Goal: Transaction & Acquisition: Purchase product/service

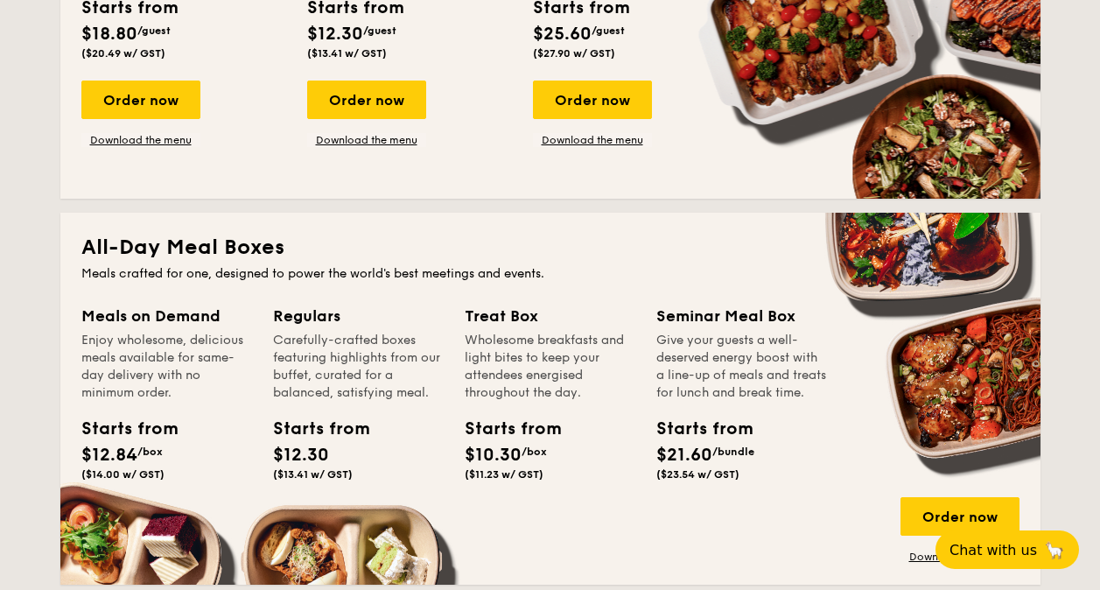
scroll to position [700, 0]
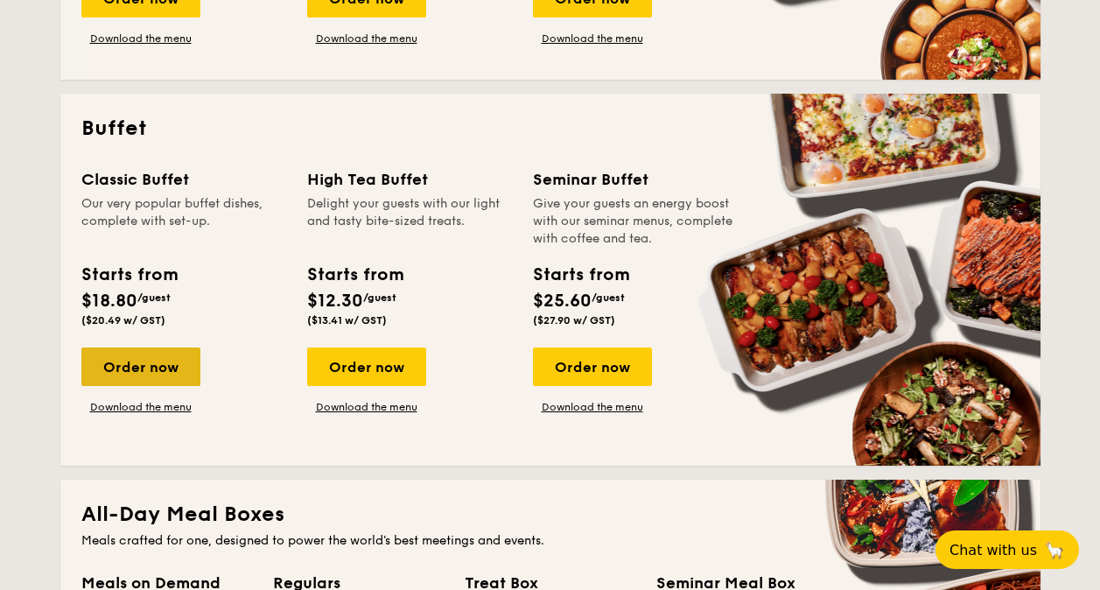
click at [133, 380] on div "Order now" at bounding box center [140, 366] width 119 height 39
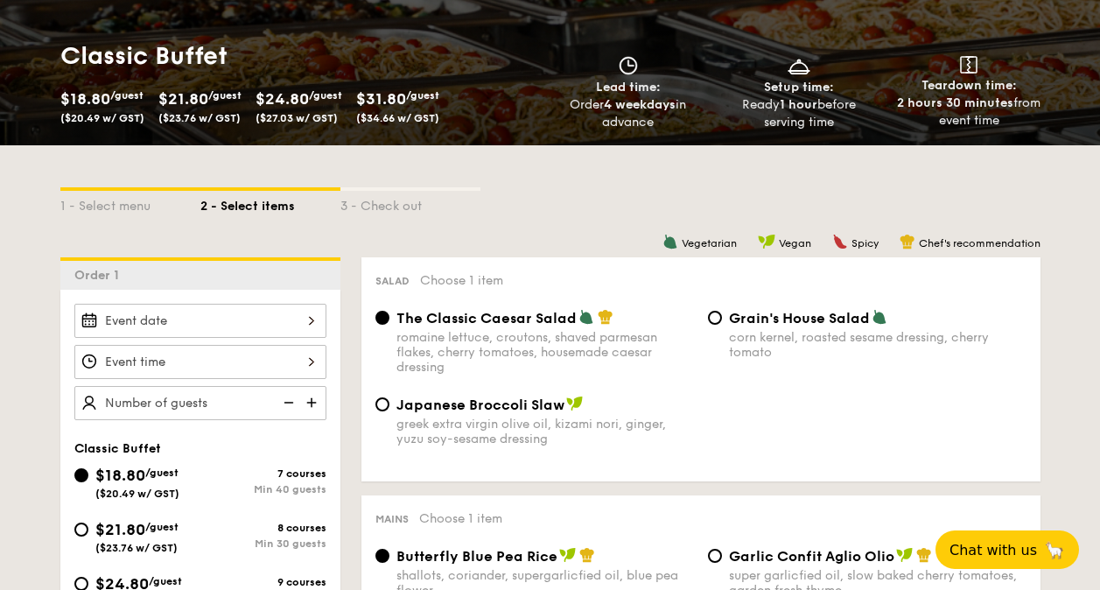
scroll to position [348, 0]
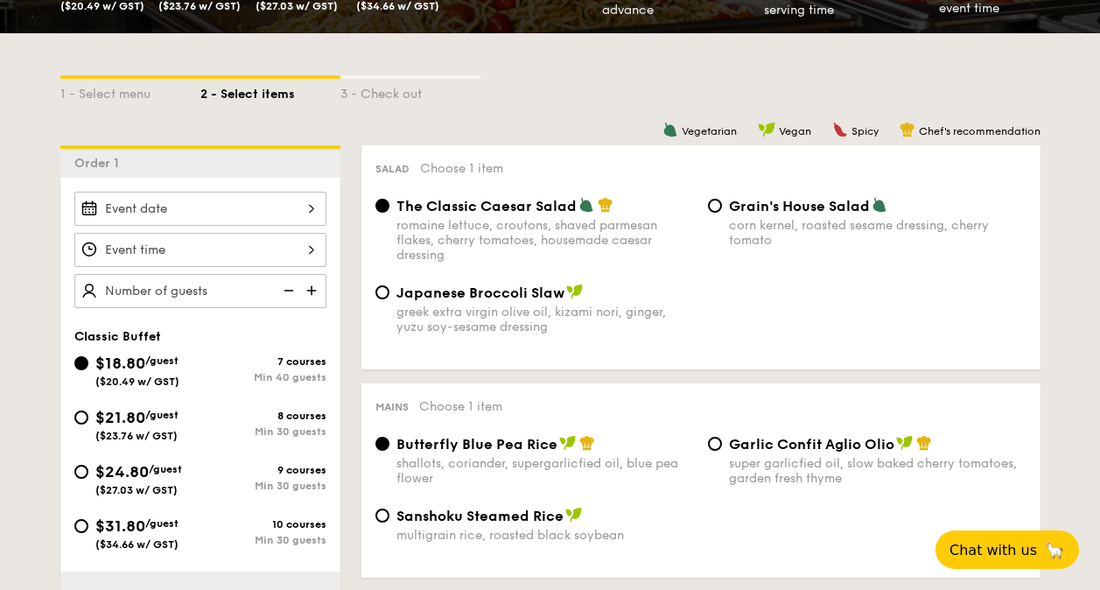
click at [298, 198] on input "Smoked Mesquite Whole Chicken brined in our in-house blend of herbs and spices,…" at bounding box center [200, 209] width 252 height 34
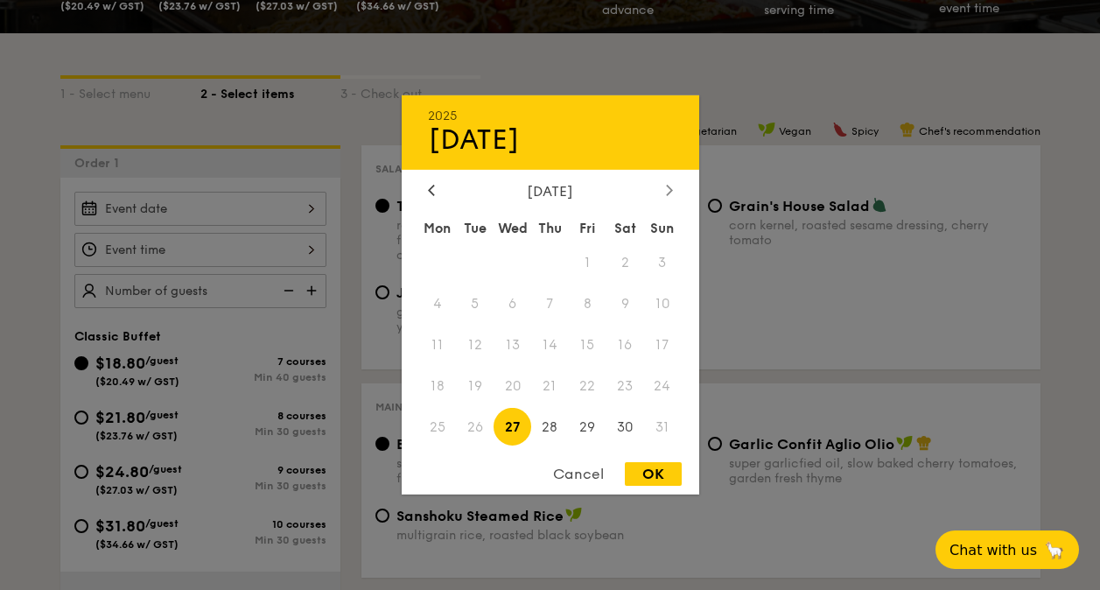
click at [663, 187] on div at bounding box center [670, 191] width 16 height 17
click at [443, 256] on span "1" at bounding box center [438, 263] width 38 height 38
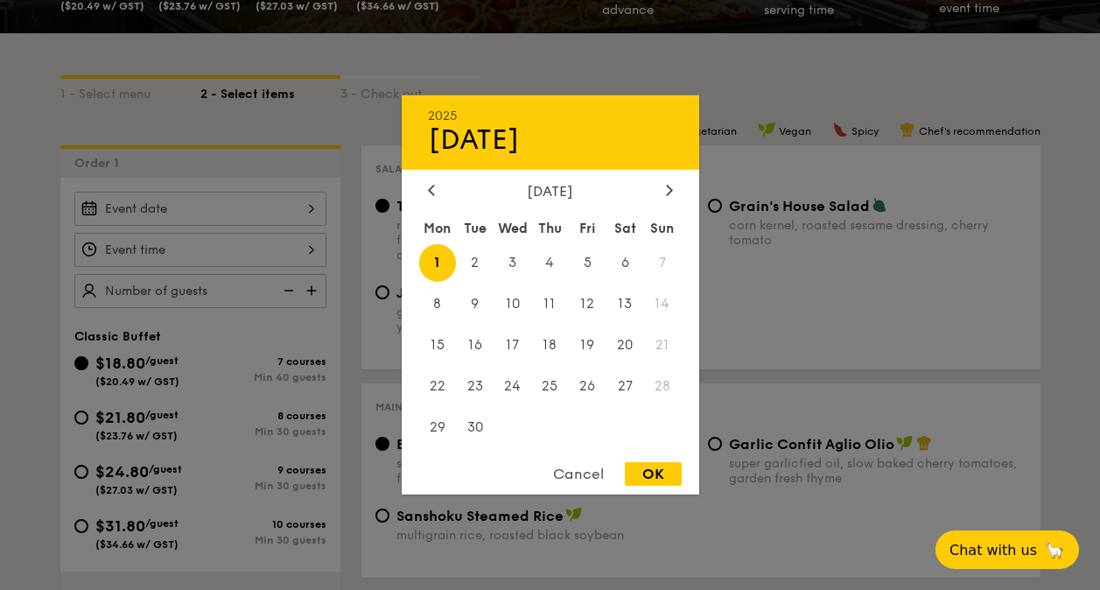
click at [650, 476] on div "Cancel OK" at bounding box center [551, 478] width 298 height 32
click at [650, 472] on div "OK" at bounding box center [653, 474] width 57 height 24
type input "[DATE]"
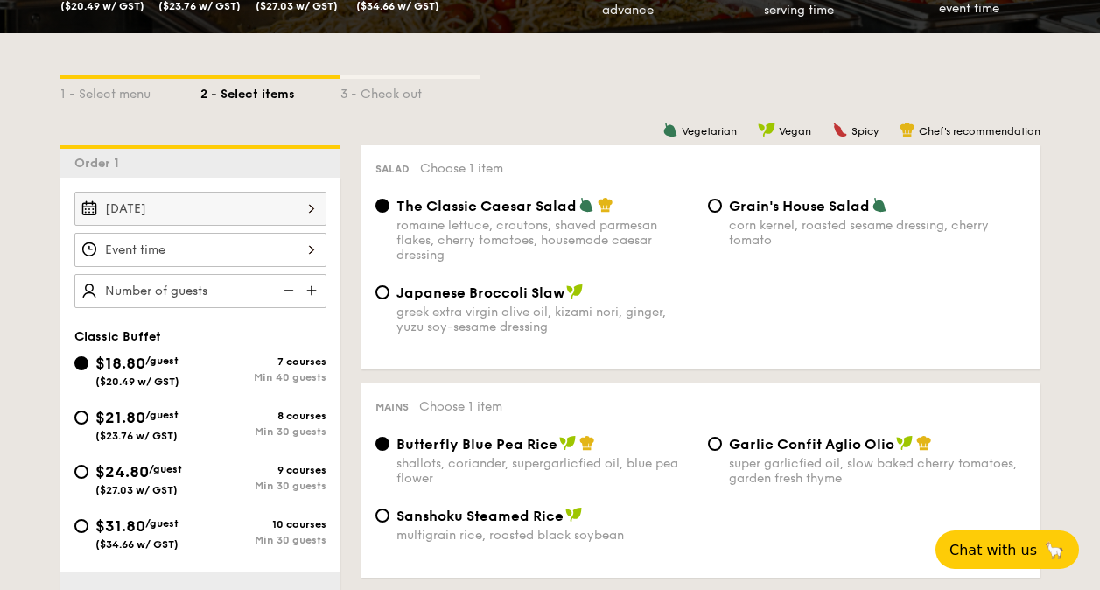
click at [203, 256] on input "Smoked Mesquite Whole Chicken brined in our in-house blend of herbs and spices,…" at bounding box center [200, 250] width 252 height 34
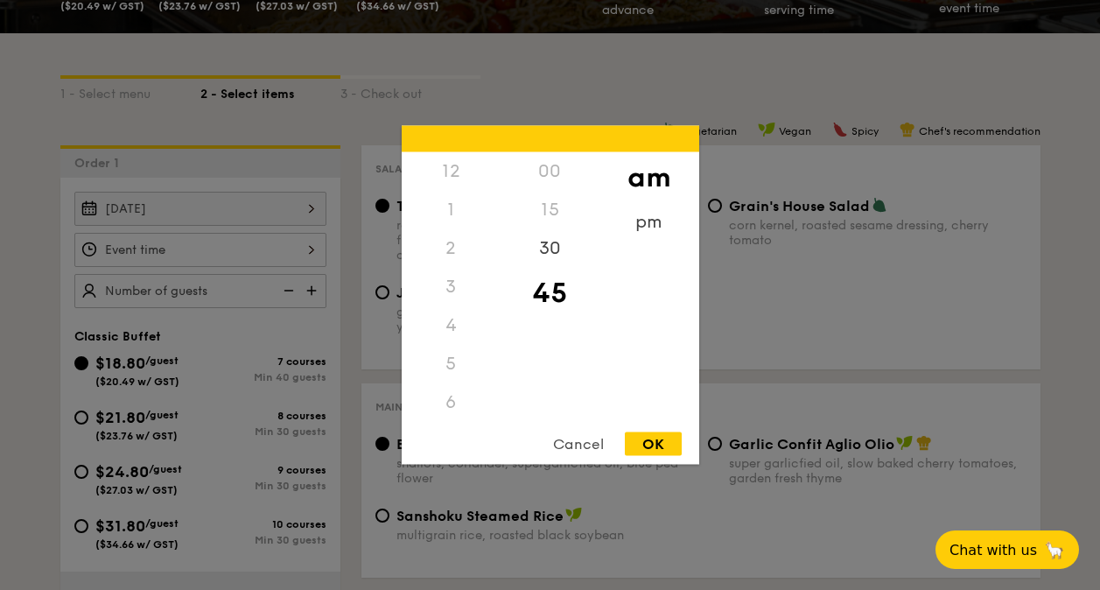
scroll to position [193, 0]
drag, startPoint x: 452, startPoint y: 320, endPoint x: 466, endPoint y: 256, distance: 66.3
click at [466, 255] on div "12 1 2 3 4 5 6 7 8 9 10 11" at bounding box center [451, 285] width 99 height 267
drag, startPoint x: 466, startPoint y: 255, endPoint x: 456, endPoint y: 408, distance: 153.5
click at [456, 408] on div "11" at bounding box center [451, 421] width 99 height 51
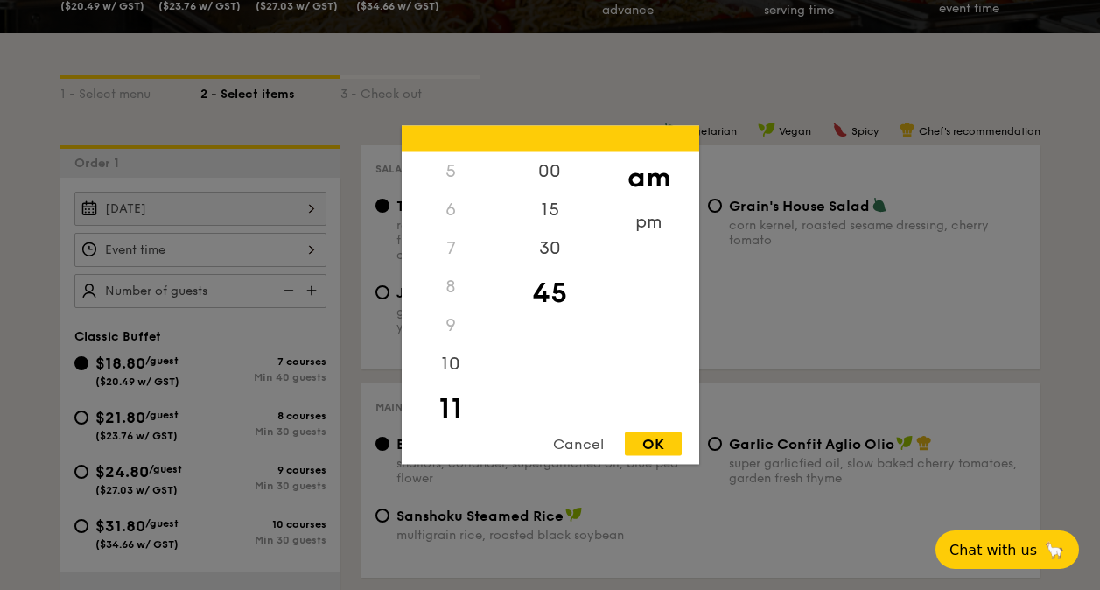
click at [648, 443] on div "OK" at bounding box center [653, 444] width 57 height 24
type input "11:45AM"
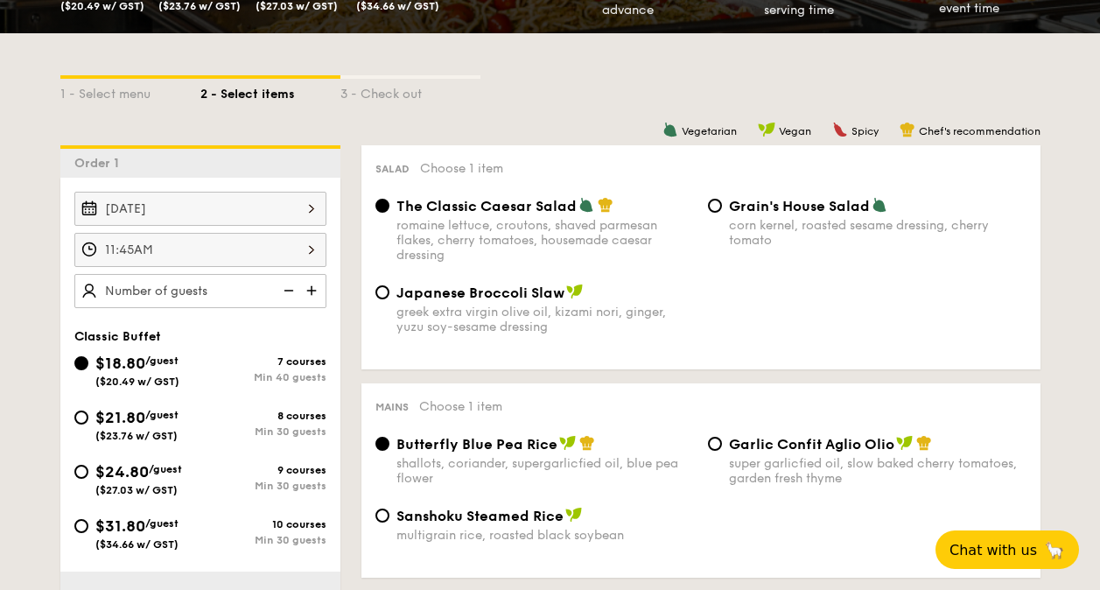
click at [221, 294] on input "text" at bounding box center [200, 291] width 252 height 34
click at [308, 294] on img at bounding box center [313, 290] width 26 height 33
click at [295, 288] on img at bounding box center [287, 290] width 26 height 33
click at [288, 286] on img at bounding box center [287, 290] width 26 height 33
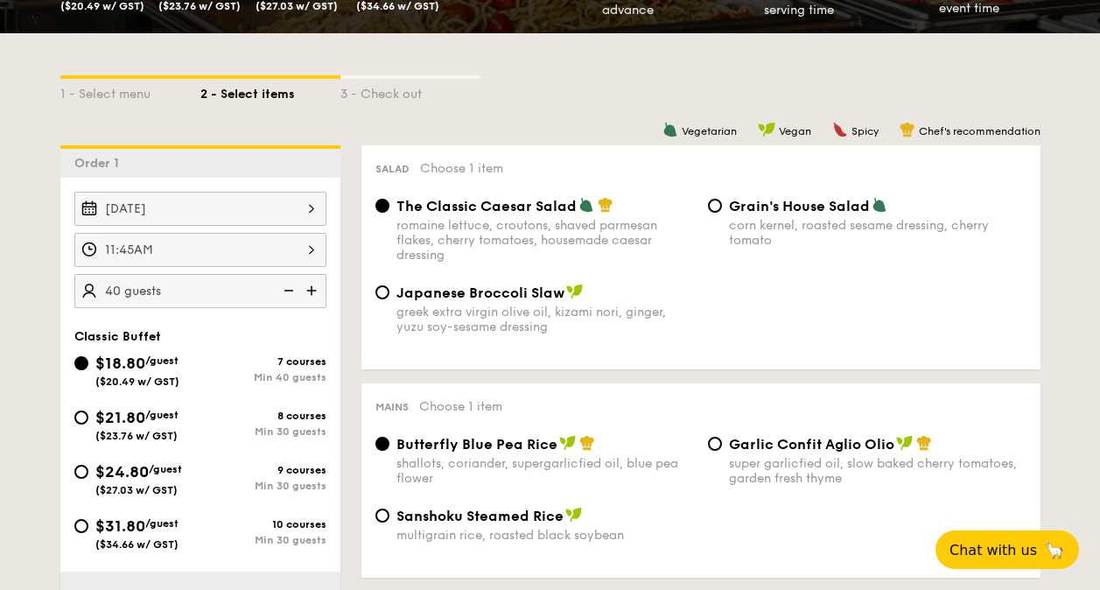
click at [291, 290] on img at bounding box center [287, 290] width 26 height 33
click at [282, 294] on img at bounding box center [287, 290] width 26 height 33
click at [170, 292] on input "40 guests" at bounding box center [200, 291] width 252 height 34
click at [282, 292] on img at bounding box center [287, 290] width 26 height 33
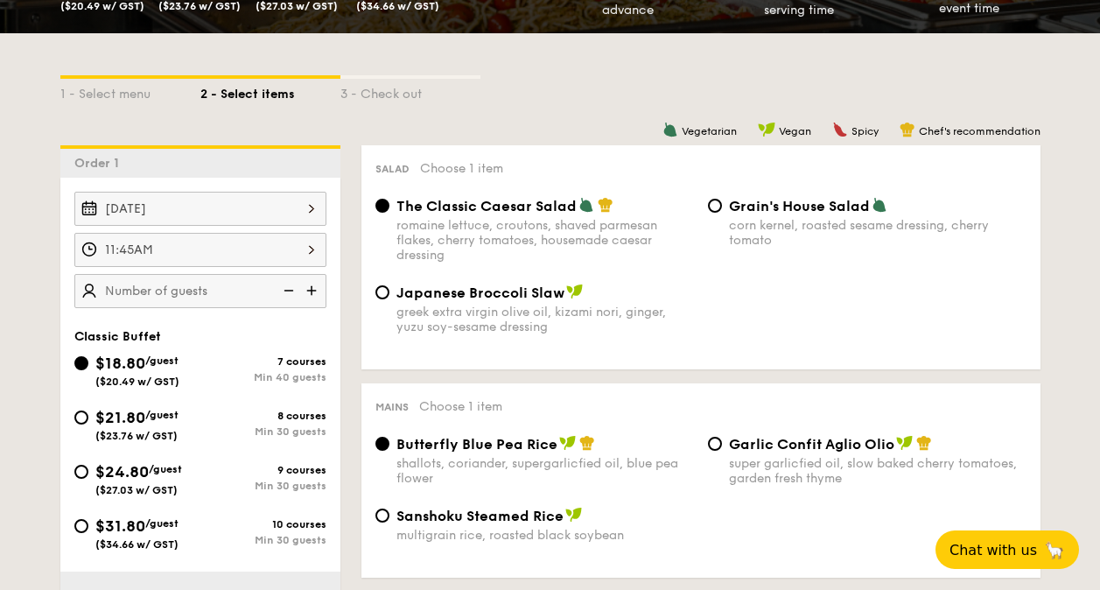
drag, startPoint x: 145, startPoint y: 286, endPoint x: 81, endPoint y: 284, distance: 64.8
click at [74, 283] on input "40 guests" at bounding box center [200, 291] width 252 height 34
type input "40 guests"
drag, startPoint x: 74, startPoint y: 283, endPoint x: 110, endPoint y: 438, distance: 159.2
click at [110, 438] on span "($23.76 w/ GST)" at bounding box center [136, 436] width 82 height 12
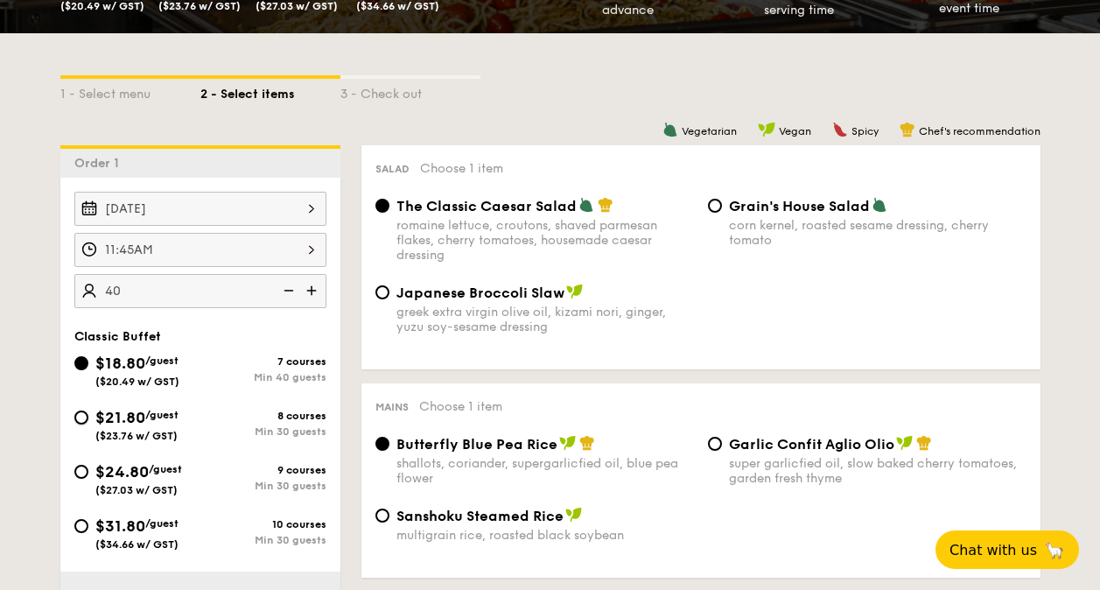
click at [88, 424] on input "$21.80 /guest ($23.76 w/ GST) 8 courses Min 30 guests" at bounding box center [81, 417] width 14 height 14
radio input "true"
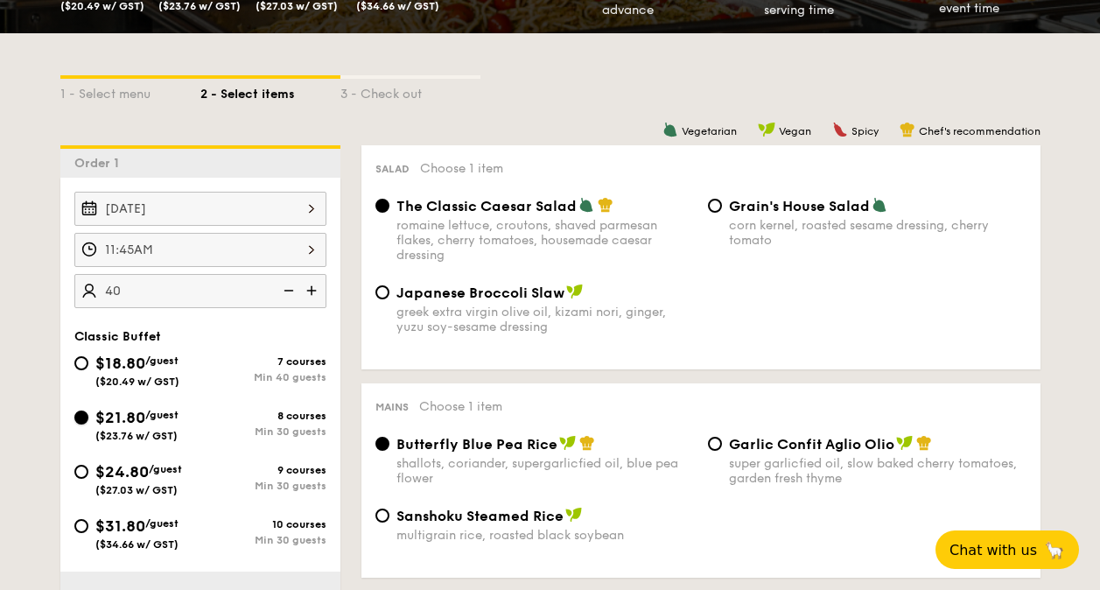
radio input "true"
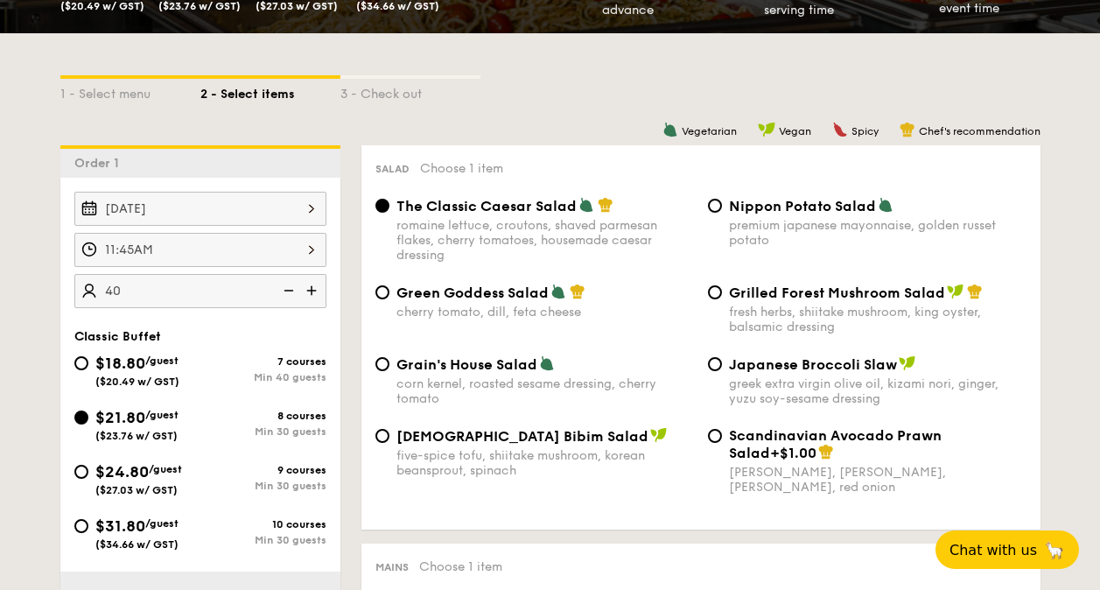
click at [288, 286] on img at bounding box center [287, 290] width 26 height 33
click at [287, 287] on img at bounding box center [287, 290] width 26 height 33
type input "20 guests"
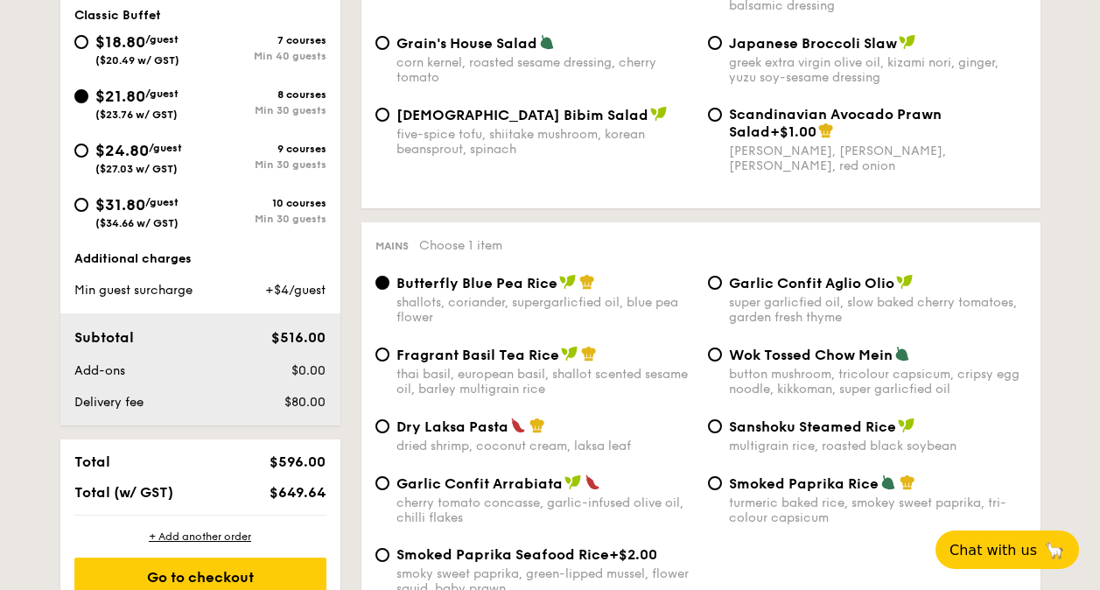
scroll to position [783, 0]
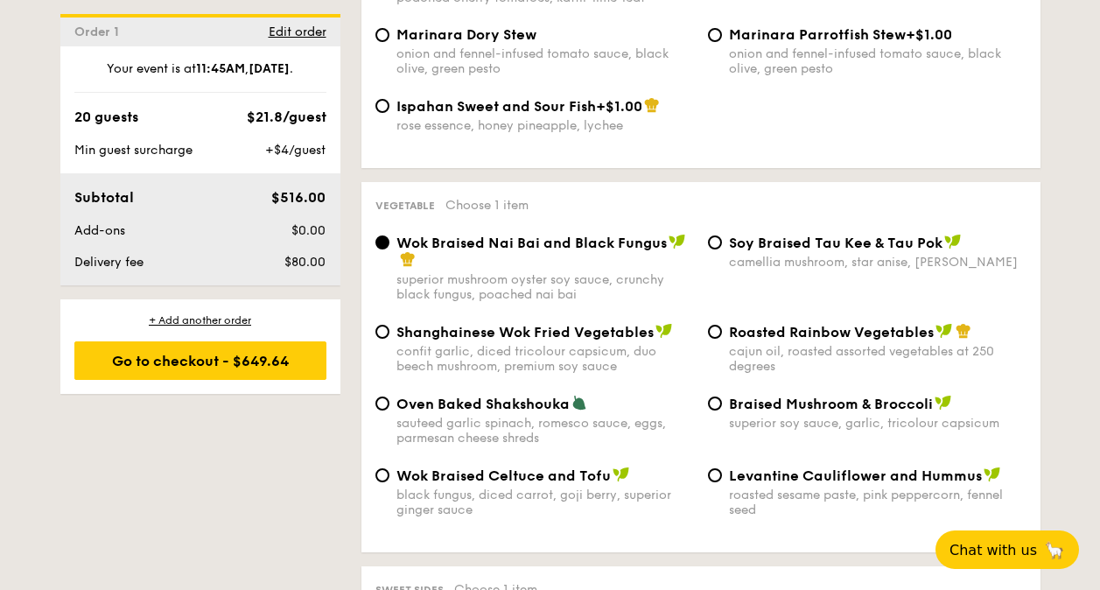
scroll to position [2088, 0]
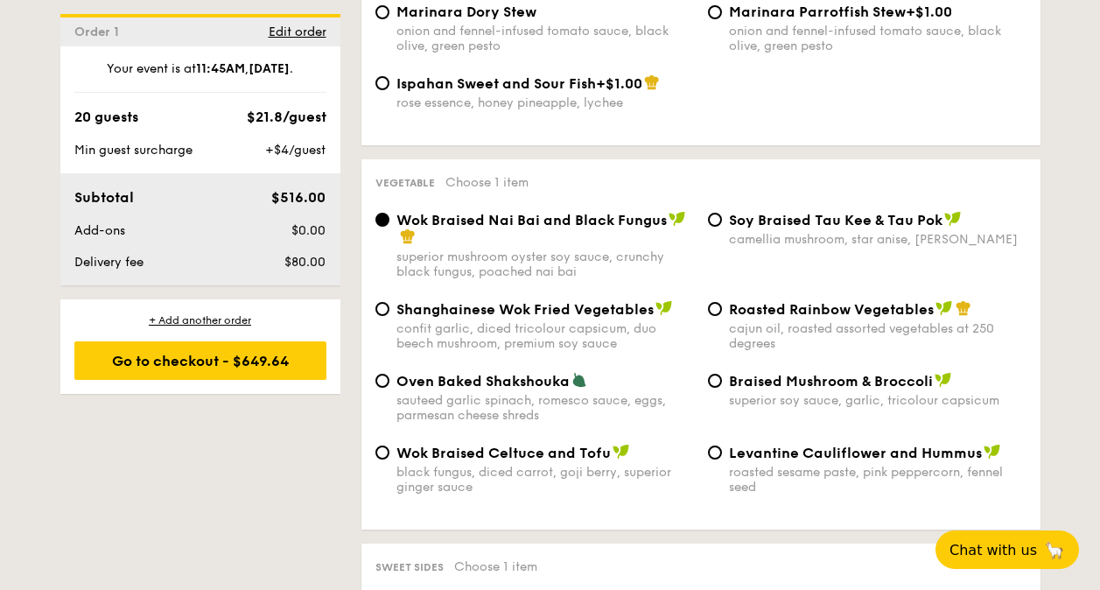
click at [739, 315] on span "Roasted Rainbow Vegetables" at bounding box center [831, 309] width 205 height 17
click at [722, 315] on input "Roasted Rainbow Vegetables cajun oil, roasted assorted vegetables at 250 degrees" at bounding box center [715, 309] width 14 height 14
radio input "true"
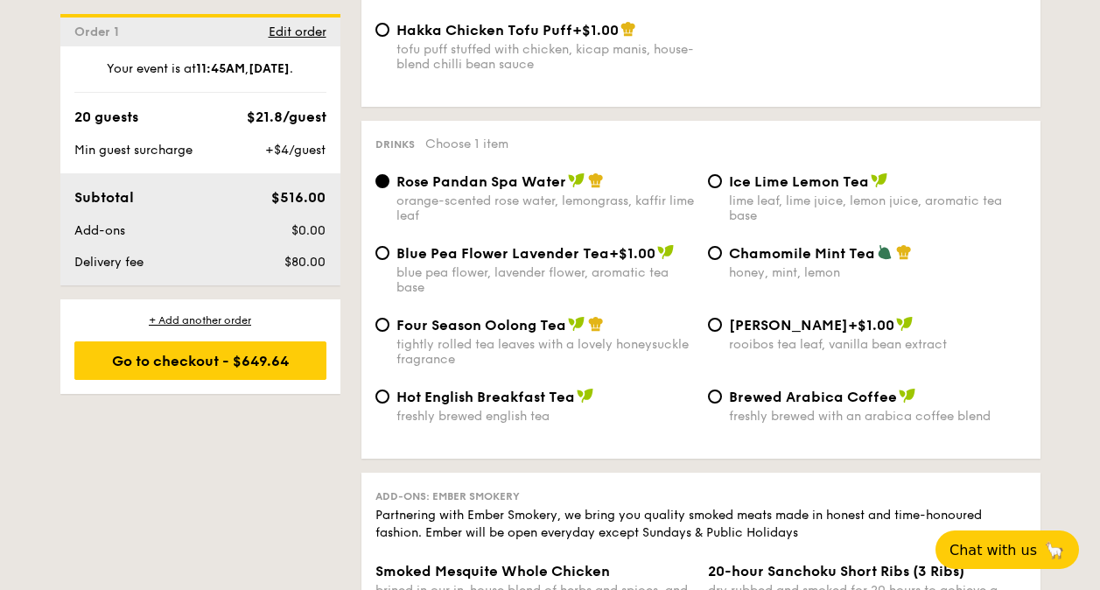
scroll to position [3307, 0]
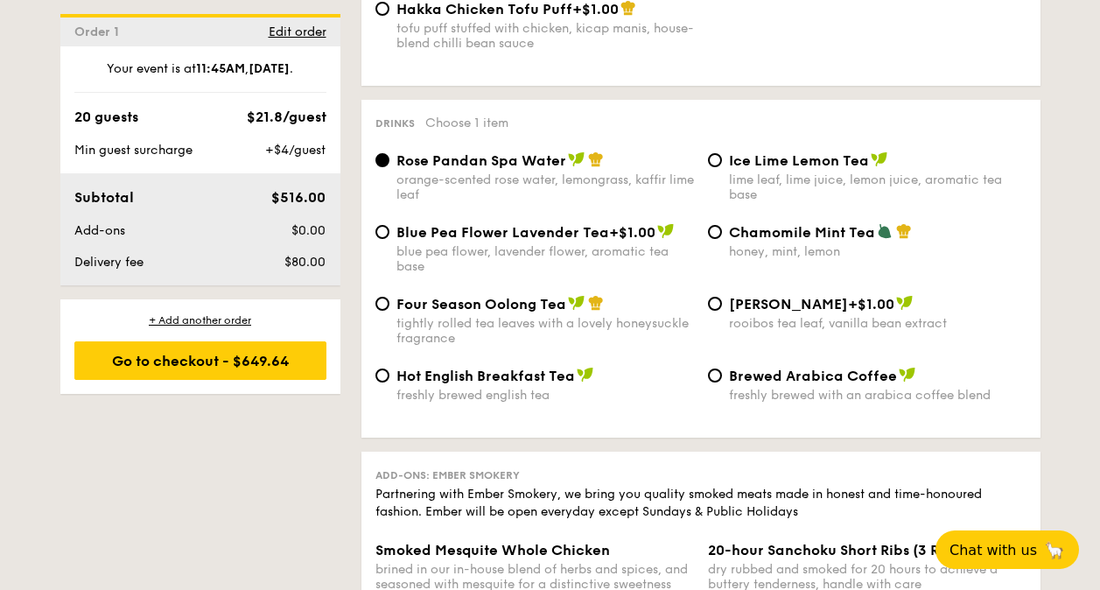
click at [701, 158] on div "Ice Lime Lemon Tea lime leaf, lime juice, lemon juice, aromatic tea base" at bounding box center [867, 176] width 333 height 51
click at [720, 153] on div "Ice Lime Lemon Tea lime leaf, lime juice, lemon juice, aromatic tea base" at bounding box center [867, 176] width 333 height 51
click at [725, 165] on div "Ice Lime Lemon Tea lime leaf, lime juice, lemon juice, aromatic tea base" at bounding box center [867, 176] width 333 height 51
click at [733, 158] on span "Ice Lime Lemon Tea" at bounding box center [799, 160] width 140 height 17
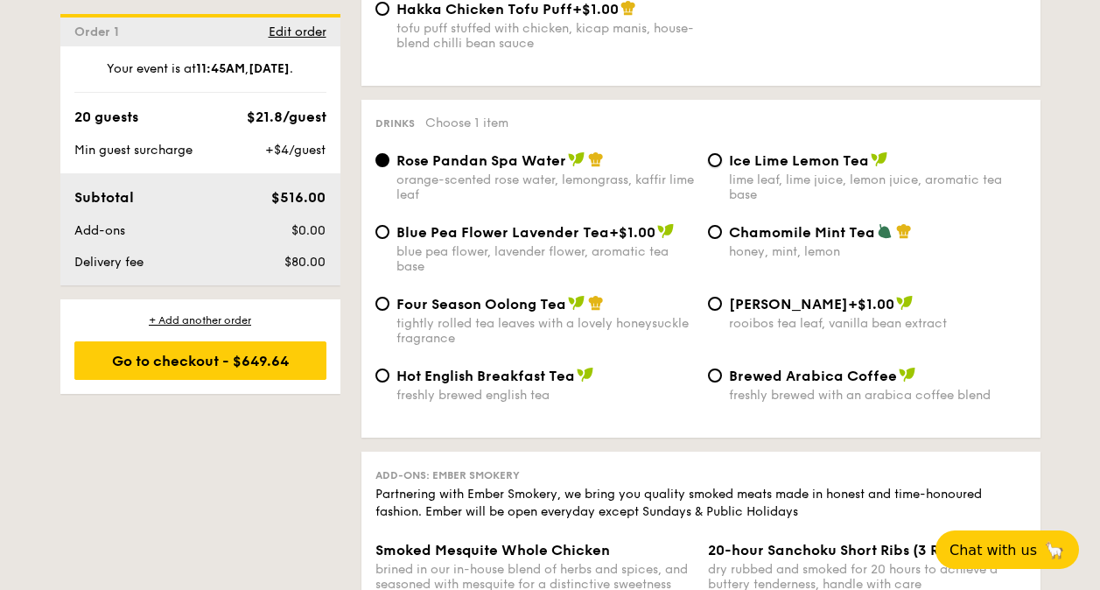
click at [722, 158] on input "Ice Lime Lemon Tea lime leaf, lime juice, lemon juice, aromatic tea base" at bounding box center [715, 160] width 14 height 14
radio input "true"
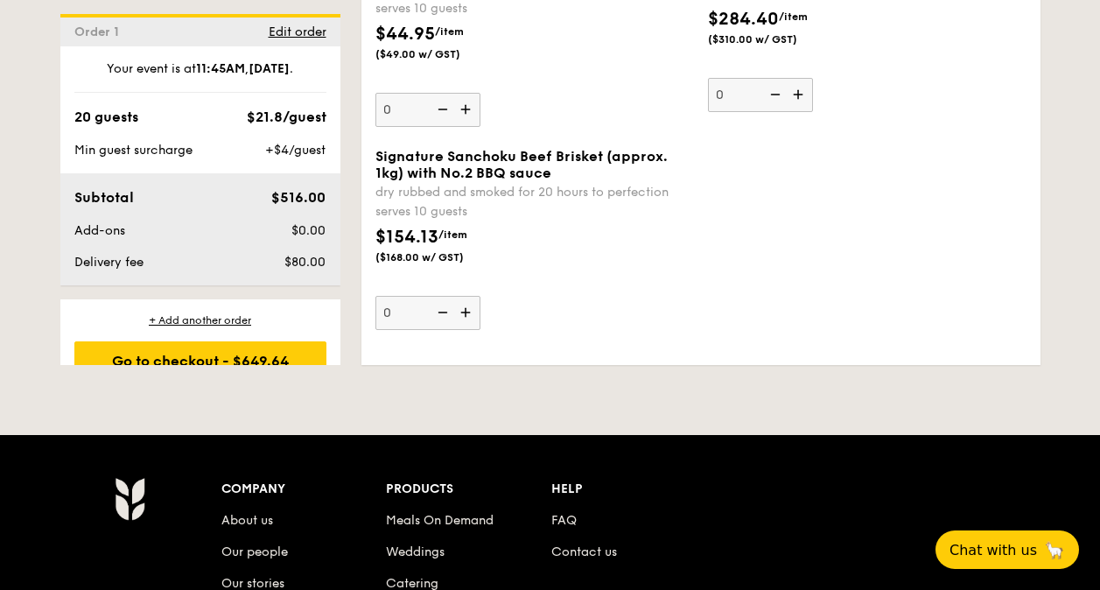
scroll to position [3177, 0]
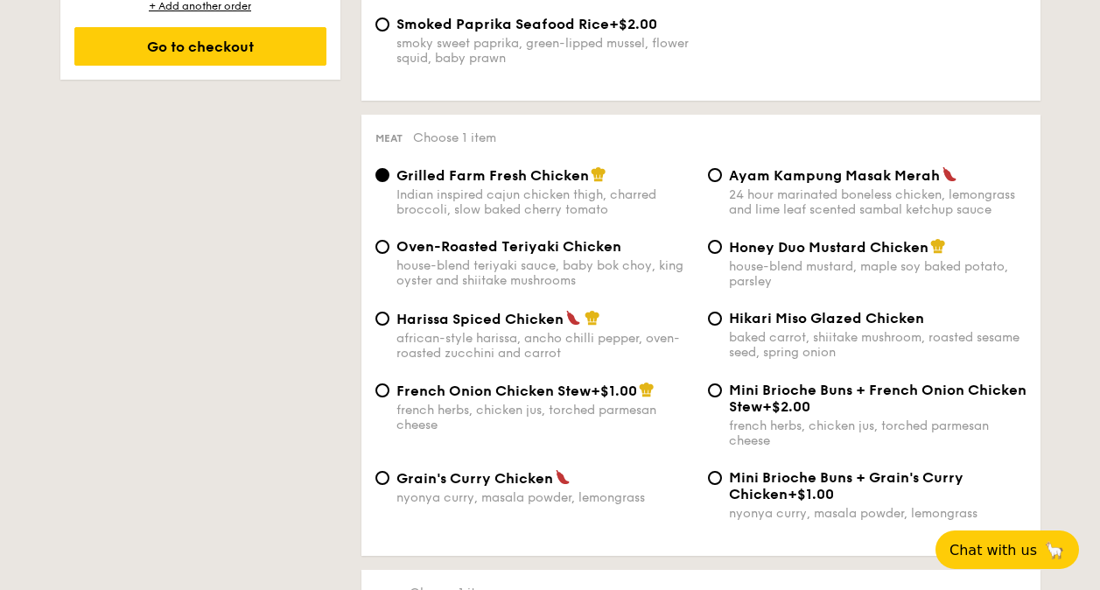
scroll to position [1175, 0]
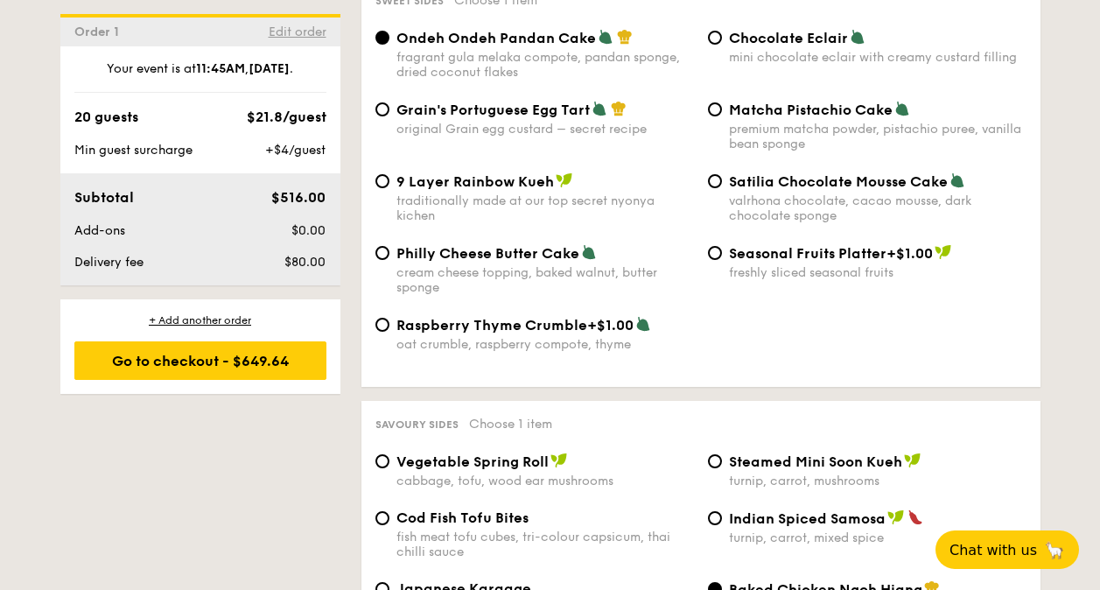
click at [307, 30] on span "Edit order" at bounding box center [298, 32] width 58 height 15
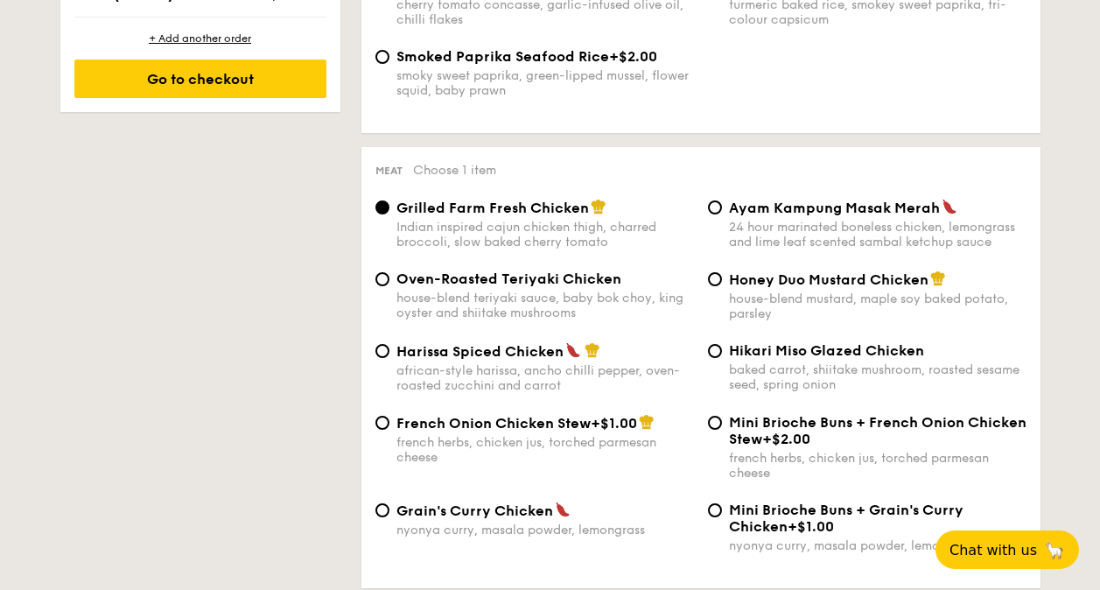
scroll to position [467, 0]
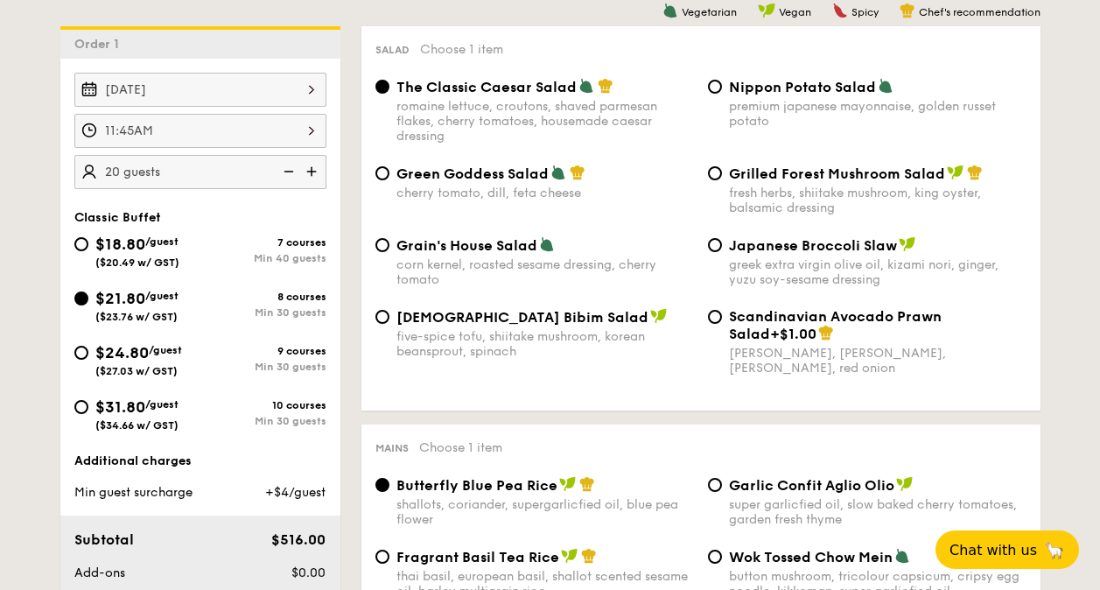
click at [186, 354] on div "$24.80 /guest ($27.03 w/ GST)" at bounding box center [137, 358] width 126 height 37
click at [88, 354] on input "$24.80 /guest ($27.03 w/ GST) 9 courses Min 30 guests" at bounding box center [81, 353] width 14 height 14
radio input "true"
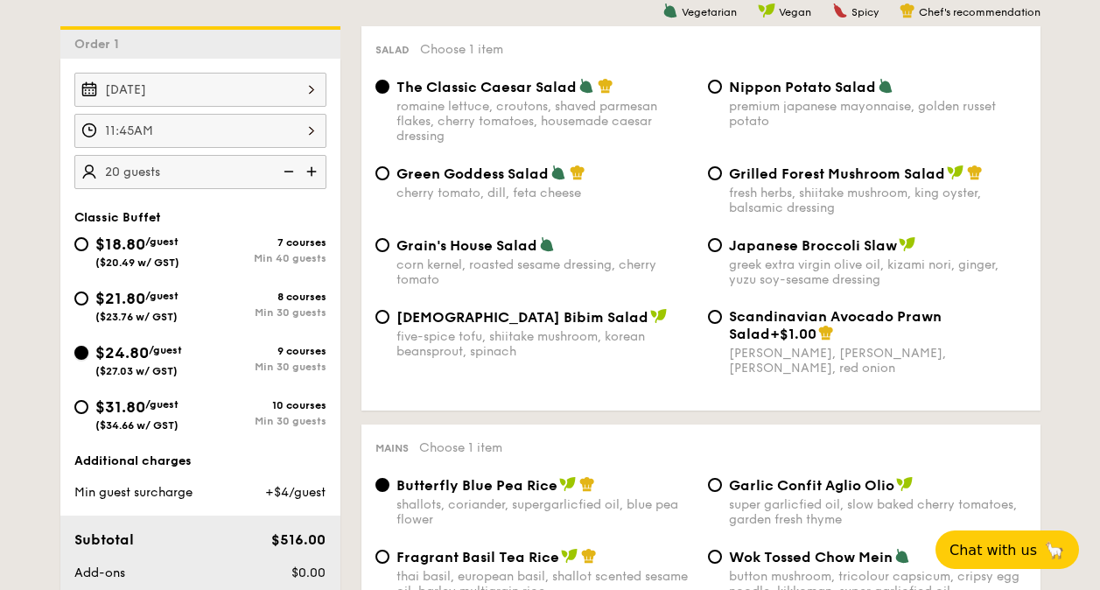
radio input "true"
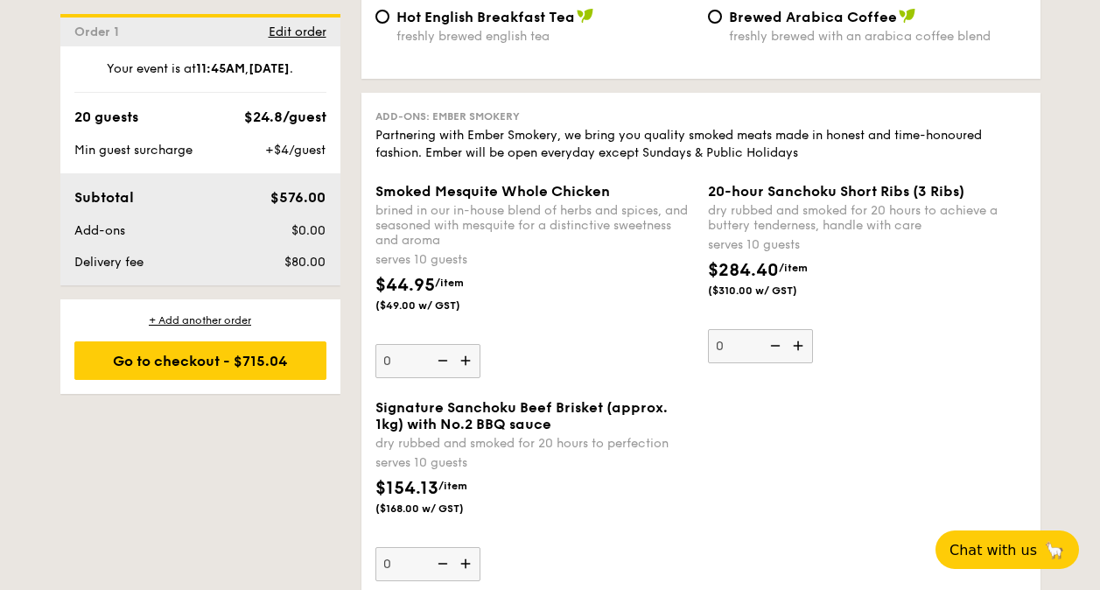
scroll to position [4121, 0]
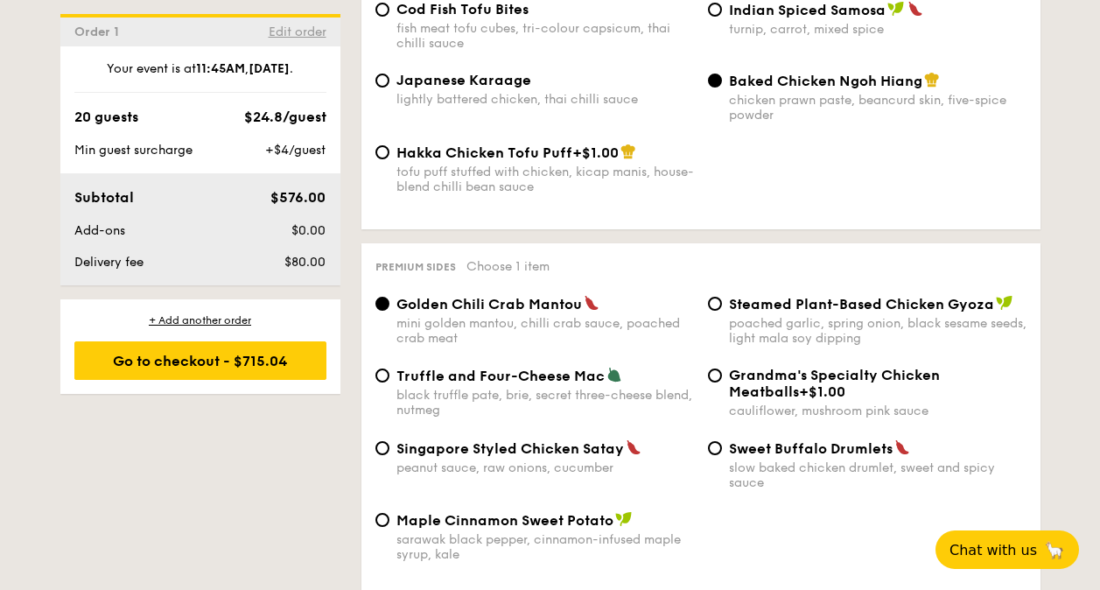
click at [302, 35] on span "Edit order" at bounding box center [298, 32] width 58 height 15
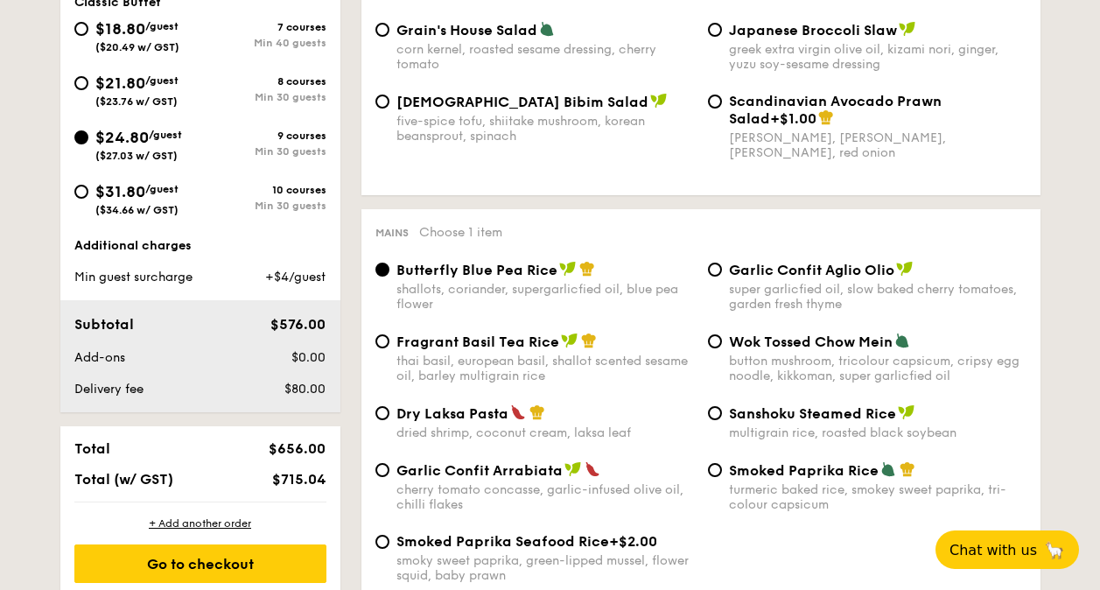
scroll to position [467, 0]
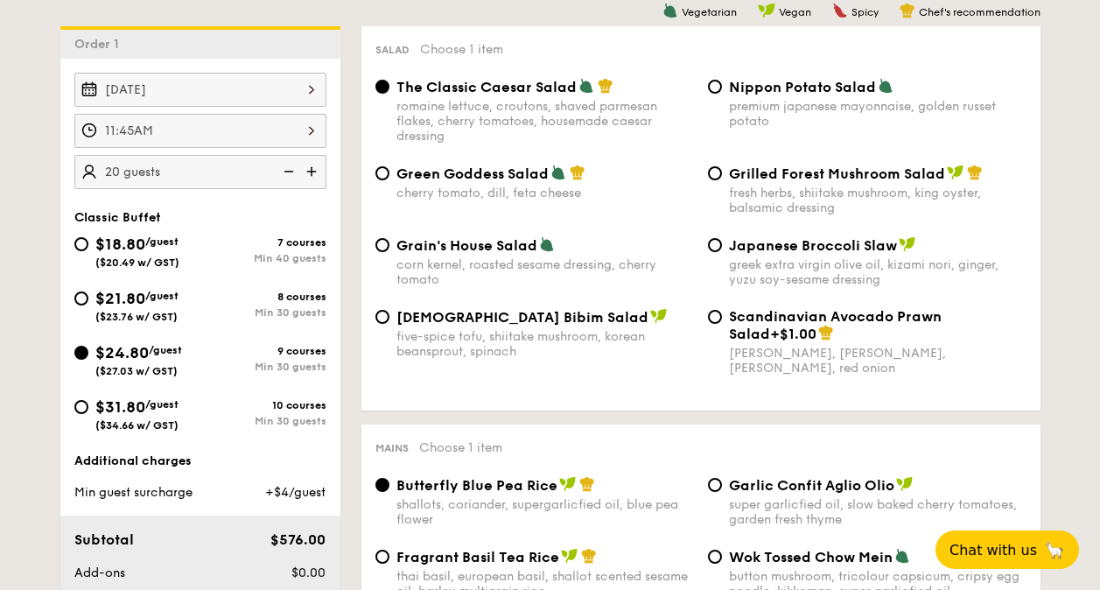
click at [208, 407] on div "10 courses" at bounding box center [263, 405] width 126 height 12
click at [88, 407] on input "$31.80 /guest ($34.66 w/ GST) 10 courses Min 30 guests" at bounding box center [81, 407] width 14 height 14
radio input "true"
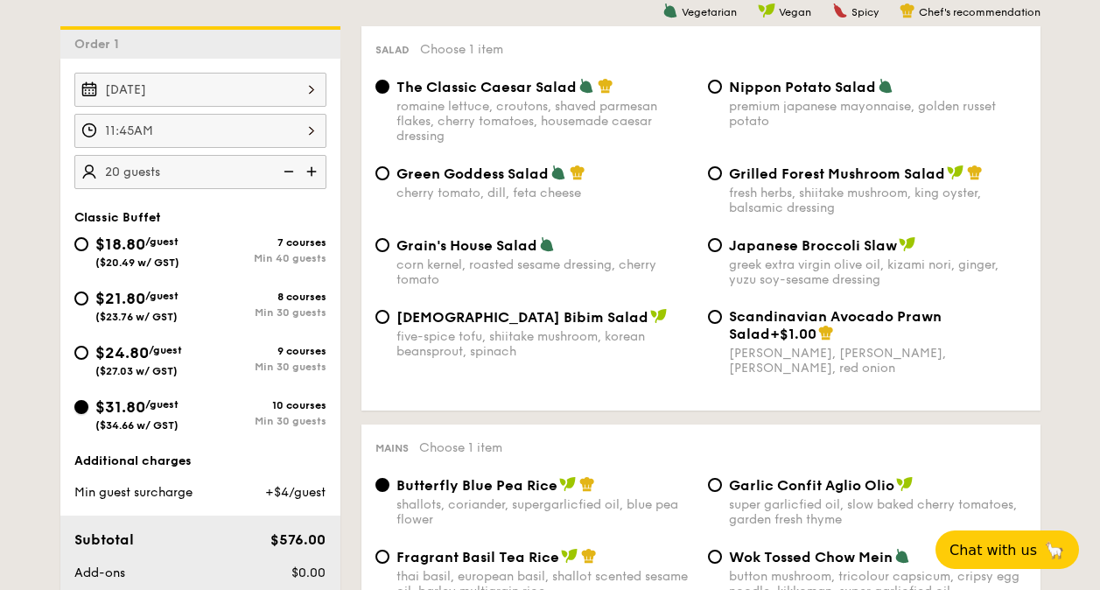
radio input "true"
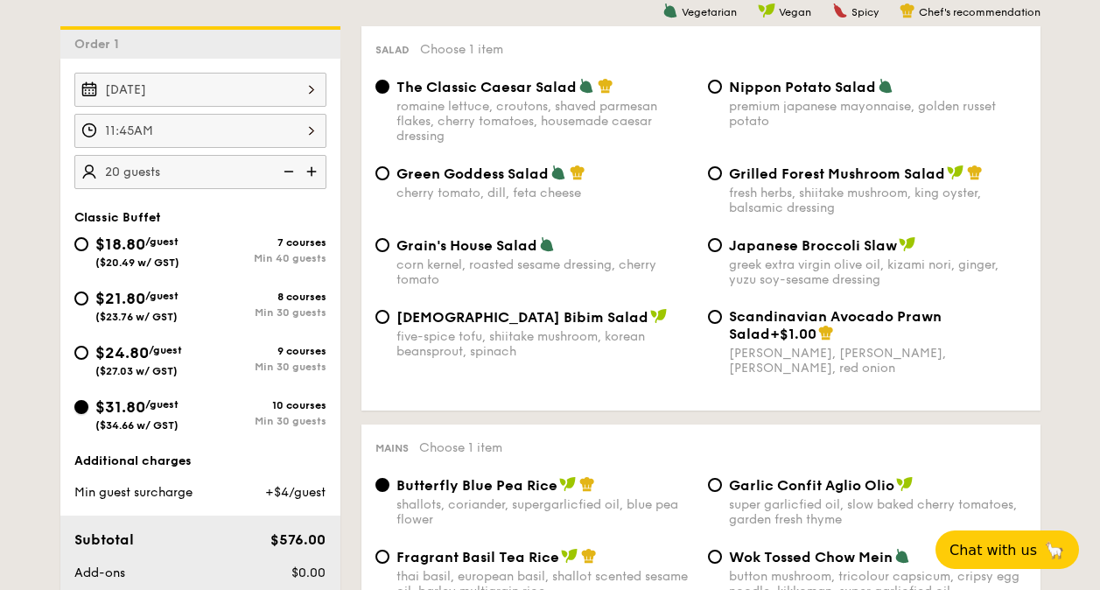
radio input "true"
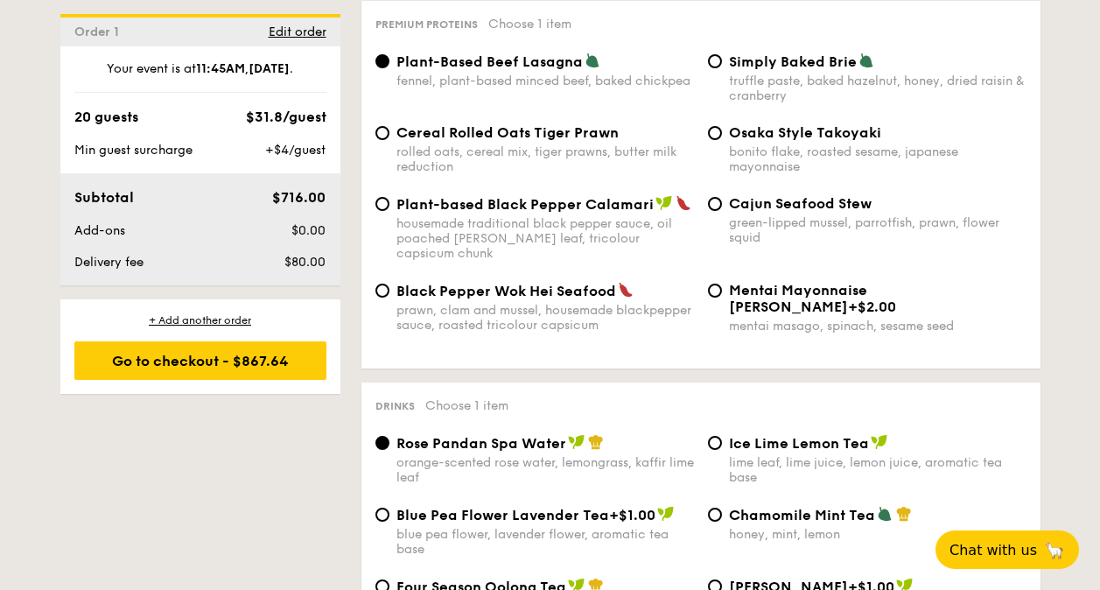
scroll to position [574, 0]
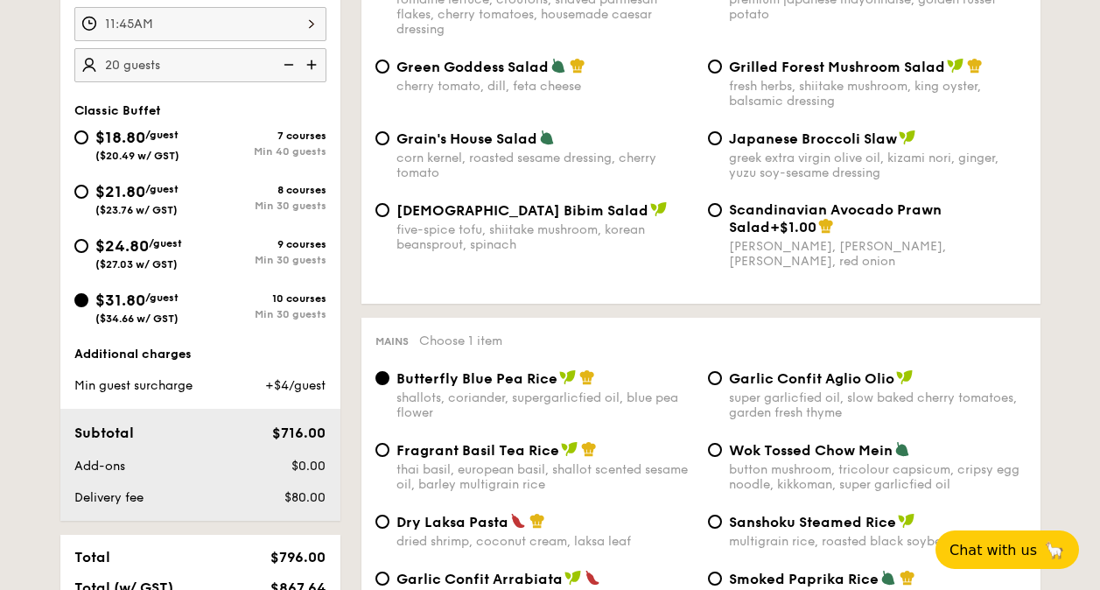
click at [831, 280] on div "Korean Bibim Salad five-spice tofu, shiitake mushroom, korean beansprout, spina…" at bounding box center [700, 245] width 665 height 88
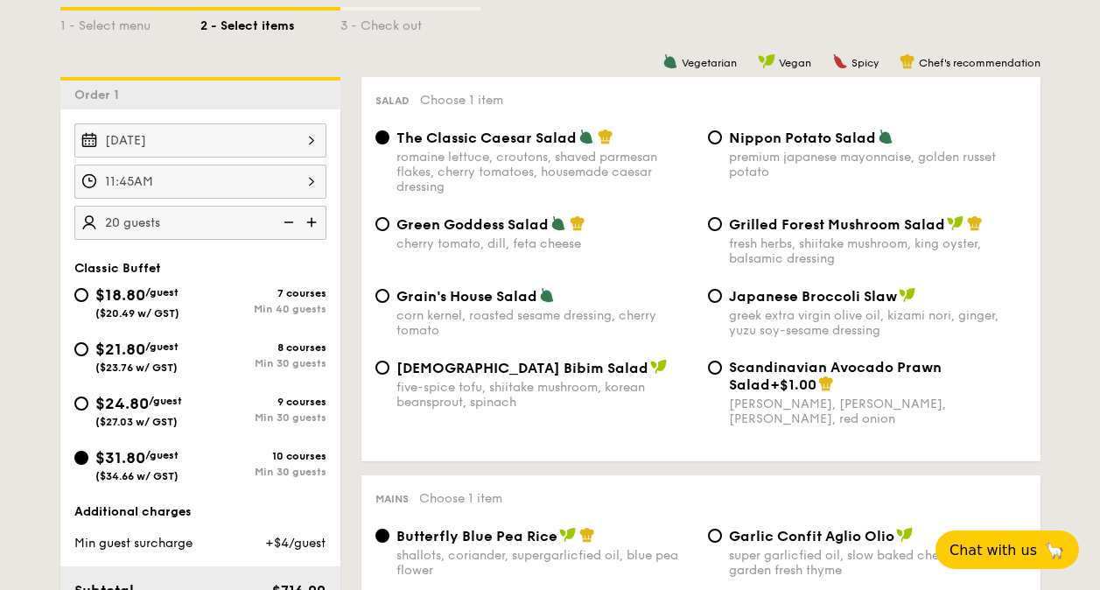
scroll to position [400, 0]
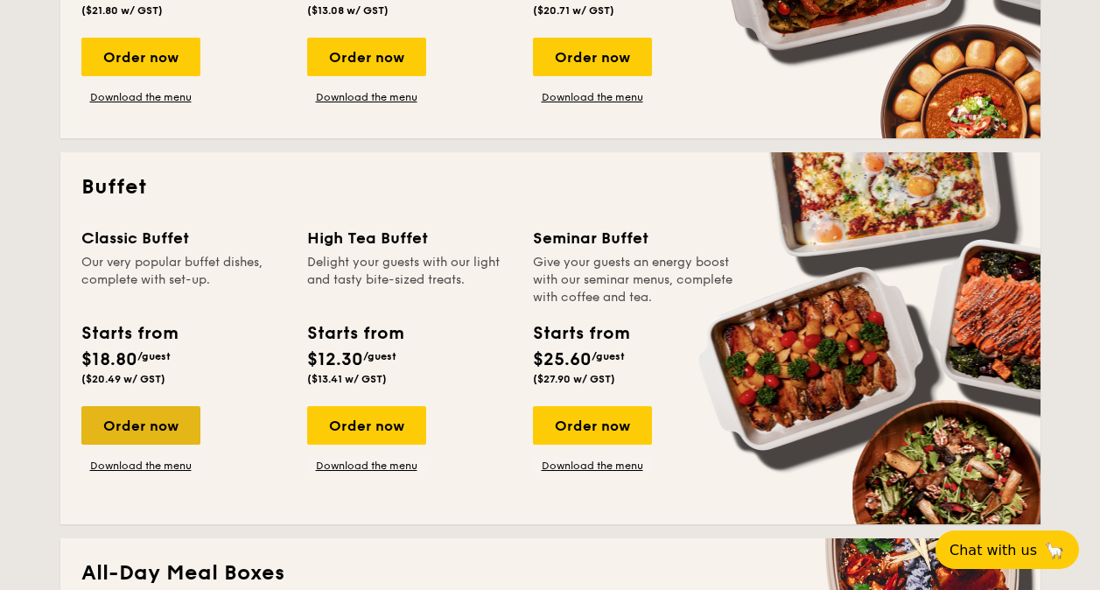
scroll to position [700, 0]
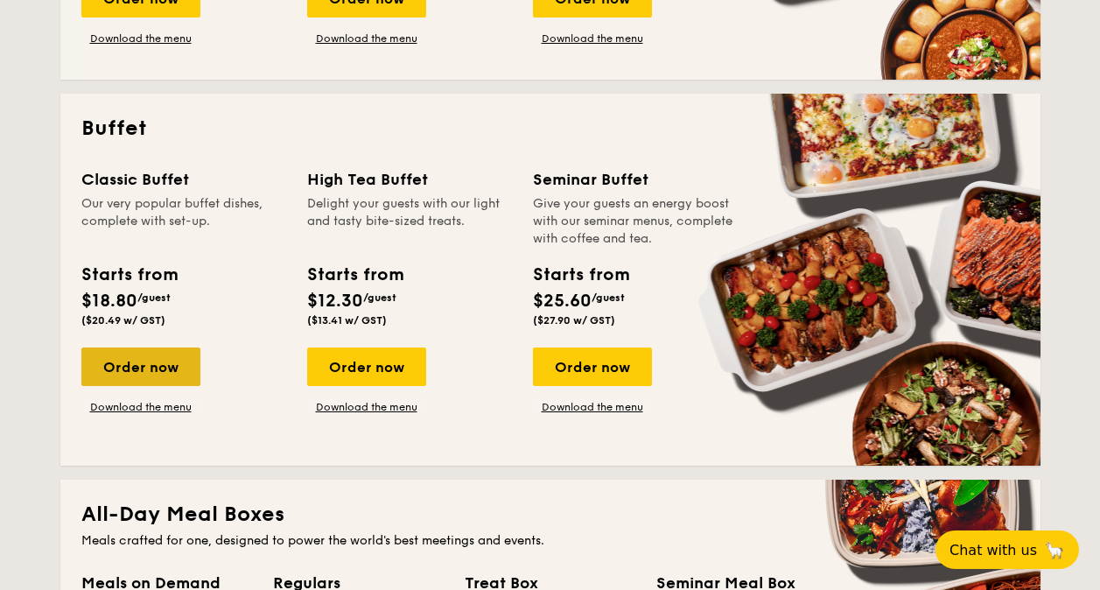
click at [163, 361] on div "Order now" at bounding box center [140, 366] width 119 height 39
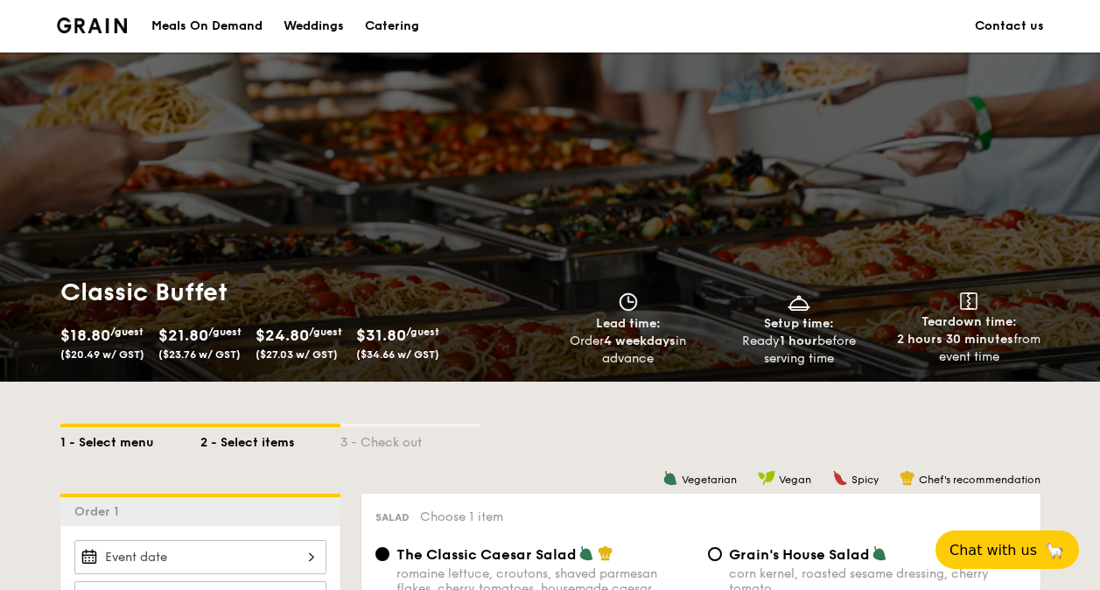
scroll to position [477, 0]
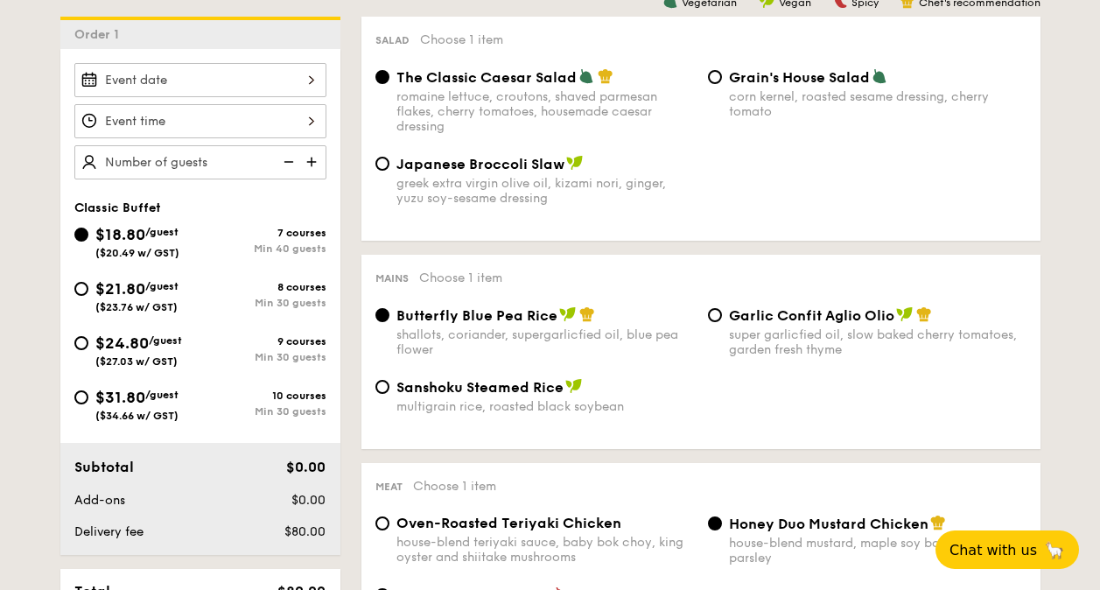
click at [141, 295] on span "$21.80" at bounding box center [120, 288] width 50 height 19
click at [88, 295] on input "$21.80 /guest ($23.76 w/ GST) 8 courses Min 30 guests" at bounding box center [81, 289] width 14 height 14
radio input "true"
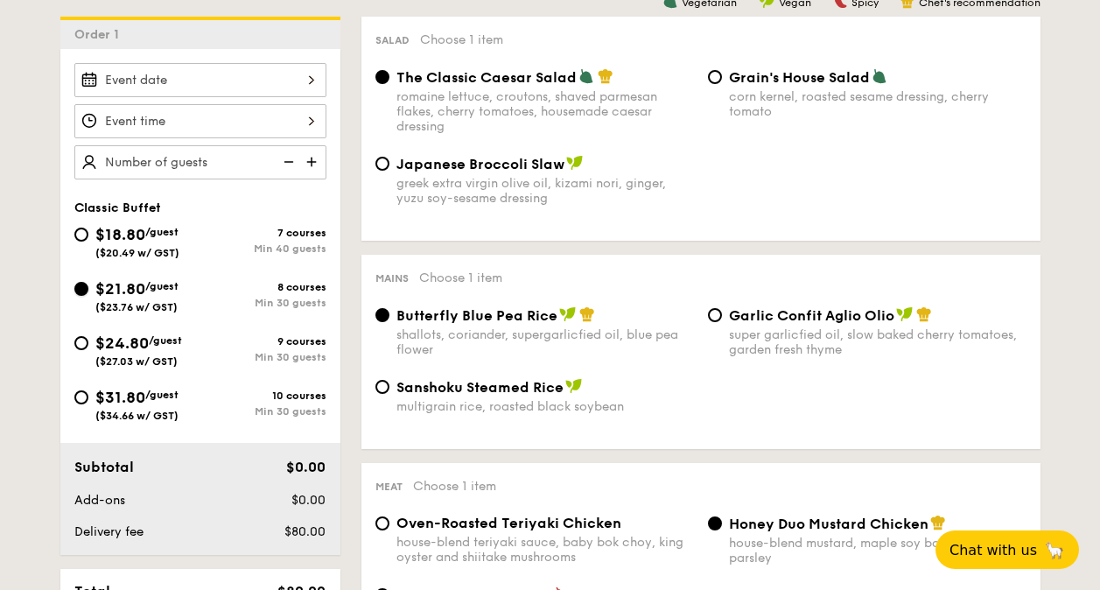
radio input "true"
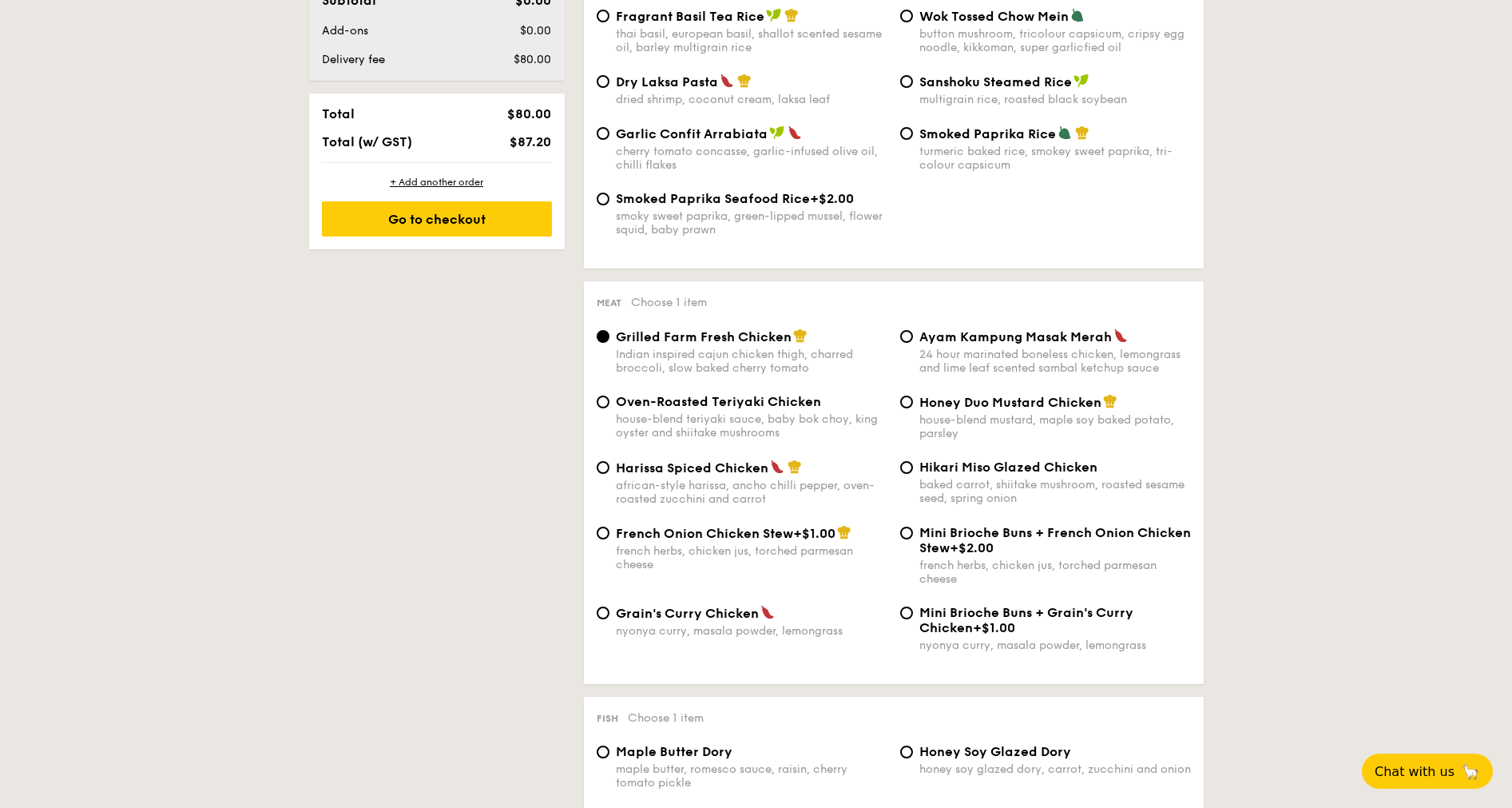
scroll to position [747, 0]
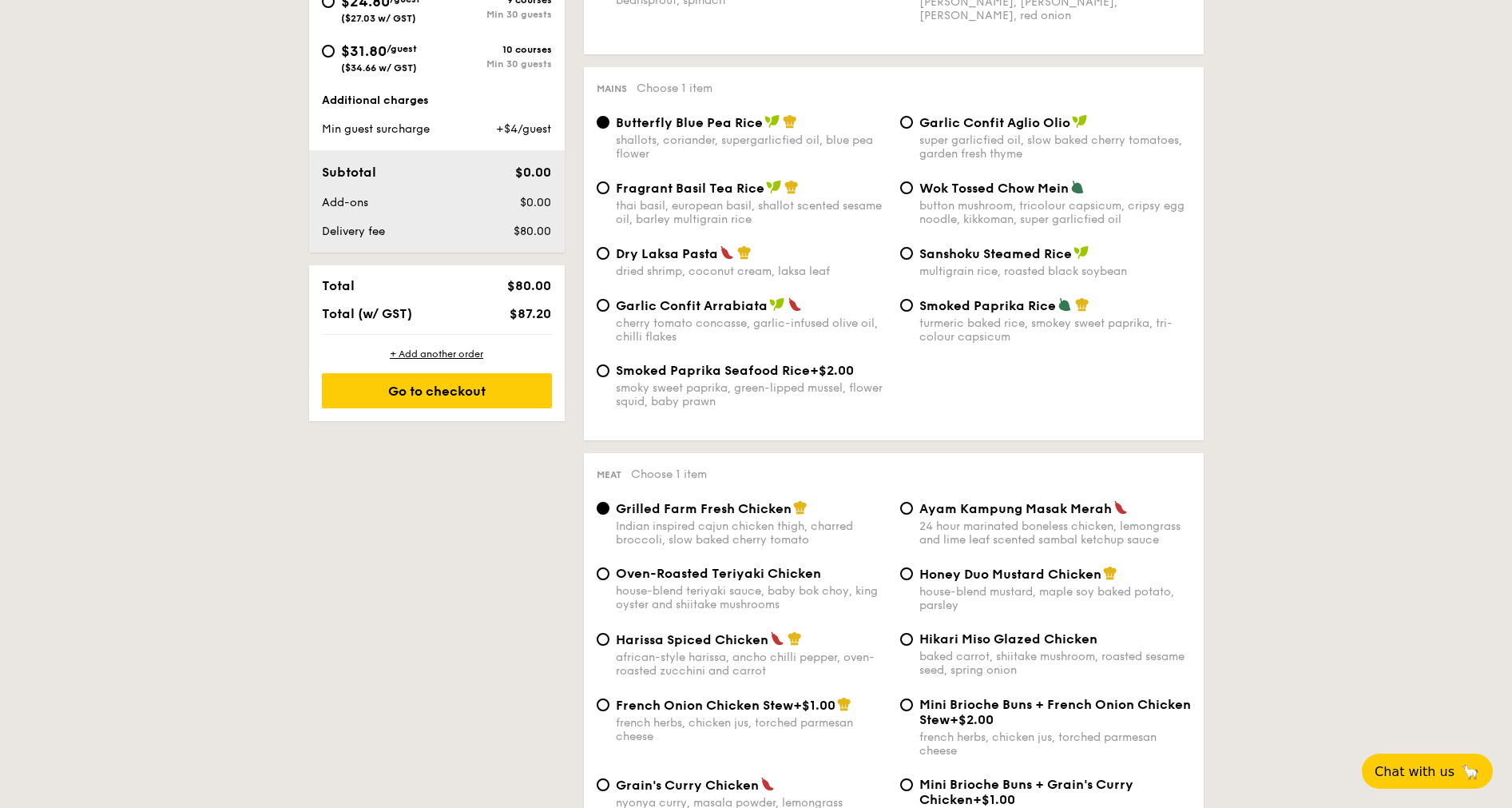
drag, startPoint x: 915, startPoint y: 143, endPoint x: 919, endPoint y: 132, distance: 11.7
click at [919, 132] on div "Garlic Confit Aglio Olio super garlicfied oil, slow baked cherry tomatoes, gard…" at bounding box center [1055, 137] width 272 height 47
click at [912, 129] on input "Garlic Confit Aglio Olio super garlicfied oil, slow baked cherry tomatoes, gard…" at bounding box center [906, 122] width 13 height 13
radio input "true"
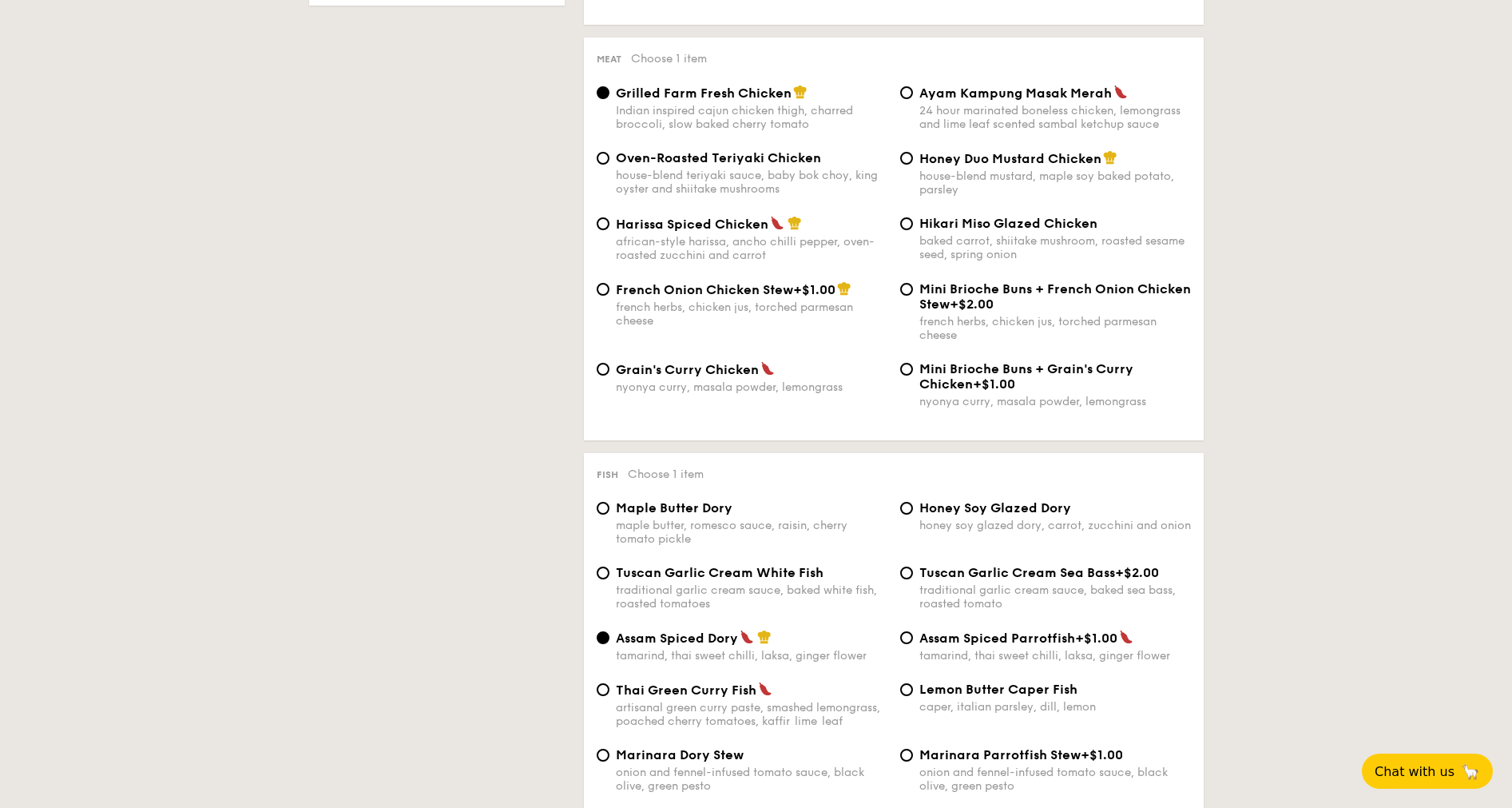
scroll to position [1201, 0]
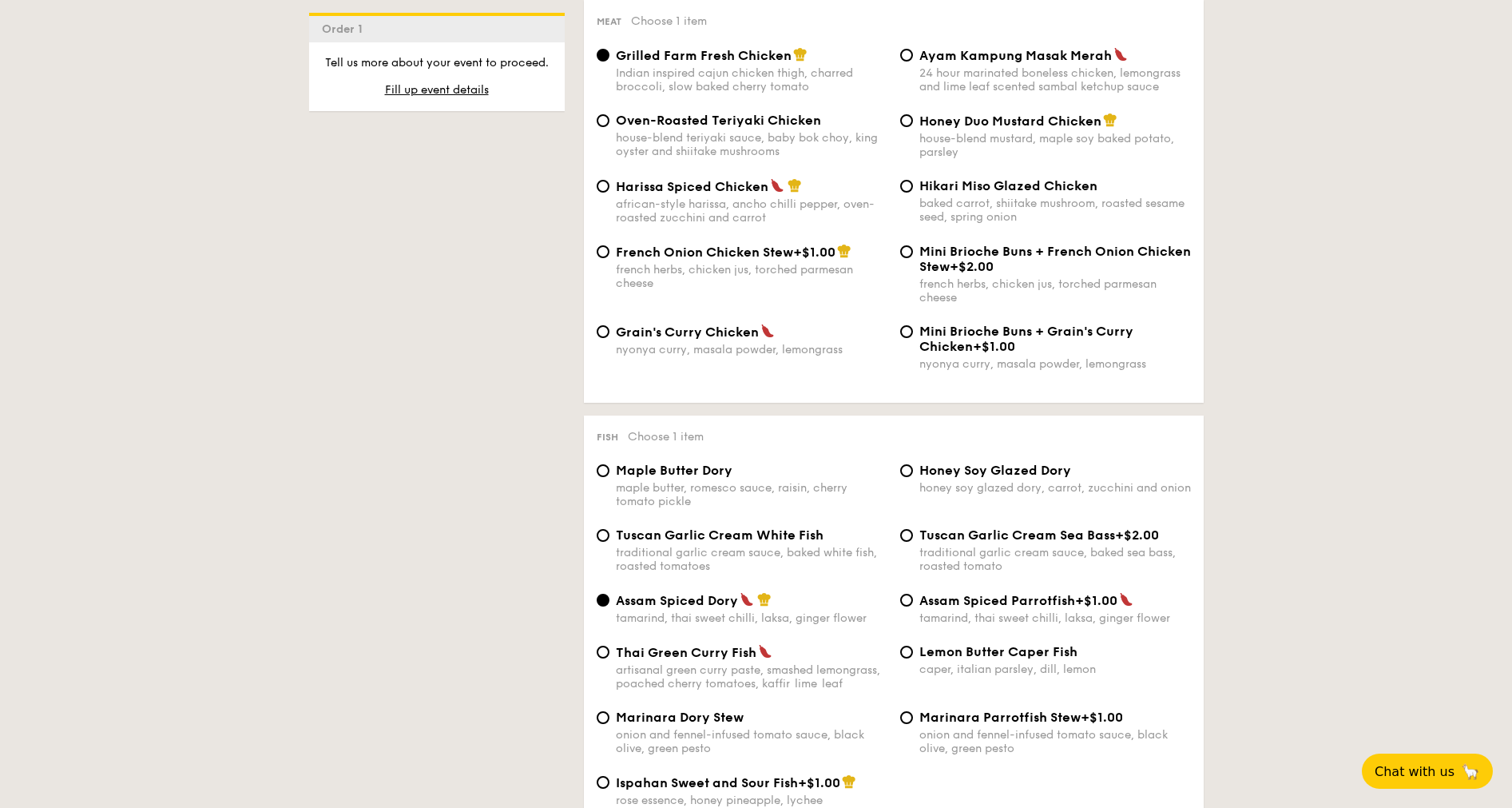
click at [1003, 188] on span "Hikari Miso Glazed Chicken" at bounding box center [1007, 185] width 178 height 16
click at [912, 188] on input "Hikari Miso Glazed Chicken baked carrot, shiitake mushroom, roasted sesame seed…" at bounding box center [906, 186] width 13 height 13
radio input "true"
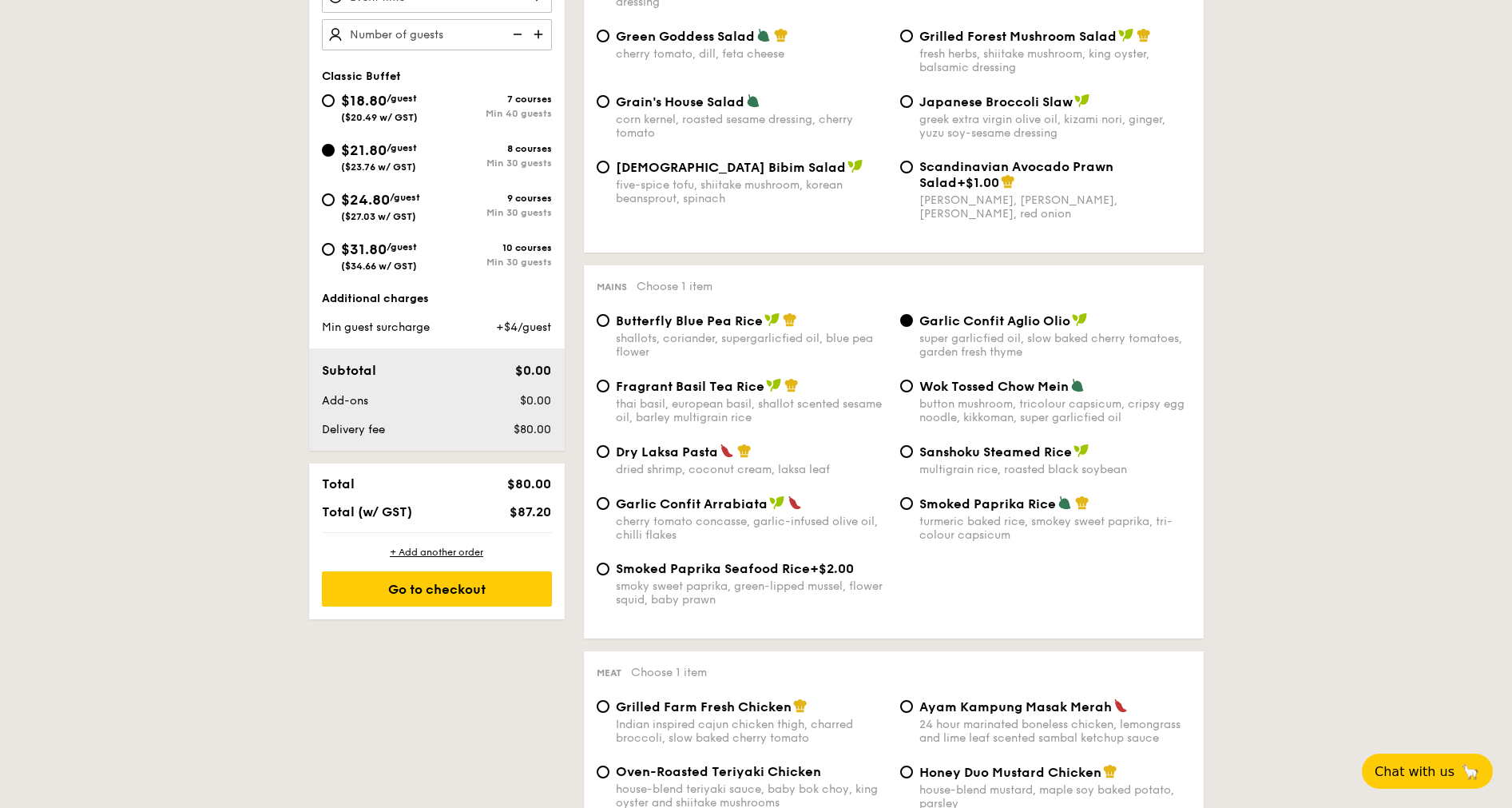
scroll to position [481, 0]
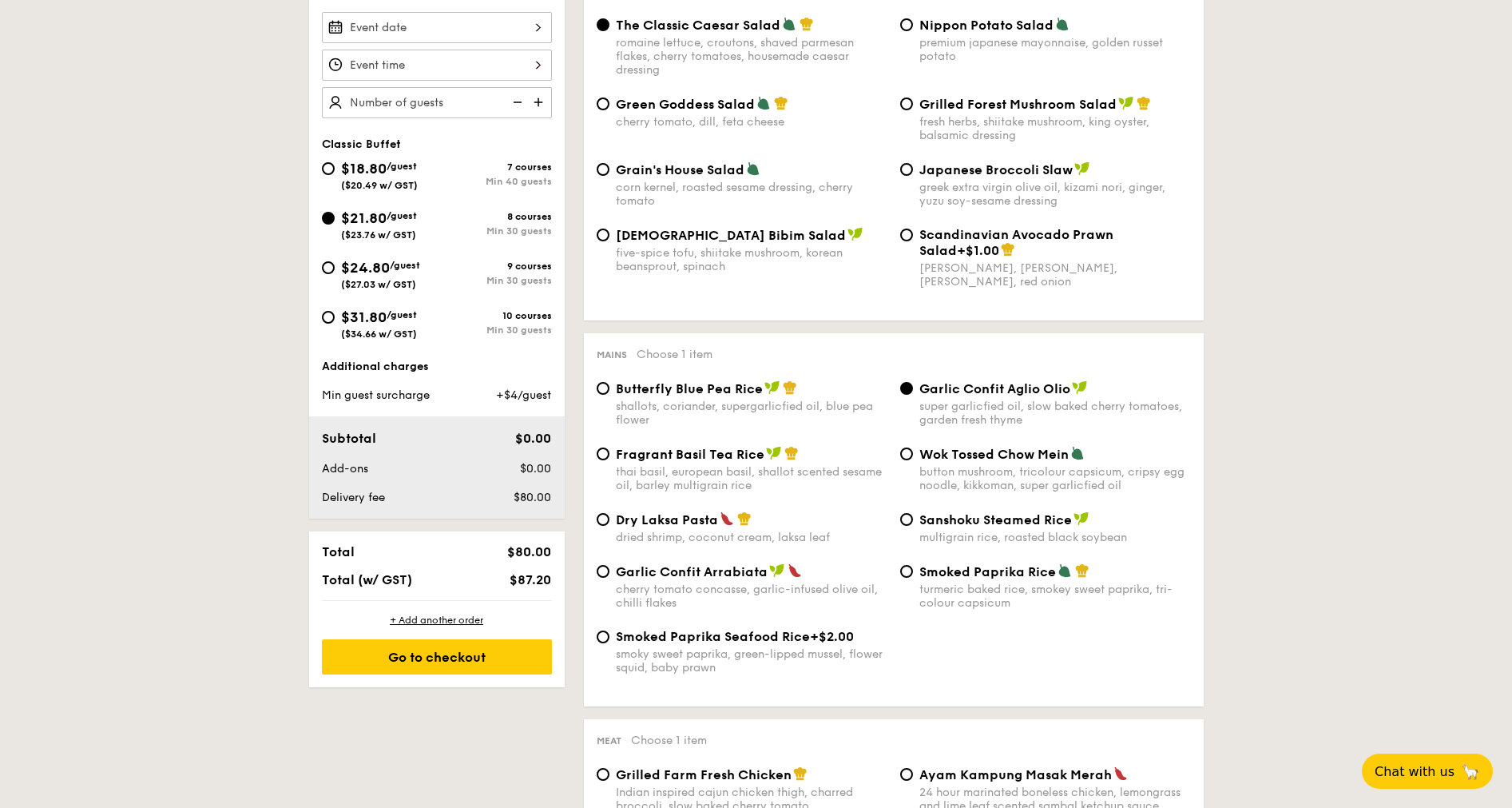
click at [977, 401] on div "super garlicfied oil, slow baked cherry tomatoes, garden fresh thyme" at bounding box center [1055, 414] width 272 height 27
click at [912, 394] on input "Garlic Confit Aglio Olio super garlicfied oil, slow baked cherry tomatoes, gard…" at bounding box center [906, 388] width 13 height 13
click at [777, 407] on div "shallots, coriander, supergarlicfied oil, blue pea flower" at bounding box center [752, 414] width 272 height 27
click at [610, 394] on input "Butterfly Blue Pea Rice shallots, coriander, supergarlicfied oil, blue pea flow…" at bounding box center [603, 388] width 13 height 13
radio input "true"
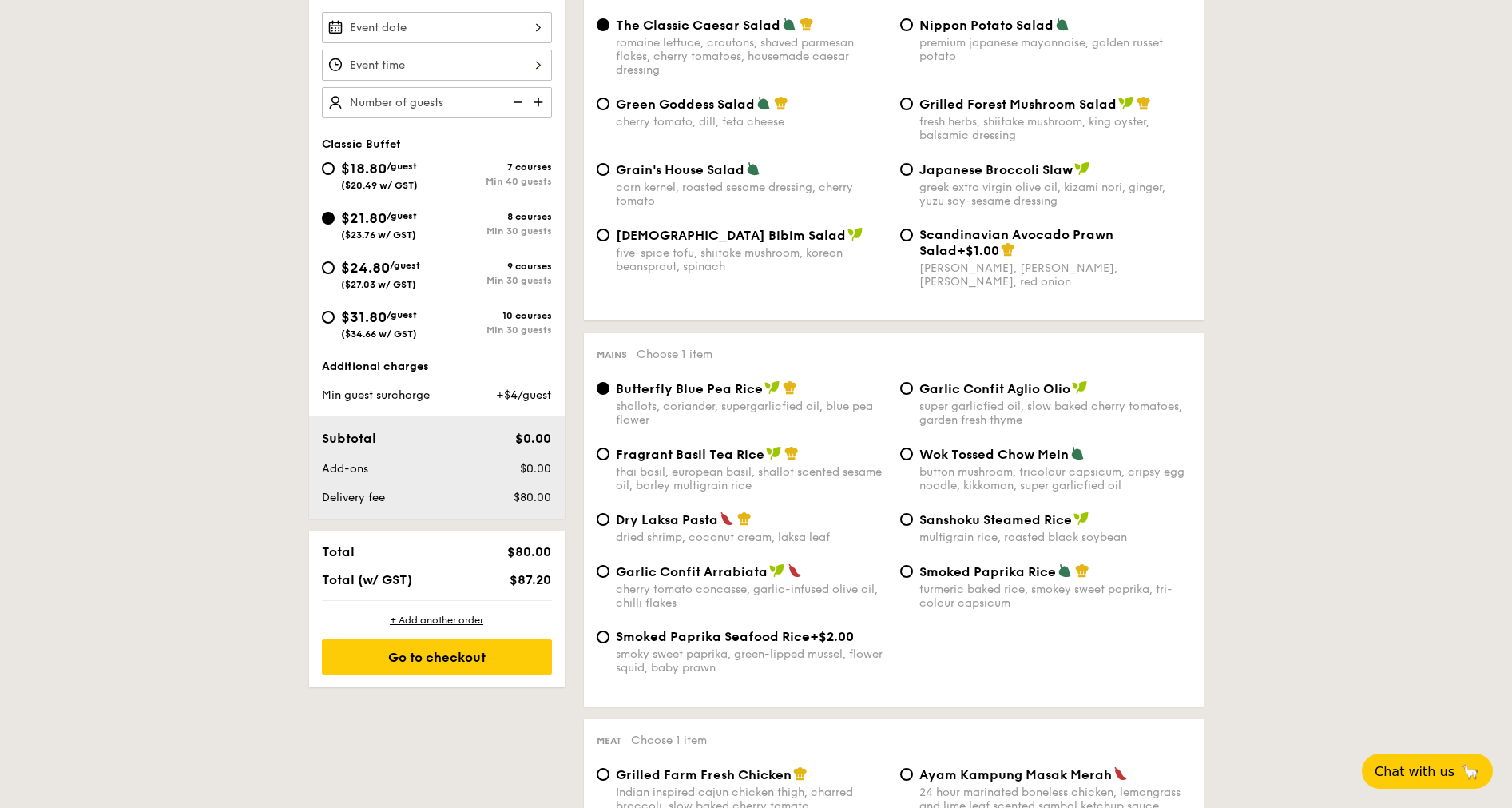
click at [783, 449] on div "Fragrant Basil Tea Rice" at bounding box center [752, 454] width 272 height 16
click at [610, 449] on input "Fragrant Basil Tea Rice thai basil, european basil, shallot scented sesame oil,…" at bounding box center [603, 454] width 13 height 13
radio input "true"
click at [819, 386] on div "Butterfly Blue Pea Rice" at bounding box center [752, 389] width 272 height 16
click at [610, 386] on input "Butterfly Blue Pea Rice shallots, coriander, supergarlicfied oil, blue pea flow…" at bounding box center [603, 388] width 13 height 13
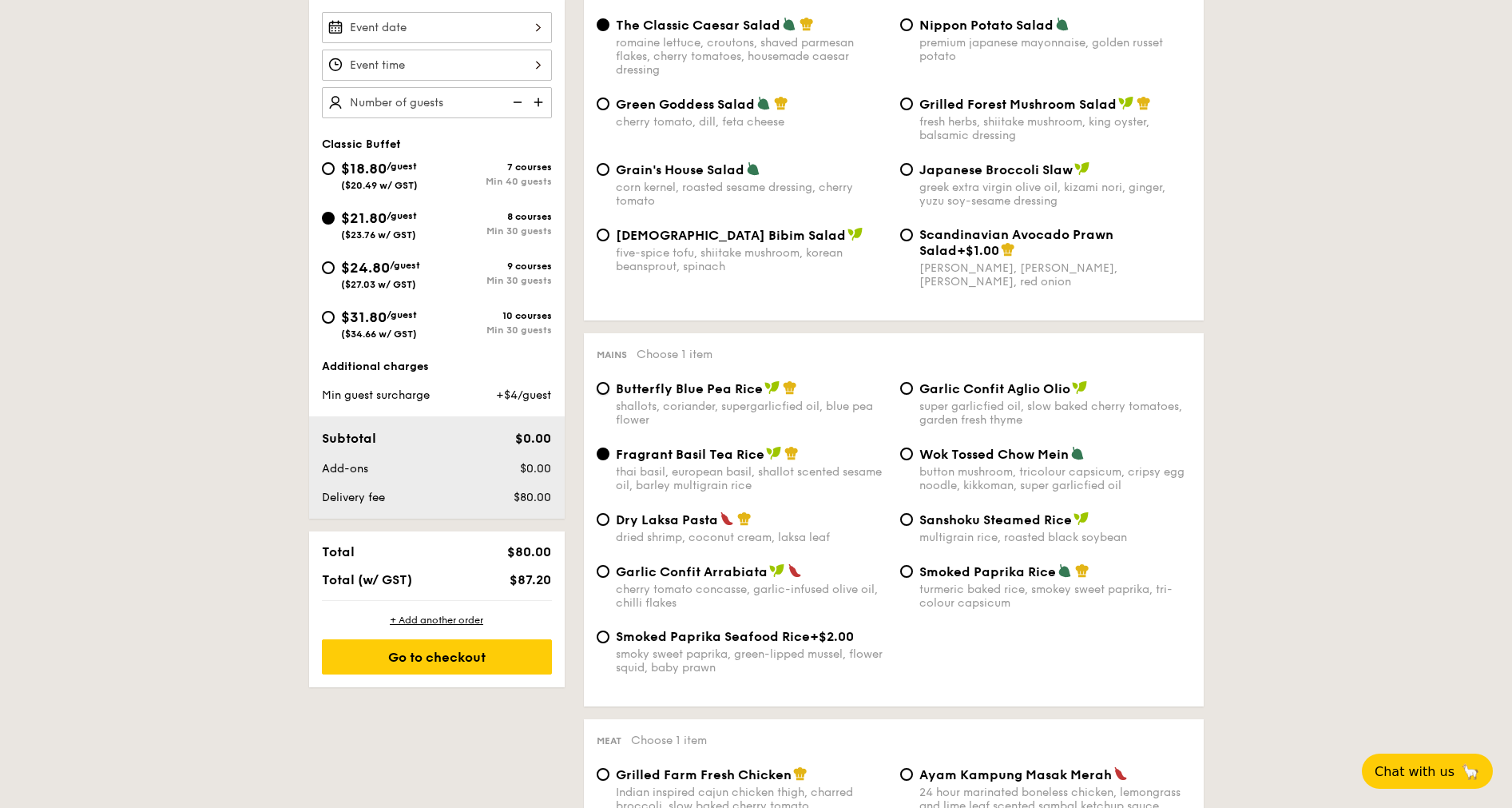
radio input "true"
click at [809, 471] on div "thai basil, european basil, shallot scented sesame oil, barley multigrain rice" at bounding box center [752, 478] width 272 height 27
click at [610, 460] on input "Fragrant Basil Tea Rice thai basil, european basil, shallot scented sesame oil,…" at bounding box center [603, 454] width 13 height 13
radio input "true"
click at [855, 395] on div "Butterfly Blue Pea Rice" at bounding box center [752, 389] width 272 height 16
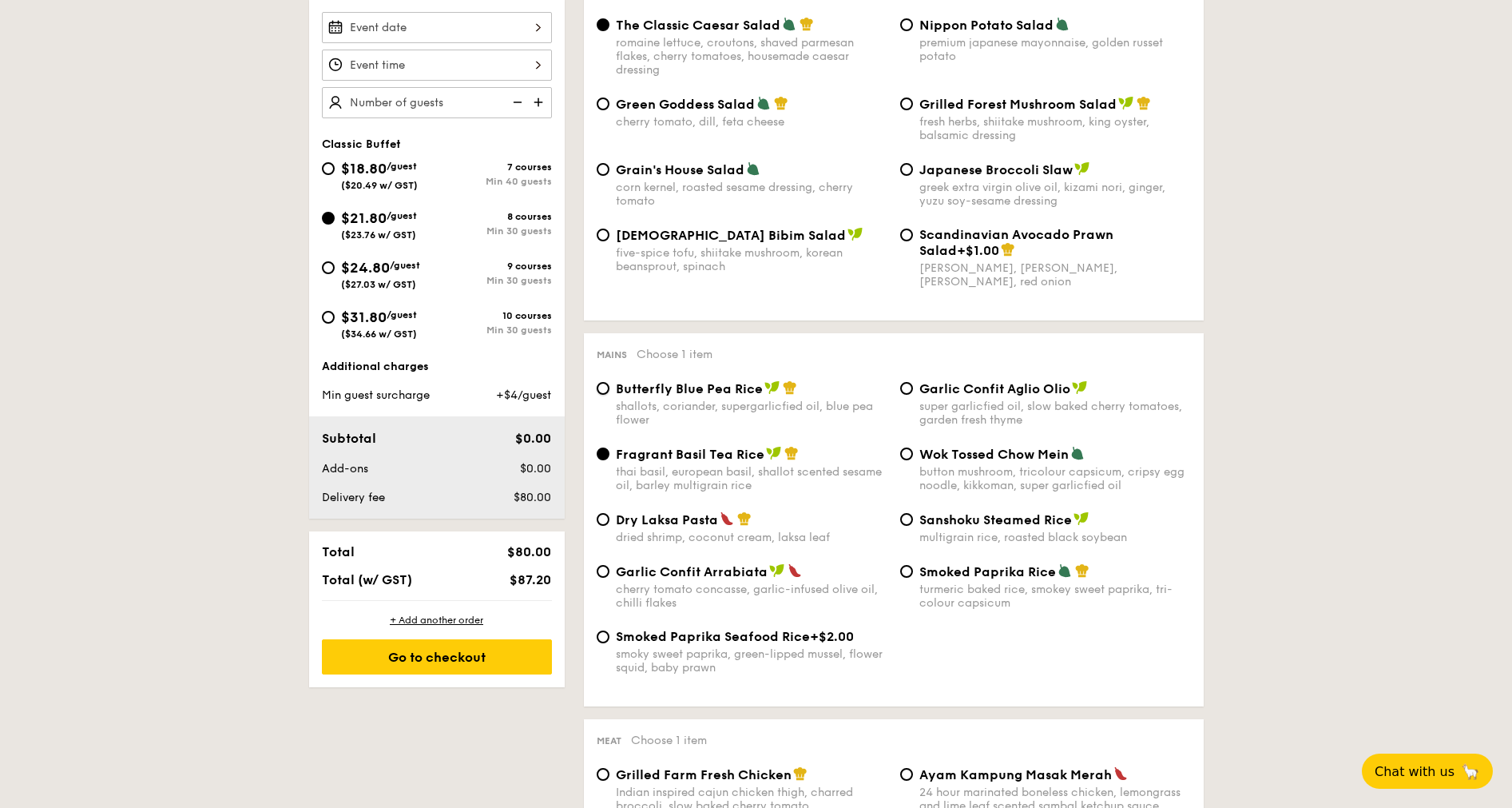
click at [610, 394] on input "Butterfly Blue Pea Rice shallots, coriander, supergarlicfied oil, blue pea flow…" at bounding box center [603, 388] width 13 height 13
radio input "true"
click at [965, 388] on span "Garlic Confit Aglio Olio" at bounding box center [994, 388] width 151 height 16
click at [912, 388] on input "Garlic Confit Aglio Olio super garlicfied oil, slow baked cherry tomatoes, gard…" at bounding box center [906, 388] width 13 height 13
radio input "true"
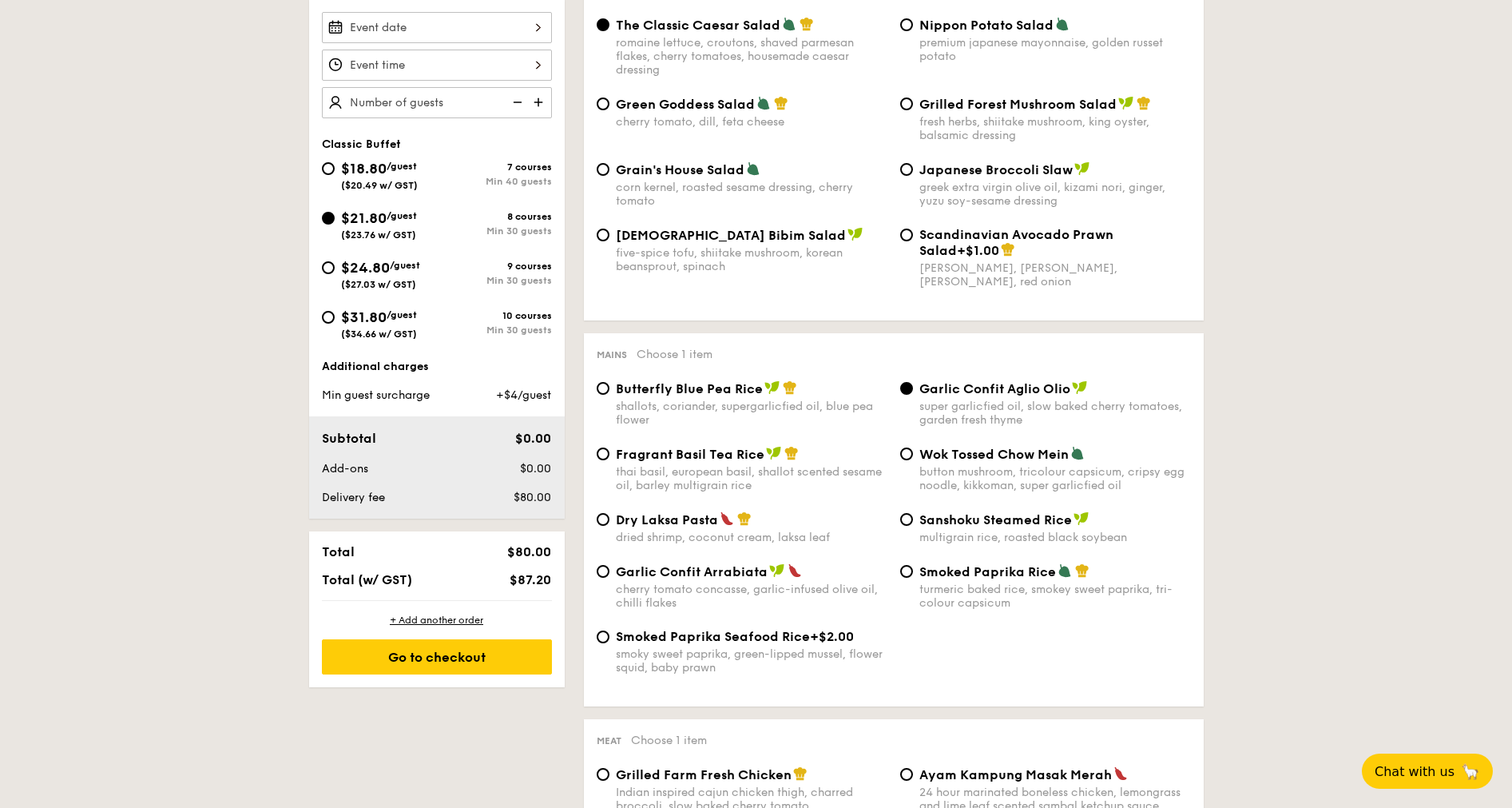
click at [792, 369] on div "Mains Choose 1 item Butterfly Blue Pea Rice shallots, coriander, supergarlicfie…" at bounding box center [893, 519] width 620 height 373
click at [786, 406] on div "shallots, coriander, supergarlicfied oil, blue pea flower" at bounding box center [752, 414] width 272 height 27
click at [610, 394] on input "Butterfly Blue Pea Rice shallots, coriander, supergarlicfied oil, blue pea flow…" at bounding box center [603, 388] width 13 height 13
radio input "true"
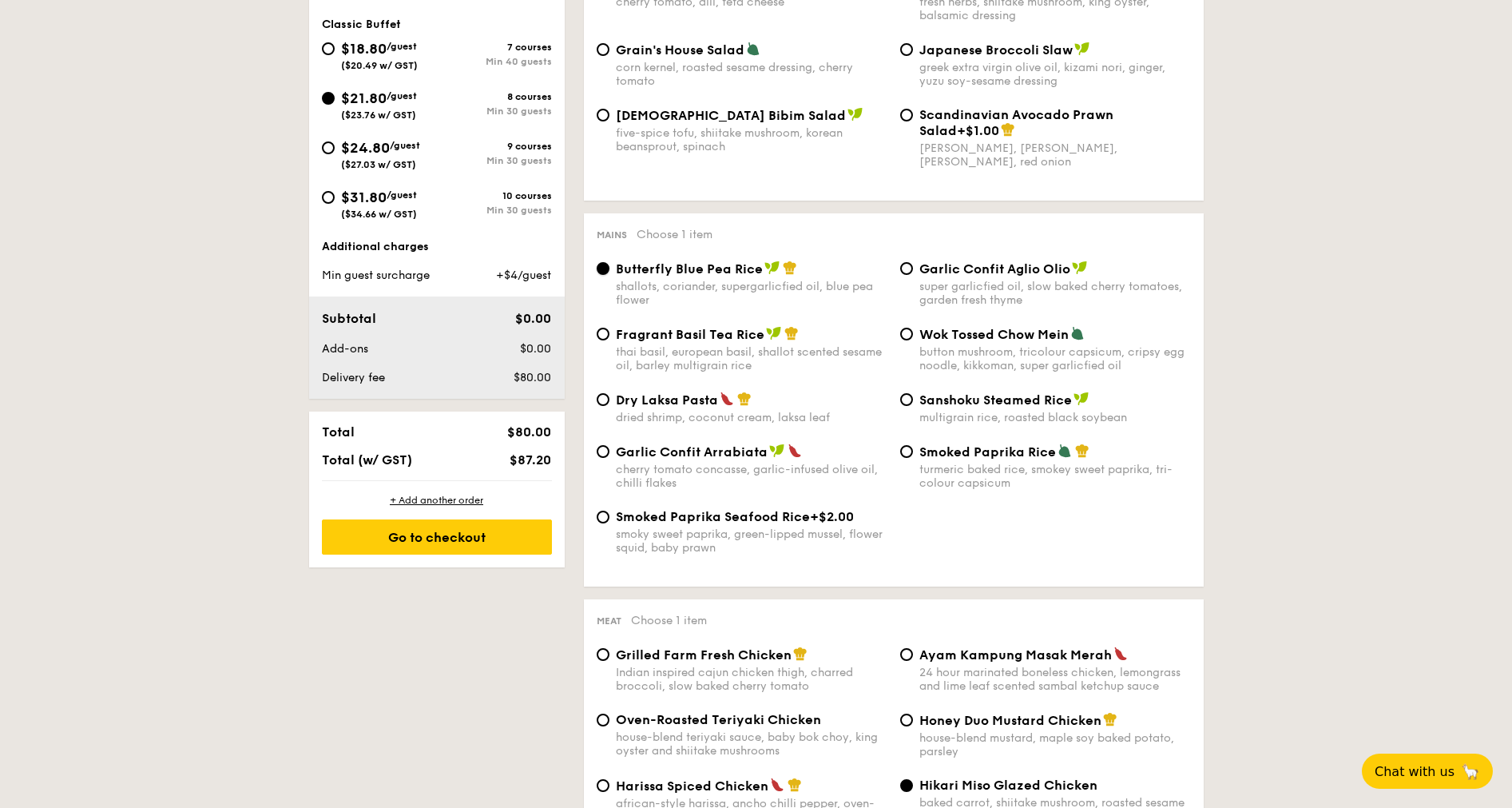
click at [765, 418] on div "dried shrimp, coconut cream, laksa leaf" at bounding box center [752, 417] width 272 height 14
click at [610, 406] on input "Dry Laksa Pasta dried shrimp, coconut cream, laksa leaf" at bounding box center [603, 400] width 13 height 13
radio input "true"
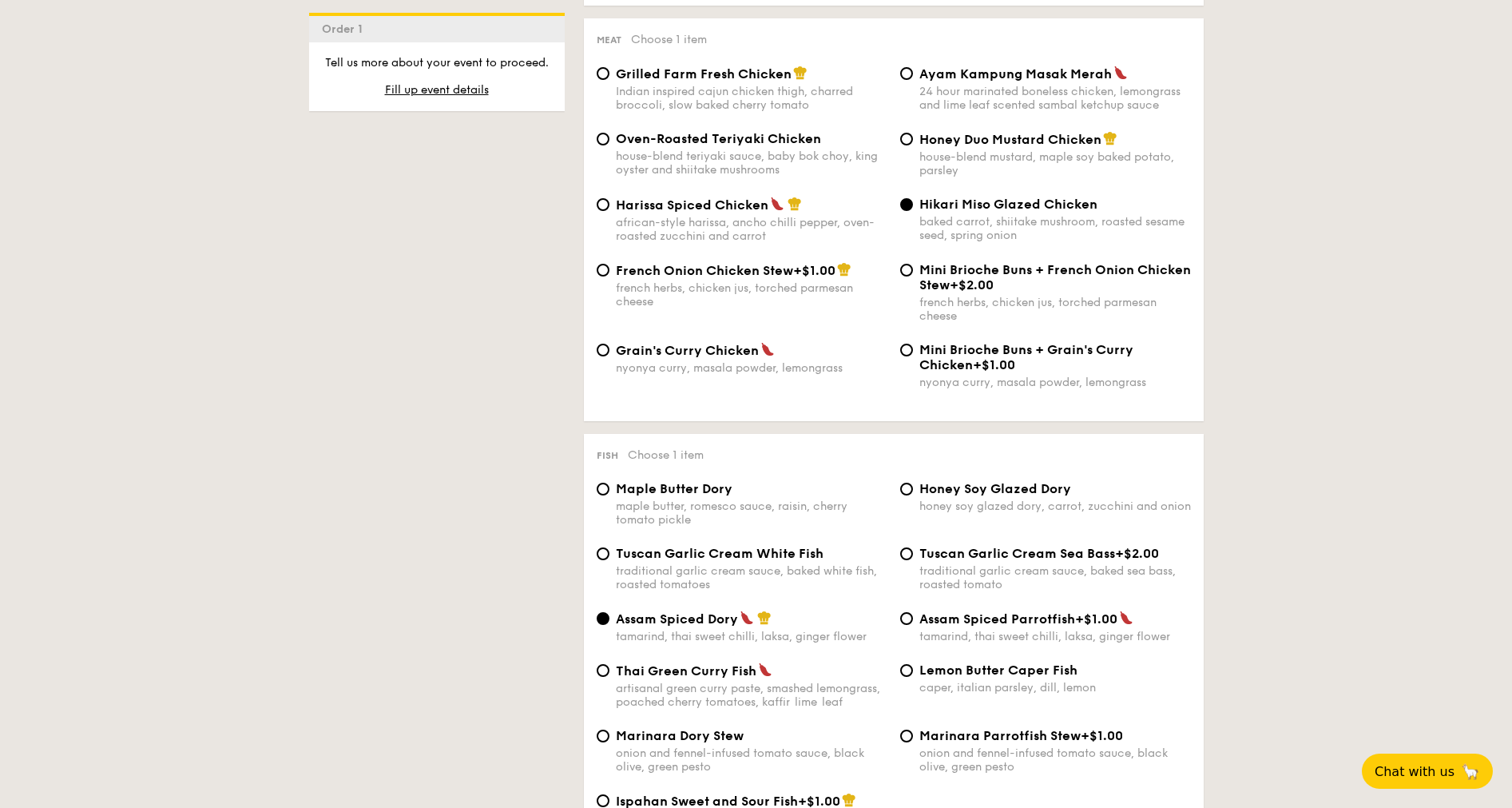
scroll to position [1320, 0]
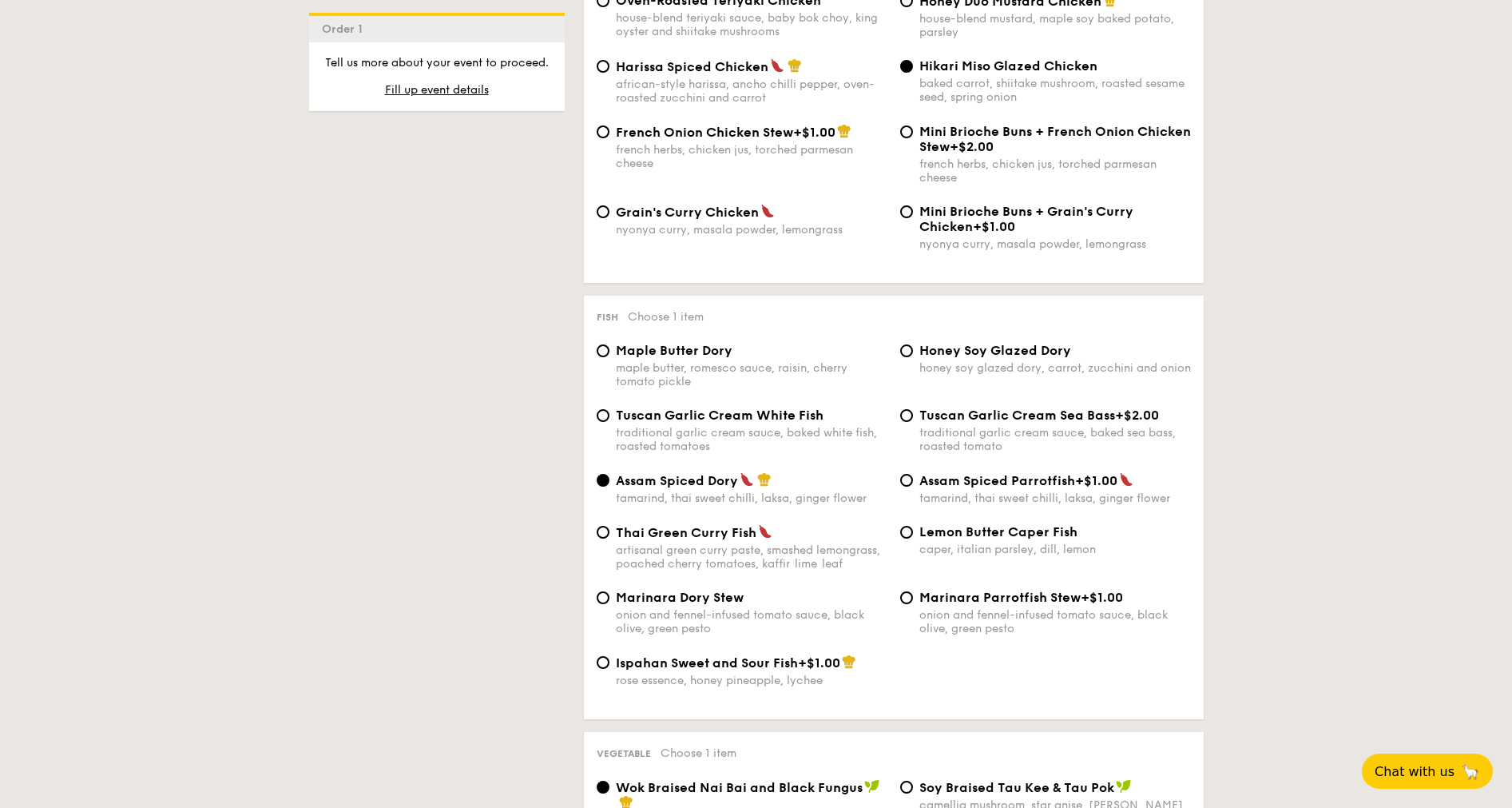
drag, startPoint x: 721, startPoint y: 373, endPoint x: 722, endPoint y: 363, distance: 10.0
click at [722, 363] on div "maple butter, romesco sauce, raisin, cherry tomato pickle" at bounding box center [752, 375] width 272 height 27
click at [610, 357] on input "Maple Butter Dory maple butter, romesco sauce, raisin, cherry tomato pickle" at bounding box center [603, 351] width 13 height 13
radio input "true"
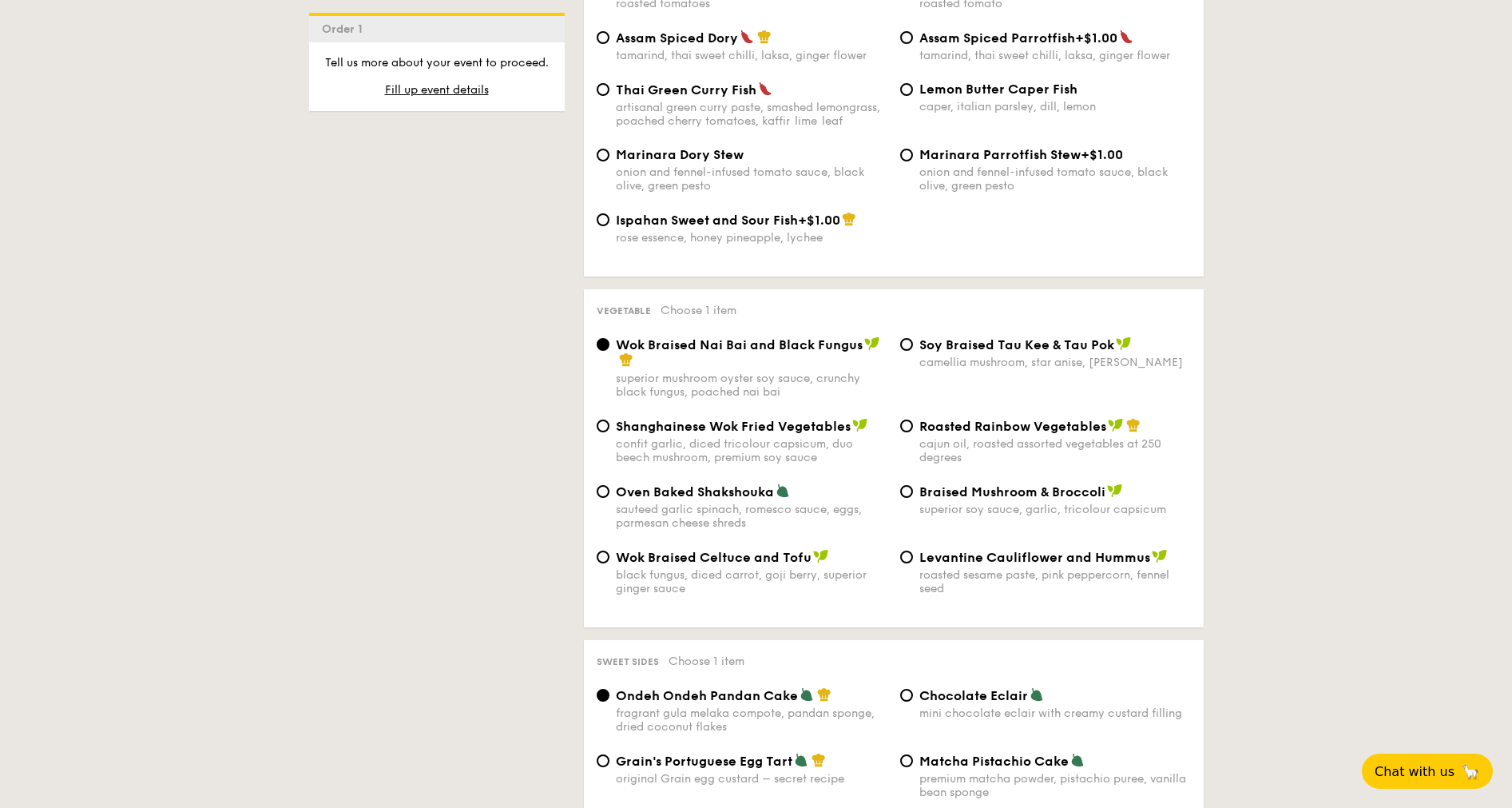
scroll to position [1800, 0]
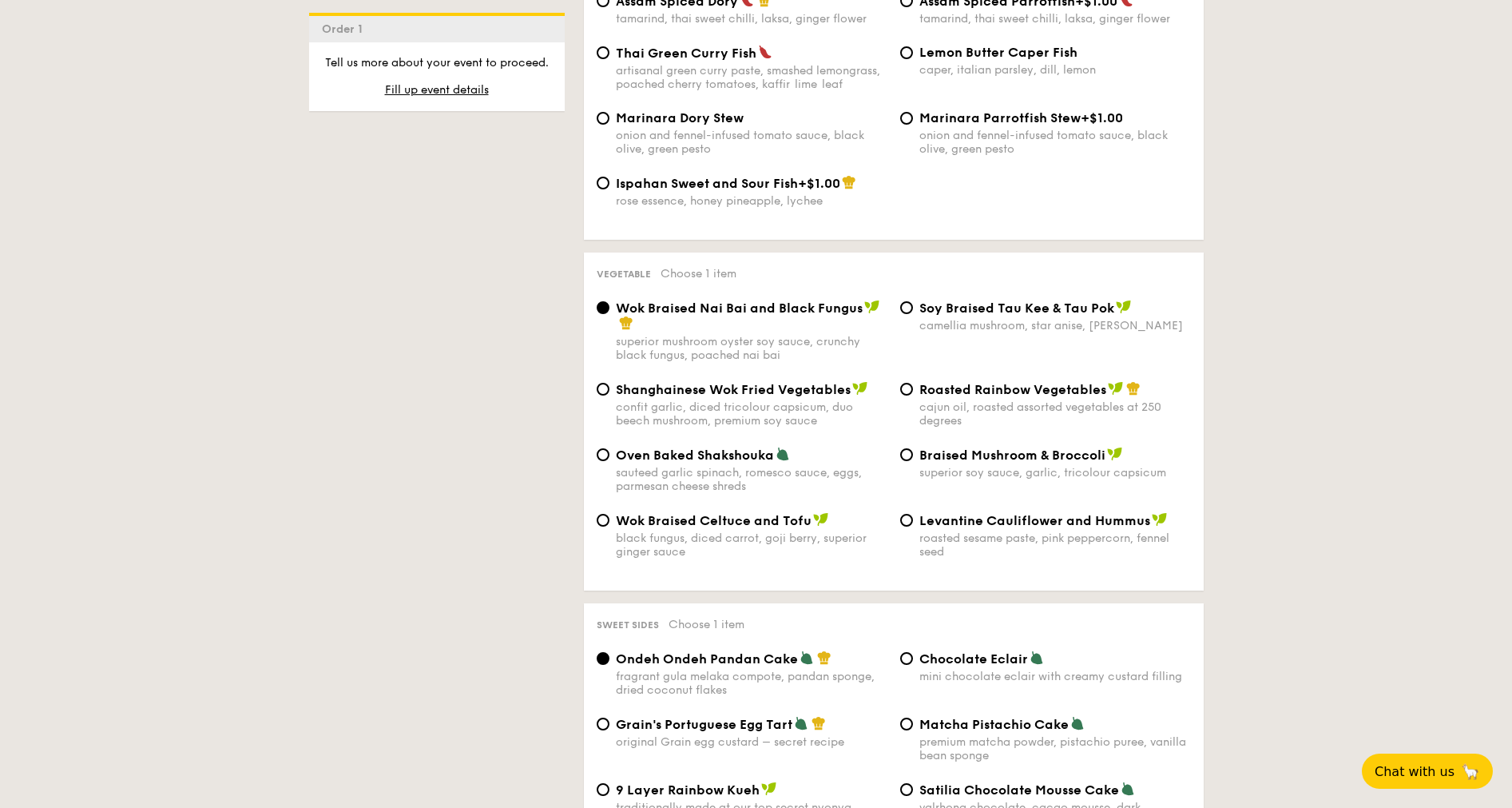
click at [1003, 408] on div "cajun oil, roasted assorted vegetables at 250 degrees" at bounding box center [1055, 414] width 272 height 27
click at [912, 395] on input "Roasted Rainbow Vegetables cajun oil, roasted assorted vegetables at 250 degrees" at bounding box center [906, 389] width 13 height 13
radio input "true"
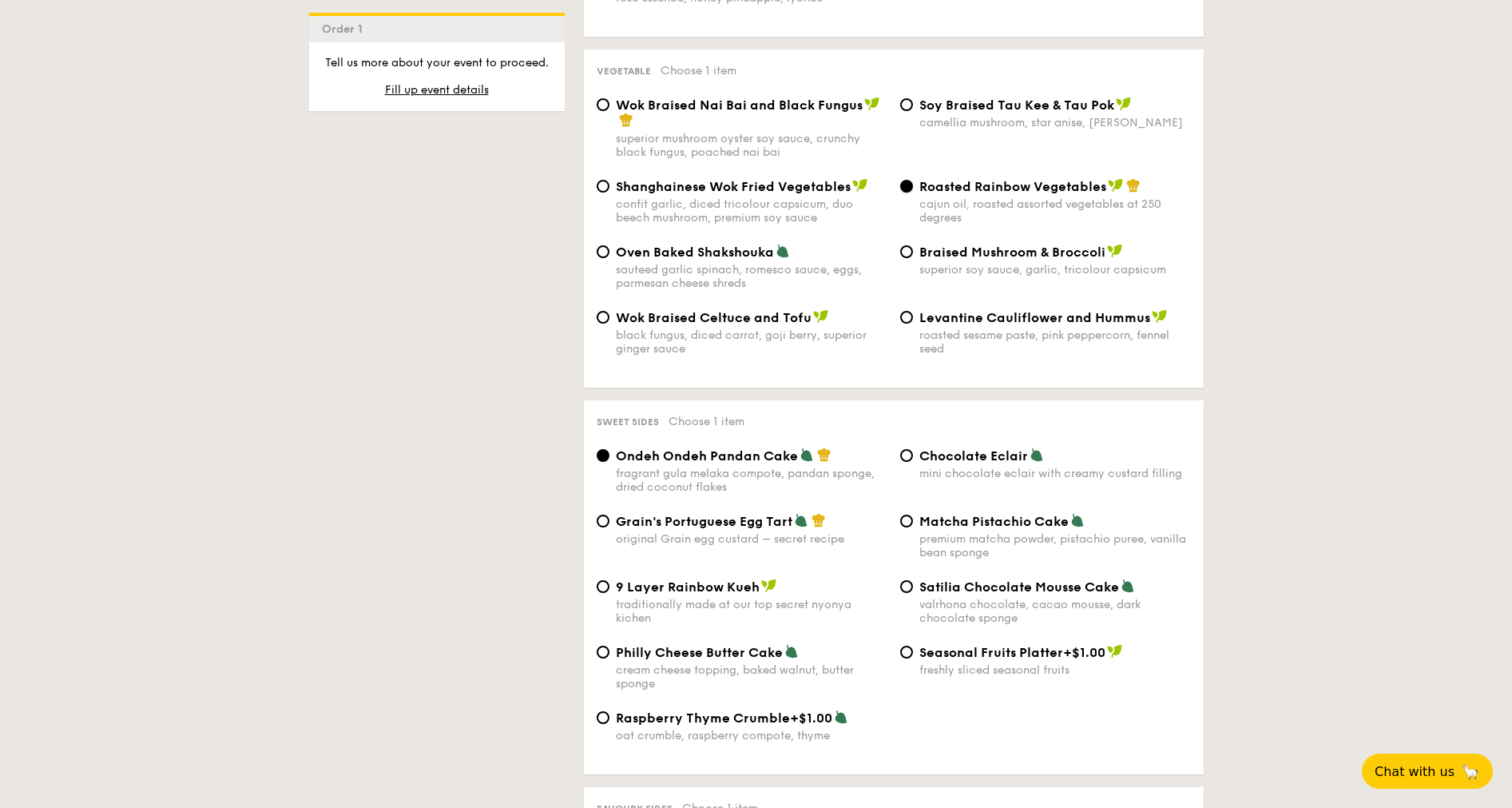
scroll to position [2040, 0]
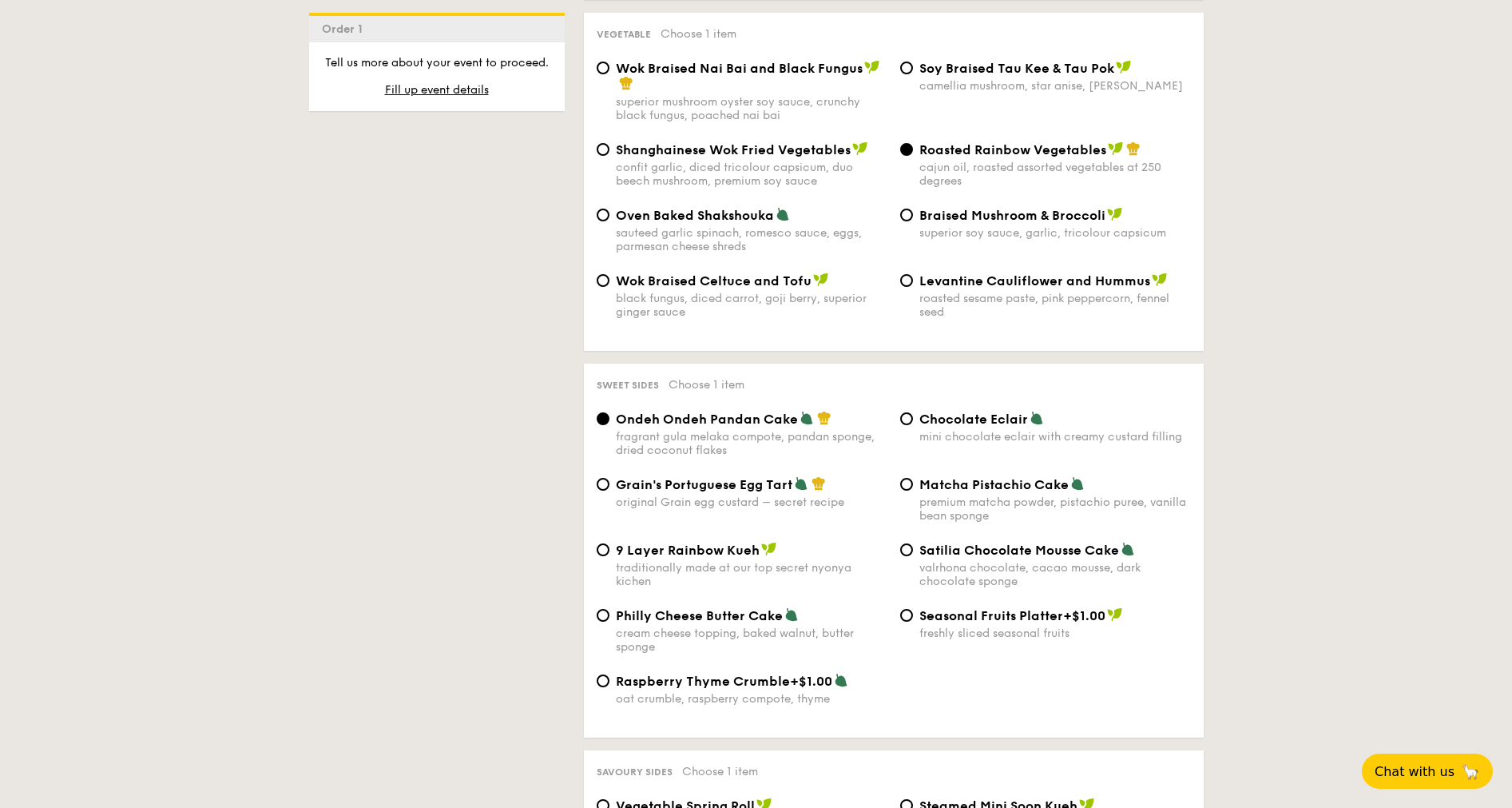
click at [1003, 538] on div "1 - Select menu 2 - Select items 3 - Check out Order 1 Classic Buffet $18.80 /g…" at bounding box center [756, 89] width 1512 height 3561
click at [774, 64] on span "Wok Braised Nai Bai and Black Fungus" at bounding box center [739, 68] width 246 height 16
click at [610, 64] on input "Wok Braised Nai Bai and Black Fungus superior mushroom oyster soy sauce, crunch…" at bounding box center [603, 68] width 13 height 13
radio input "true"
click at [752, 488] on span "Grain's Portuguese Egg Tart" at bounding box center [704, 485] width 176 height 16
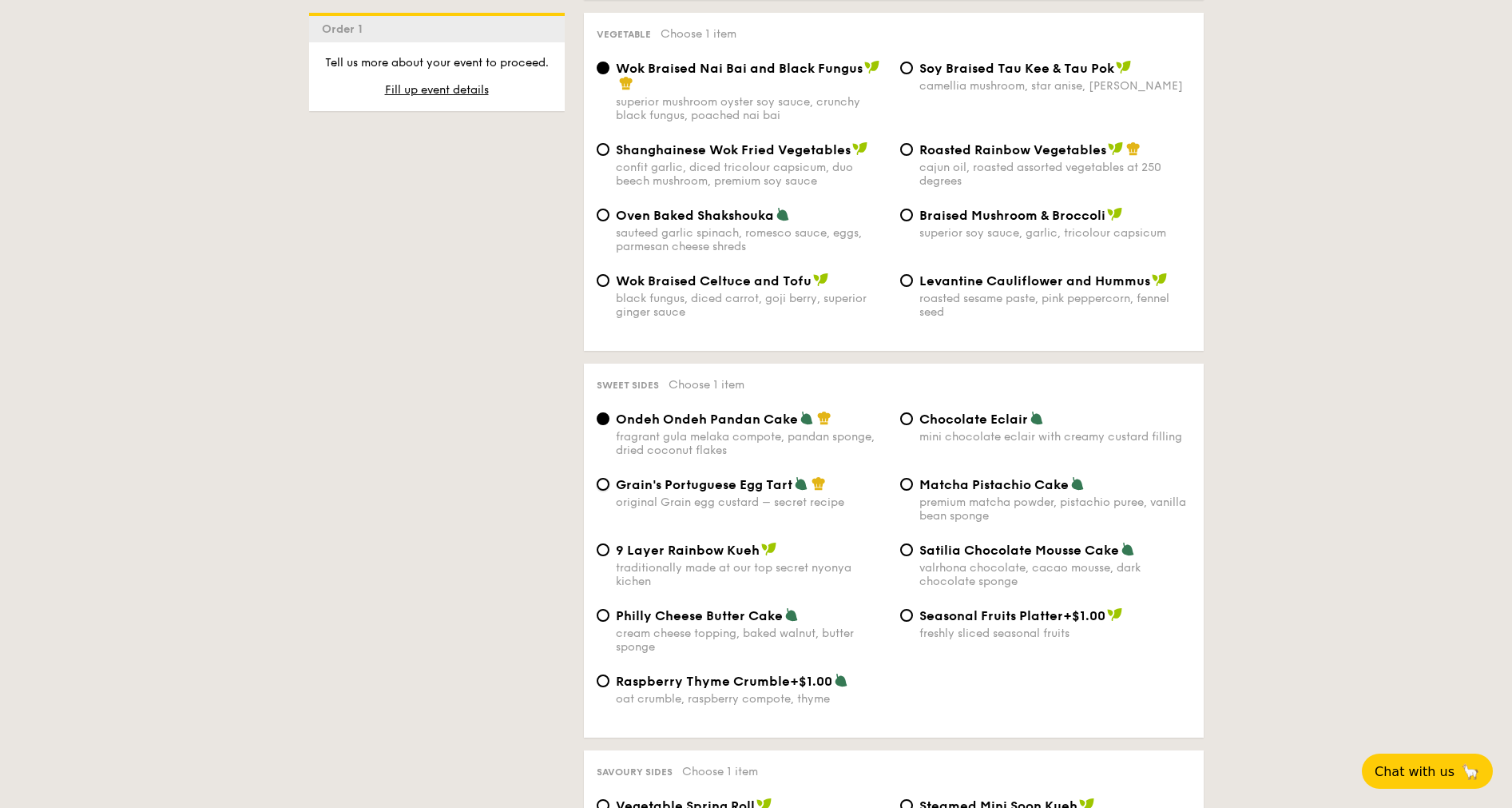
click at [610, 488] on input "Grain's Portuguese Egg Tart original Grain egg custard – secret recipe" at bounding box center [603, 484] width 13 height 13
radio input "true"
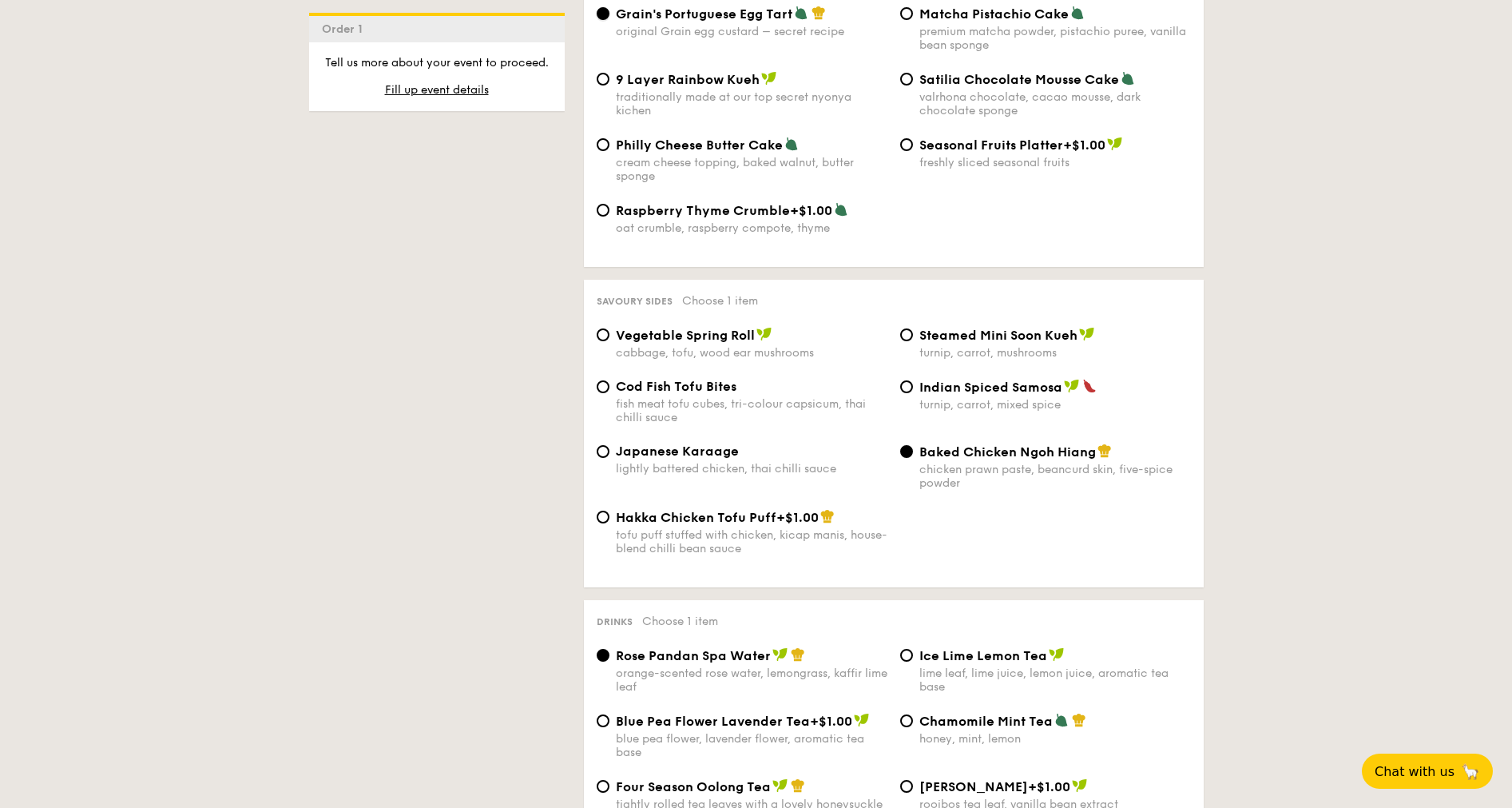
scroll to position [2519, 0]
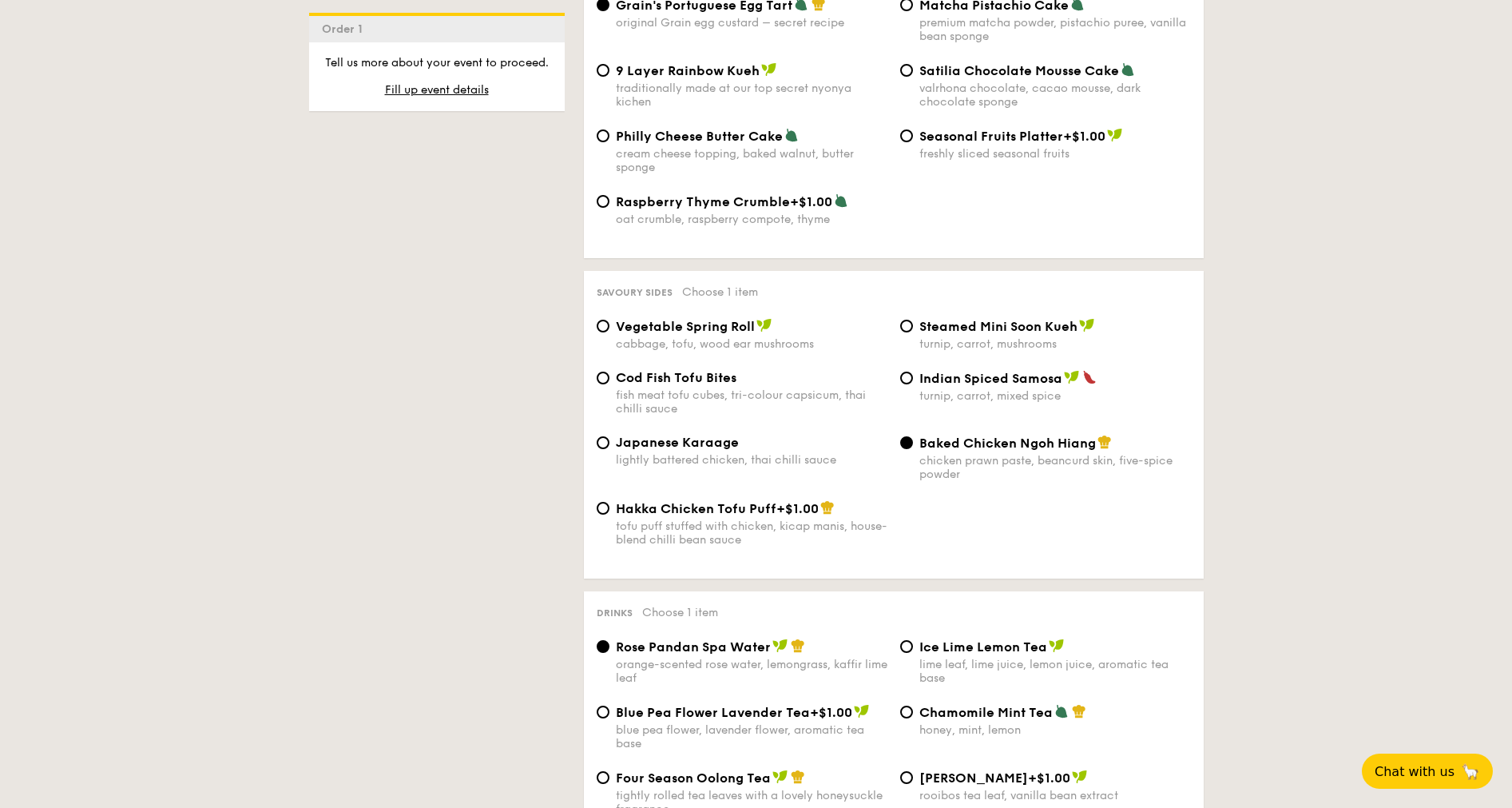
click at [1003, 445] on span "Baked Chicken Ngoh Hiang" at bounding box center [1006, 443] width 176 height 16
click at [912, 445] on input "Baked Chicken Ngoh Hiang chicken prawn paste, beancurd skin, five-spice powder" at bounding box center [906, 443] width 13 height 13
click at [793, 381] on div "Cod Fish Tofu Bites" at bounding box center [752, 377] width 272 height 16
click at [610, 381] on input "Cod Fish Tofu Bites fish meat tofu cubes, tri-colour capsicum, thai chilli sauce" at bounding box center [603, 378] width 13 height 13
radio input "true"
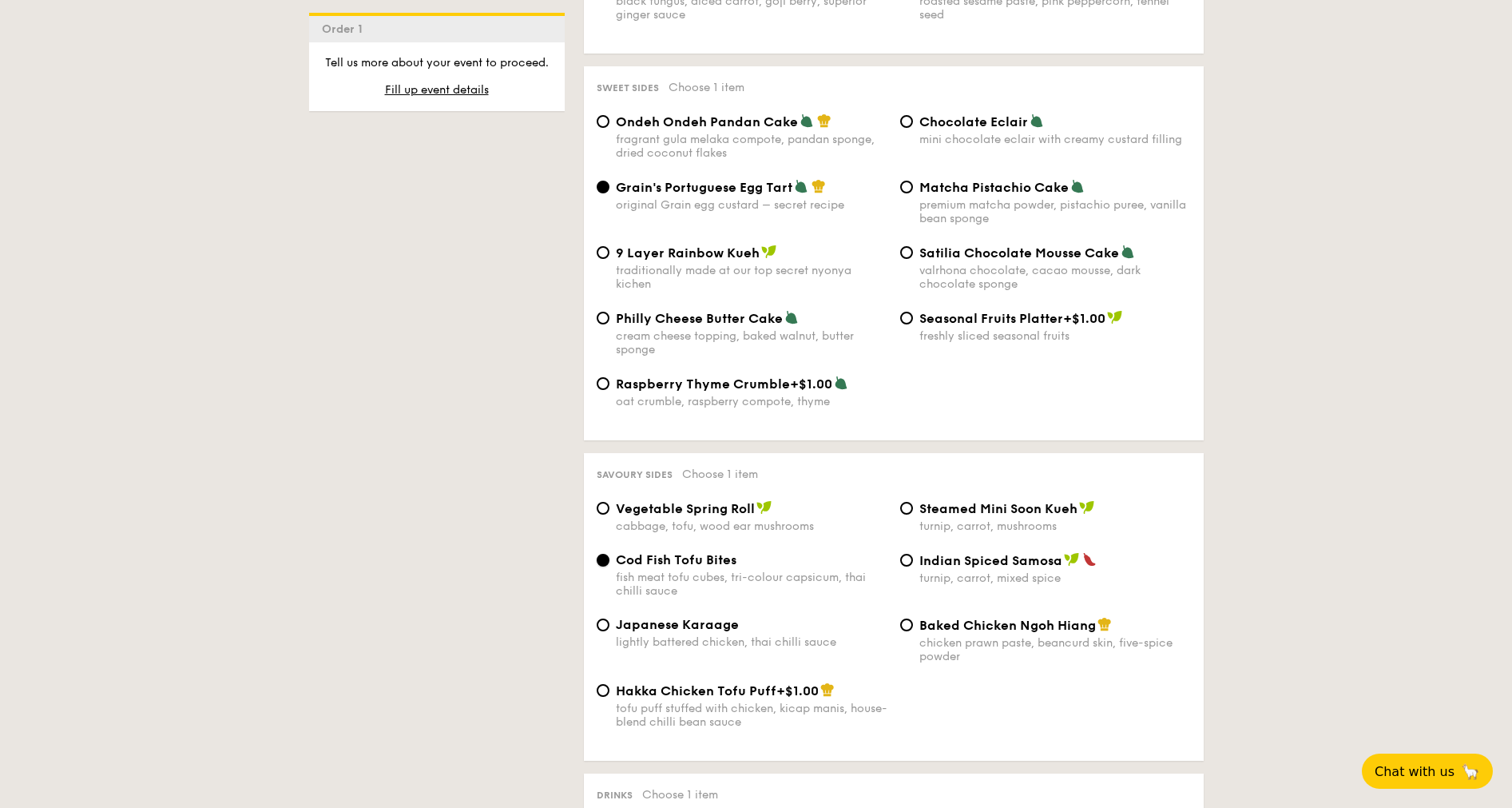
scroll to position [2639, 0]
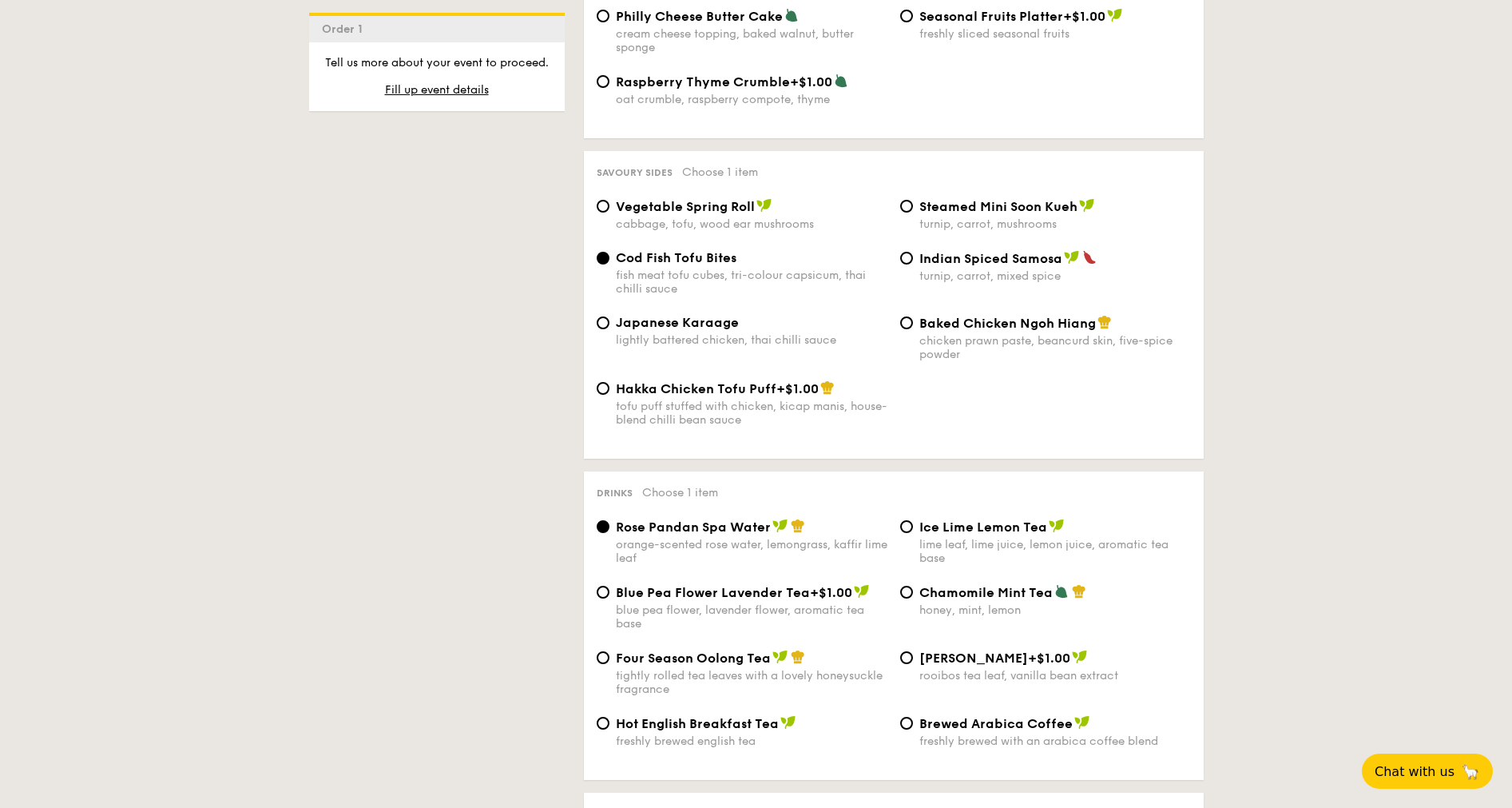
click at [975, 529] on span "Ice Lime Lemon Tea" at bounding box center [983, 527] width 128 height 16
click at [912, 529] on input "Ice Lime Lemon Tea lime leaf, lime juice, lemon juice, aromatic tea base" at bounding box center [906, 527] width 13 height 13
radio input "true"
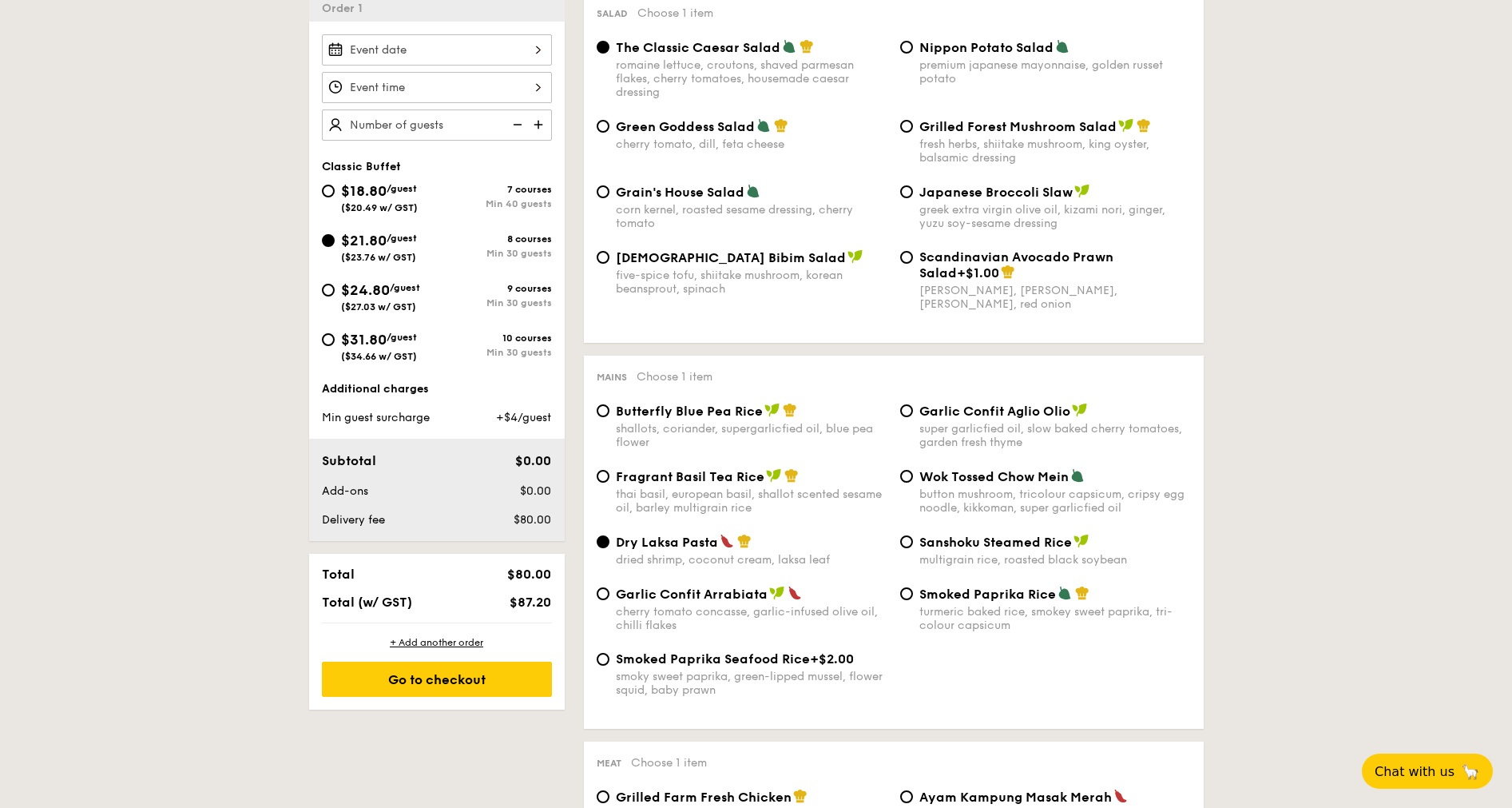
scroll to position [362, 0]
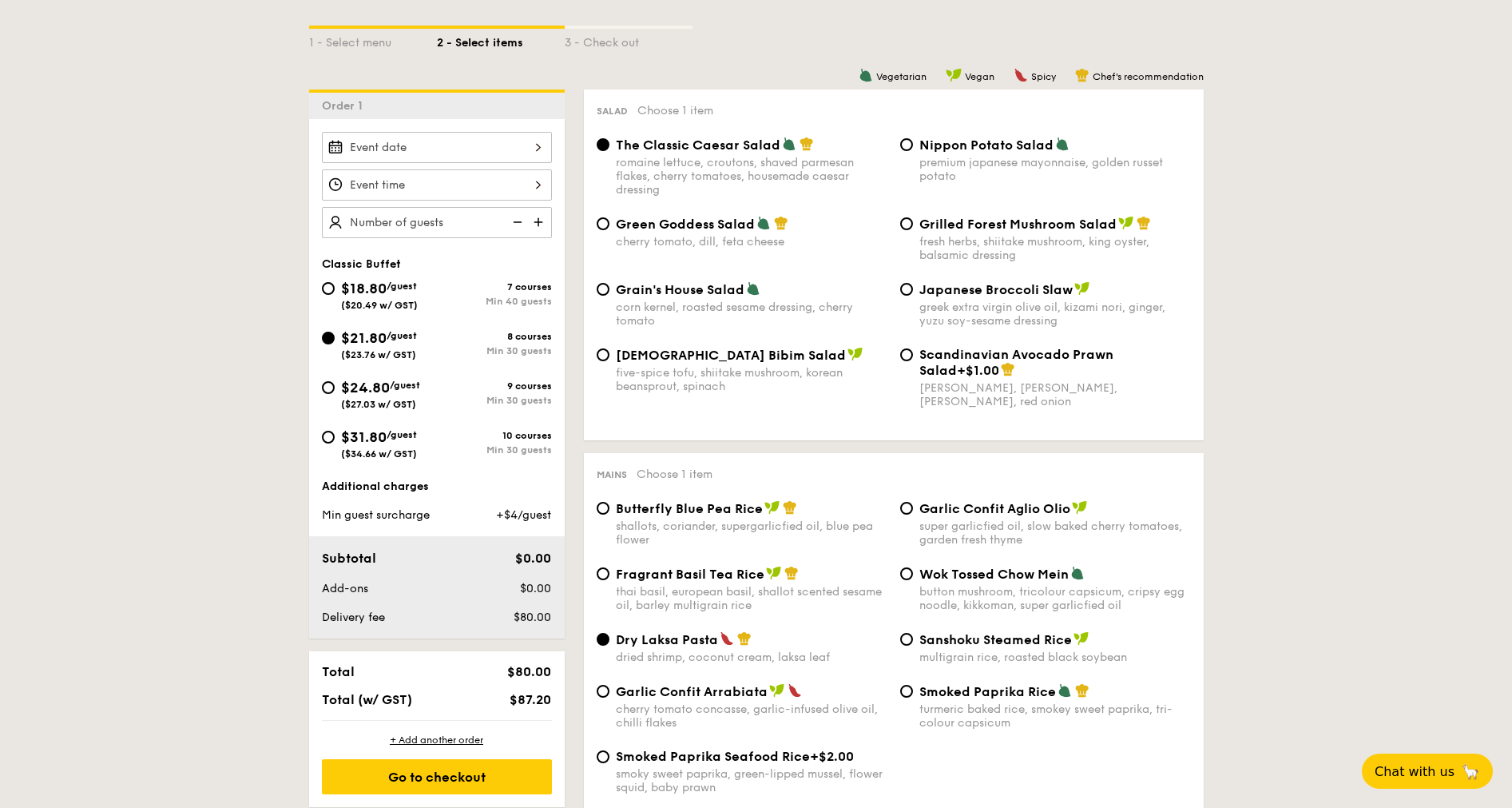
click at [533, 140] on input "Smoked Mesquite Whole Chicken brined in our in-house blend of herbs and spices,…" at bounding box center [437, 147] width 230 height 31
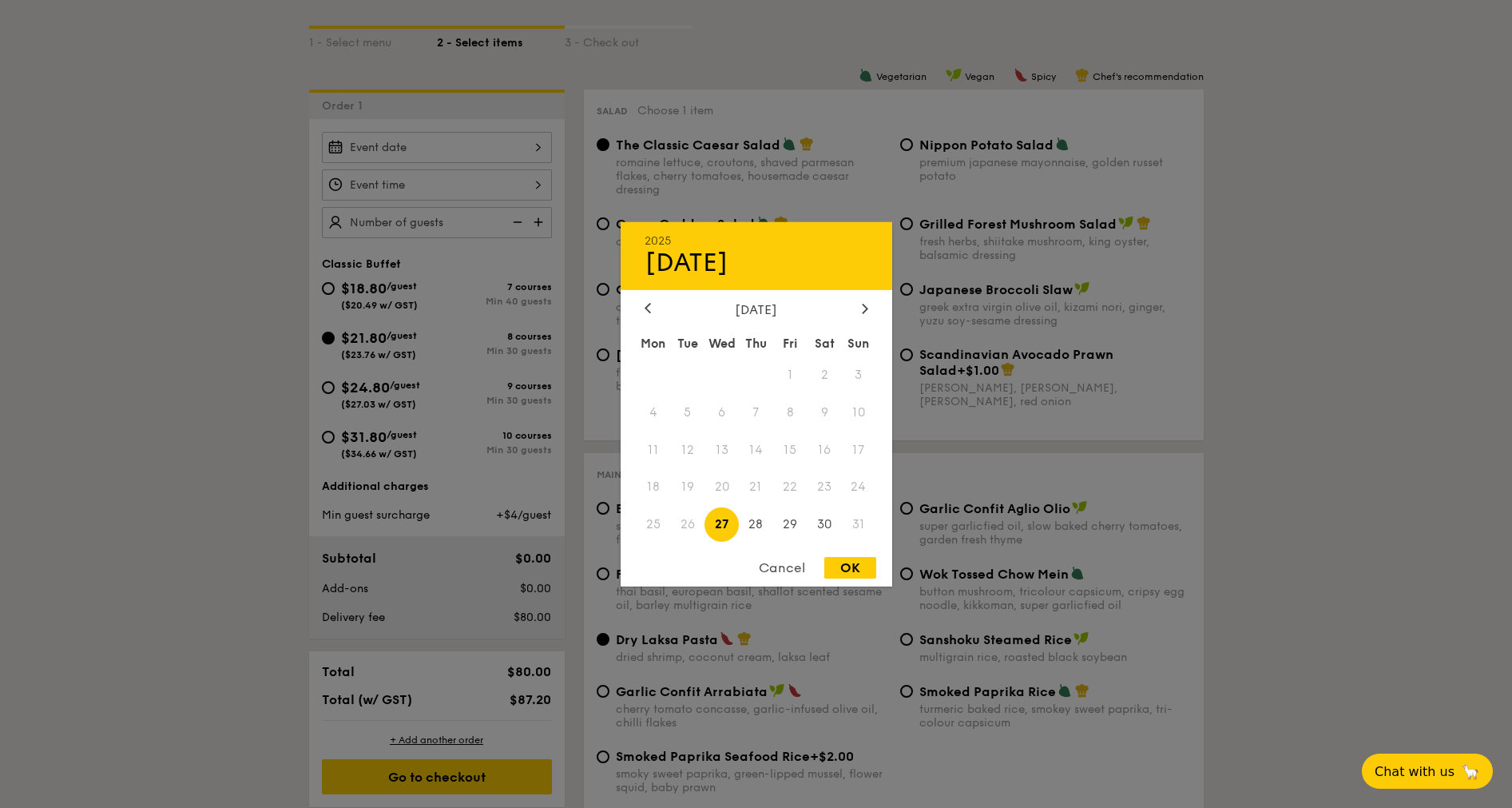
click at [857, 304] on div "[DATE]" at bounding box center [756, 309] width 224 height 16
click at [867, 299] on div "2025 Aug 27 August 2025 Mon Tue Wed Thu Fri Sat Sun 1 2 3 4 5 6 7 8 9 10 11 12 …" at bounding box center [756, 403] width 272 height 364
click at [861, 310] on icon at bounding box center [864, 308] width 6 height 10
click at [637, 372] on span "1" at bounding box center [654, 374] width 35 height 35
click at [858, 538] on div "OK" at bounding box center [850, 568] width 52 height 22
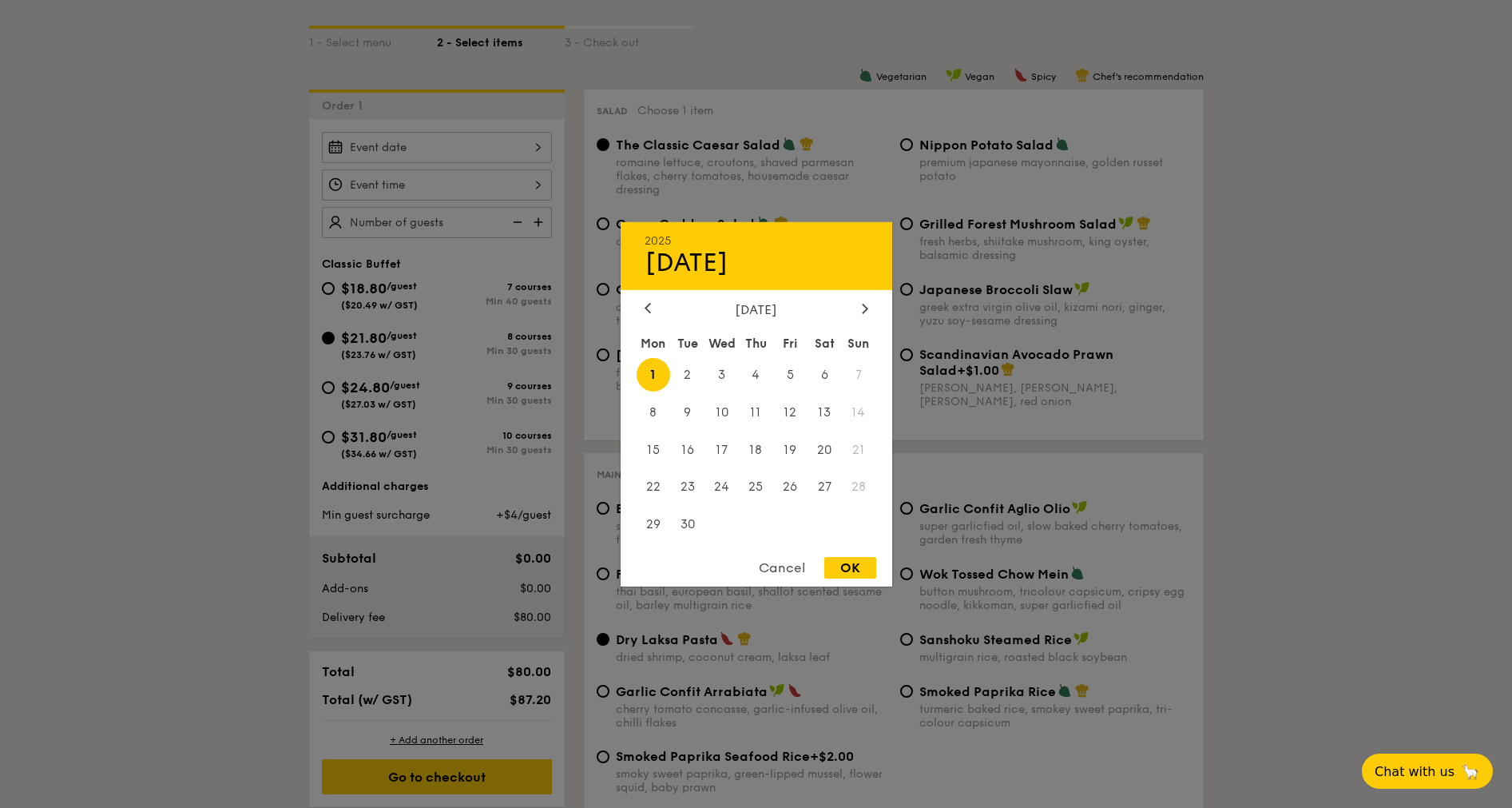
type input "[DATE]"
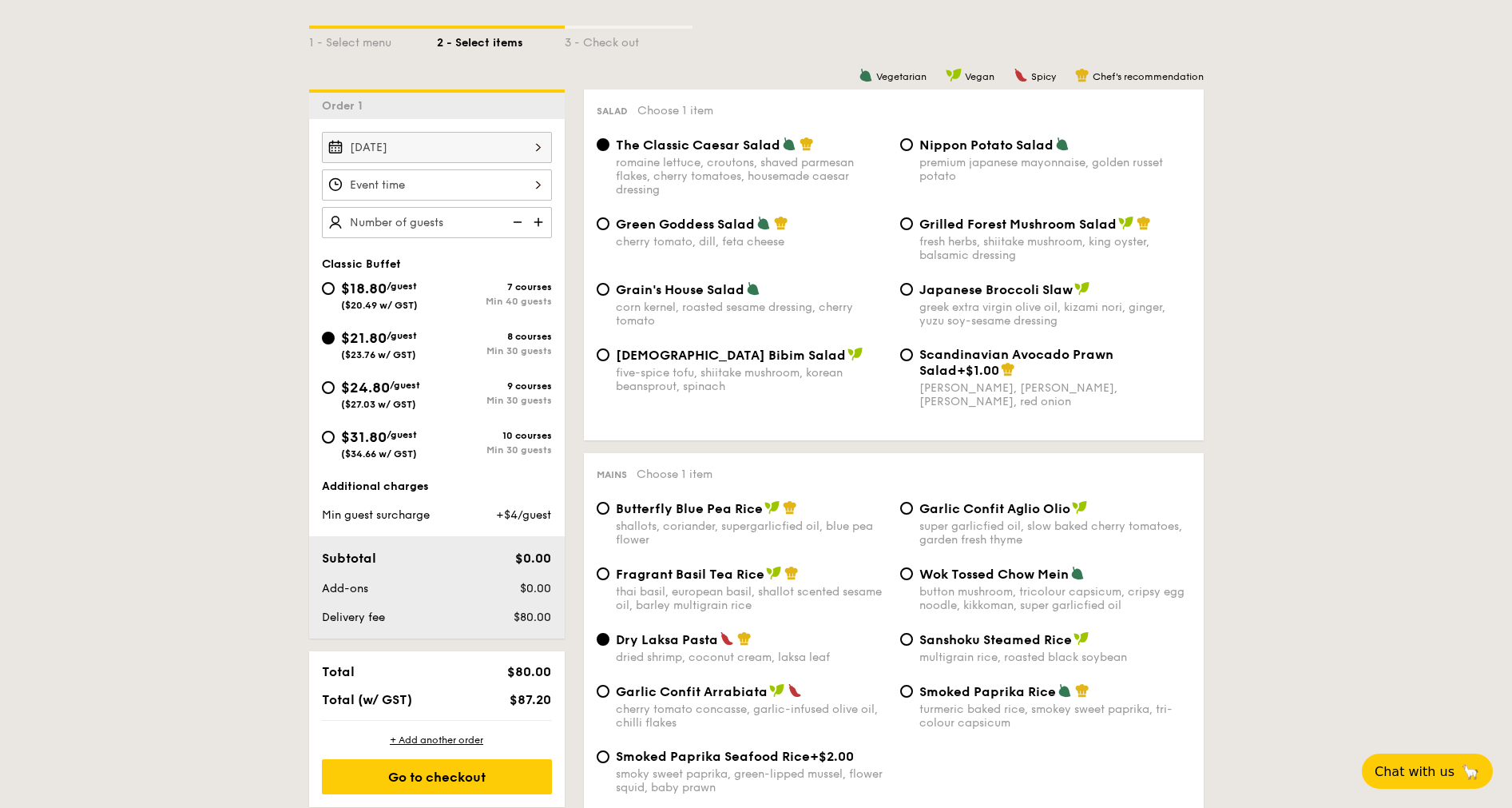
click at [488, 189] on input "Smoked Mesquite Whole Chicken brined in our in-house blend of herbs and spices,…" at bounding box center [437, 185] width 230 height 31
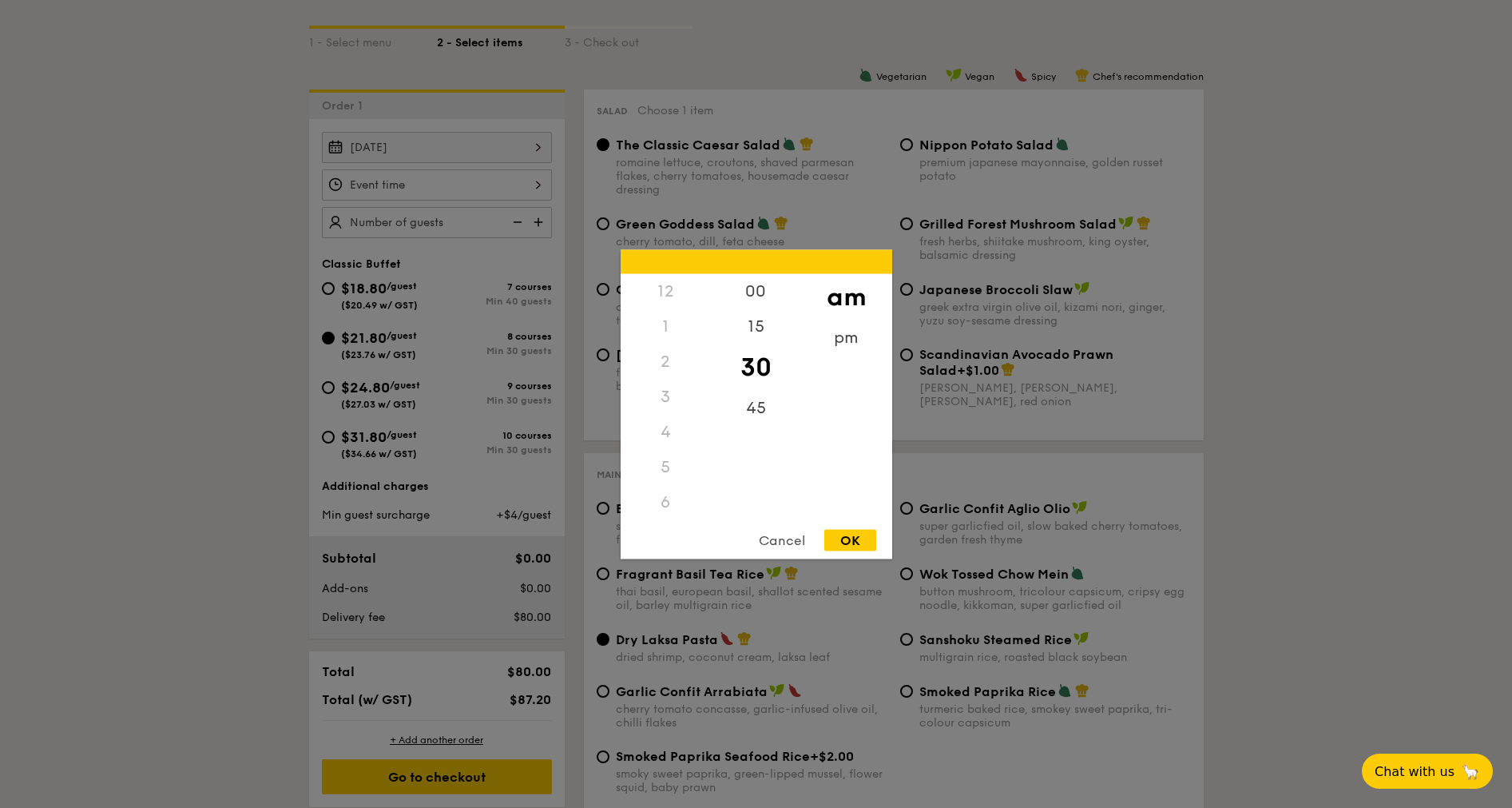
scroll to position [189, 0]
click at [756, 408] on div "45" at bounding box center [756, 413] width 90 height 47
click at [870, 538] on div "OK" at bounding box center [850, 540] width 52 height 22
type input "11:45AM"
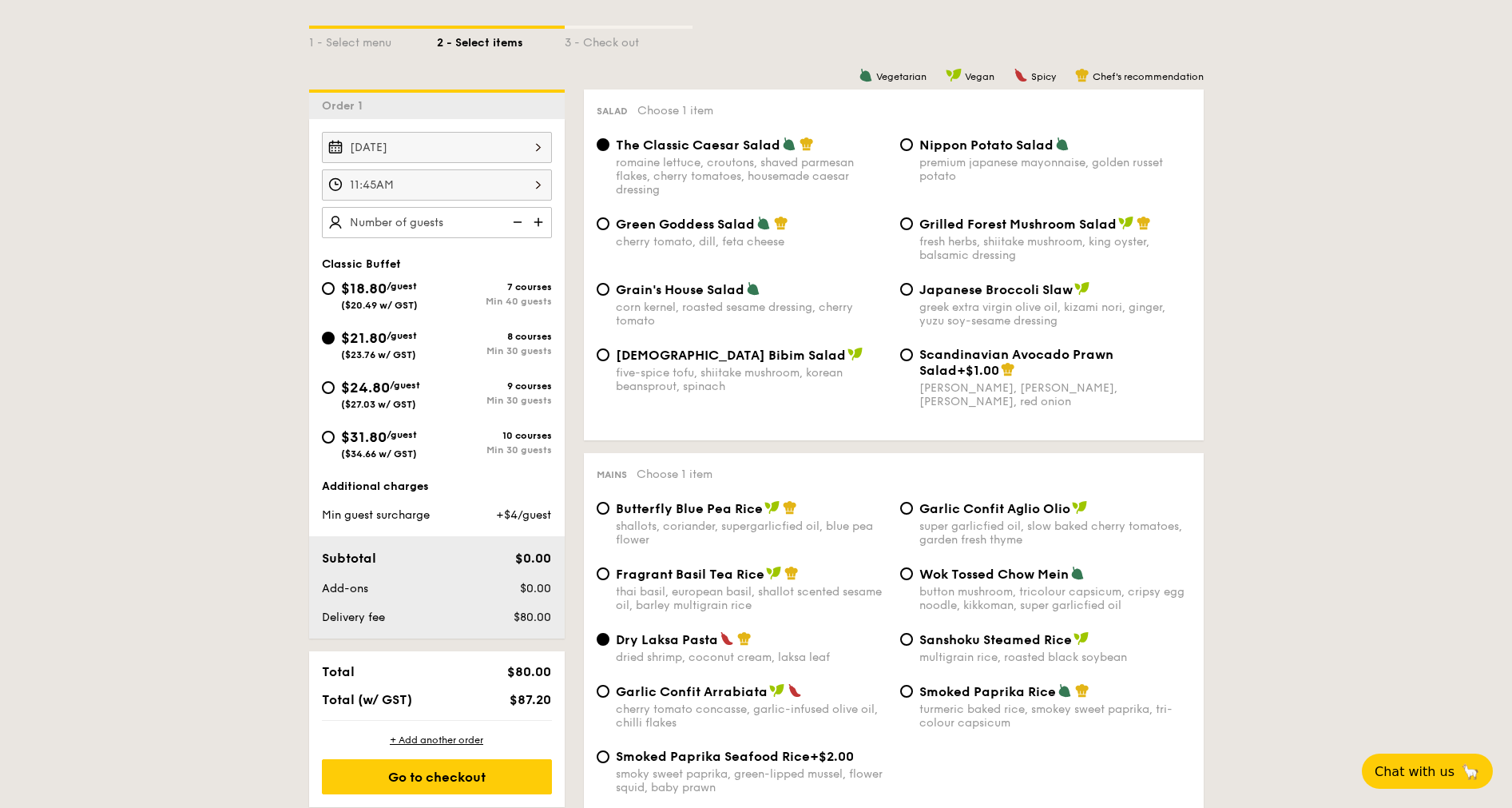
click at [436, 212] on input "text" at bounding box center [437, 223] width 230 height 31
click at [535, 225] on img at bounding box center [540, 222] width 24 height 30
type input "20 guests"
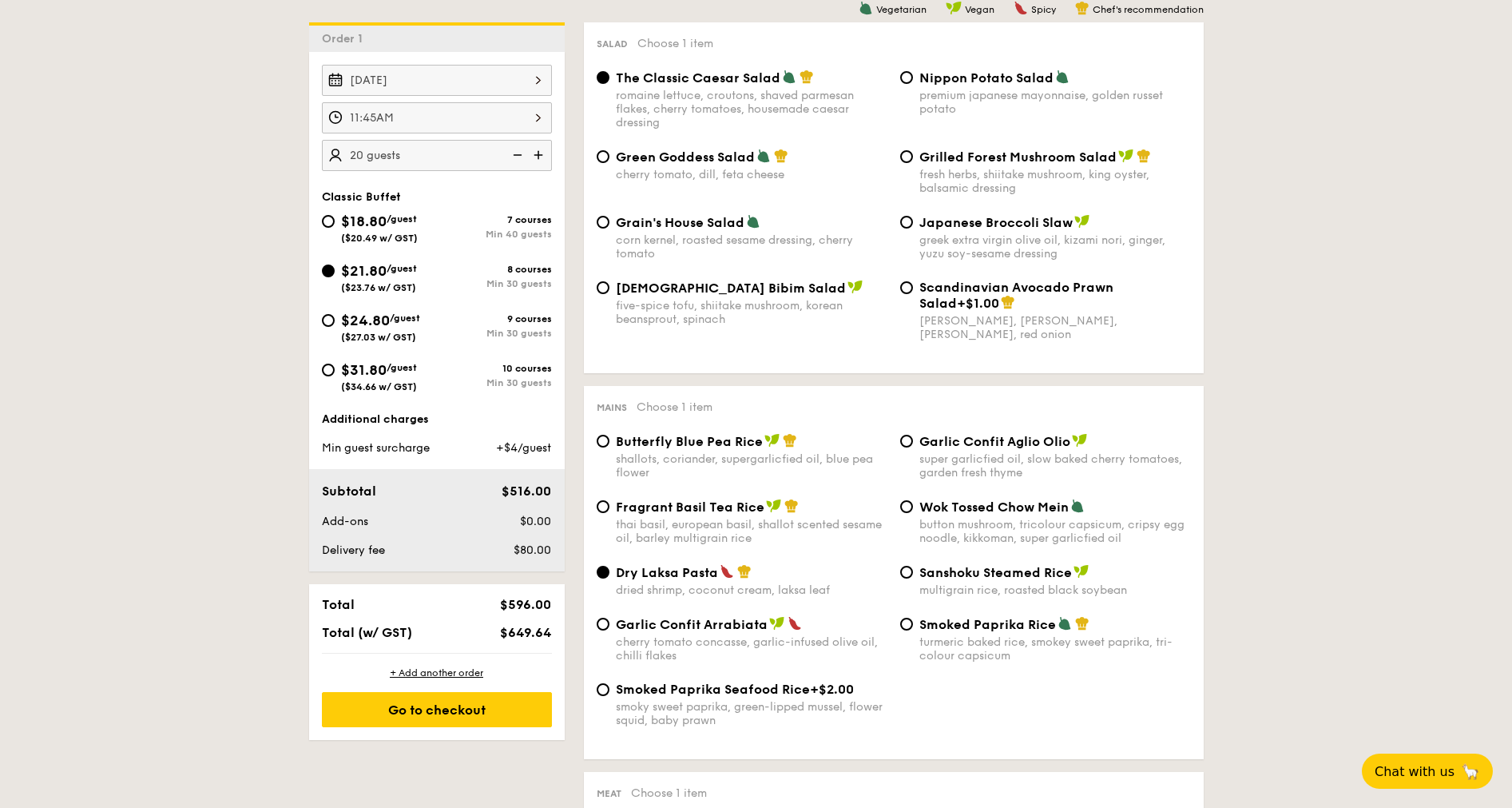
scroll to position [481, 0]
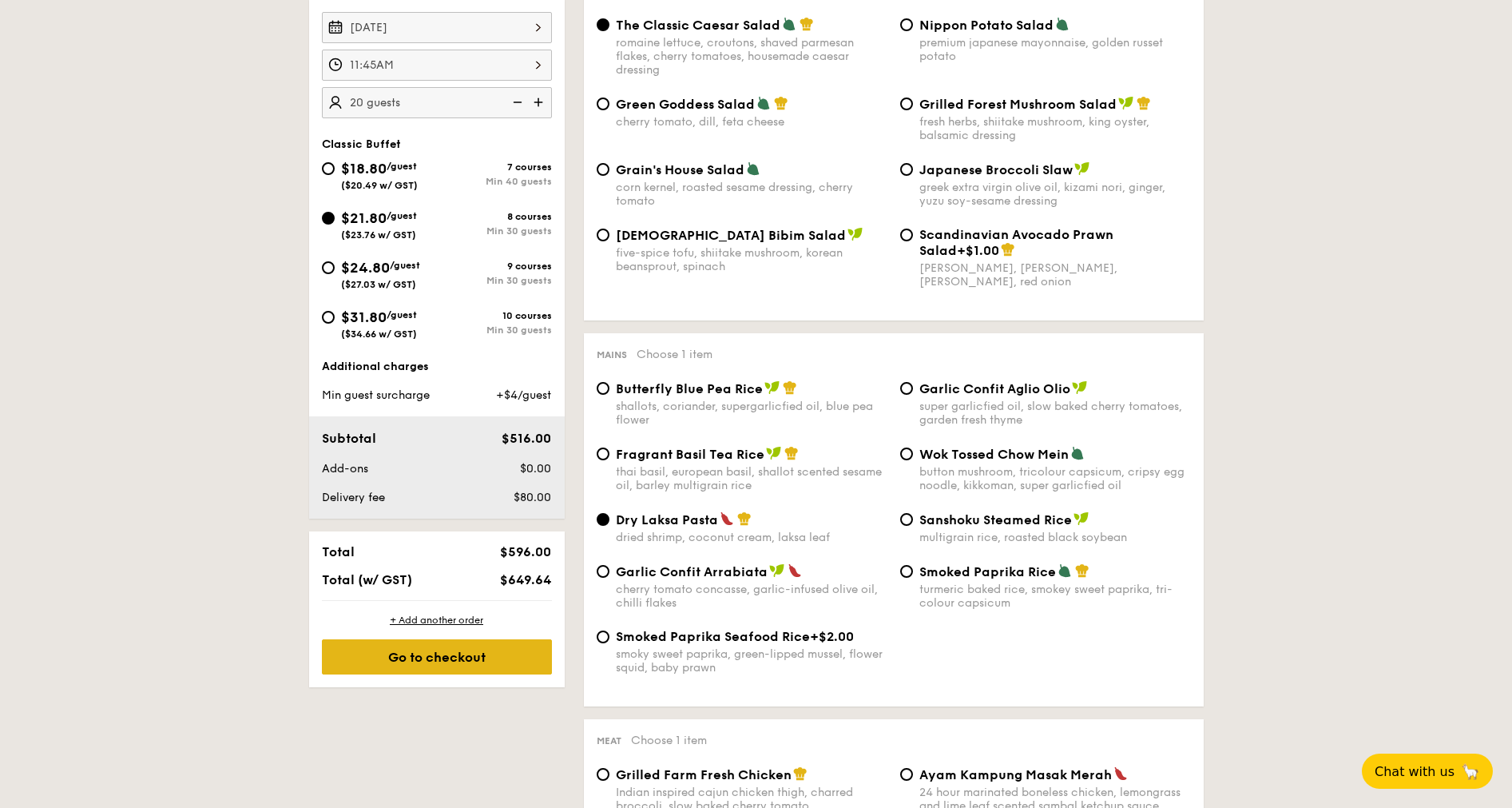
click at [448, 538] on div "Go to checkout" at bounding box center [437, 656] width 230 height 36
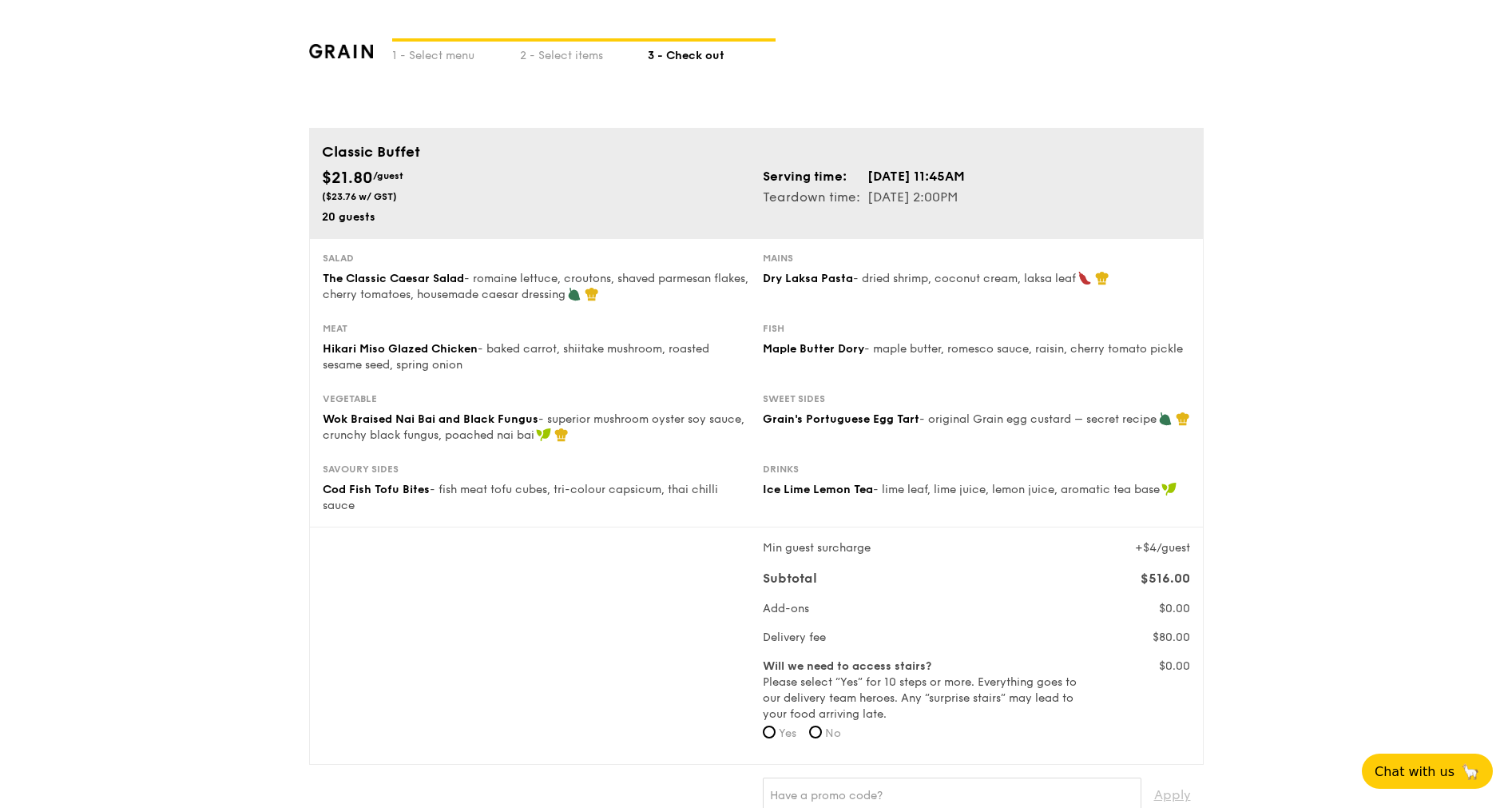
drag, startPoint x: 603, startPoint y: 275, endPoint x: 626, endPoint y: 316, distance: 47.0
click at [626, 316] on div "Salad The Classic Caesar Salad - romaine lettuce, croutons, shaved parmesan fla…" at bounding box center [756, 287] width 881 height 70
drag, startPoint x: 626, startPoint y: 316, endPoint x: 667, endPoint y: 323, distance: 41.6
click at [631, 315] on div "Salad The Classic Caesar Salad - romaine lettuce, croutons, shaved parmesan fla…" at bounding box center [756, 287] width 881 height 70
drag, startPoint x: 673, startPoint y: 352, endPoint x: 686, endPoint y: 394, distance: 44.0
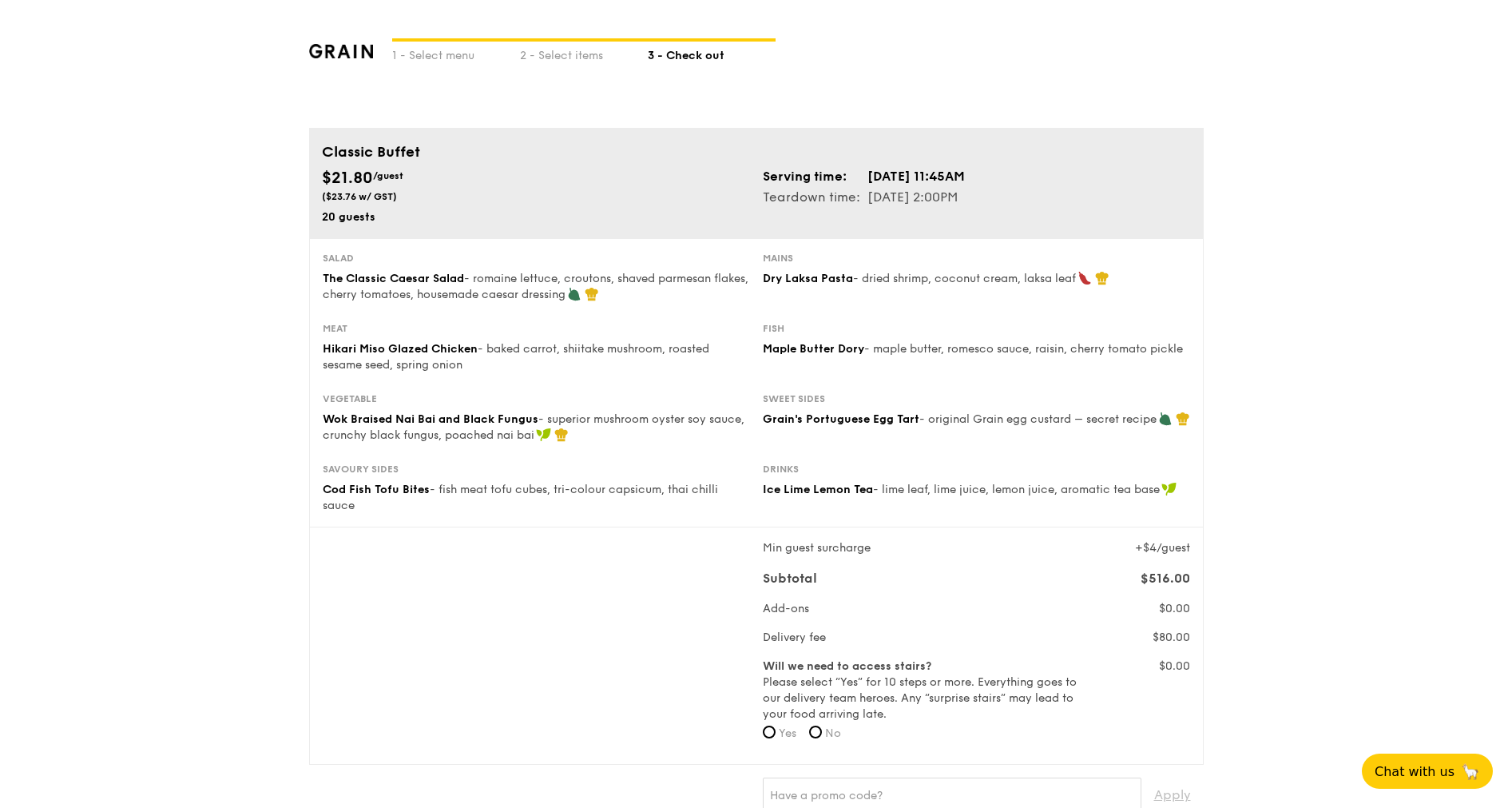
click at [684, 403] on div "Salad The Classic Caesar Salad - romaine lettuce, croutons, shaved parmesan fla…" at bounding box center [756, 383] width 894 height 289
click at [684, 403] on div "Vegetable" at bounding box center [537, 399] width 427 height 13
click at [617, 426] on div "Wok Braised Nai Bai and Black Fungus - superior mushroom oyster soy sauce, crun…" at bounding box center [537, 427] width 427 height 32
drag, startPoint x: 878, startPoint y: 679, endPoint x: 905, endPoint y: 703, distance: 36.1
click at [905, 538] on label "Will we need to access stairs? Please select “Yes” for 10 steps or more. Everyt…" at bounding box center [921, 690] width 317 height 64
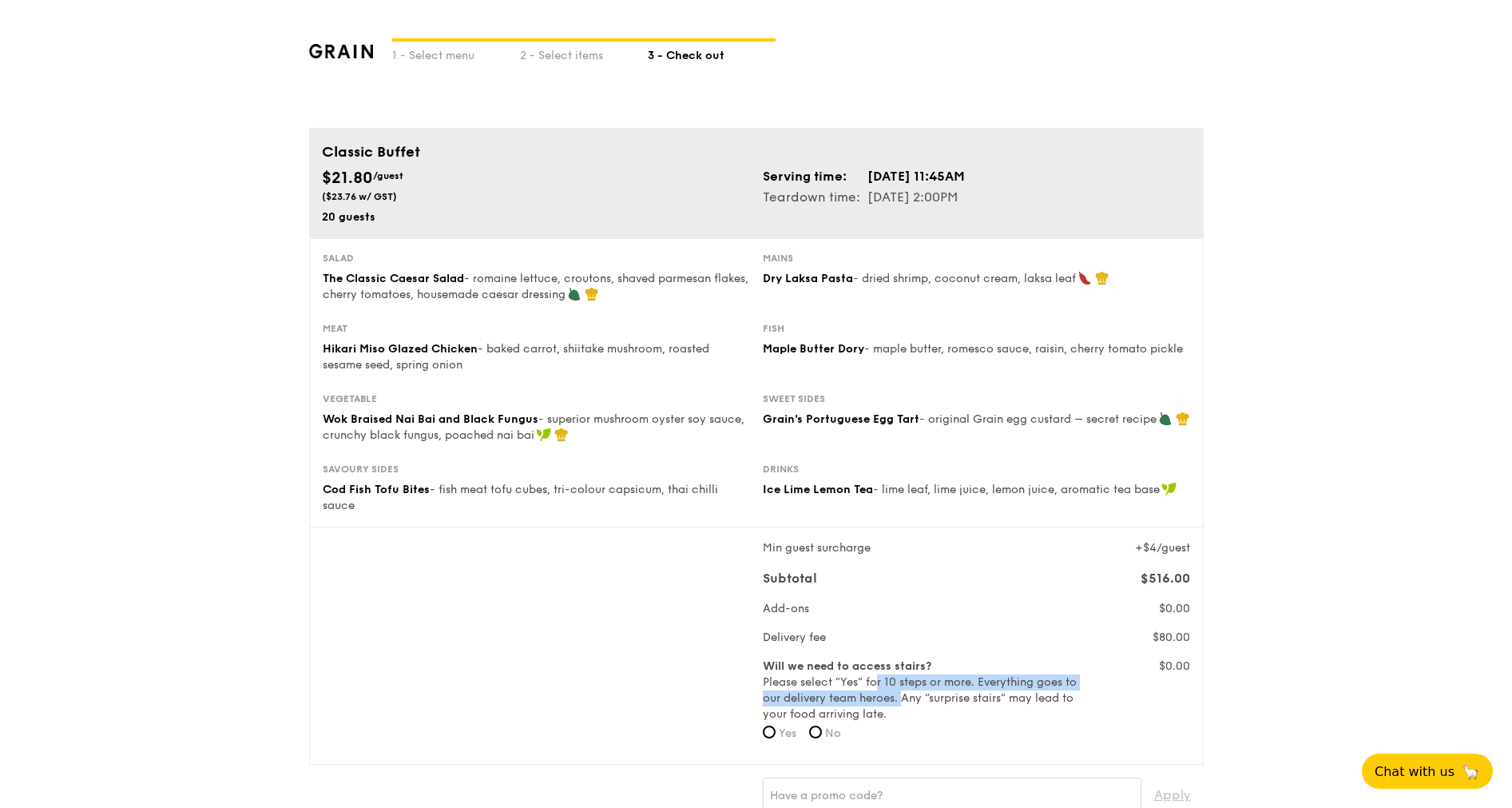
click at [905, 538] on label "Will we need to access stairs? Please select “Yes” for 10 steps or more. Everyt…" at bounding box center [921, 690] width 317 height 64
drag, startPoint x: 905, startPoint y: 704, endPoint x: 919, endPoint y: 682, distance: 26.1
click at [919, 538] on label "Will we need to access stairs? Please select “Yes” for 10 steps or more. Everyt…" at bounding box center [921, 690] width 317 height 64
drag, startPoint x: 919, startPoint y: 682, endPoint x: 933, endPoint y: 710, distance: 31.3
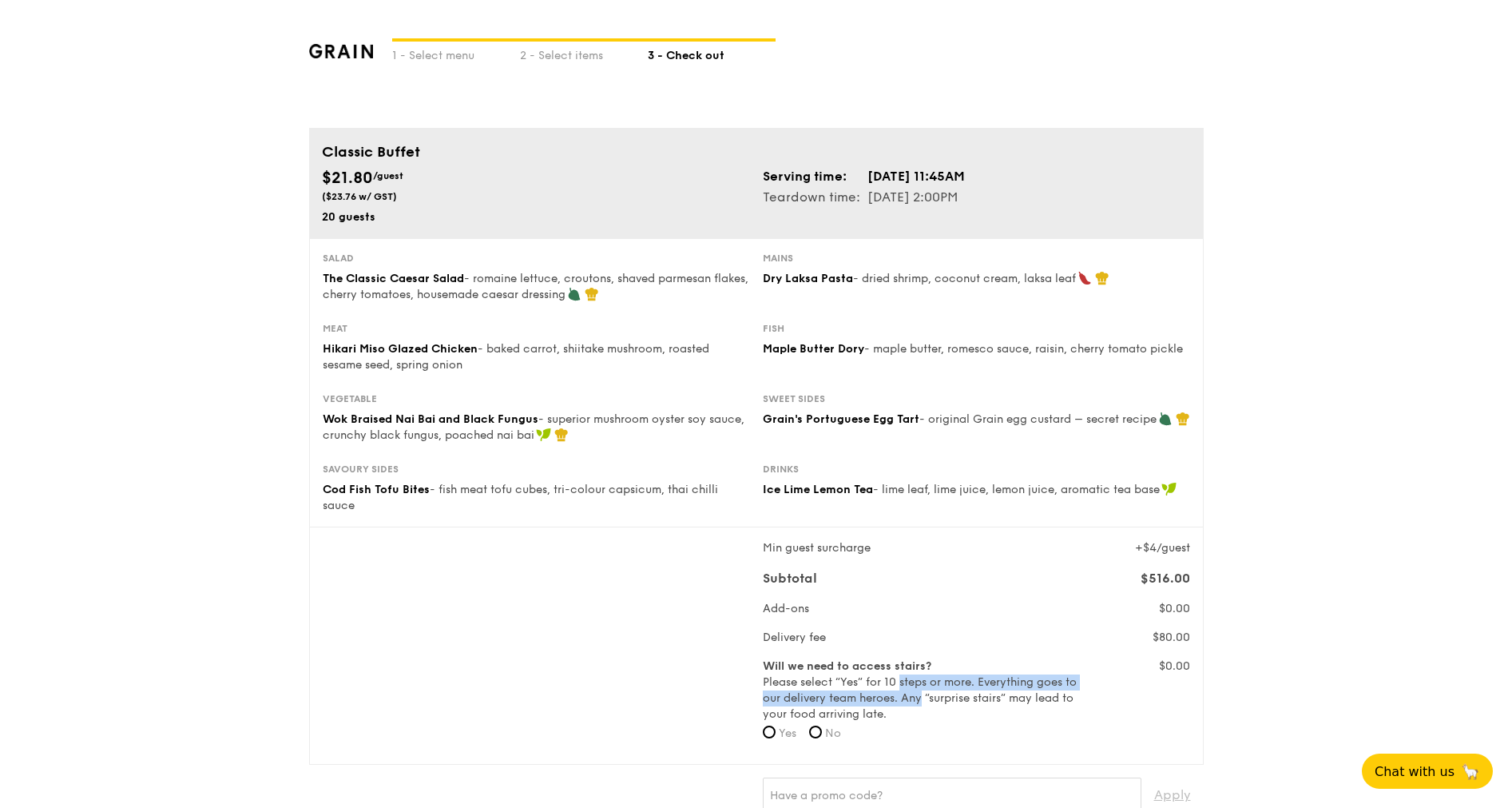
click at [933, 538] on label "Will we need to access stairs? Please select “Yes” for 10 steps or more. Everyt…" at bounding box center [921, 690] width 317 height 64
click at [932, 538] on label "Will we need to access stairs? Please select “Yes” for 10 steps or more. Everyt…" at bounding box center [921, 690] width 317 height 64
click at [819, 538] on input "No" at bounding box center [816, 732] width 13 height 13
radio input "true"
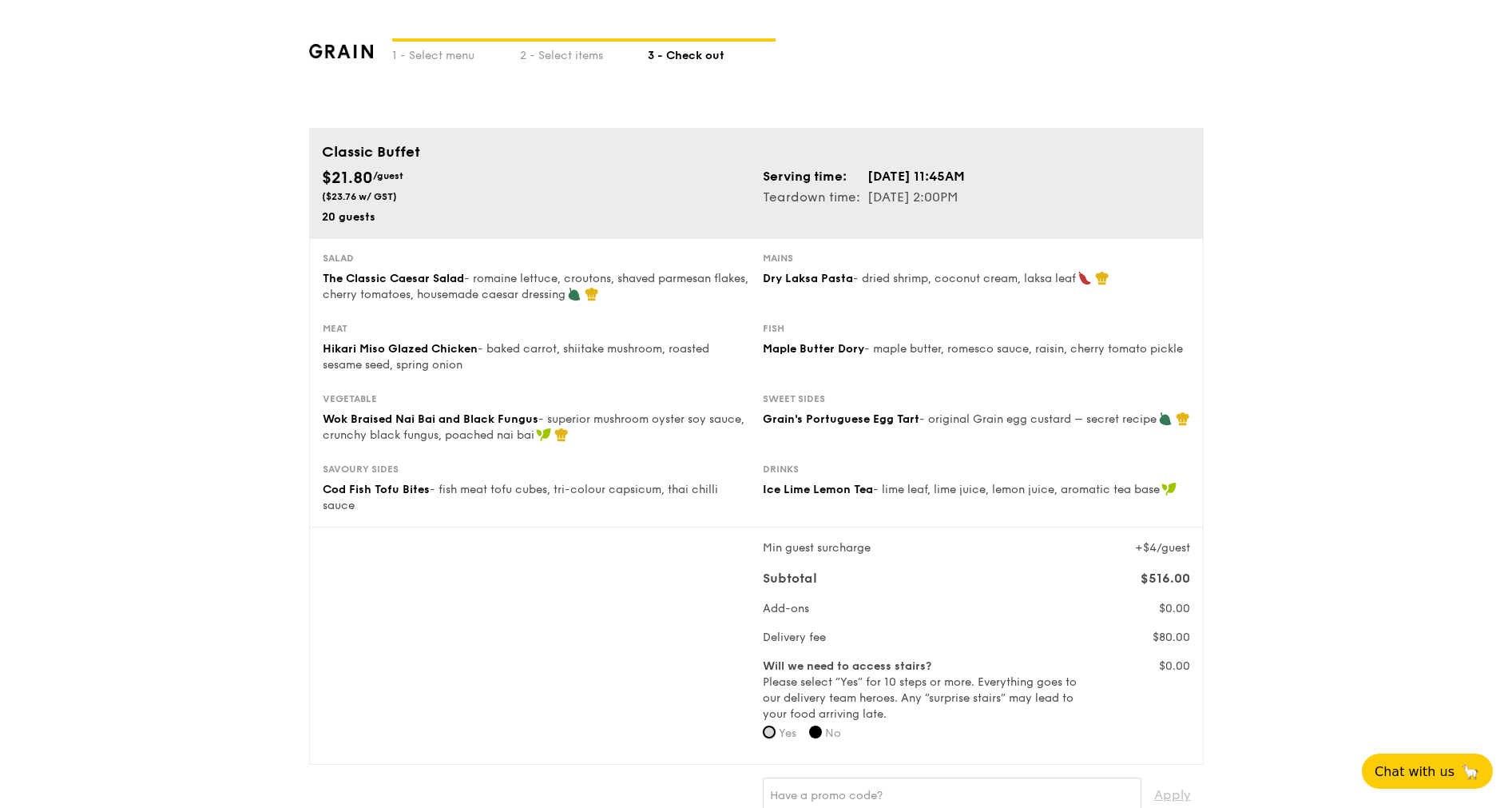
click at [765, 538] on input "Yes" at bounding box center [769, 732] width 13 height 13
radio input "true"
click at [832, 538] on span "No" at bounding box center [833, 733] width 16 height 14
click at [822, 538] on input "No" at bounding box center [816, 732] width 13 height 13
radio input "true"
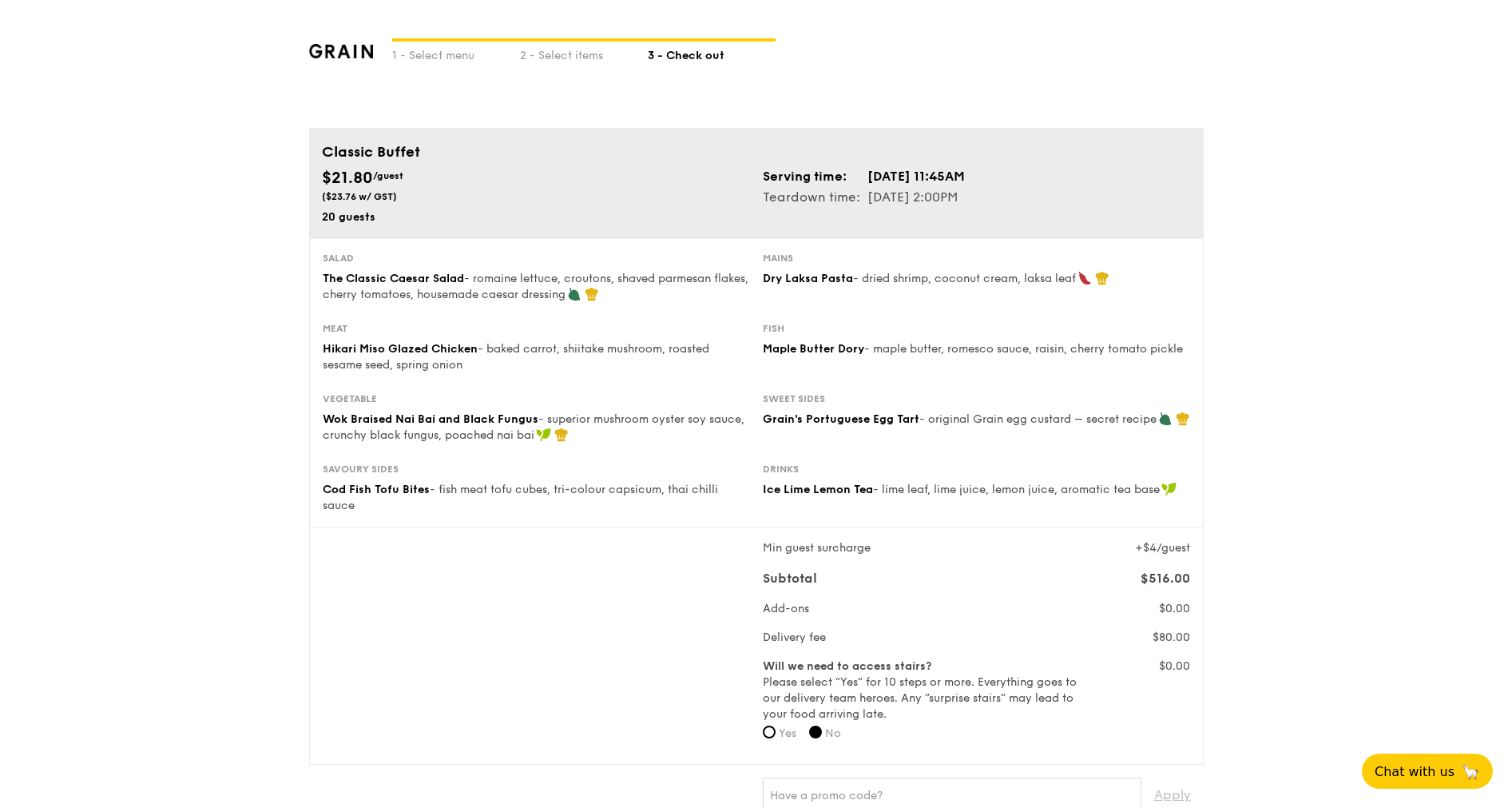
drag, startPoint x: 979, startPoint y: 677, endPoint x: 1002, endPoint y: 720, distance: 48.8
click at [1002, 538] on label "Will we need to access stairs? Please select “Yes” for 10 steps or more. Everyt…" at bounding box center [921, 690] width 317 height 64
click at [1003, 538] on label "Will we need to access stairs? Please select “Yes” for 10 steps or more. Everyt…" at bounding box center [921, 690] width 317 height 64
drag, startPoint x: 996, startPoint y: 685, endPoint x: 994, endPoint y: 708, distance: 23.1
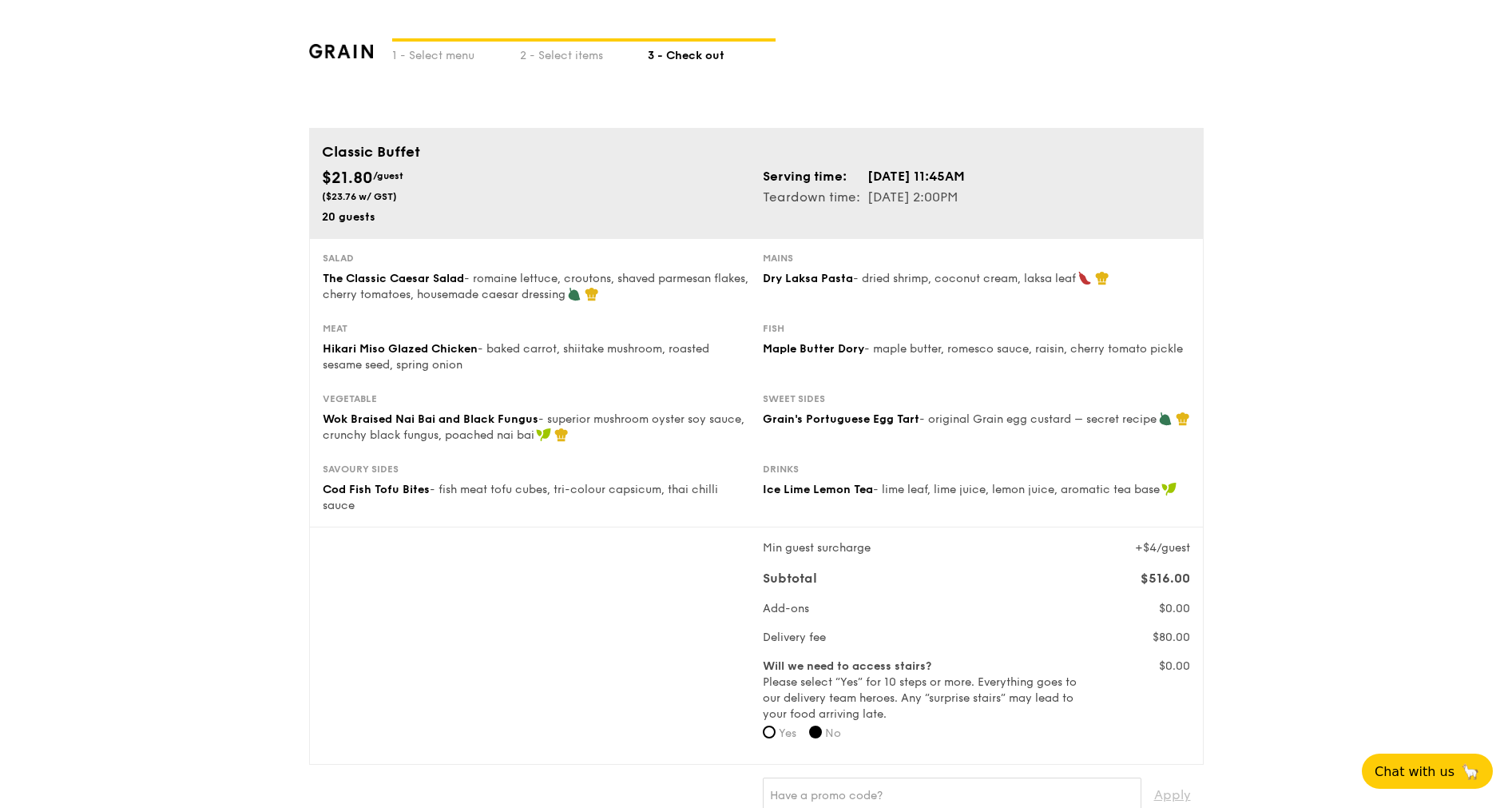
click at [994, 538] on label "Will we need to access stairs? Please select “Yes” for 10 steps or more. Everyt…" at bounding box center [921, 690] width 317 height 64
click at [992, 538] on label "Will we need to access stairs? Please select “Yes” for 10 steps or more. Everyt…" at bounding box center [921, 690] width 317 height 64
click at [991, 538] on label "Will we need to access stairs? Please select “Yes” for 10 steps or more. Everyt…" at bounding box center [921, 690] width 317 height 64
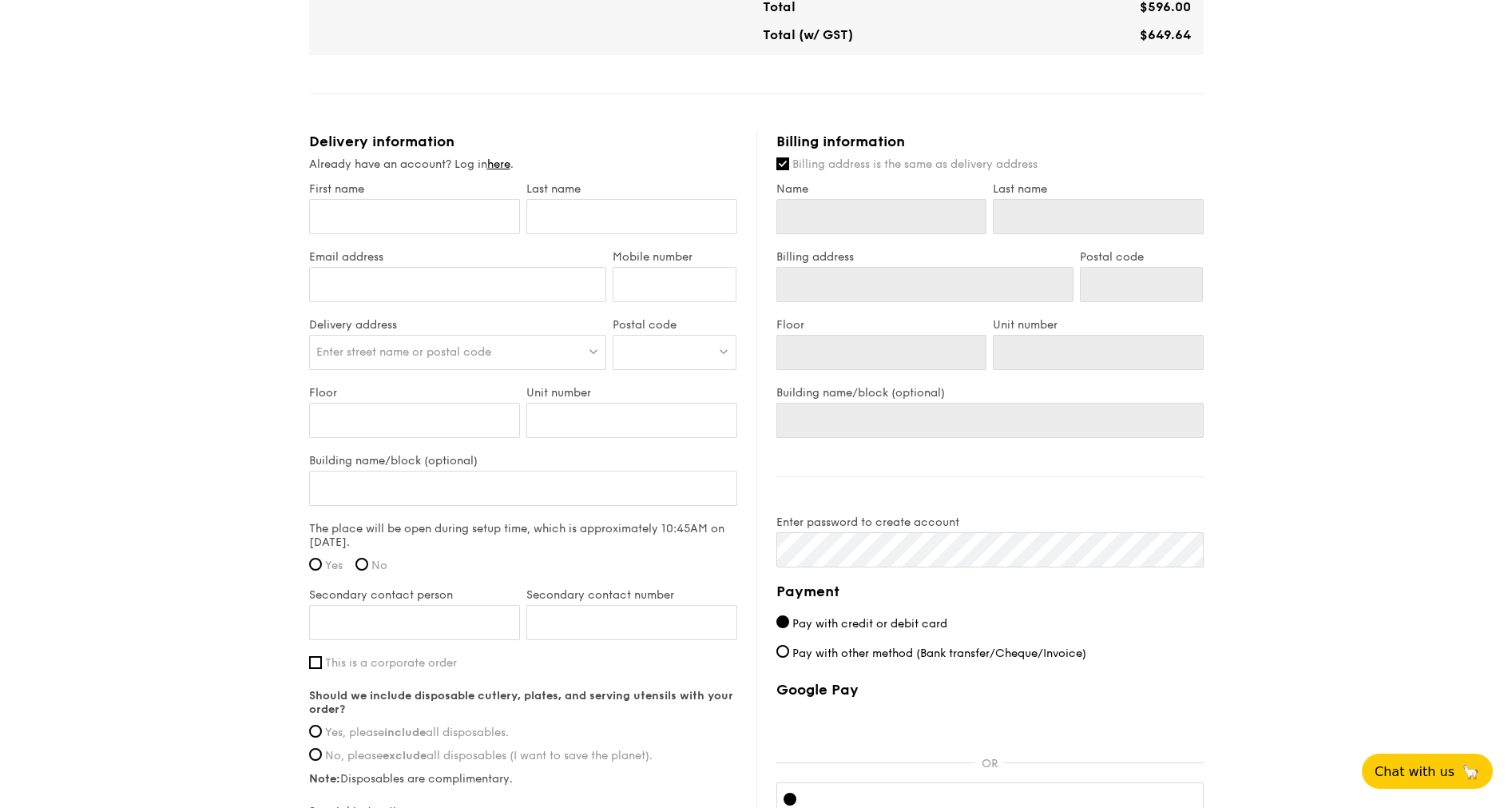
scroll to position [959, 0]
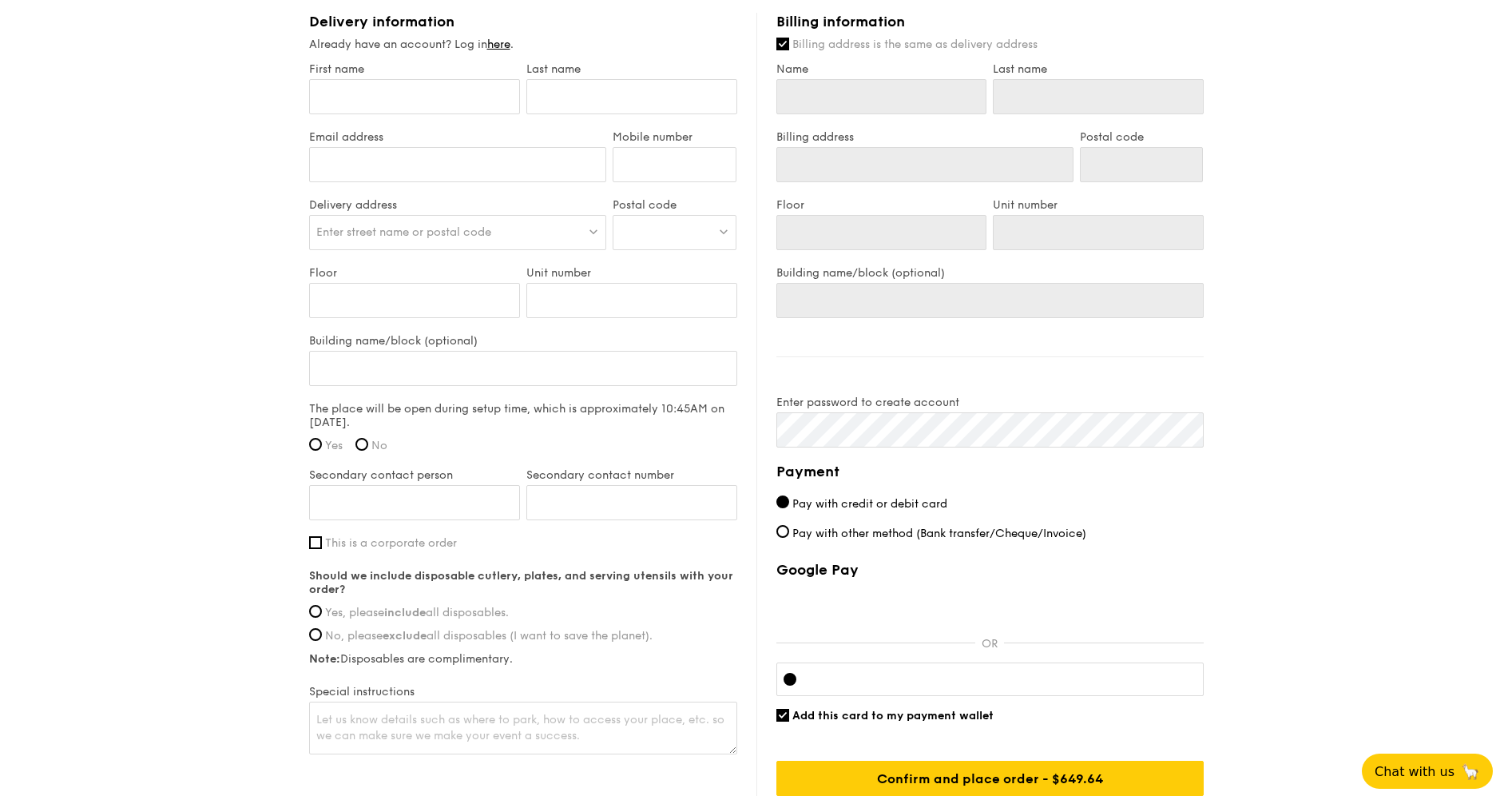
click at [409, 538] on strong "include" at bounding box center [405, 612] width 42 height 14
click at [322, 538] on input "Yes, please include all disposables." at bounding box center [316, 612] width 13 height 13
radio input "true"
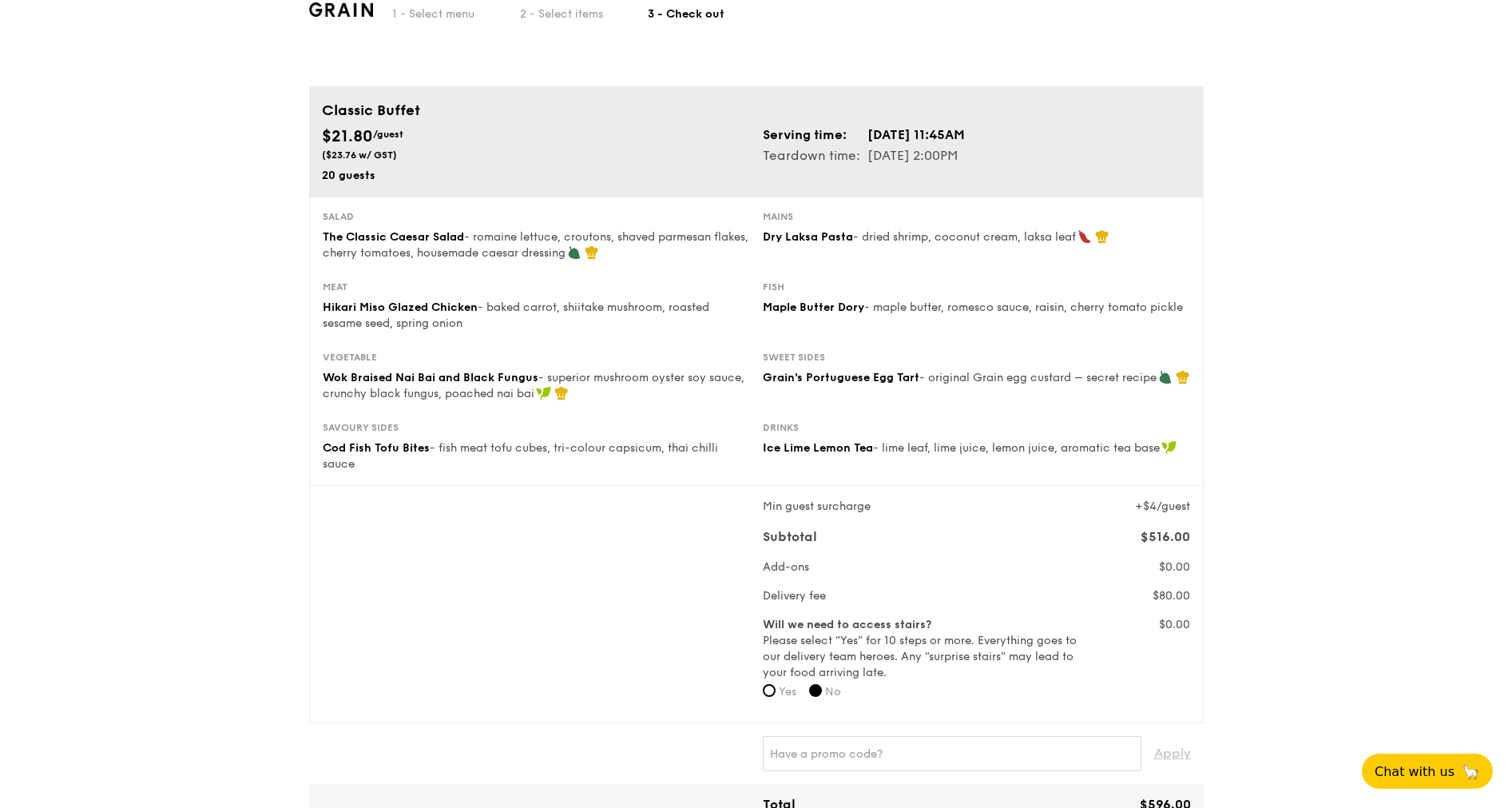
scroll to position [0, 0]
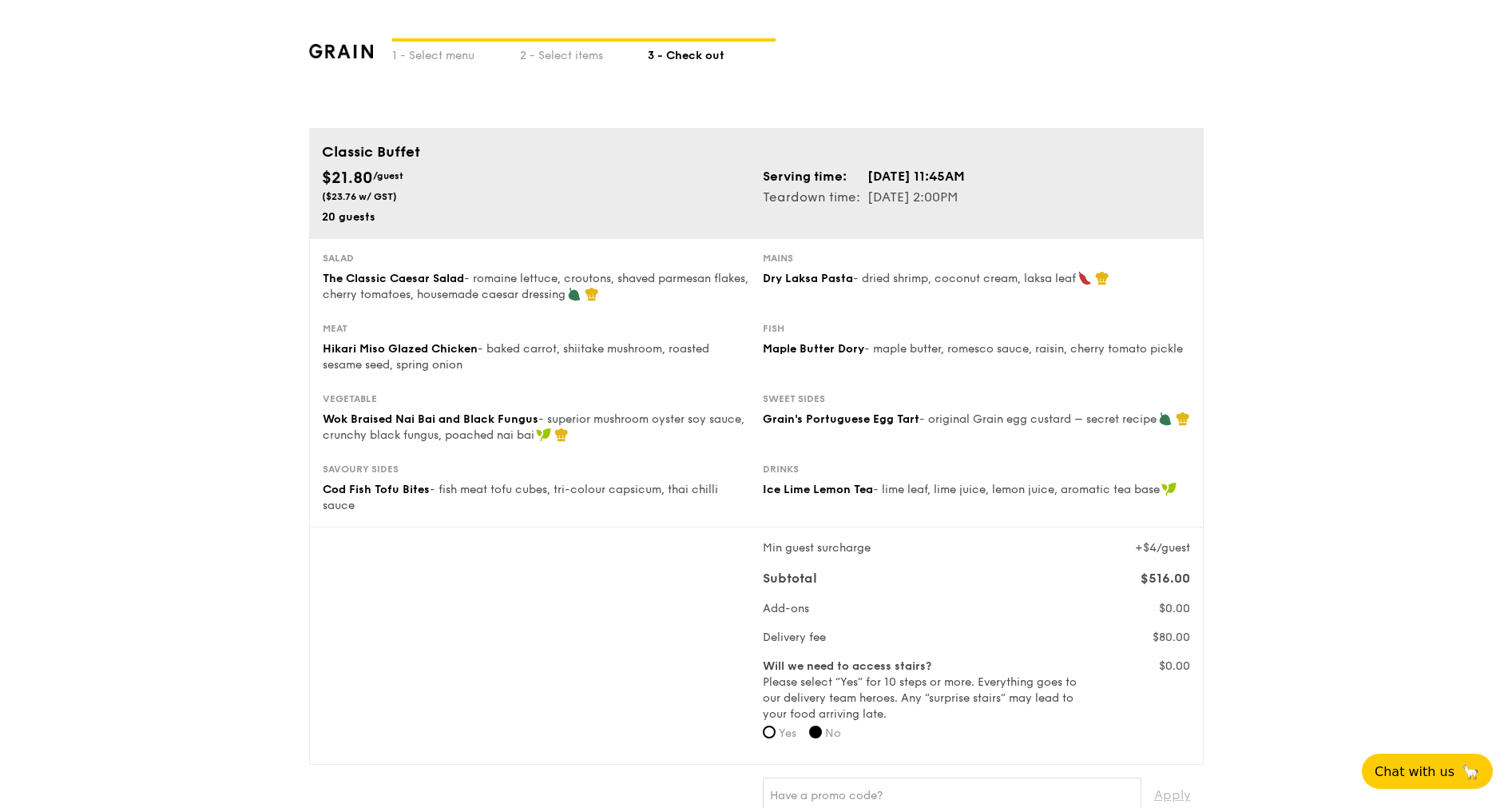
drag, startPoint x: 604, startPoint y: 276, endPoint x: 610, endPoint y: 299, distance: 23.8
click at [610, 299] on div "The Classic Caesar Salad - romaine lettuce, croutons, shaved parmesan flakes, c…" at bounding box center [537, 287] width 427 height 32
click at [581, 299] on img at bounding box center [574, 294] width 15 height 15
click at [569, 283] on span "- romaine lettuce, croutons, shaved parmesan flakes, cherry tomatoes, housemade…" at bounding box center [536, 287] width 426 height 29
drag, startPoint x: 568, startPoint y: 277, endPoint x: 592, endPoint y: 299, distance: 32.6
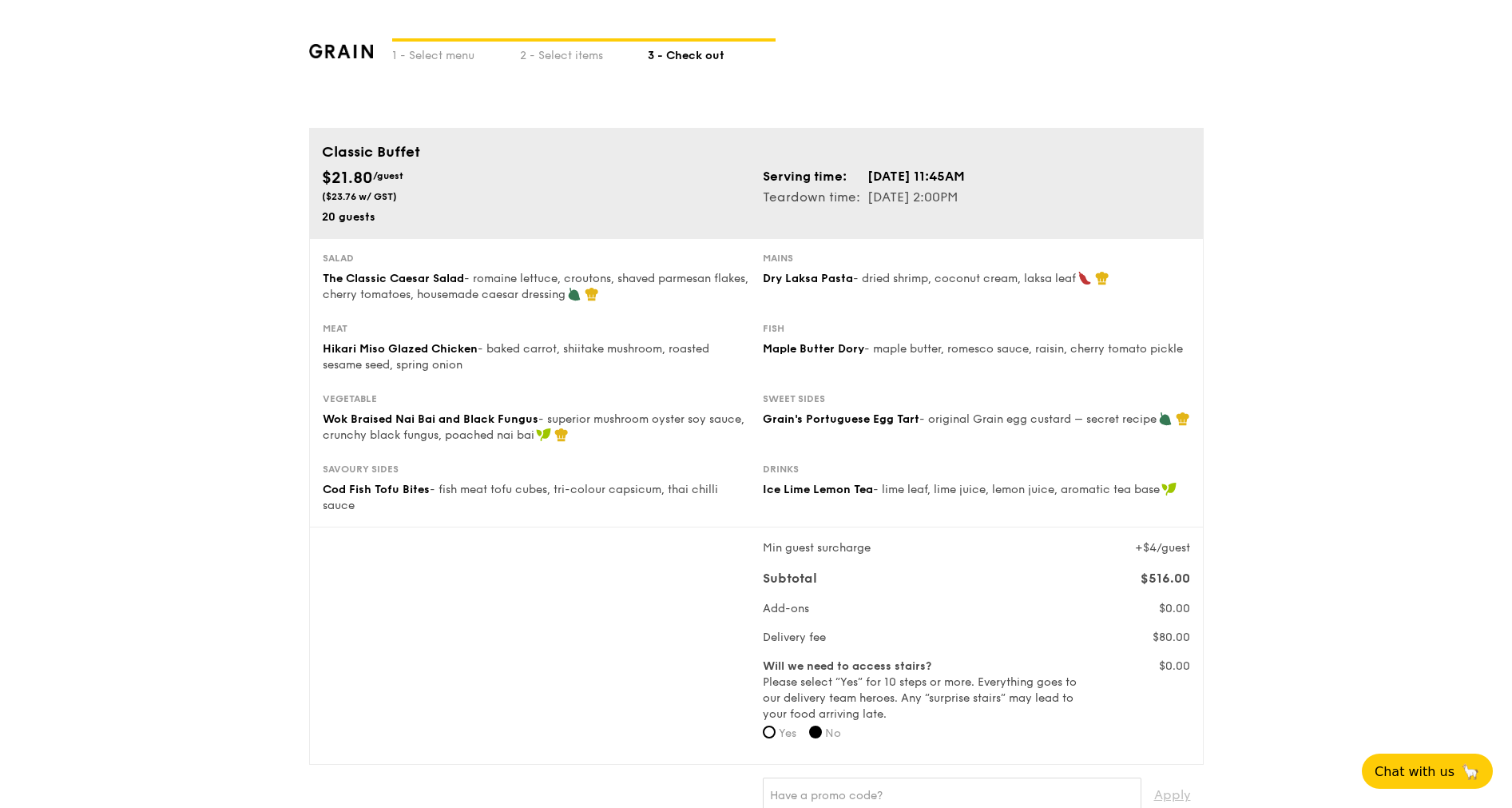
click at [592, 300] on span "- romaine lettuce, croutons, shaved parmesan flakes, cherry tomatoes, housemade…" at bounding box center [536, 287] width 426 height 29
click at [592, 279] on span "- romaine lettuce, croutons, shaved parmesan flakes, cherry tomatoes, housemade…" at bounding box center [536, 287] width 426 height 29
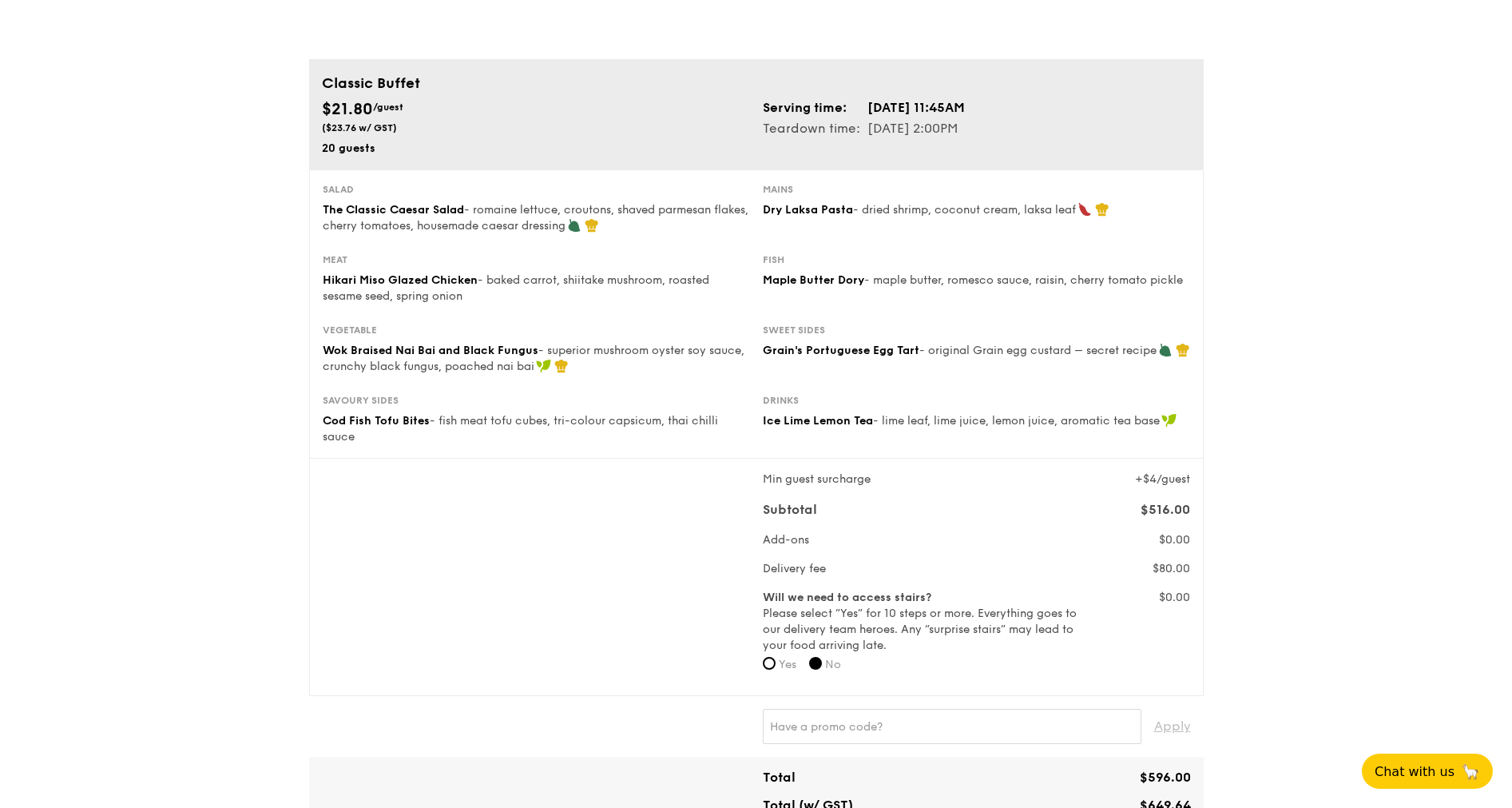
scroll to position [120, 0]
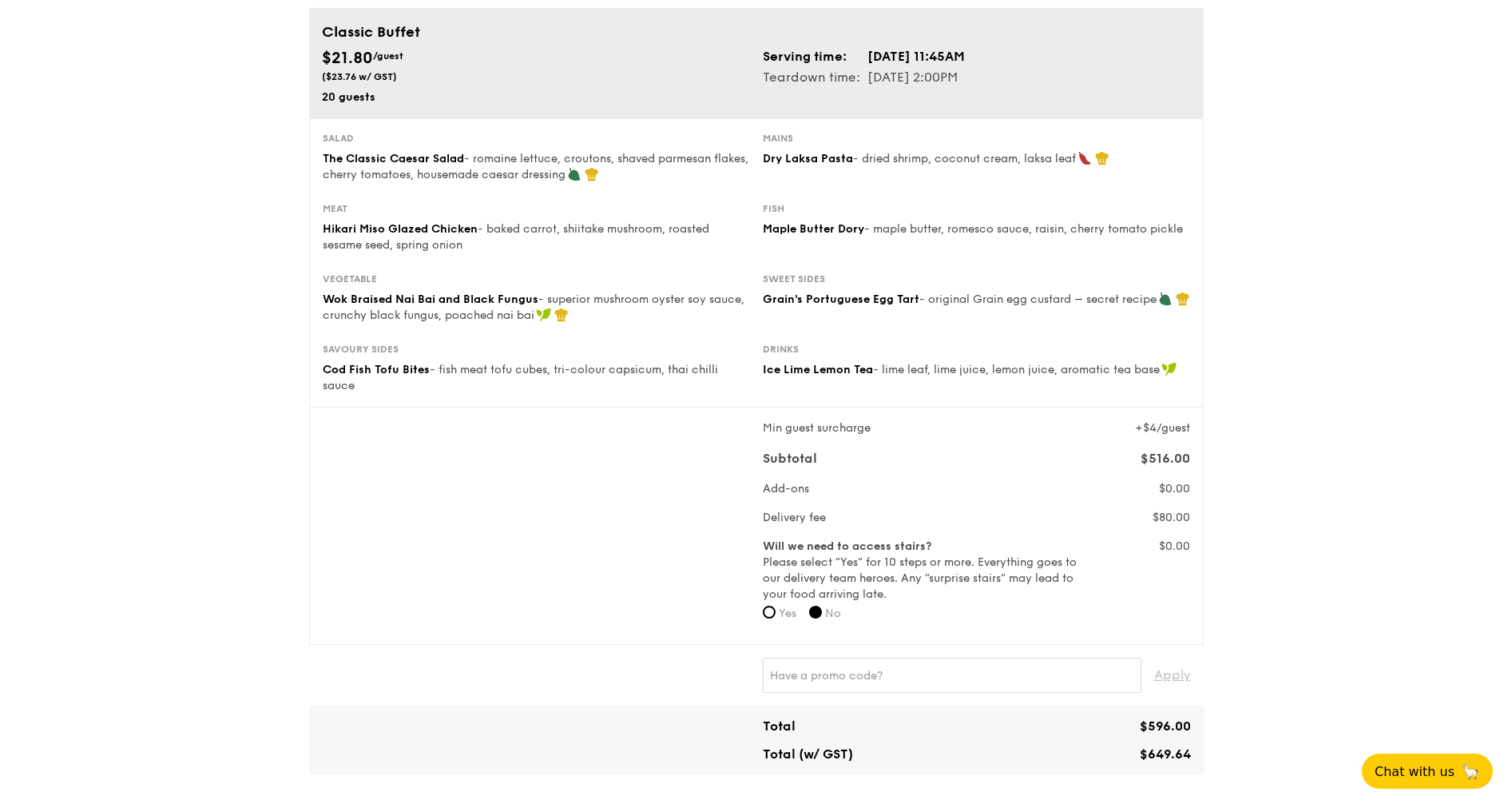
drag, startPoint x: 868, startPoint y: 142, endPoint x: 976, endPoint y: 355, distance: 238.8
click at [976, 355] on div "Salad The Classic Caesar Salad - romaine lettuce, croutons, shaved parmesan fla…" at bounding box center [756, 263] width 894 height 289
click at [976, 355] on div "Drinks" at bounding box center [976, 349] width 427 height 13
click at [977, 263] on div "Meat Hikari Miso Glazed Chicken - baked carrot, shiitake mushroom, roasted sesa…" at bounding box center [756, 236] width 881 height 70
drag, startPoint x: 978, startPoint y: 260, endPoint x: 1015, endPoint y: 322, distance: 72.2
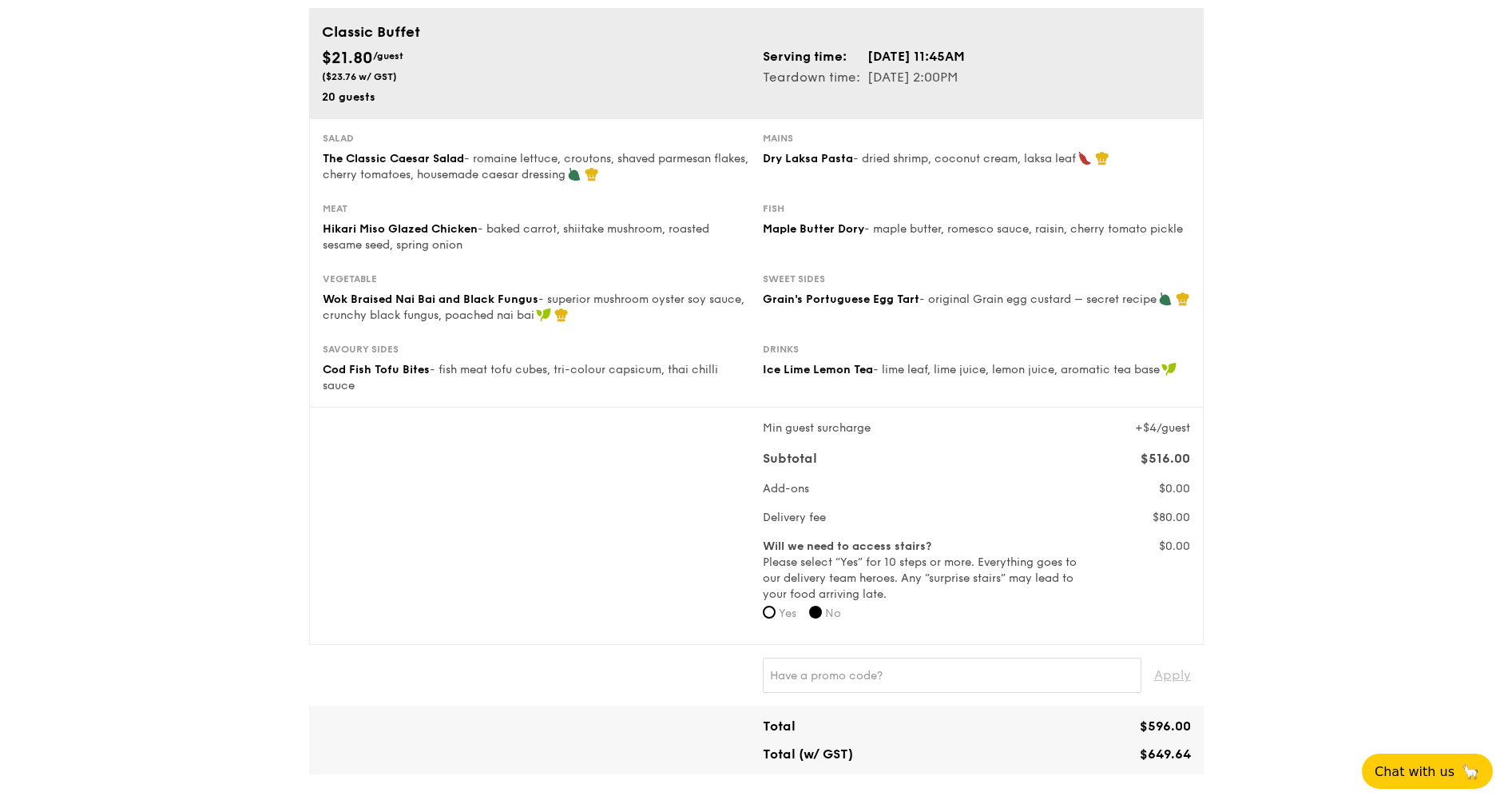
click at [1003, 326] on div "Salad The Classic Caesar Salad - romaine lettuce, croutons, shaved parmesan fla…" at bounding box center [756, 263] width 894 height 289
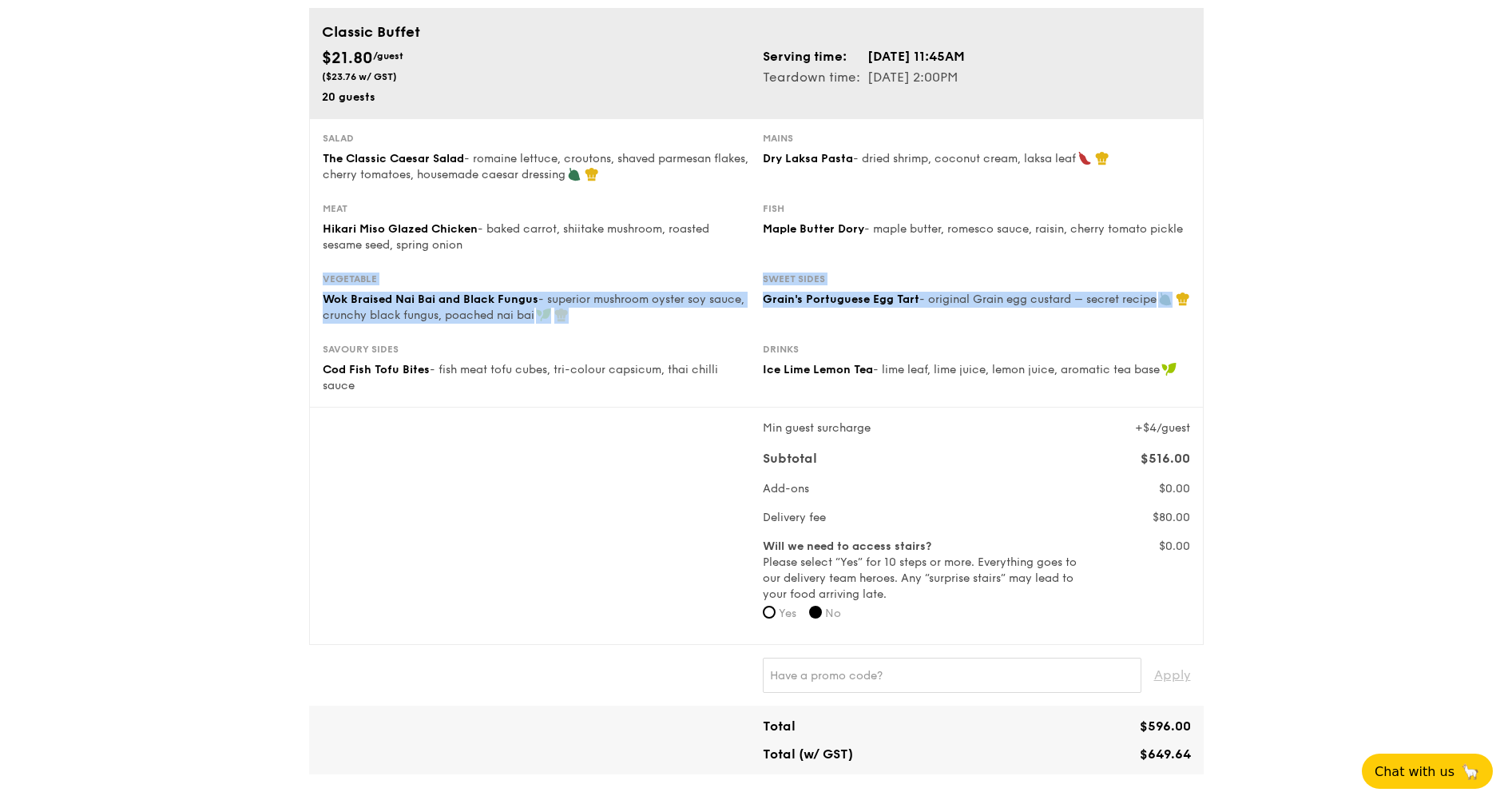
click at [1003, 326] on div "Vegetable Wok Braised Nai Bai and Black Fungus - superior mushroom oyster soy s…" at bounding box center [756, 307] width 881 height 70
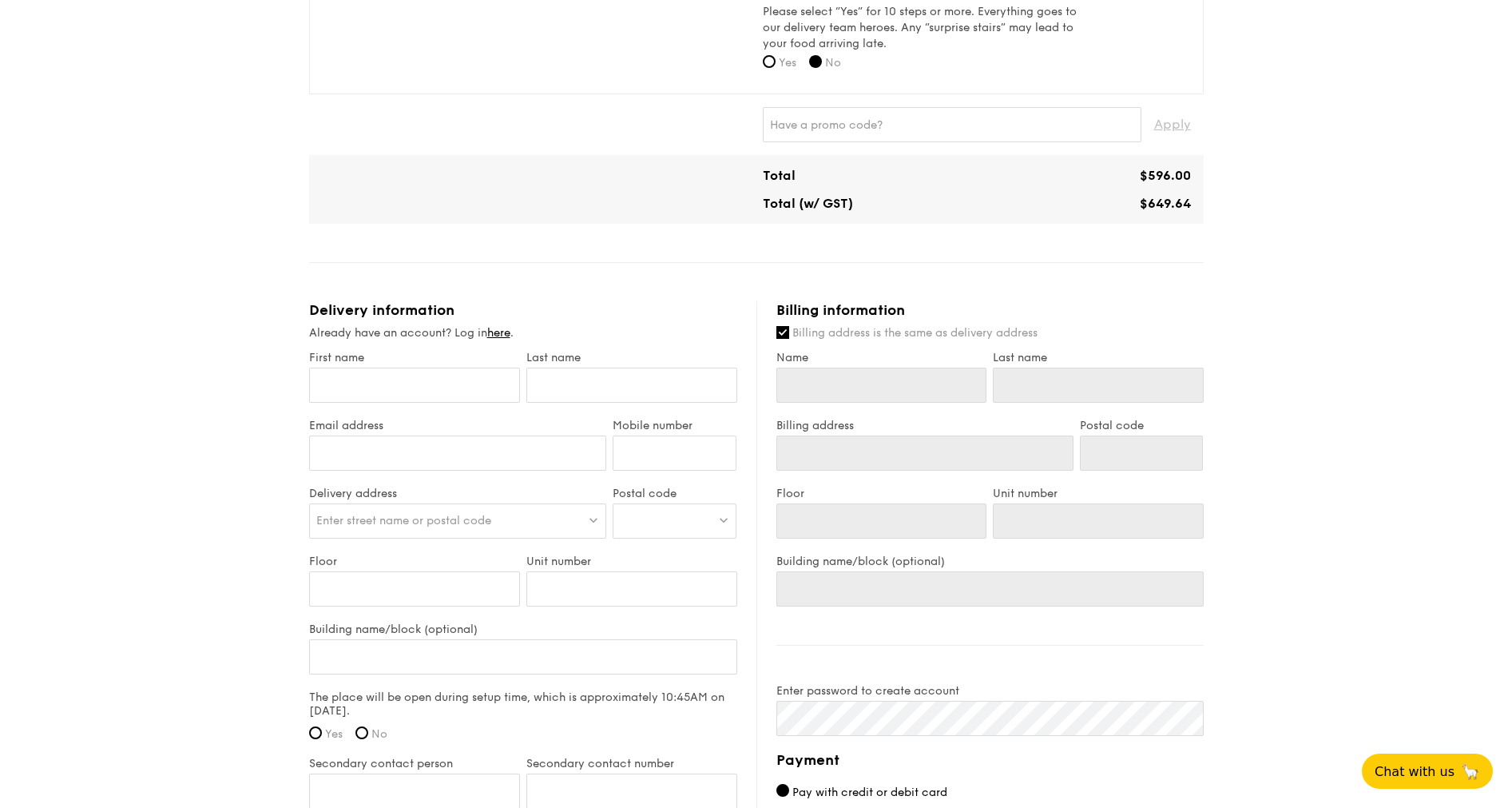
scroll to position [719, 0]
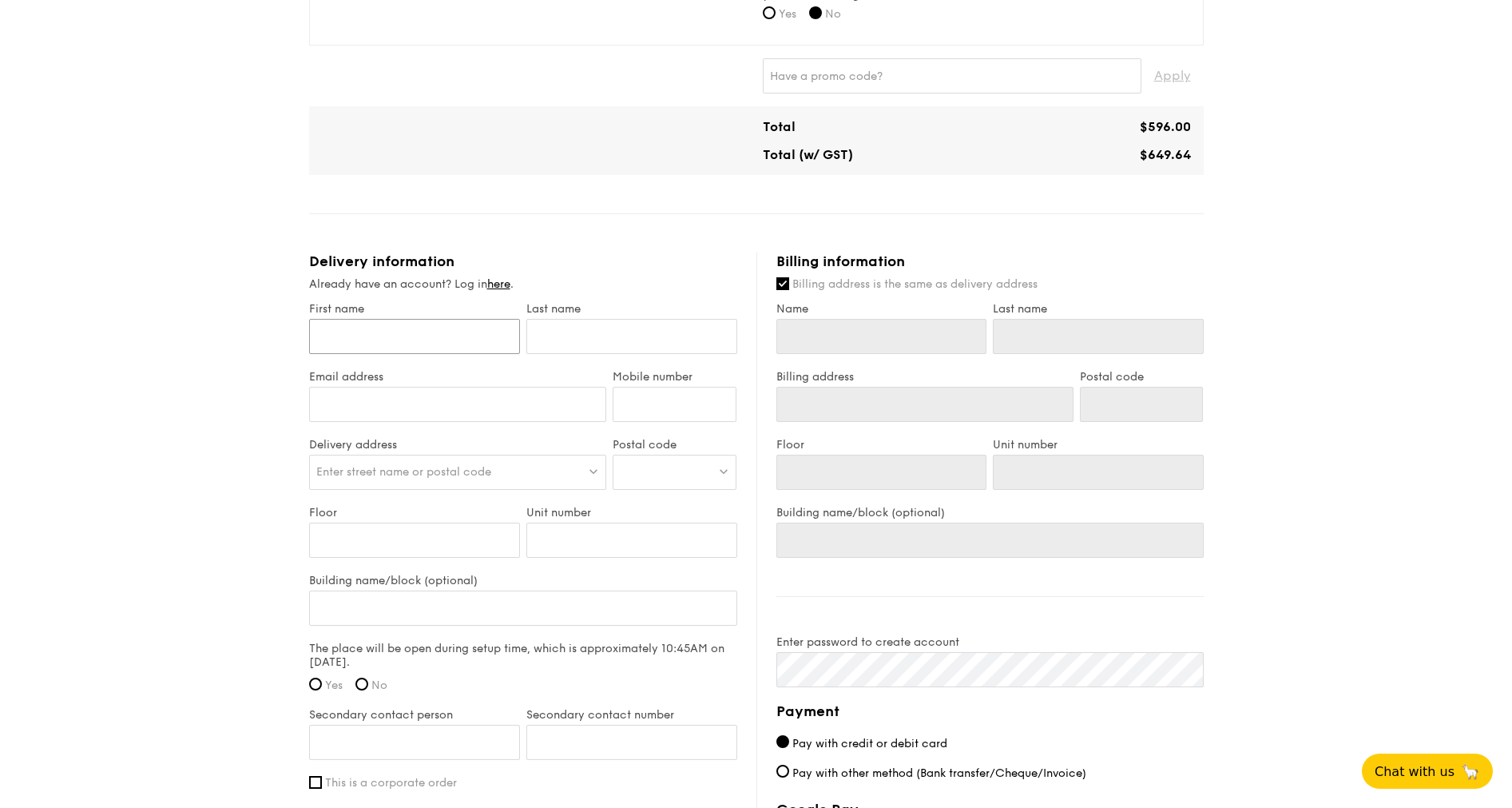
click at [426, 341] on input "First name" at bounding box center [414, 336] width 211 height 36
type input "Clair"
type input "Claire"
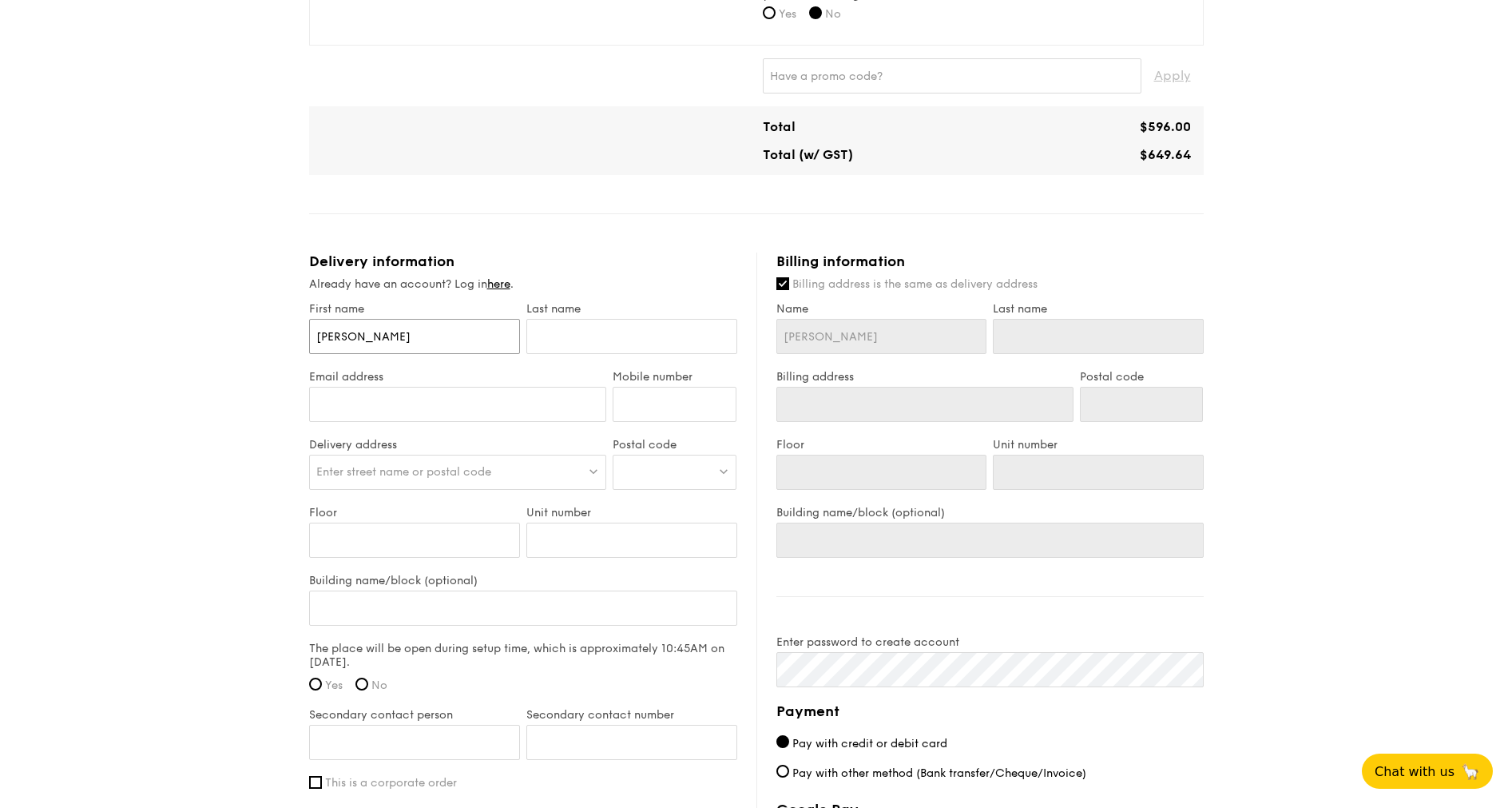
type input "Claire"
click at [563, 331] on input "text" at bounding box center [631, 336] width 211 height 36
type input ":"
type input "L"
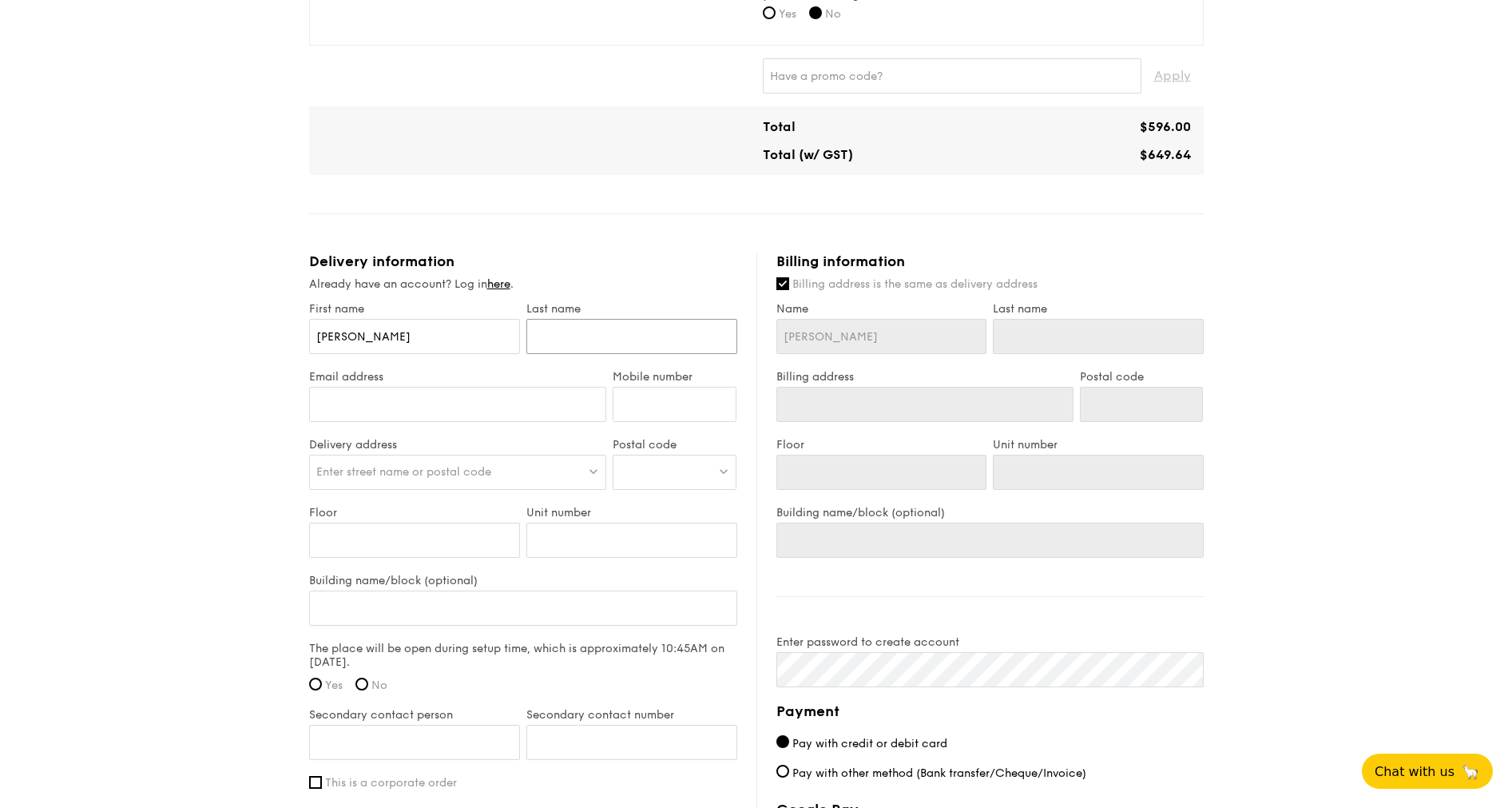
type input "L"
type input "Li"
type input "Lim"
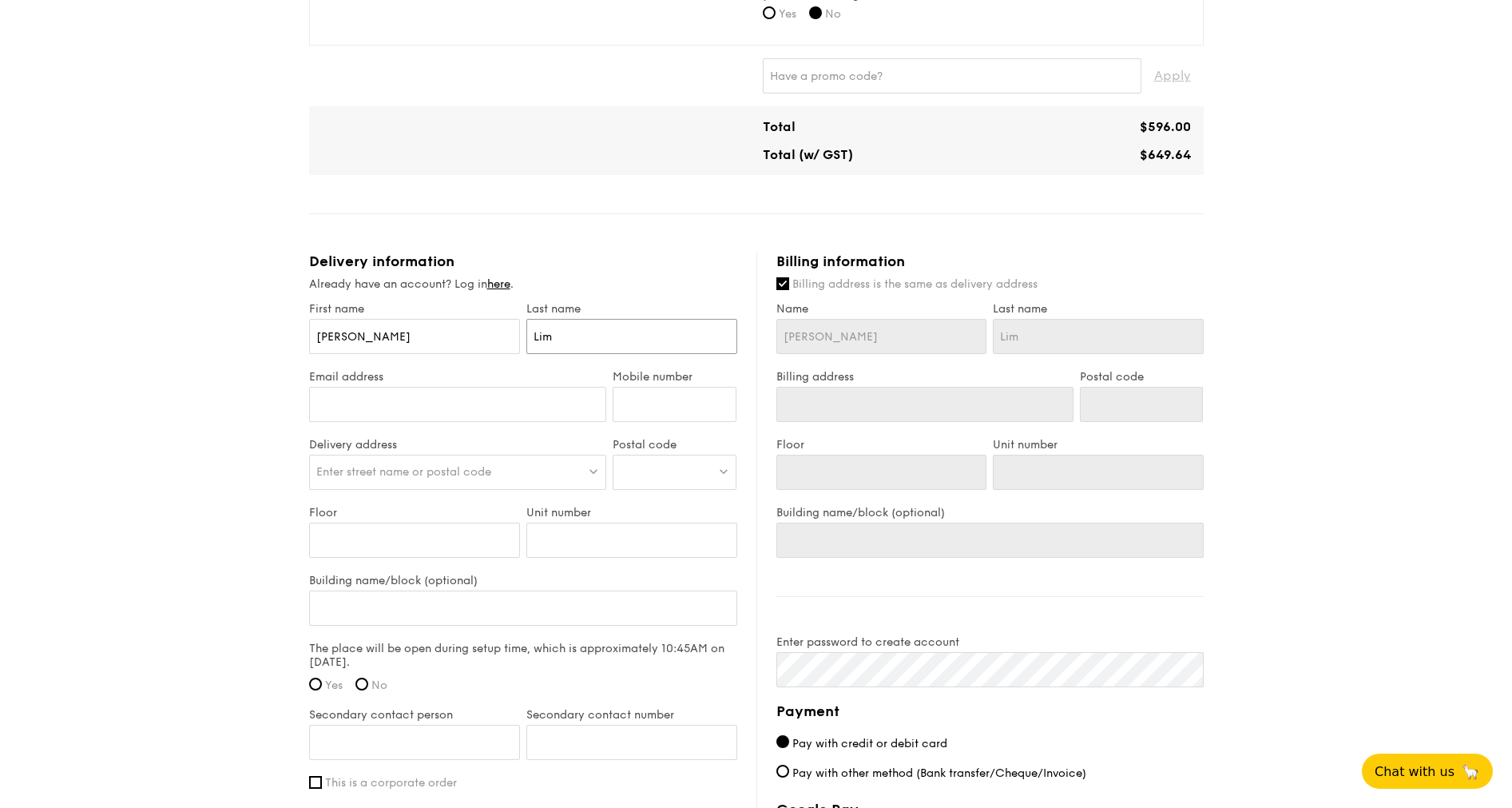
type input "Lim"
click at [442, 414] on input "Email address" at bounding box center [458, 404] width 297 height 36
type input "minminz.lim@gmail.com"
type input "81019899"
click at [514, 467] on div "Enter street name or postal code" at bounding box center [458, 472] width 297 height 36
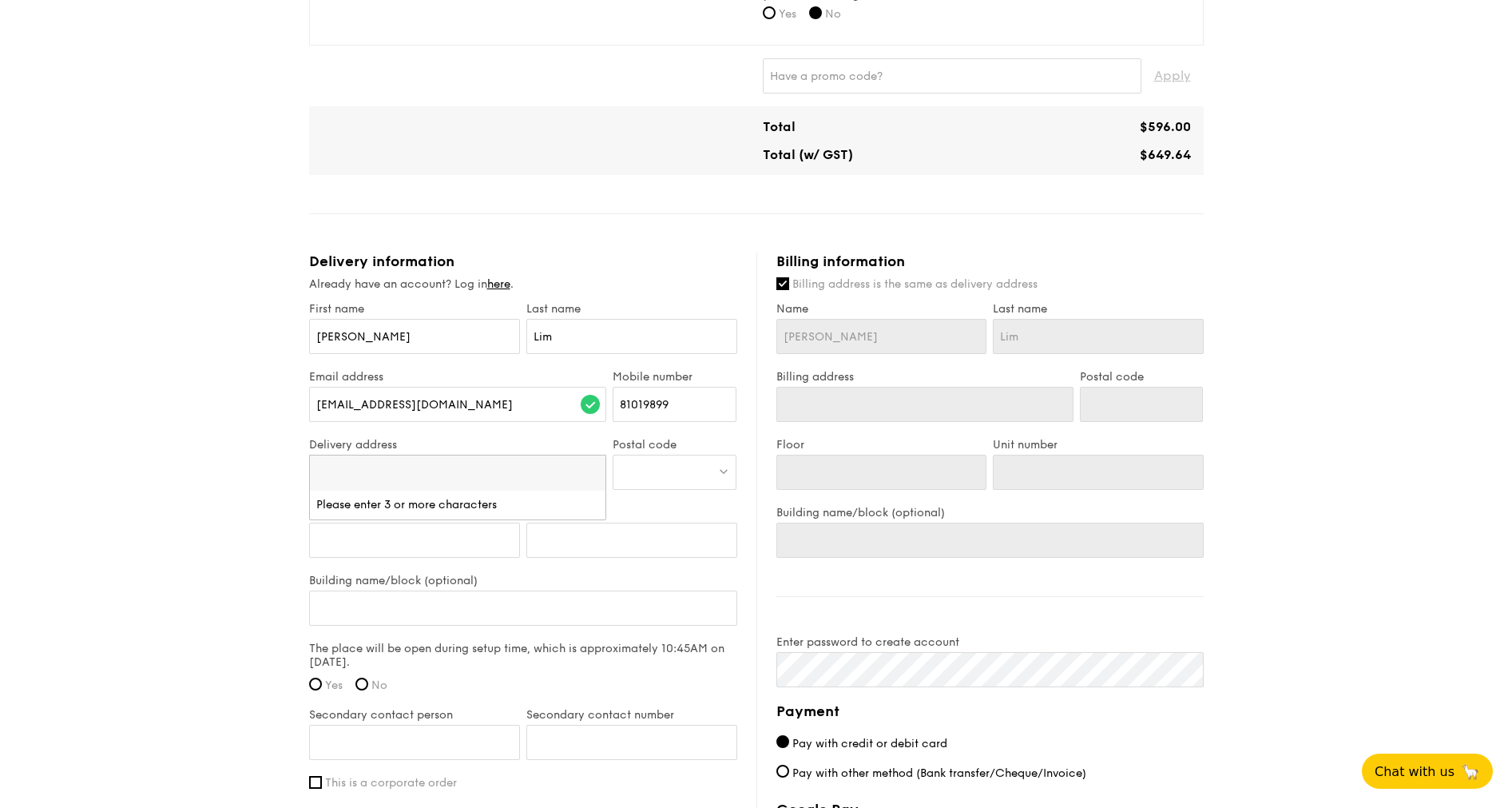
click at [639, 472] on div at bounding box center [674, 472] width 124 height 36
drag, startPoint x: 493, startPoint y: 467, endPoint x: 487, endPoint y: 508, distance: 41.4
click at [484, 507] on div "First name Claire Last name Lim Email address minminz.lim@gmail.com Mobile numb…" at bounding box center [523, 649] width 428 height 695
drag, startPoint x: 487, startPoint y: 508, endPoint x: 441, endPoint y: 473, distance: 57.8
click at [441, 473] on span "Enter street name or postal code" at bounding box center [404, 471] width 175 height 14
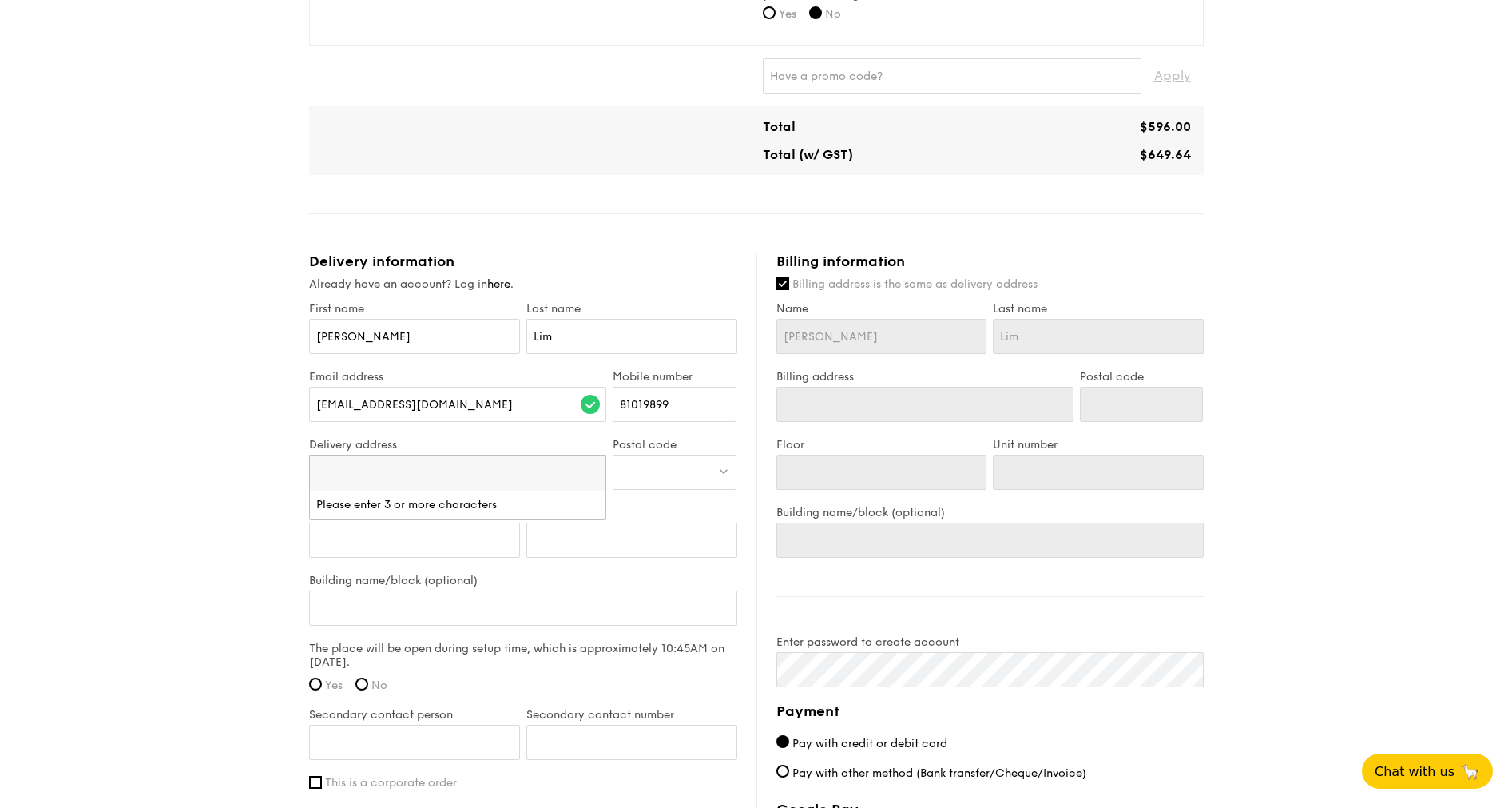
click at [682, 475] on div at bounding box center [674, 472] width 124 height 36
type input "819663"
drag, startPoint x: 639, startPoint y: 502, endPoint x: 651, endPoint y: 509, distance: 13.9
click at [651, 509] on div "65 Airport Boulevard" at bounding box center [661, 505] width 82 height 16
type input "65 Airport Boulevard"
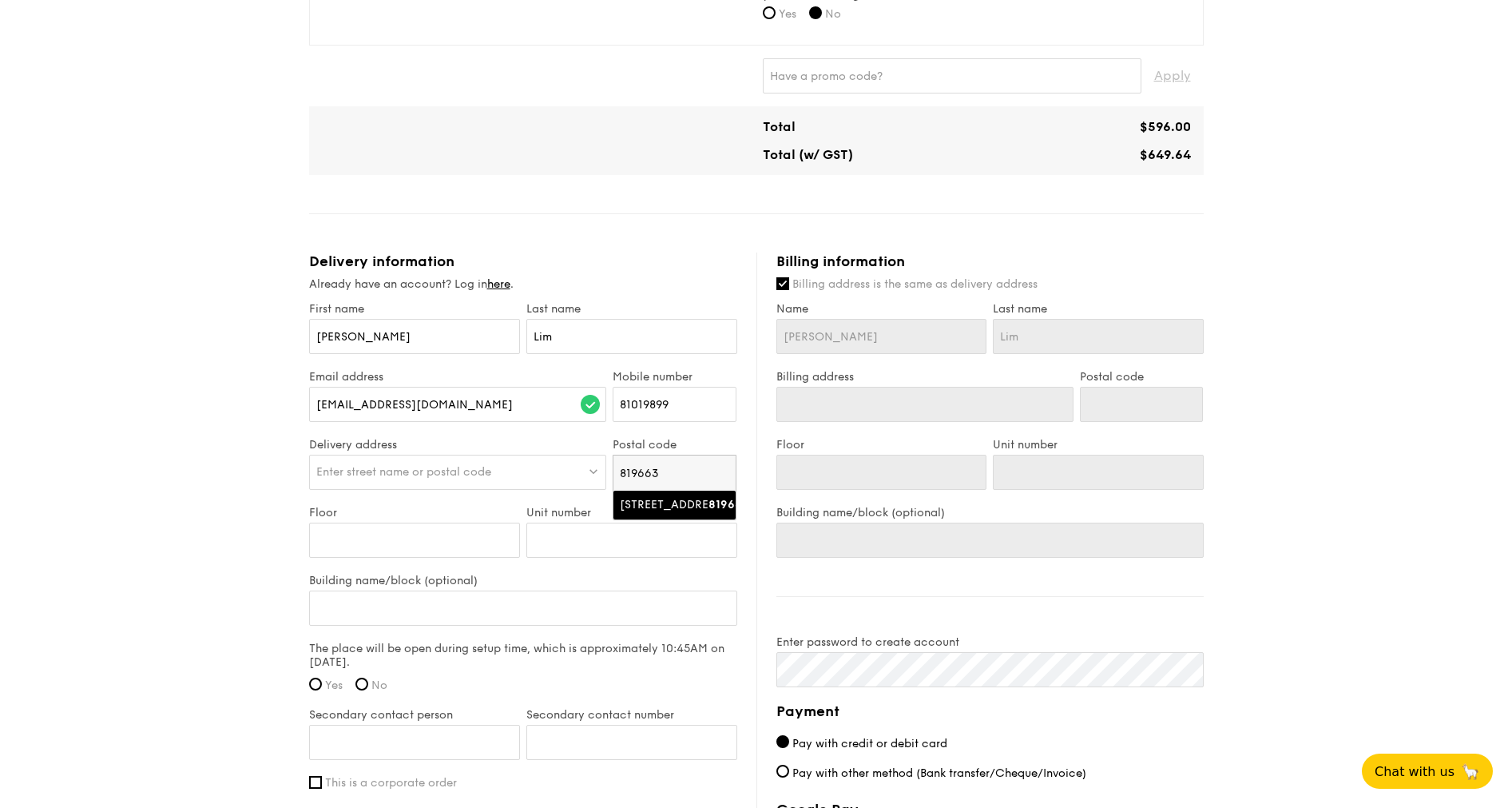
type input "819663"
click at [477, 538] on input "Floor" at bounding box center [414, 540] width 211 height 36
click at [568, 538] on input "Unit number" at bounding box center [631, 540] width 211 height 36
type input "#03-22/29"
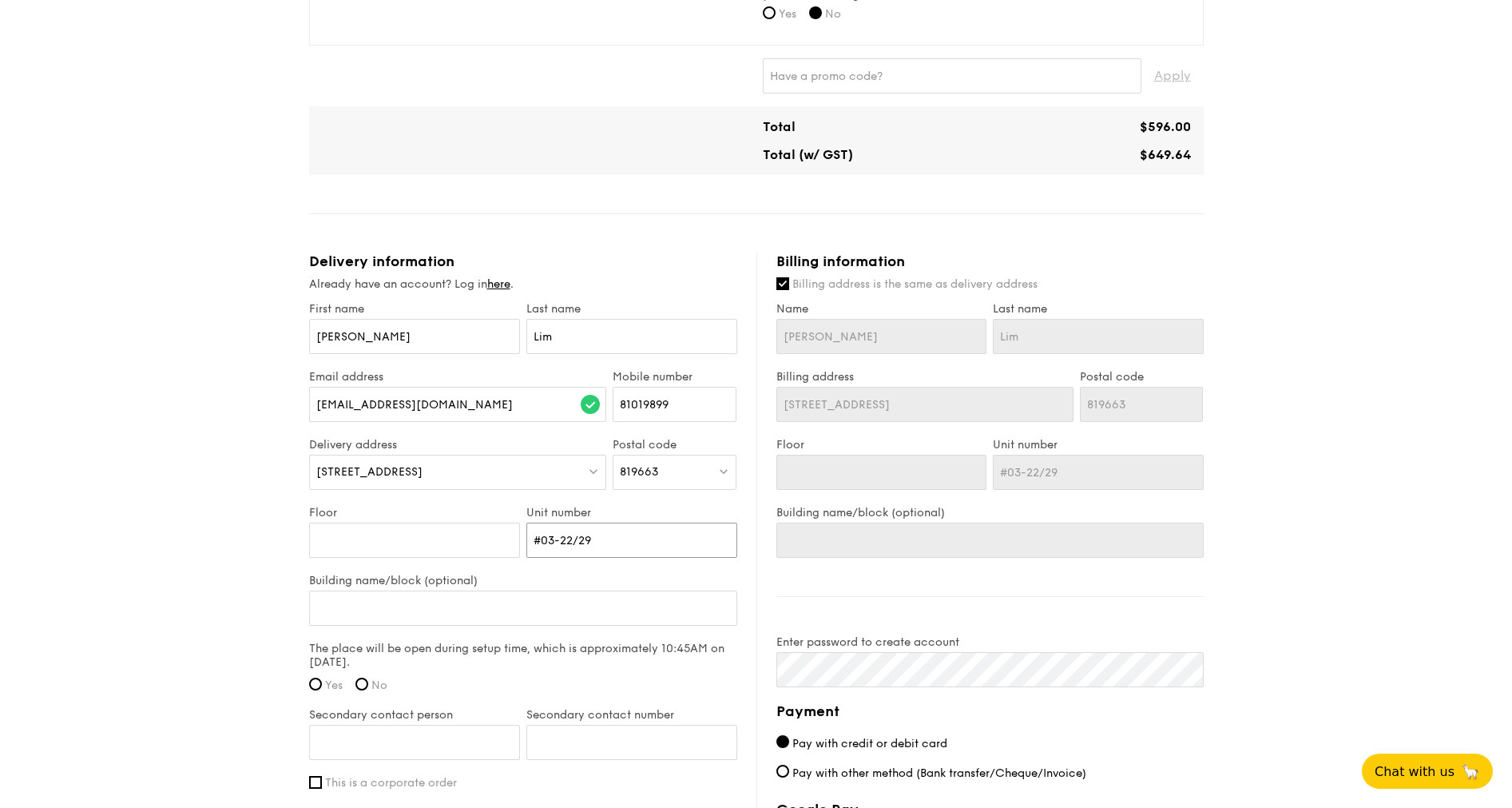
type input "#03-22/29"
click at [464, 538] on input "Floor" at bounding box center [414, 540] width 211 height 36
type input "0"
type input "03-"
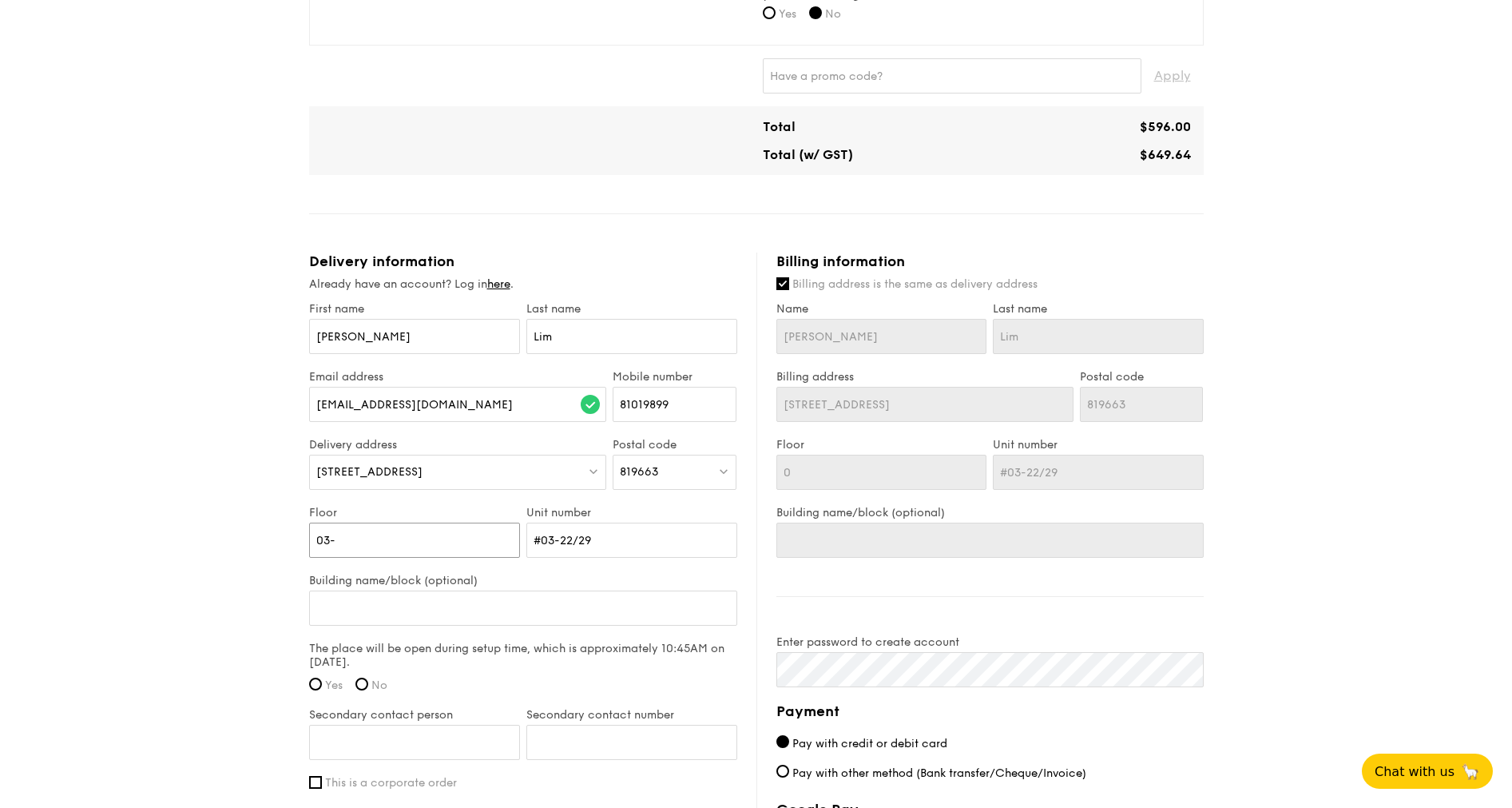
type input "03-"
type input "03"
click at [624, 538] on input "Building name/block (optional)" at bounding box center [523, 608] width 428 height 36
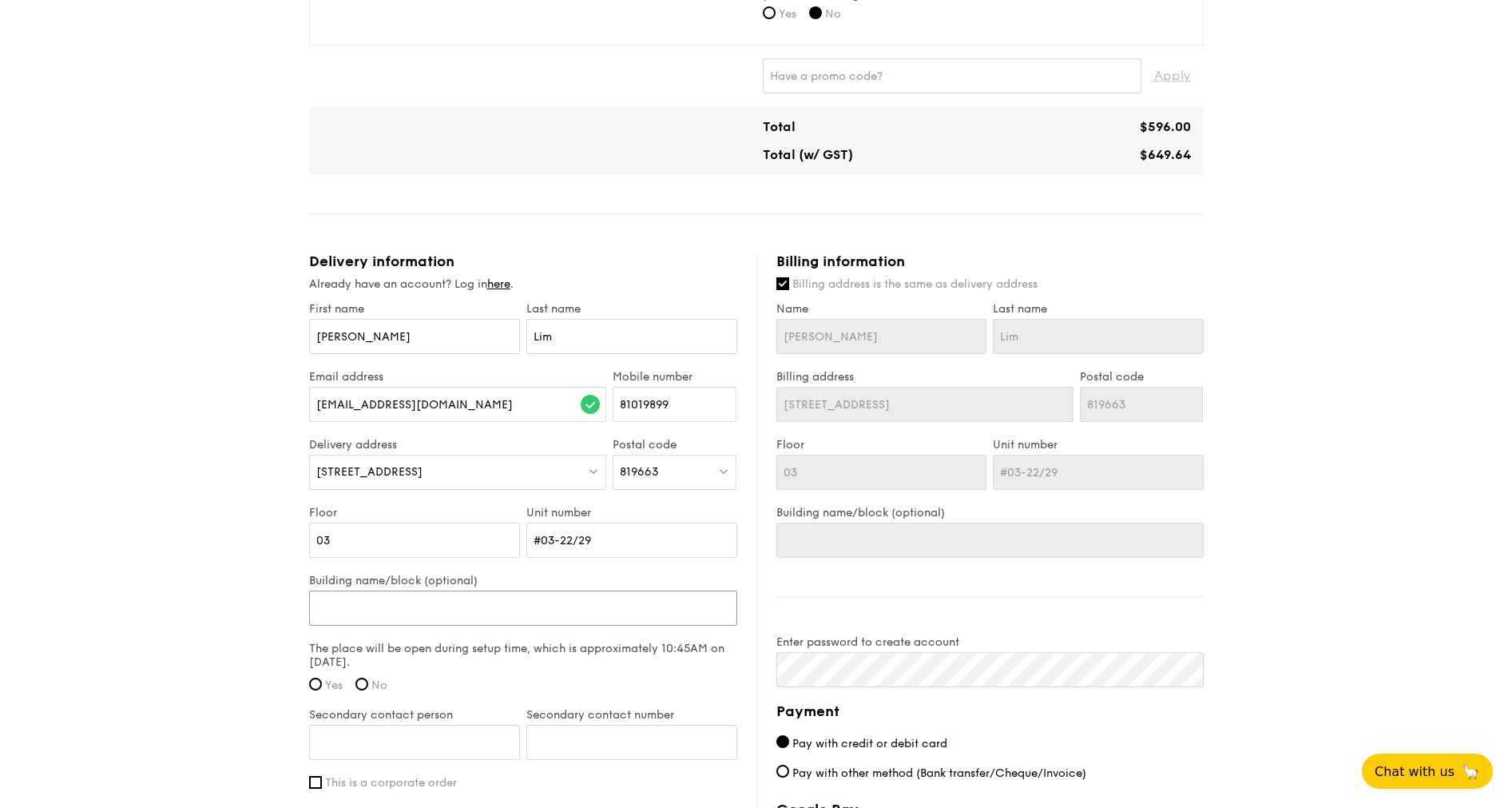
type input "M"
type input "Mind"
type input "Mindcham"
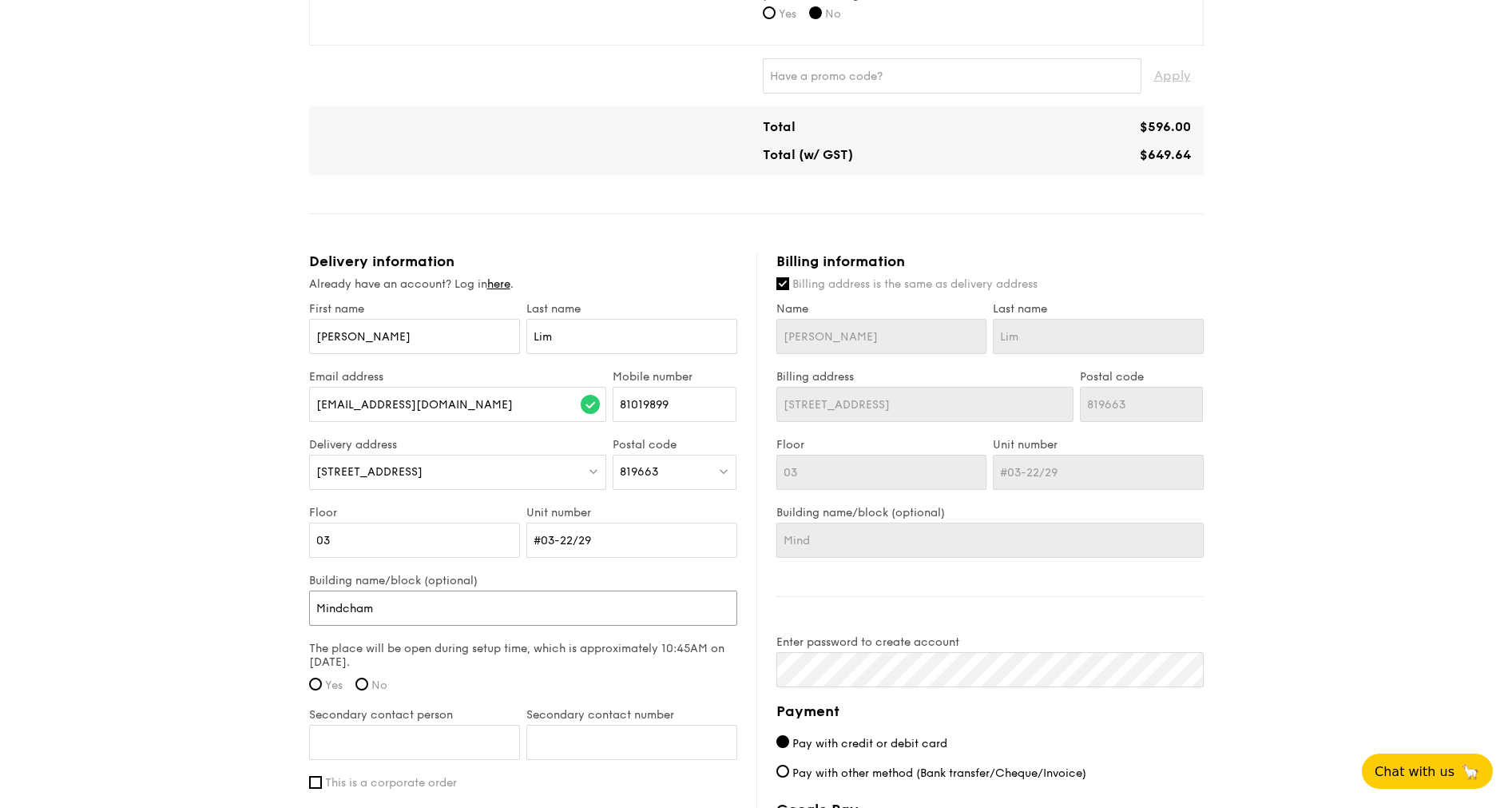
type input "Mindcham"
type input "Mindchamp"
type input "Mindchamps"
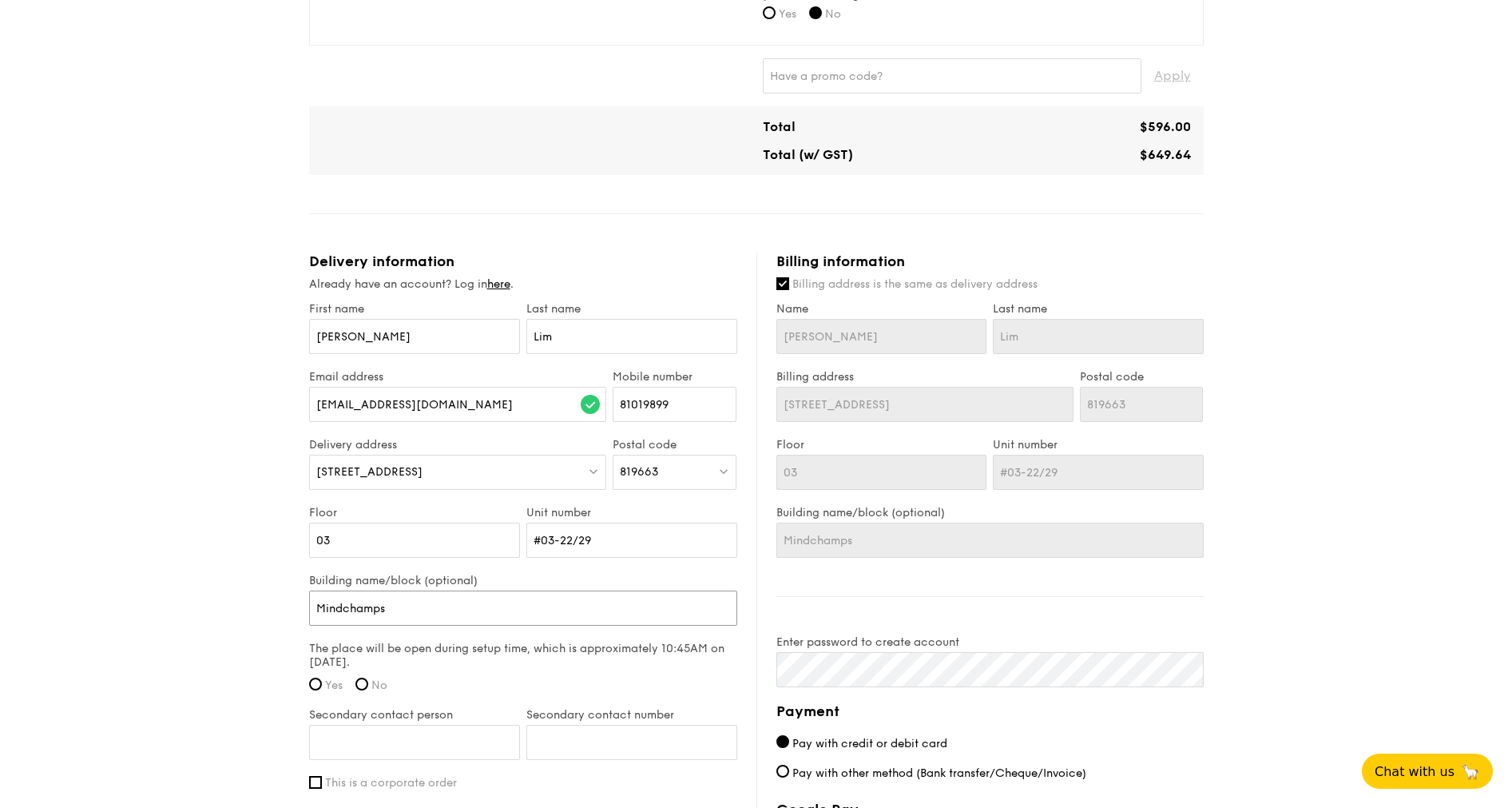
type input "Mindchamps"
type input "Mindchamps r"
type input "Mindchamps"
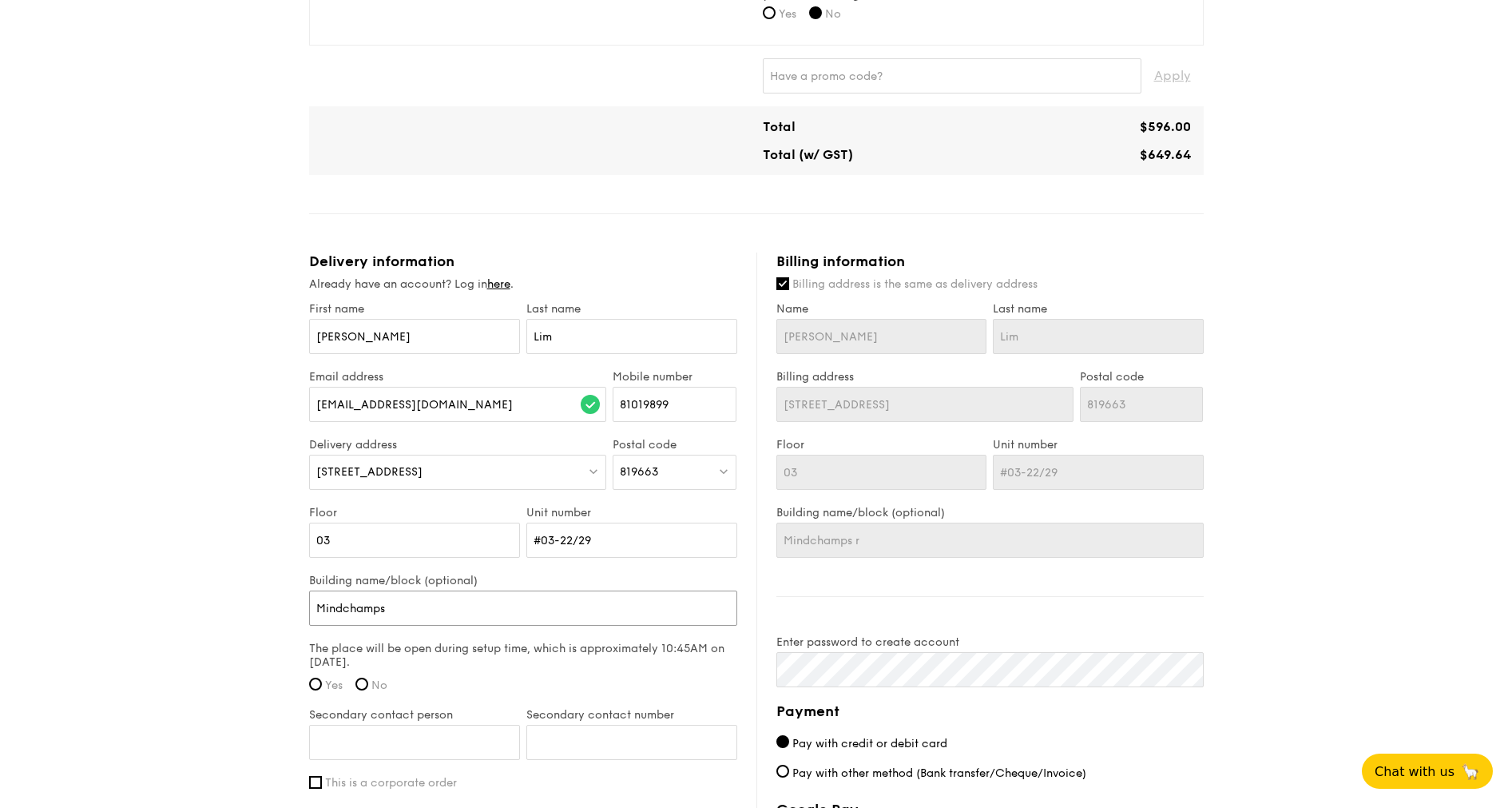
type input "Mindchamps"
type input "Mindchamps P"
type input "Mindchamps"
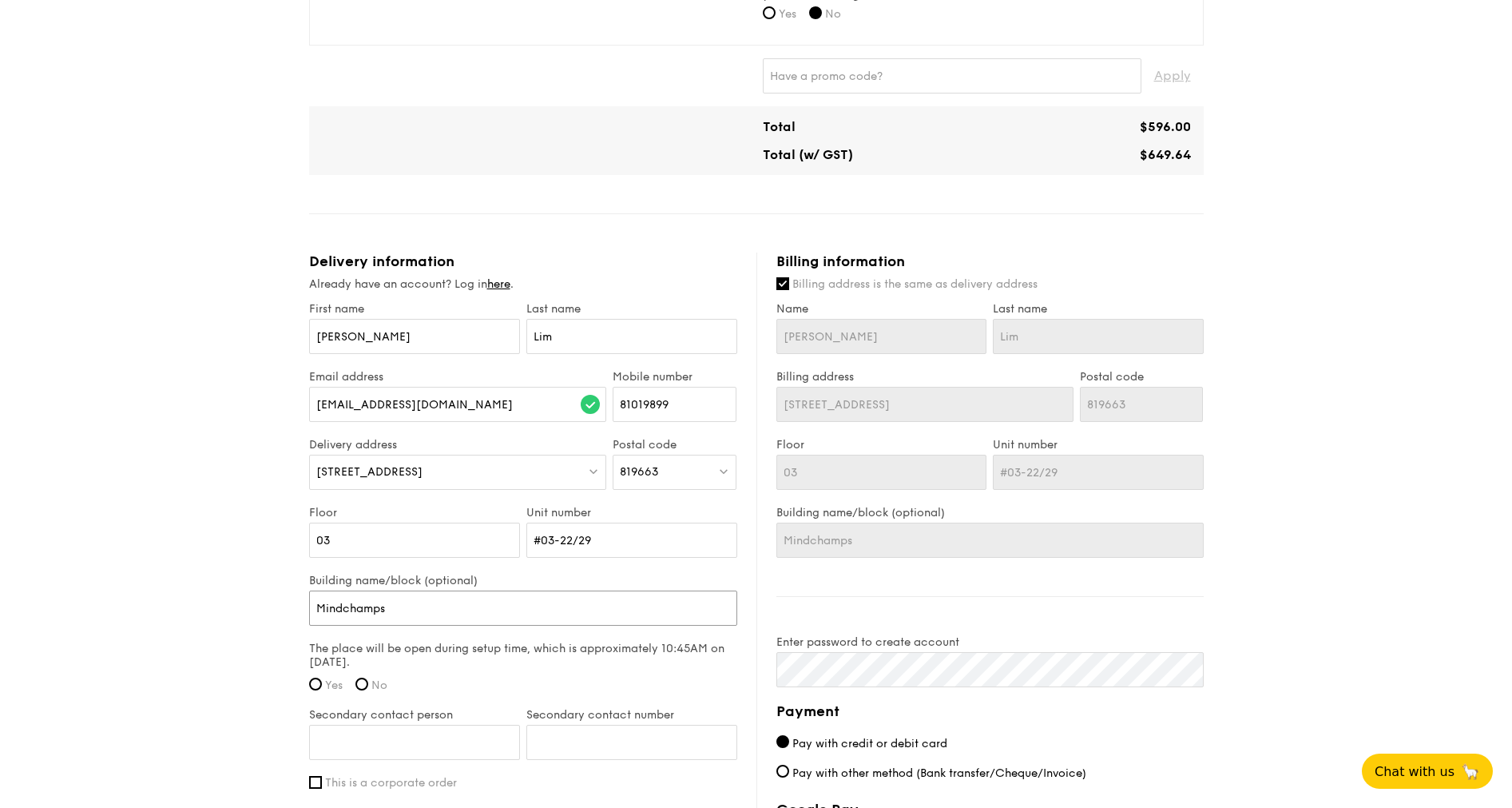
type input "Mindchamps P"
type input "Mindchamps Pr"
type input "Mindchamps Pre-"
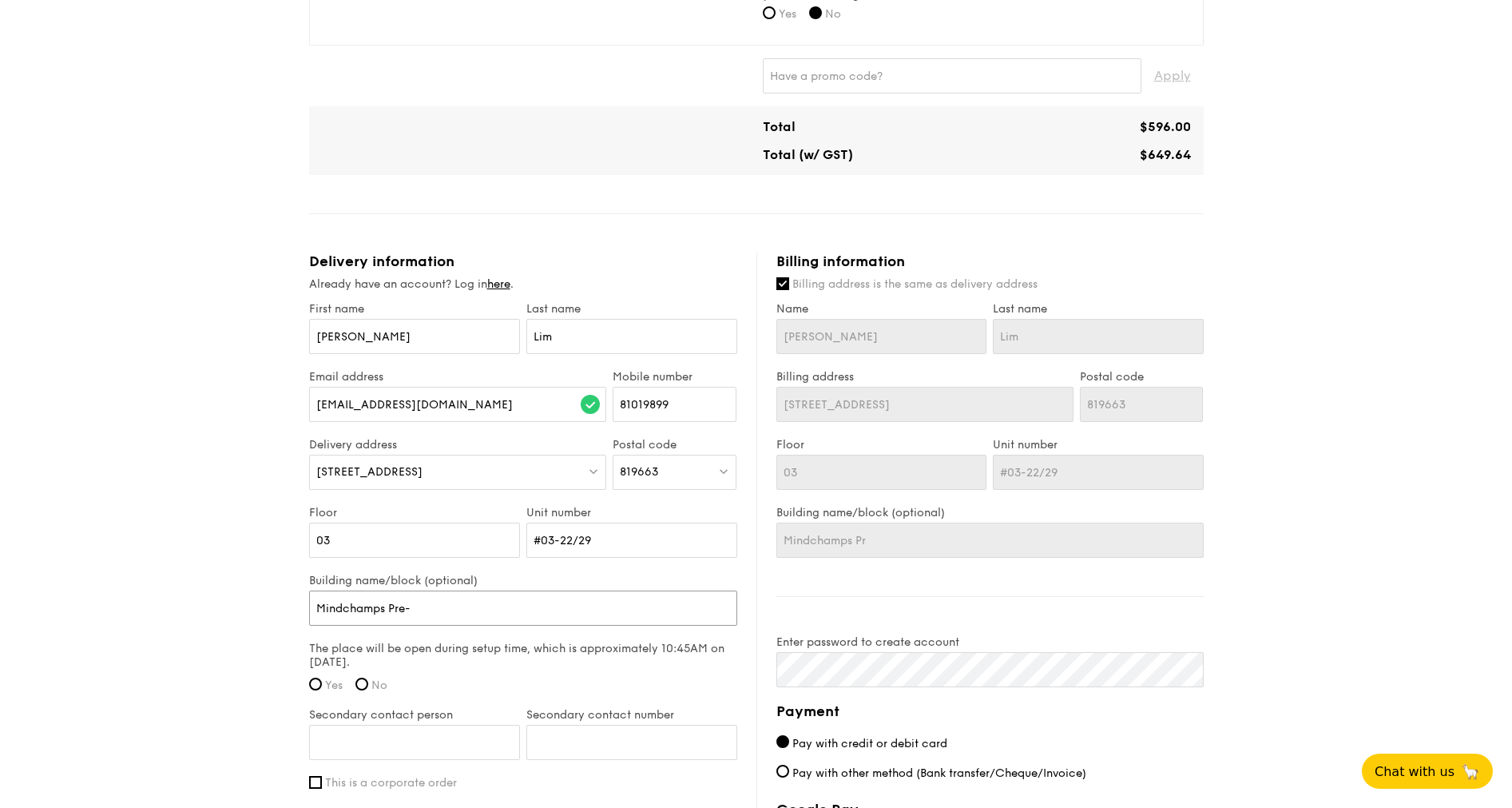
type input "Mindchamps Pre-"
type input "Mindchamps Pre-c"
type input "Mindchamps Pre-ch"
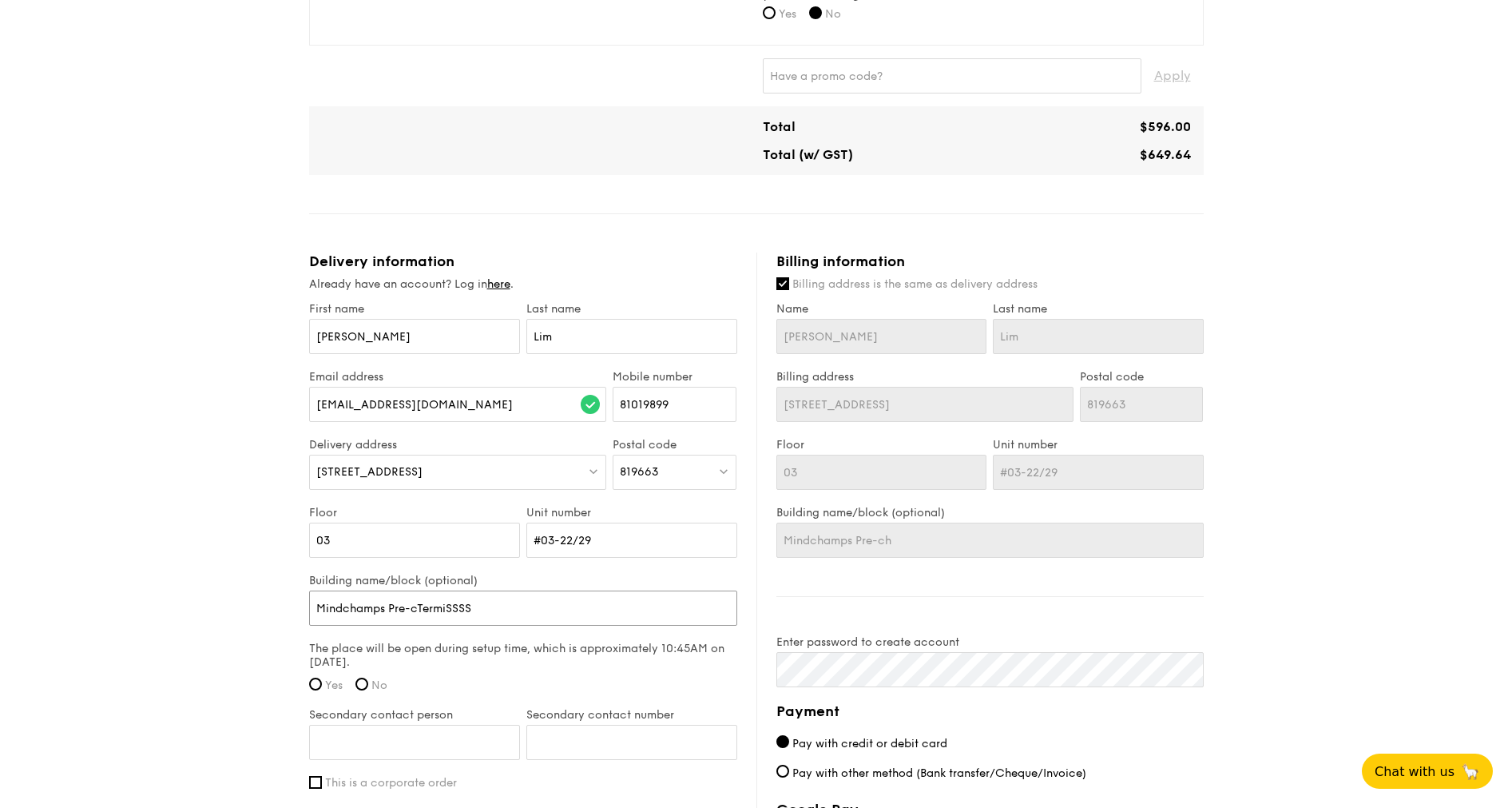
type input "Mindchamps Pre-cTermiSSSSS"
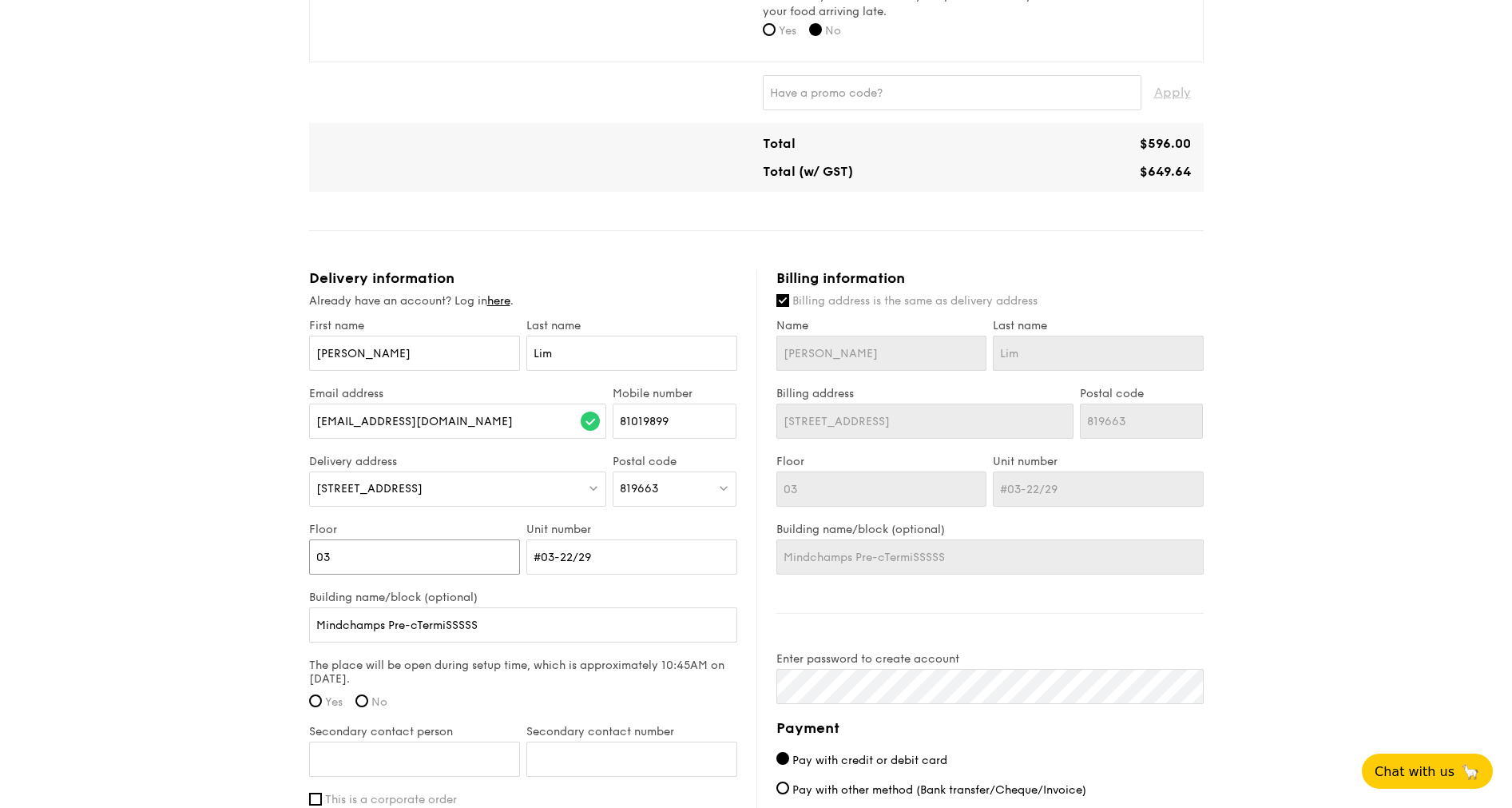
drag, startPoint x: 429, startPoint y: 567, endPoint x: 445, endPoint y: 554, distance: 20.6
click at [446, 554] on input "03" at bounding box center [414, 557] width 211 height 36
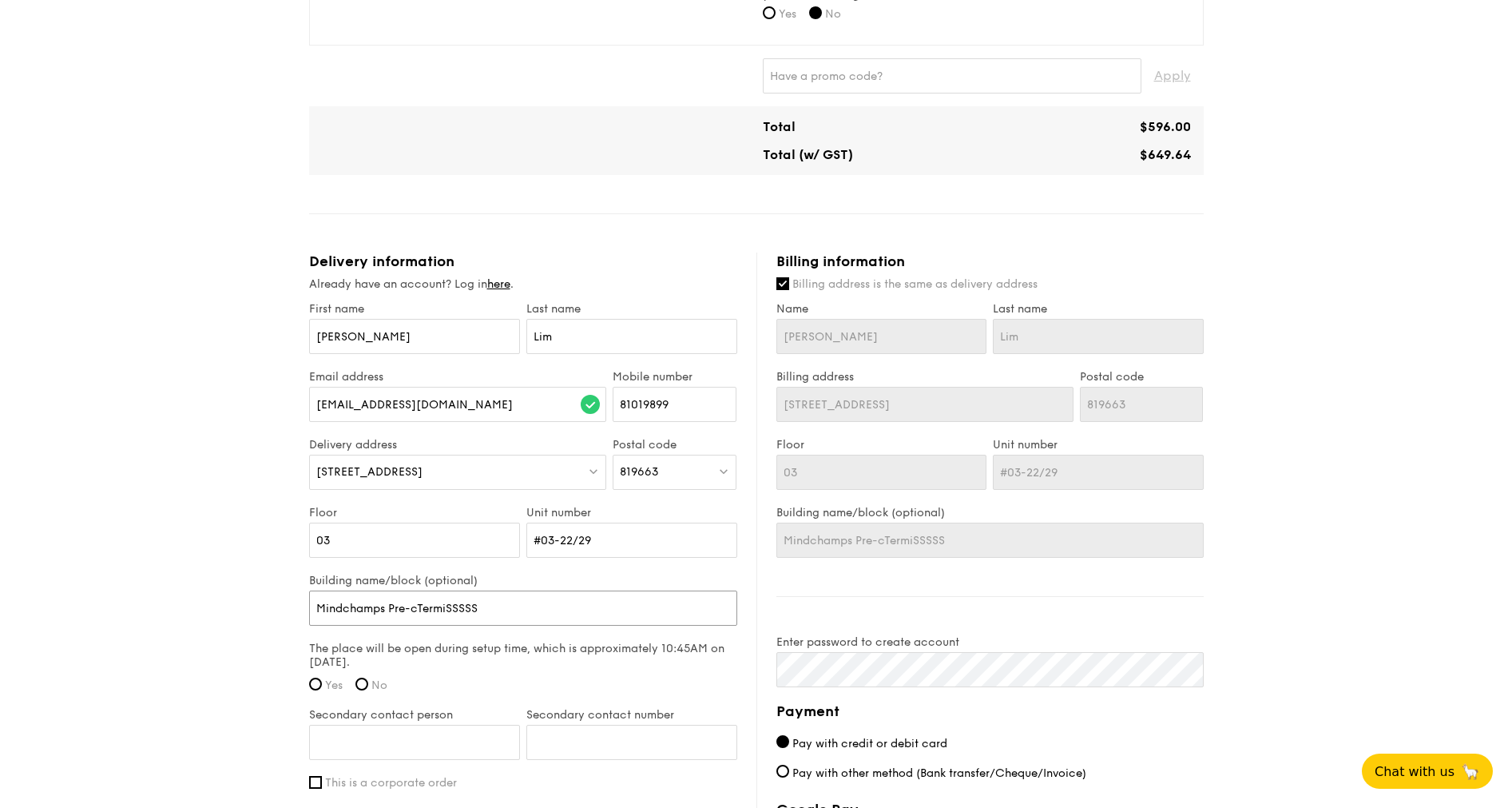
drag, startPoint x: 502, startPoint y: 623, endPoint x: 391, endPoint y: 605, distance: 112.4
click at [391, 605] on input "Mindchamps Pre-cTermiSSSSS" at bounding box center [523, 608] width 428 height 36
drag, startPoint x: 521, startPoint y: 610, endPoint x: 500, endPoint y: 610, distance: 21.0
drag, startPoint x: 465, startPoint y: 622, endPoint x: 516, endPoint y: 614, distance: 51.6
click at [516, 614] on input "Mindchamps Pre-cTermiSSSSS" at bounding box center [523, 608] width 428 height 36
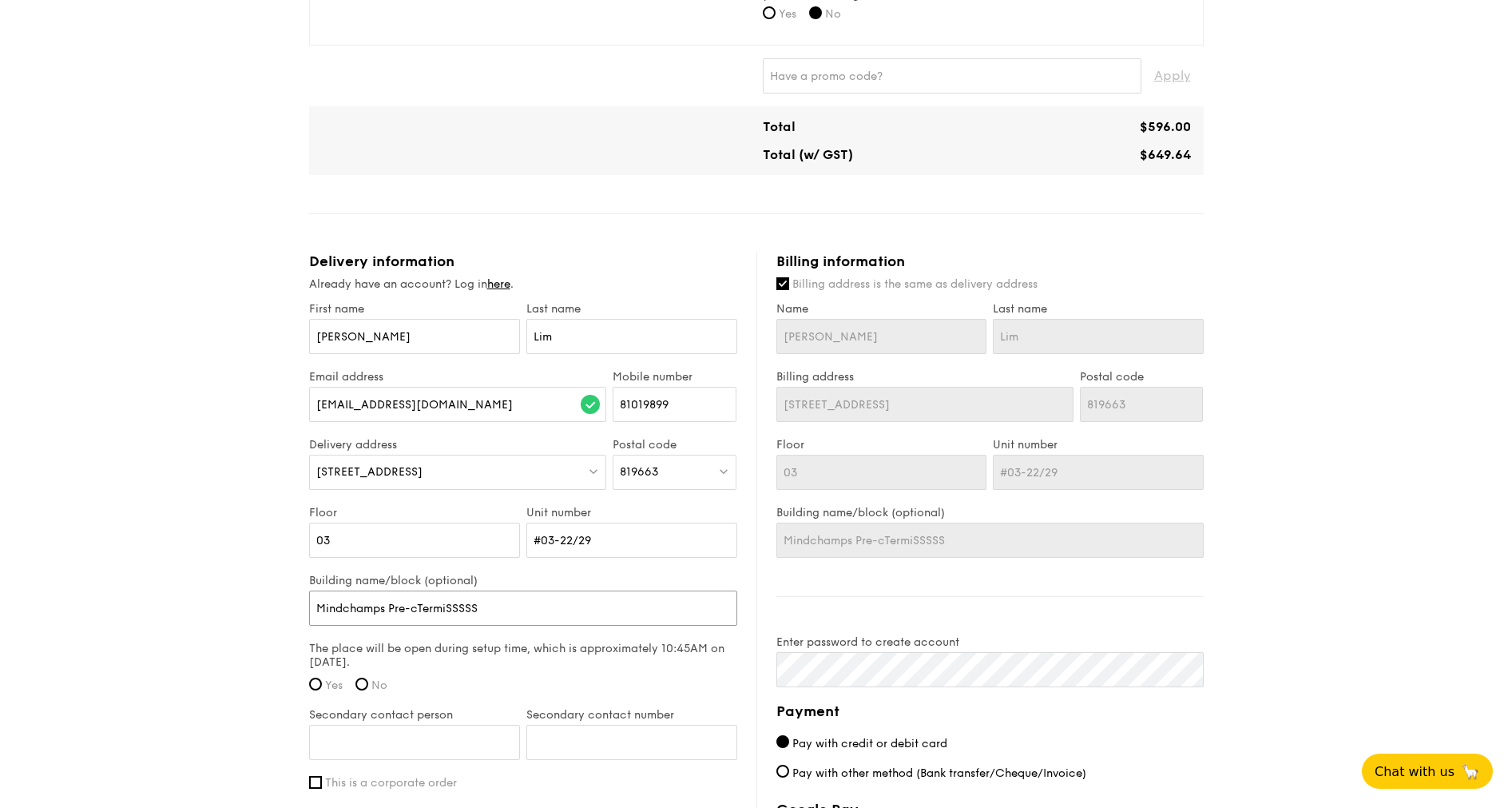
drag, startPoint x: 478, startPoint y: 614, endPoint x: 471, endPoint y: 610, distance: 8.1
drag, startPoint x: 316, startPoint y: 604, endPoint x: 620, endPoint y: 616, distance: 304.2
click at [620, 616] on input "Mindchamps Pre-cTermiSSSSS" at bounding box center [523, 608] width 428 height 36
type input "MindChamps PreSchool @ Changi Airport Terminal 3"
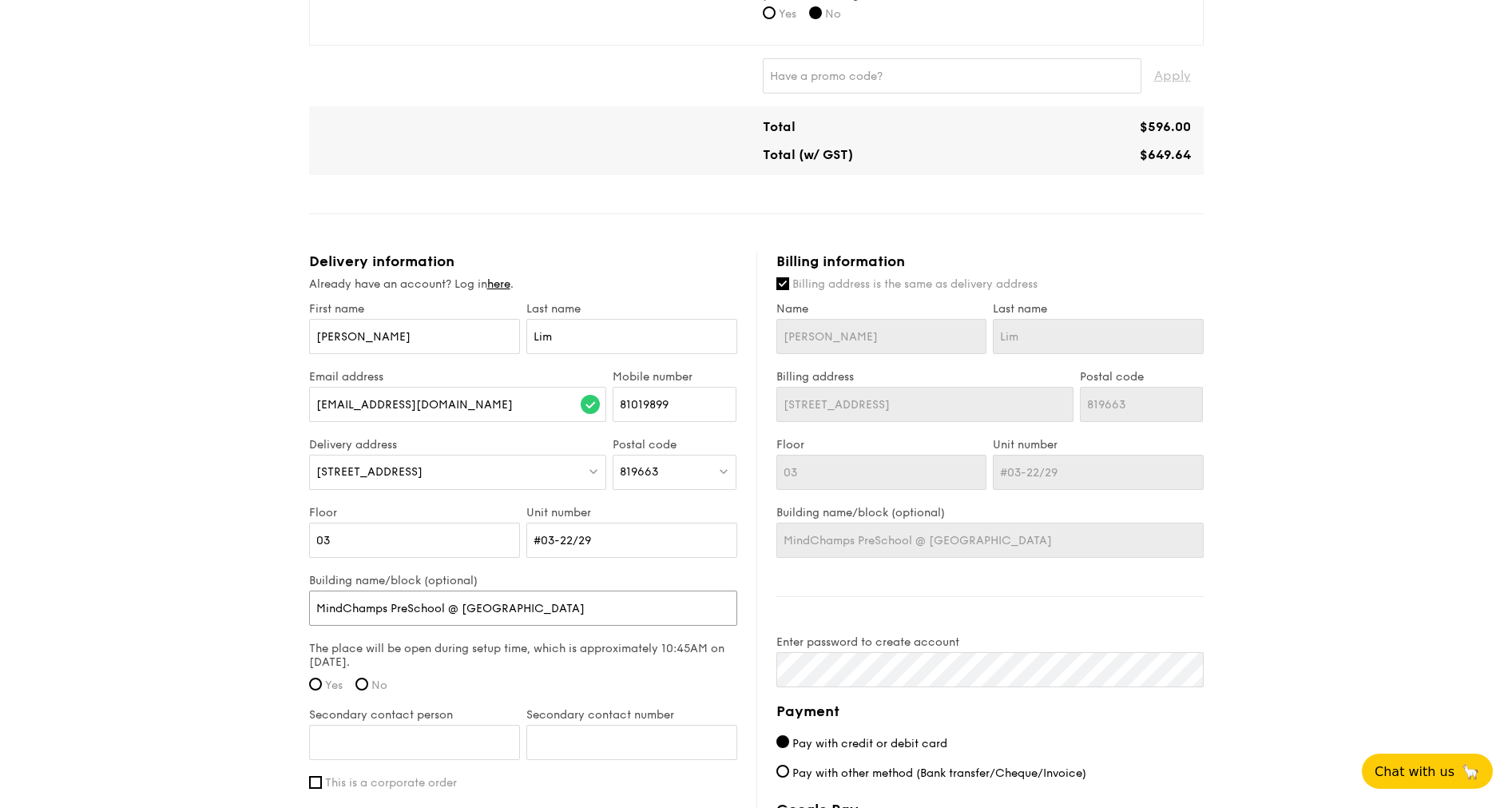
type input "MindChamps PreSchool @ Changi Airport Terminal 3"
click at [322, 684] on label "Yes" at bounding box center [326, 685] width 34 height 14
click at [322, 684] on input "Yes" at bounding box center [316, 684] width 13 height 13
radio input "true"
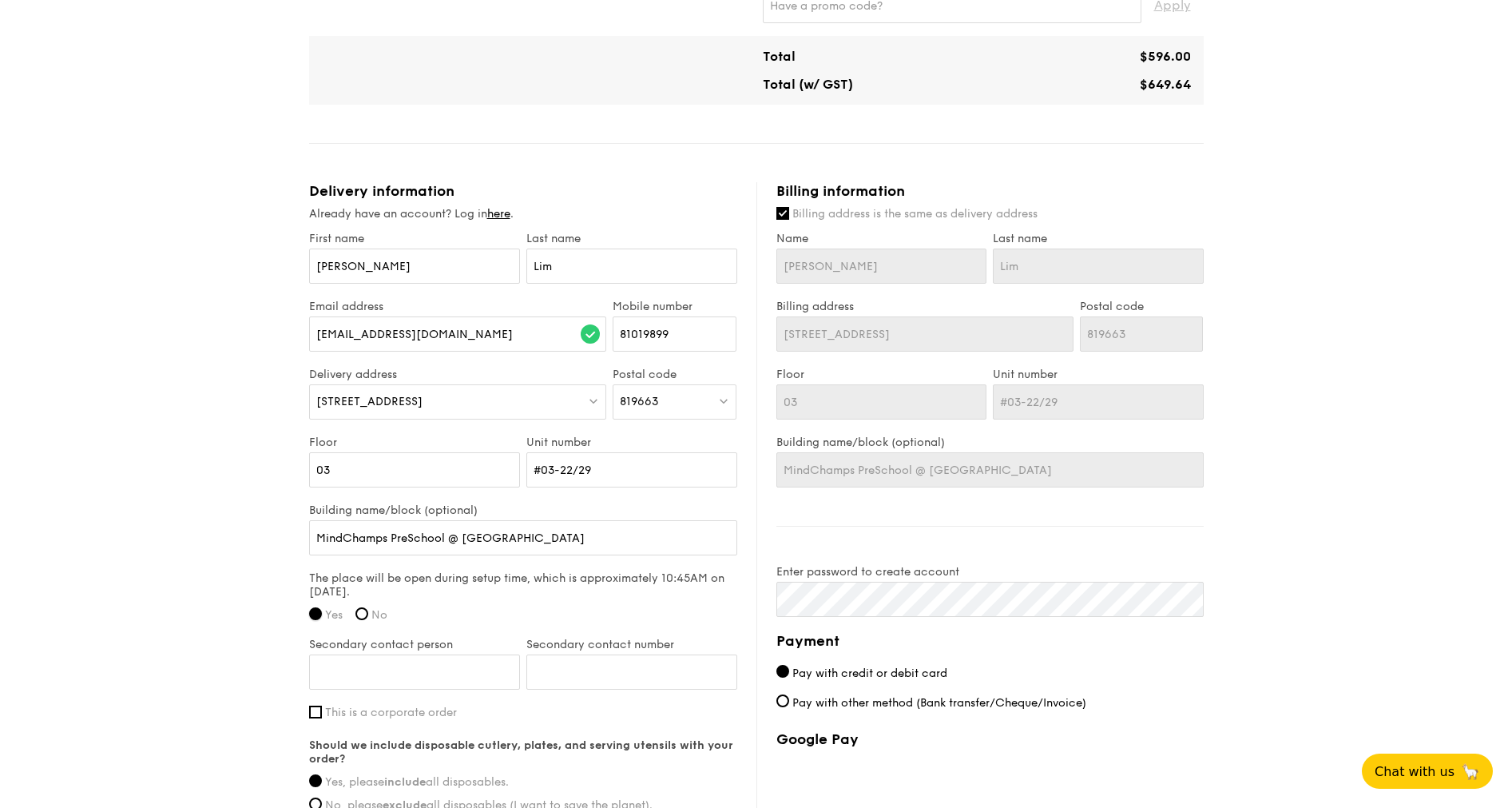
scroll to position [839, 0]
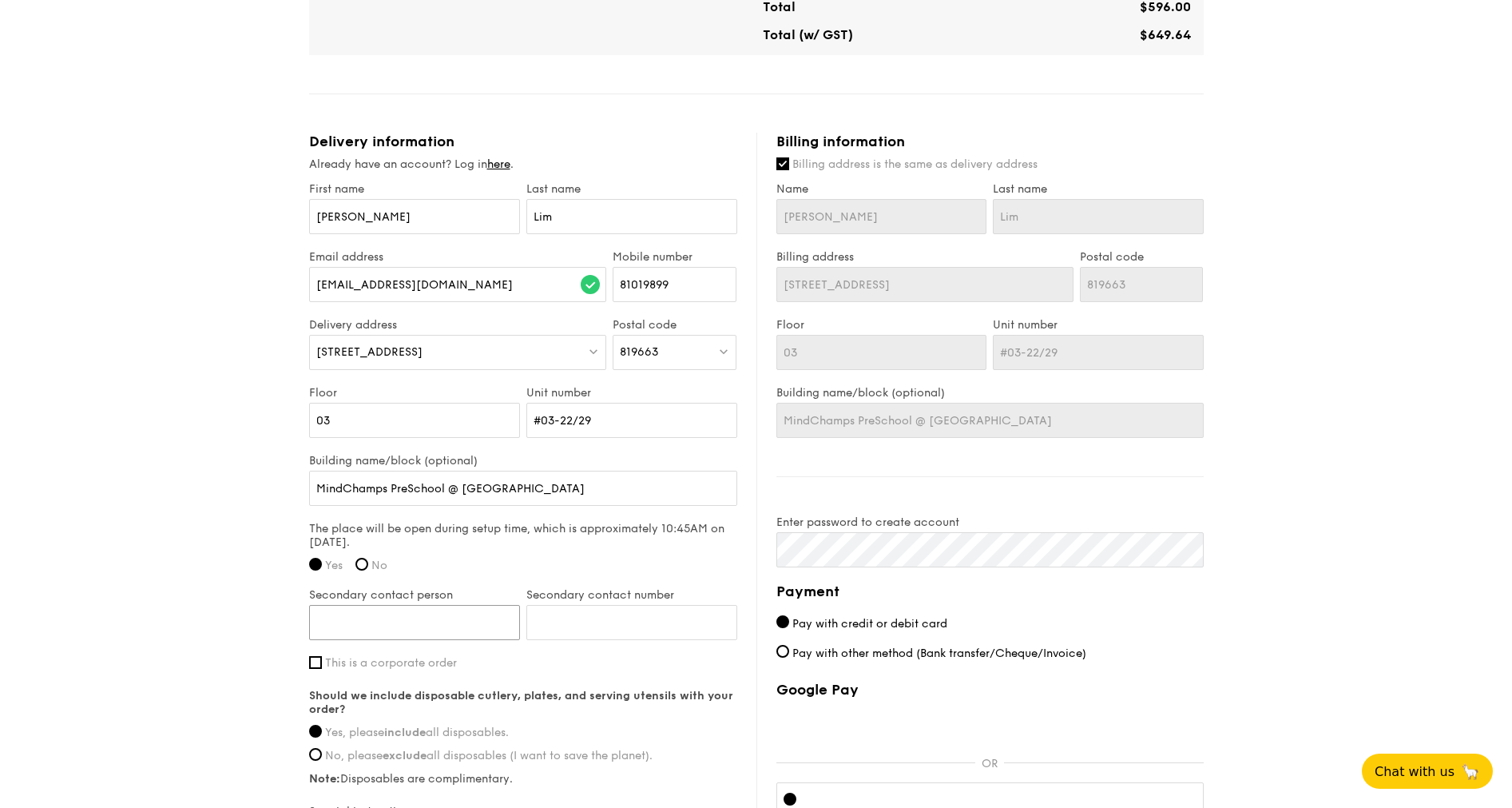
click at [413, 614] on input "Secondary contact person" at bounding box center [414, 623] width 211 height 36
click at [422, 623] on input "Secondary contact person" at bounding box center [414, 623] width 211 height 36
click at [714, 269] on input "81019899" at bounding box center [674, 284] width 124 height 36
drag, startPoint x: 722, startPoint y: 276, endPoint x: 579, endPoint y: 287, distance: 143.4
click at [579, 287] on div "Email address minminz.lim@gmail.com Mobile number 81019899" at bounding box center [523, 284] width 434 height 68
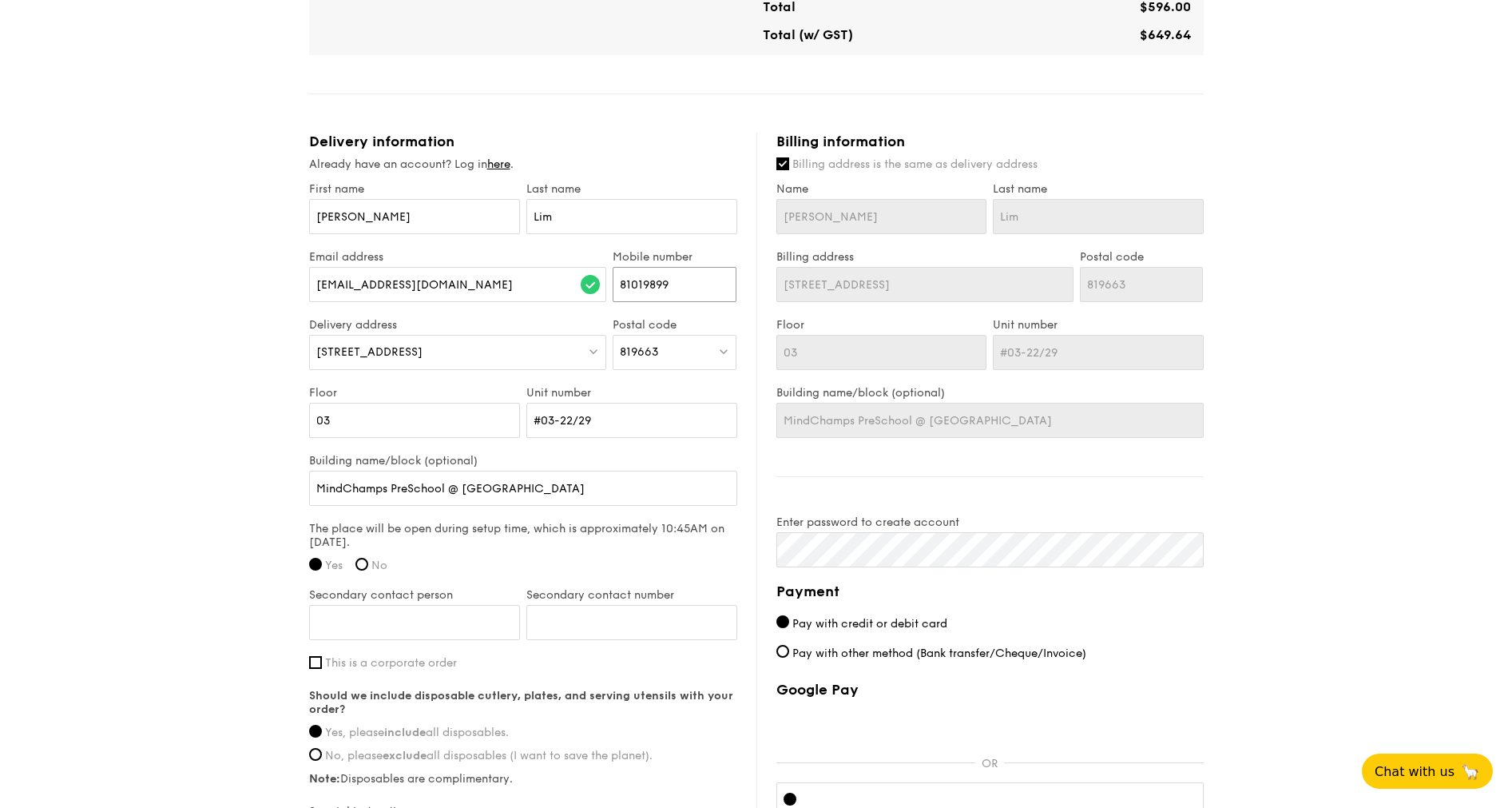
paste input "69559860"
click at [172, 280] on div "1 - Select menu 2 - Select items 3 - Check out Classic Buffet $21.80 /guest ($2…" at bounding box center [756, 70] width 1512 height 1819
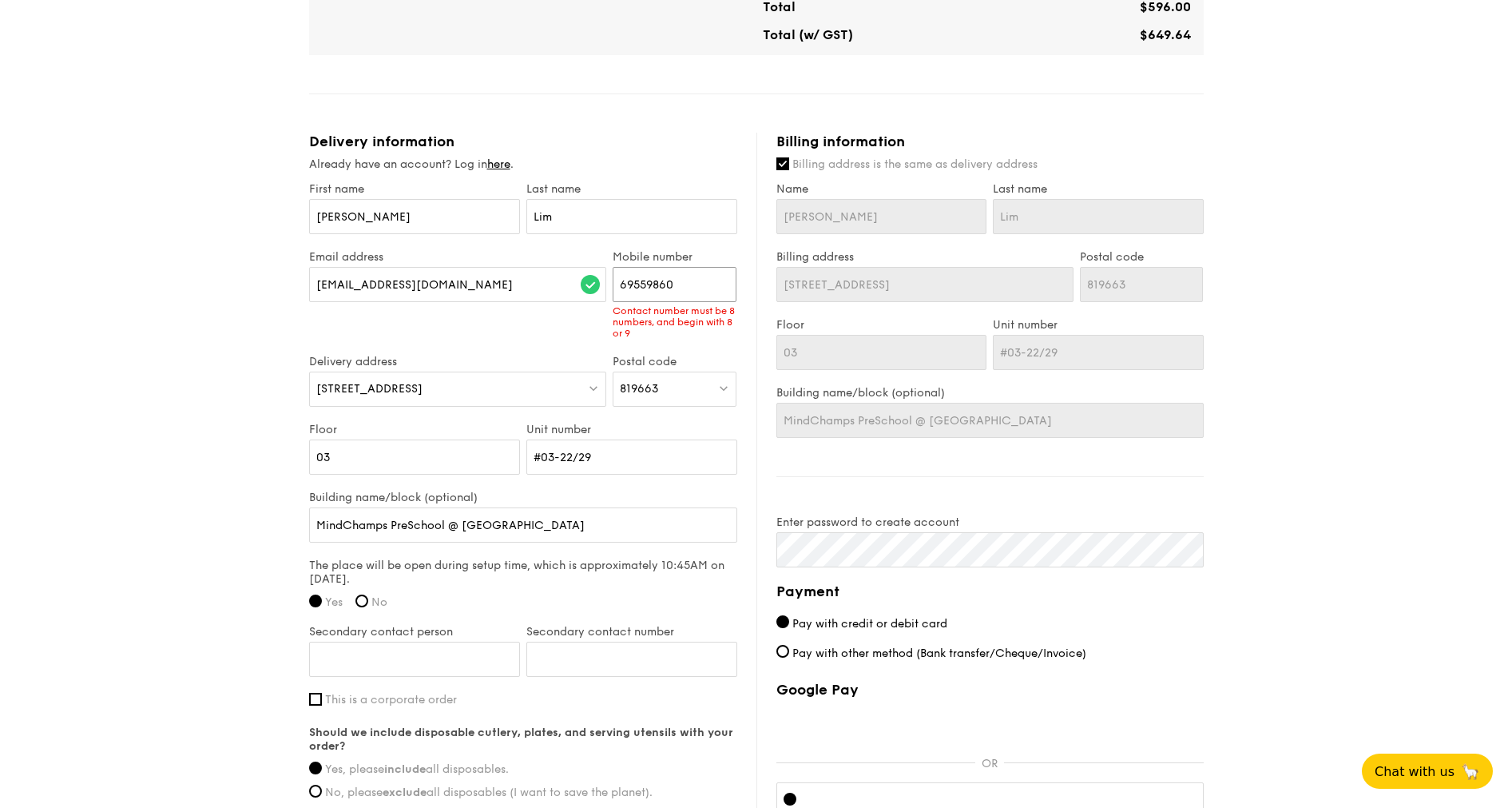
click at [631, 281] on input "69559860" at bounding box center [674, 284] width 124 height 36
drag, startPoint x: 692, startPoint y: 281, endPoint x: 395, endPoint y: 260, distance: 297.7
click at [399, 258] on div "Email address minminz.lim@gmail.com Mobile number 69559860 Contact number must …" at bounding box center [523, 302] width 434 height 105
click at [725, 283] on input "69559860" at bounding box center [674, 284] width 124 height 36
drag, startPoint x: 706, startPoint y: 278, endPoint x: 411, endPoint y: 224, distance: 299.9
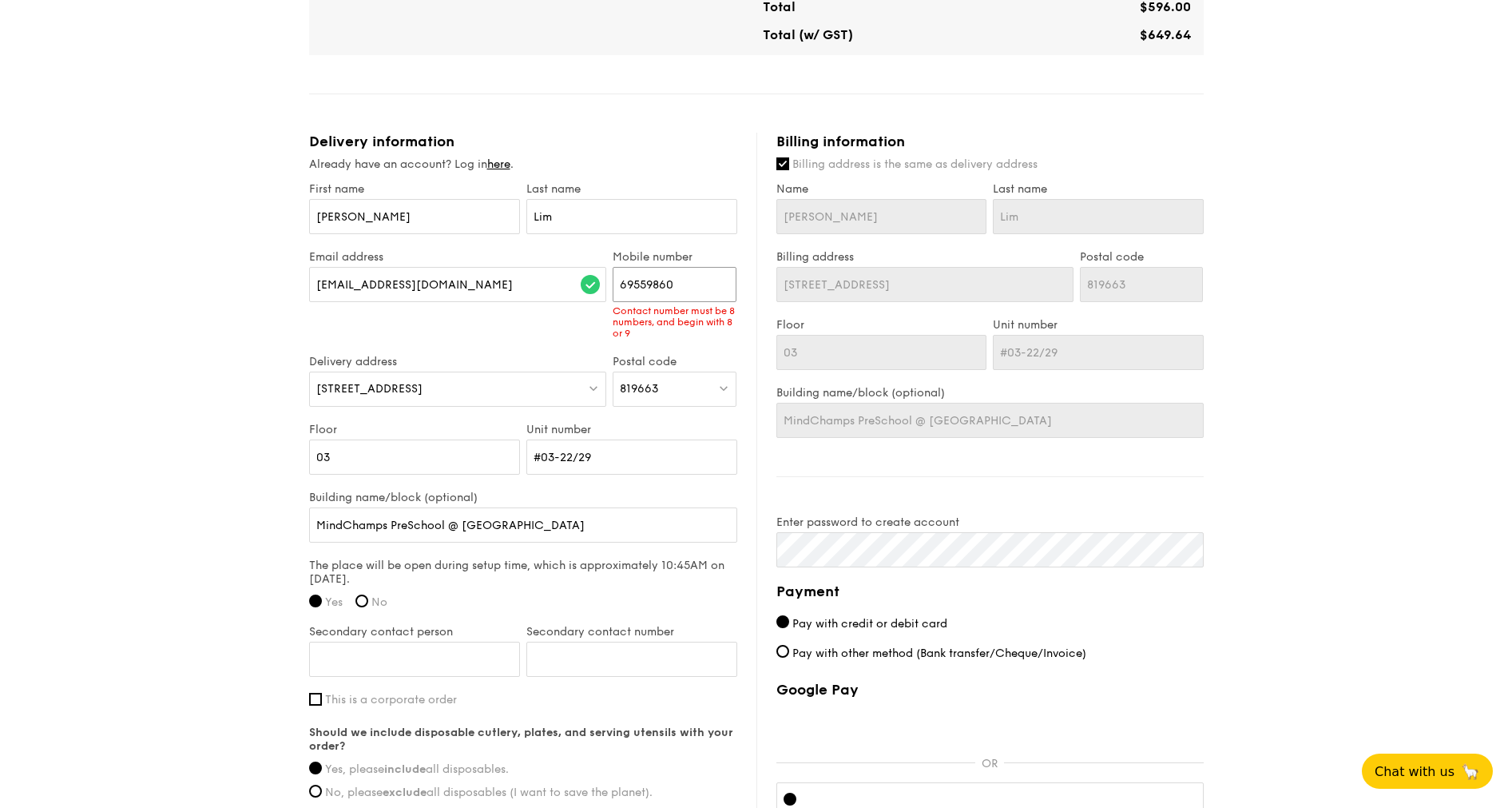
click at [406, 224] on div "First name Claire Last name Lim Email address minminz.lim@gmail.com Mobile numb…" at bounding box center [523, 549] width 428 height 732
paste input "8110001"
type input "81100010"
click at [560, 318] on div "Email address minminz.lim@gmail.com Mobile number 81100010 Contact number must …" at bounding box center [523, 302] width 434 height 105
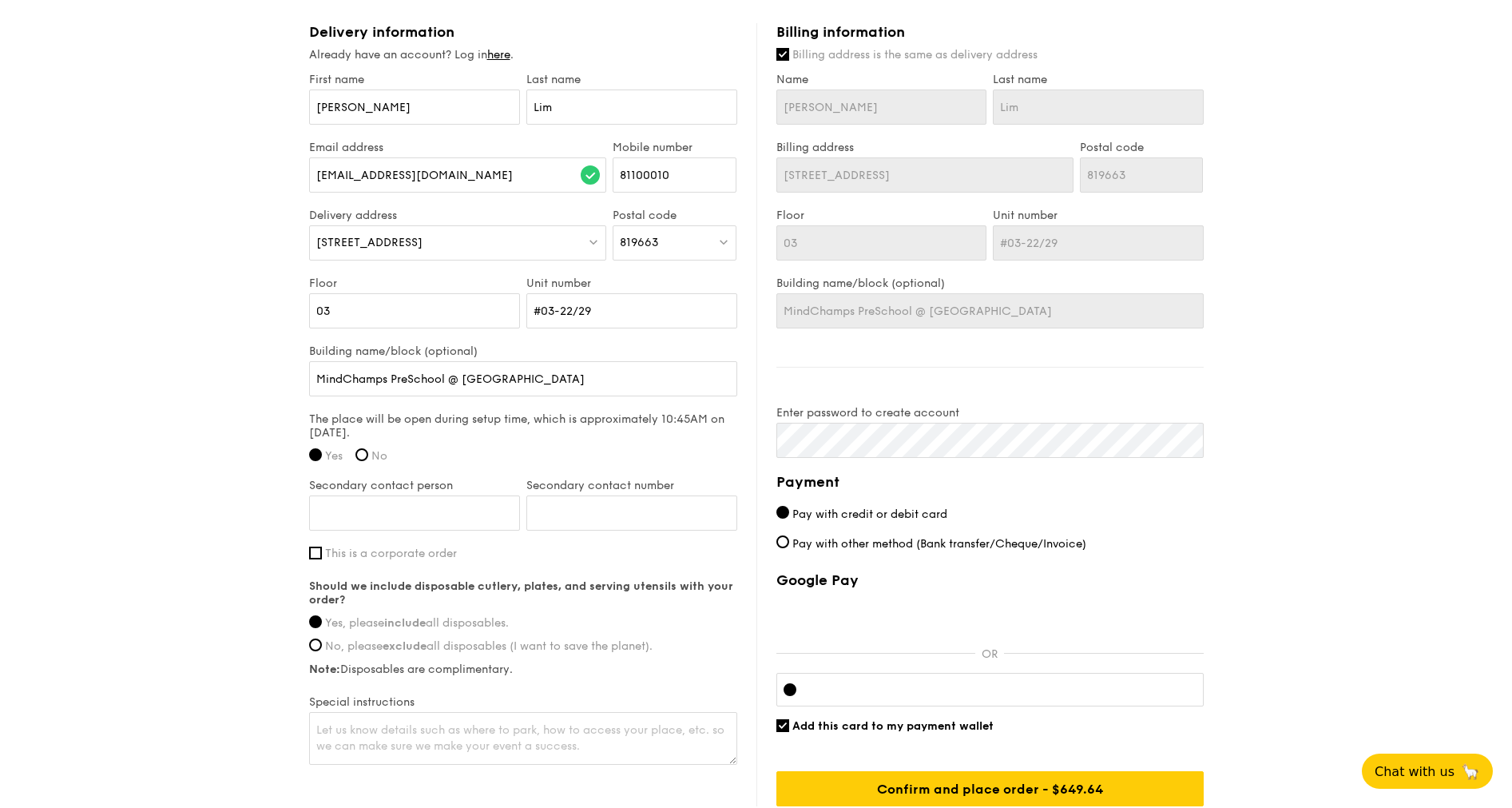
scroll to position [959, 0]
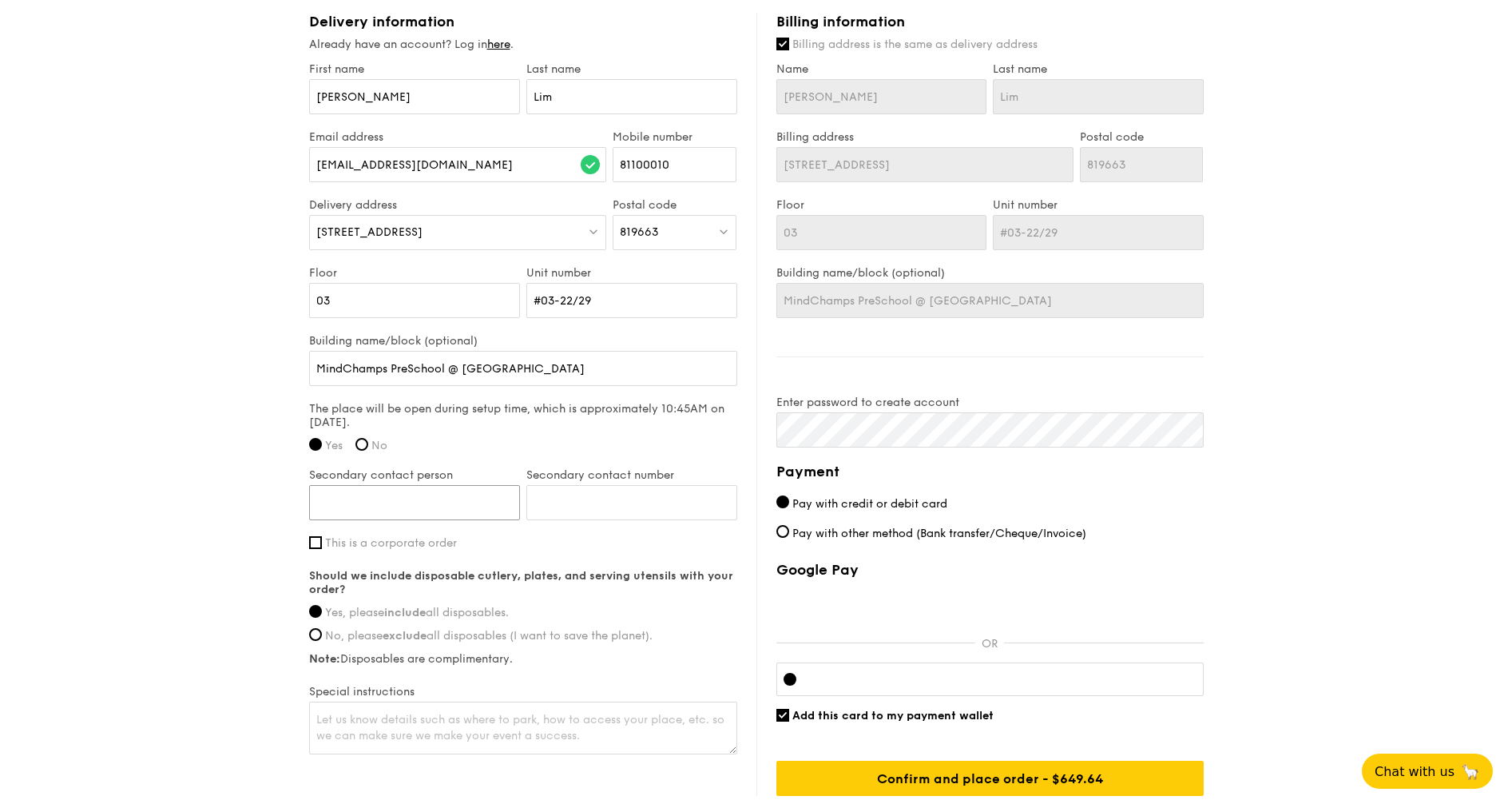
click at [380, 504] on input "Secondary contact person" at bounding box center [414, 502] width 211 height 36
click at [444, 498] on input "Secondary contact person" at bounding box center [414, 502] width 211 height 36
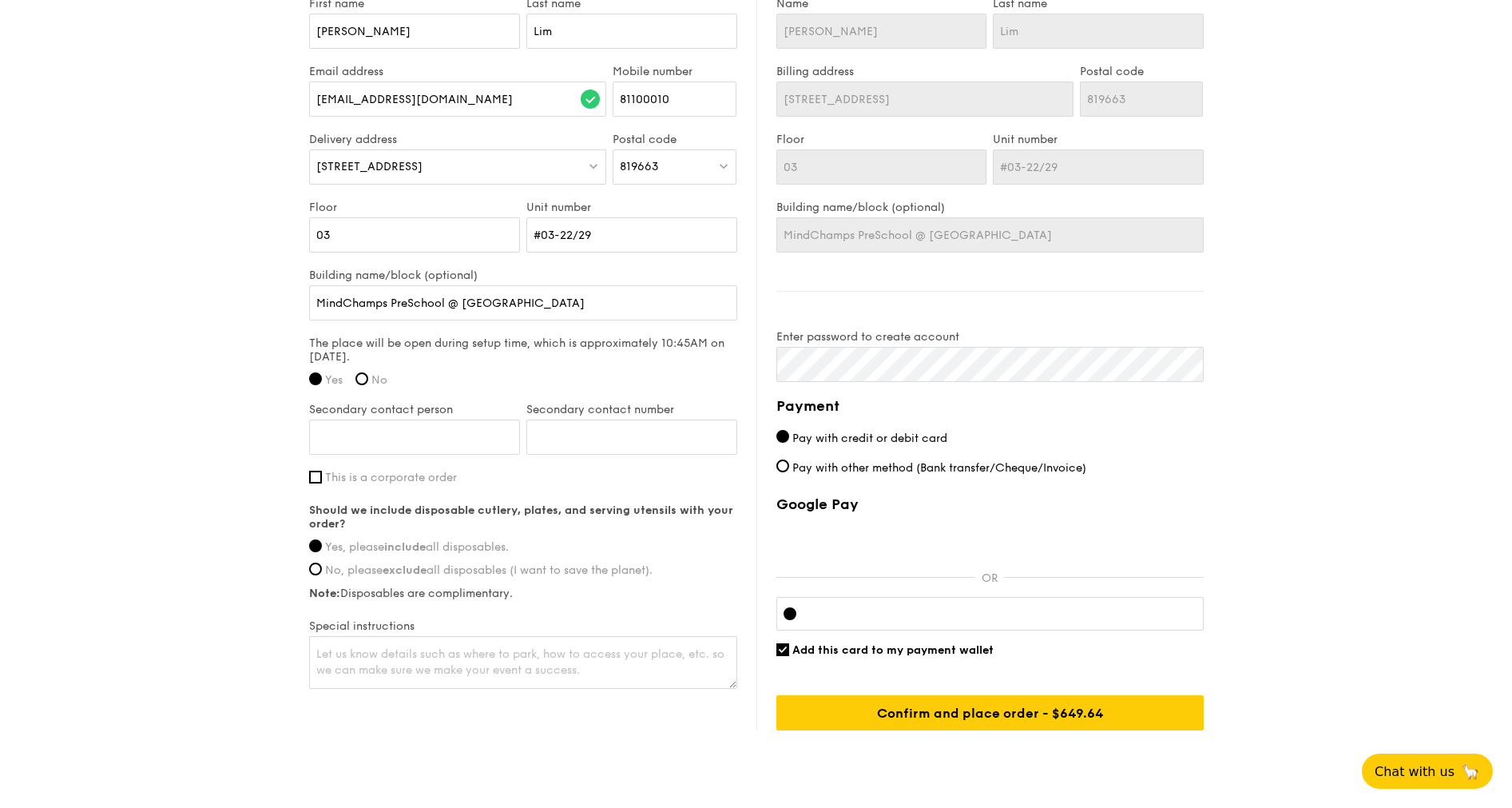
scroll to position [1075, 0]
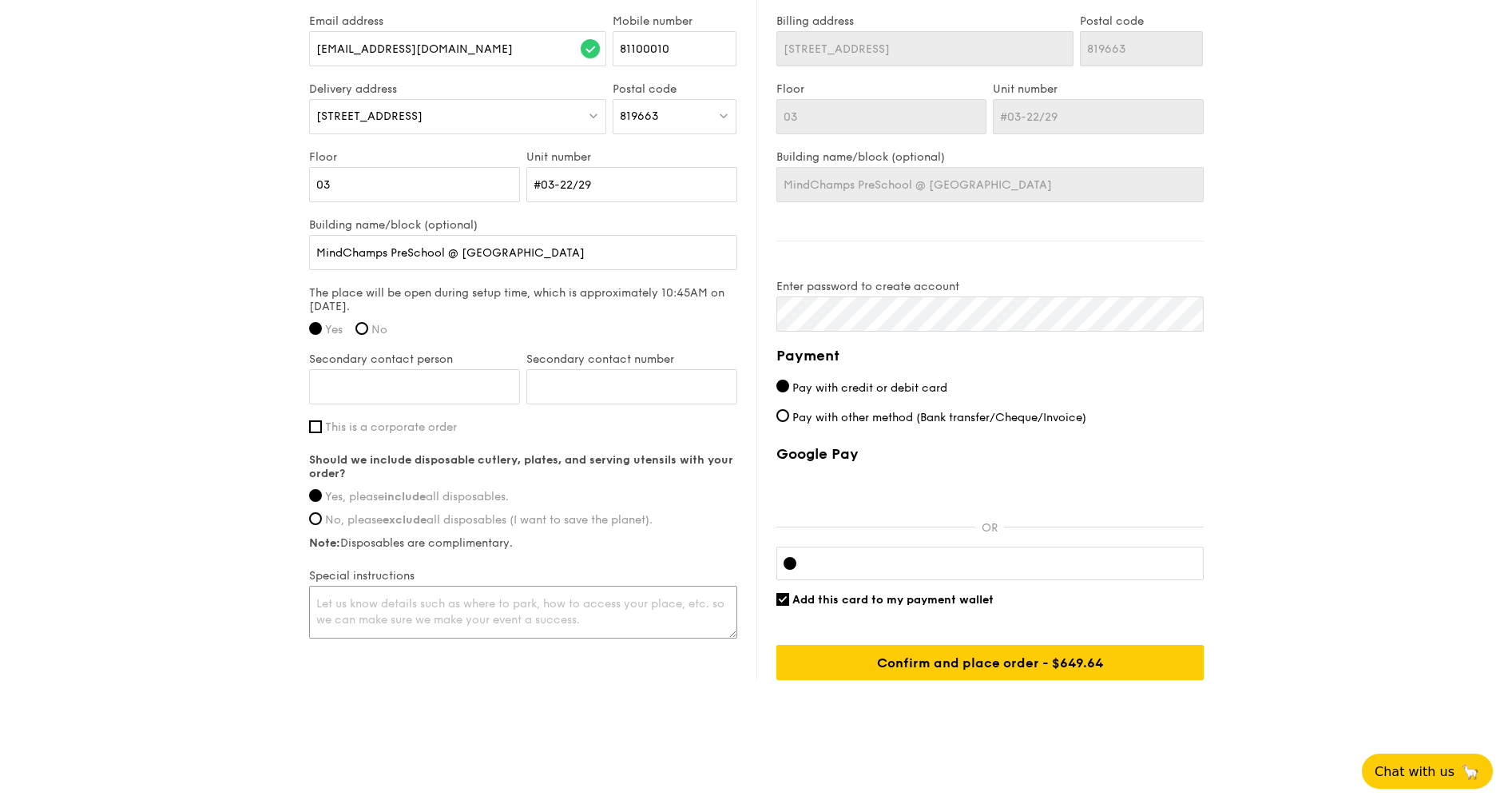
click at [401, 605] on textarea at bounding box center [523, 613] width 428 height 53
click at [475, 389] on input "Secondary contact person" at bounding box center [414, 386] width 211 height 36
type input "M"
type input "Wei Zhen"
drag, startPoint x: 614, startPoint y: 406, endPoint x: 629, endPoint y: 377, distance: 32.6
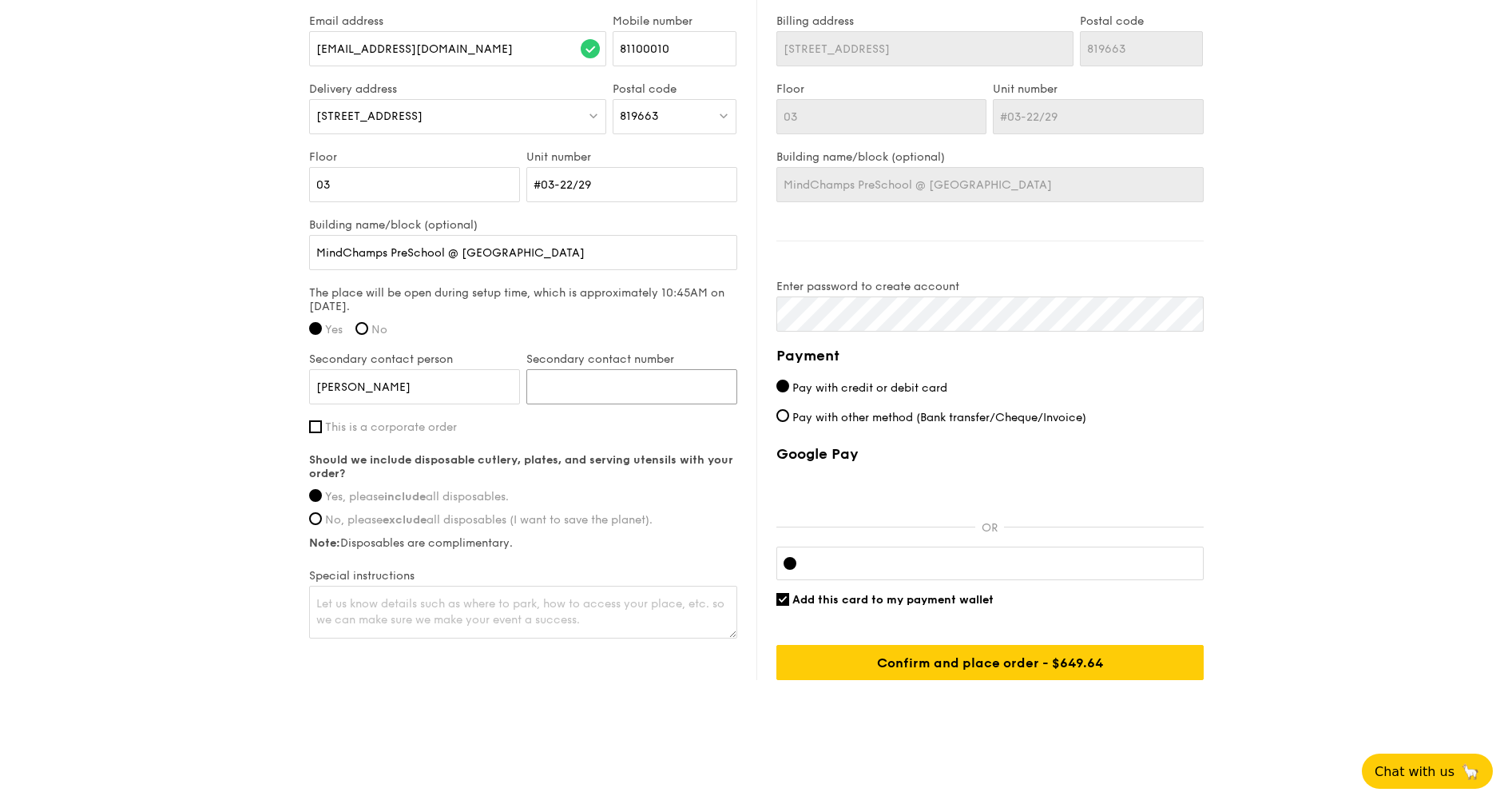
click at [629, 377] on input "Secondary contact number" at bounding box center [631, 386] width 211 height 36
paste input "69559860"
type input "69559860"
click at [533, 434] on label "This is a corporate order" at bounding box center [523, 426] width 428 height 14
click at [322, 433] on input "This is a corporate order" at bounding box center [316, 426] width 13 height 13
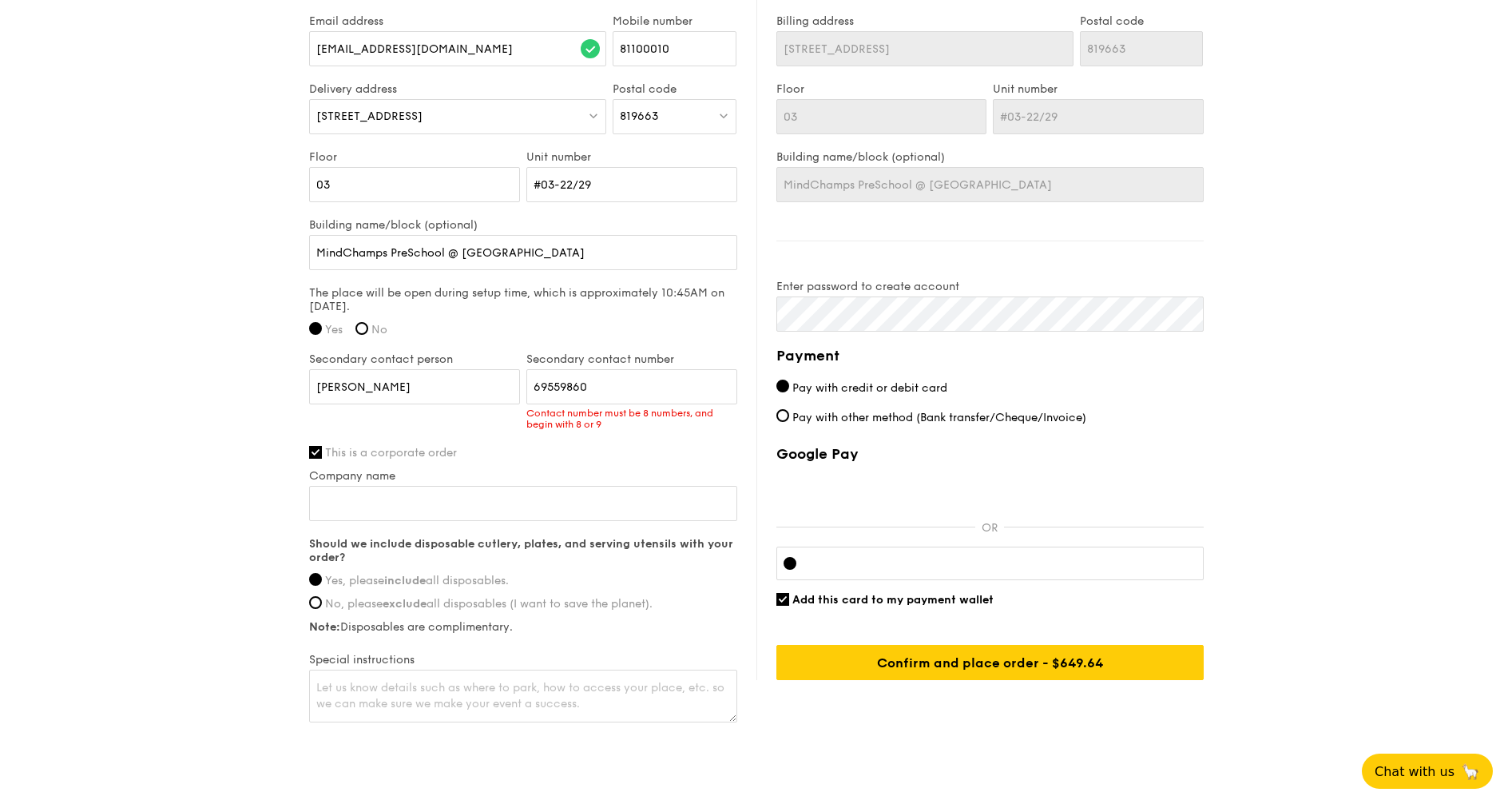
click at [452, 446] on span "This is a corporate order" at bounding box center [391, 452] width 131 height 14
click at [322, 446] on input "This is a corporate order" at bounding box center [316, 452] width 13 height 13
checkbox input "false"
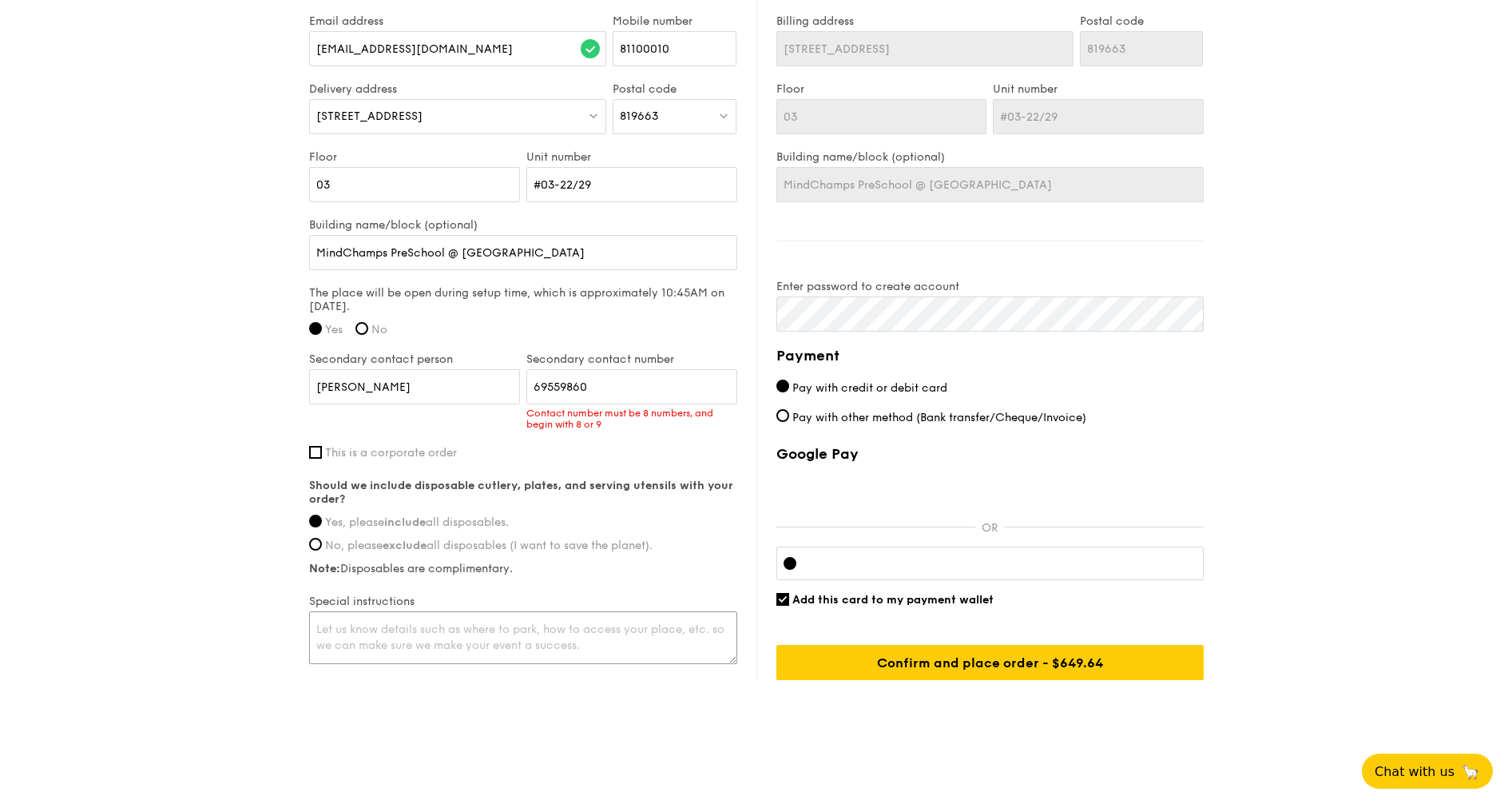
click at [566, 637] on textarea at bounding box center [523, 638] width 428 height 53
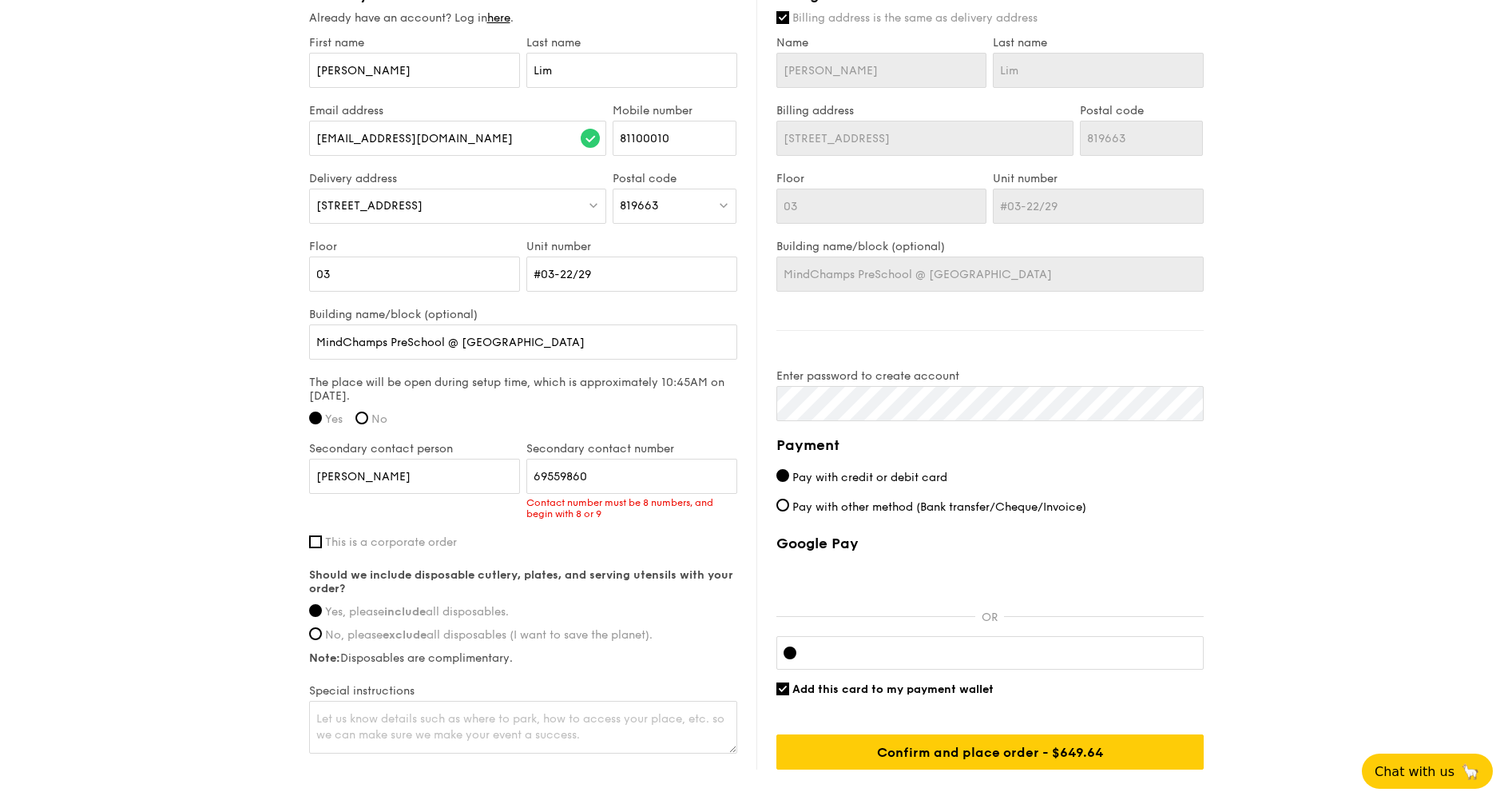
scroll to position [835, 0]
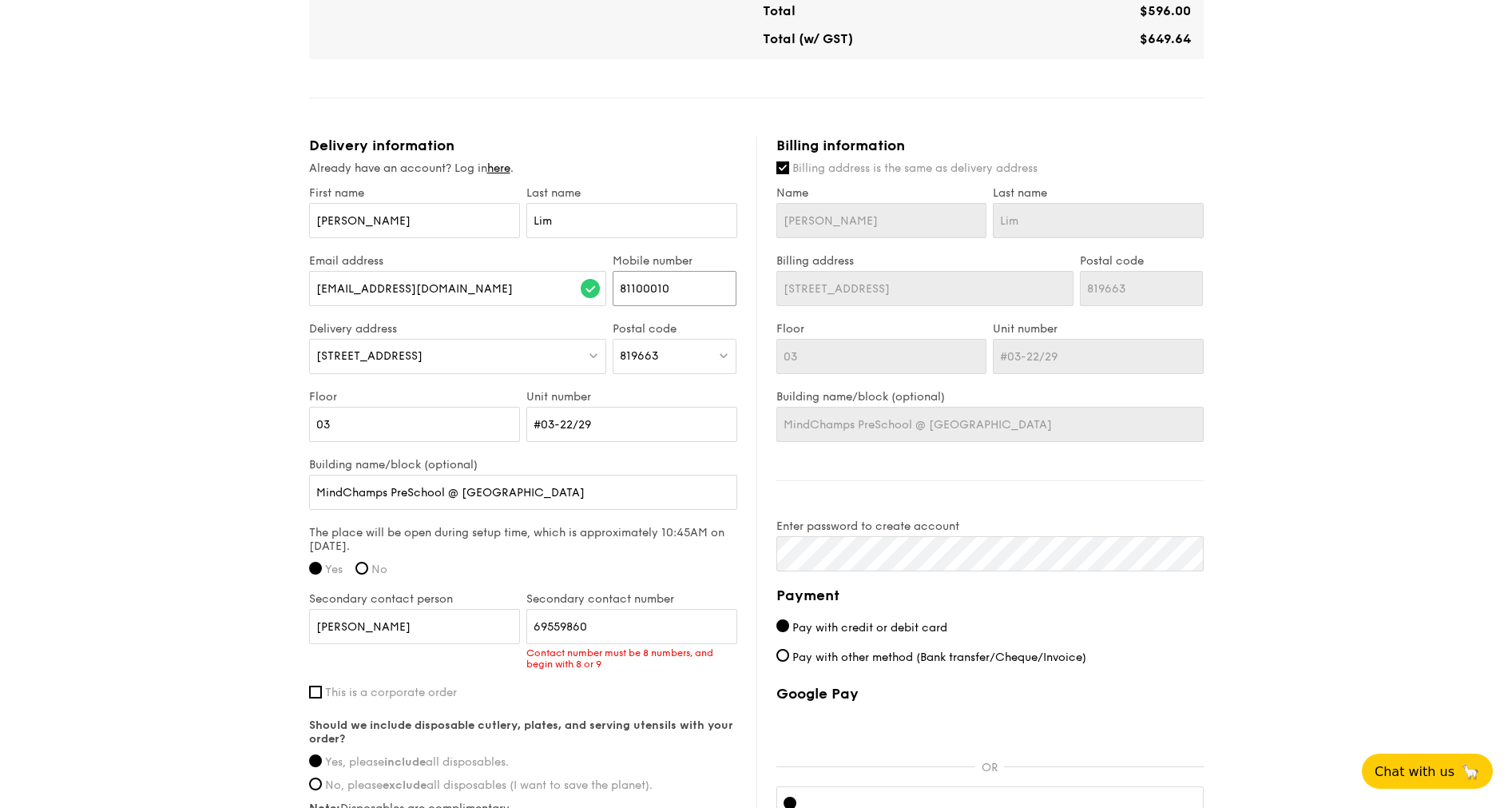
drag, startPoint x: 683, startPoint y: 289, endPoint x: 611, endPoint y: 289, distance: 72.0
click at [611, 289] on div "Mobile number 81100010" at bounding box center [674, 288] width 130 height 68
drag, startPoint x: 609, startPoint y: 640, endPoint x: 507, endPoint y: 624, distance: 103.2
click at [507, 624] on div "Secondary contact person Wei Zhen Secondary contact number 69559860 Contact num…" at bounding box center [523, 639] width 434 height 93
paste input "8110001"
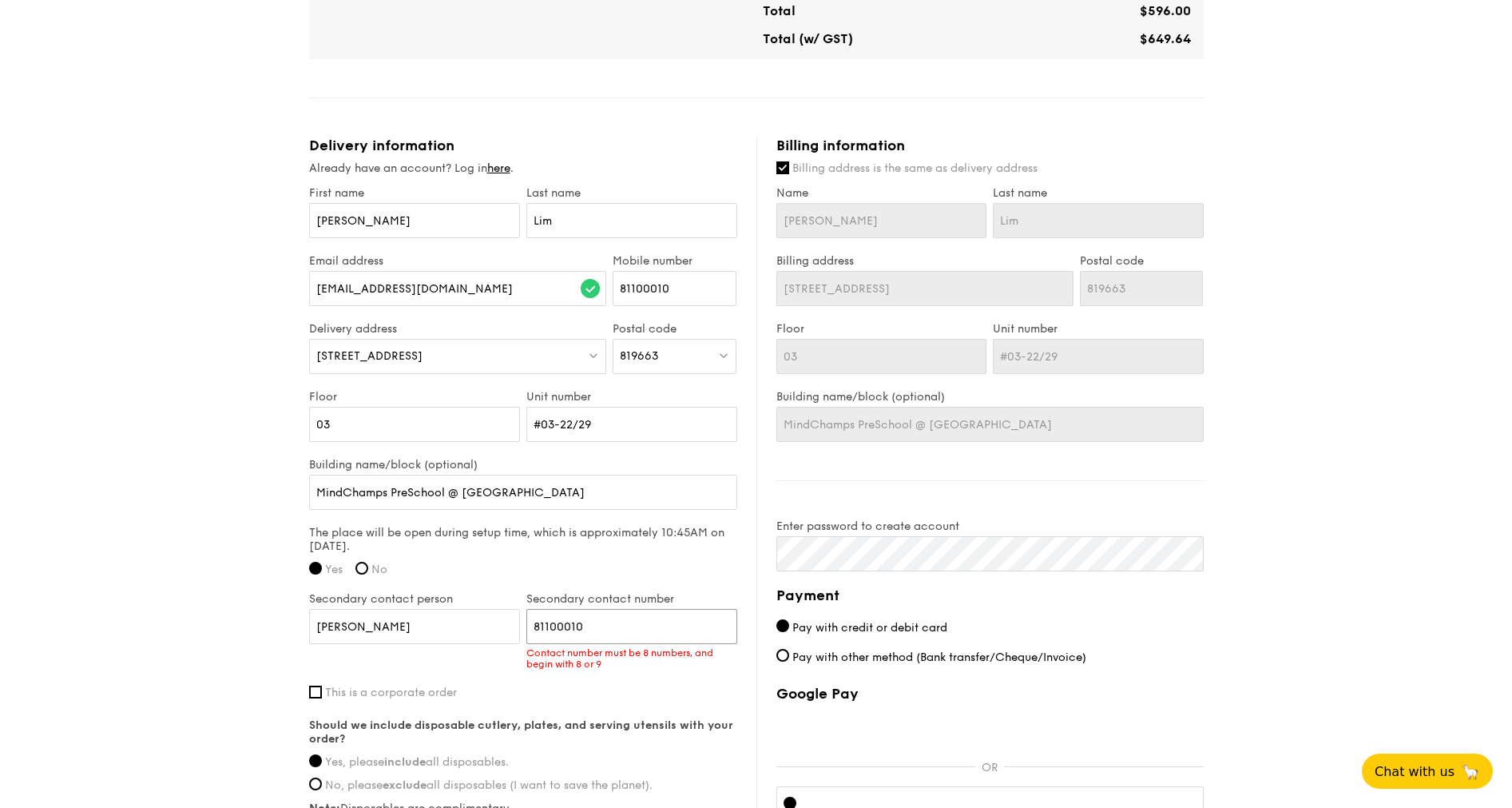
type input "81100010"
click at [688, 298] on input "81100010" at bounding box center [674, 289] width 124 height 36
drag, startPoint x: 691, startPoint y: 291, endPoint x: 300, endPoint y: 245, distance: 393.7
click at [300, 245] on div "1 - Select menu 2 - Select items 3 - Check out Classic Buffet $21.80 /guest ($2…" at bounding box center [756, 74] width 920 height 1819
drag, startPoint x: 697, startPoint y: 287, endPoint x: 547, endPoint y: 267, distance: 151.3
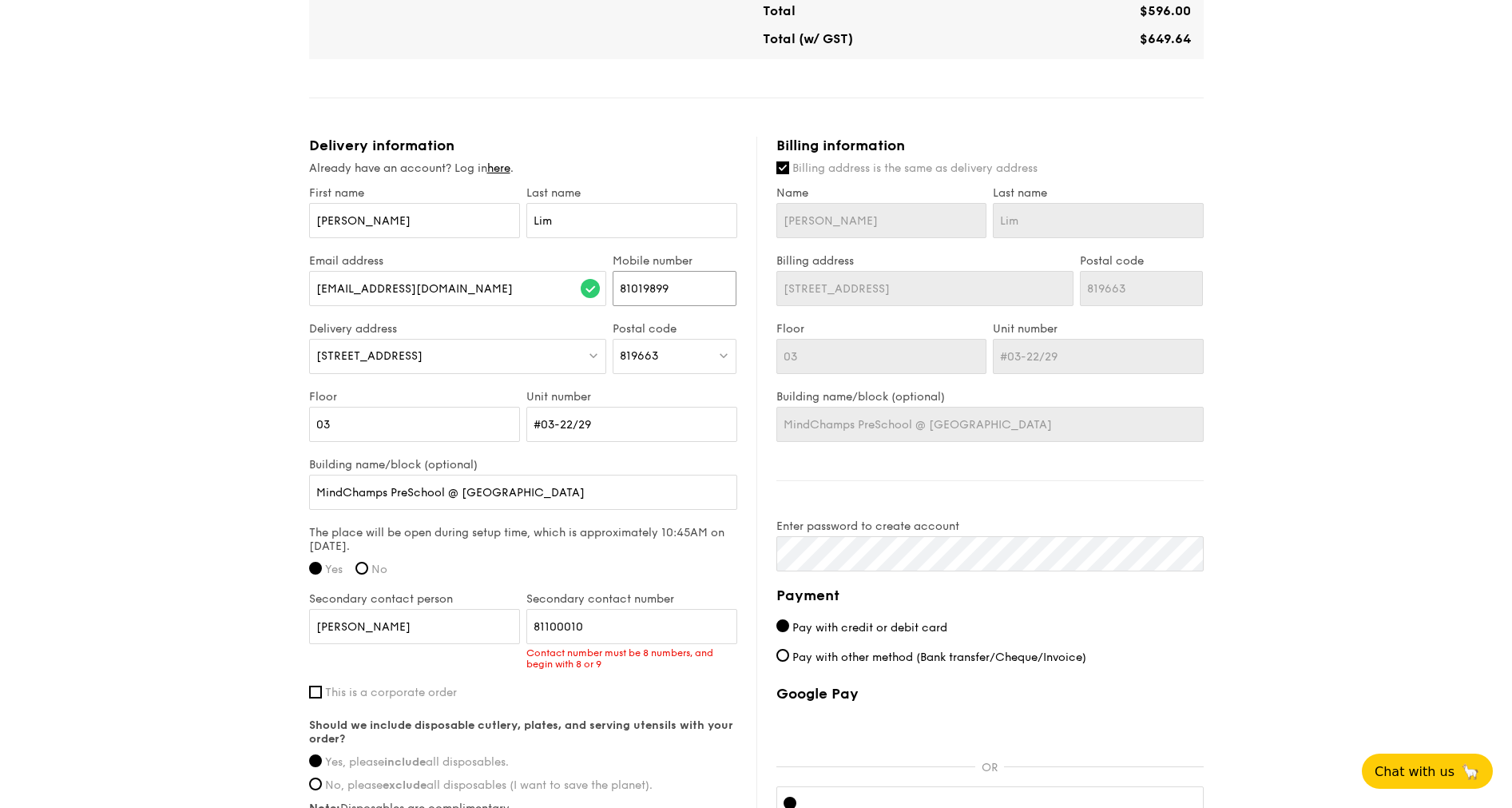
click at [554, 264] on div "Email address minminz.lim@gmail.com Mobile number 81019899" at bounding box center [523, 288] width 434 height 68
type input "90174079"
click at [186, 397] on div "1 - Select menu 2 - Select items 3 - Check out Classic Buffet $21.80 /guest ($2…" at bounding box center [756, 74] width 1512 height 1819
click at [202, 499] on div "1 - Select menu 2 - Select items 3 - Check out Classic Buffet $21.80 /guest ($2…" at bounding box center [756, 74] width 1512 height 1819
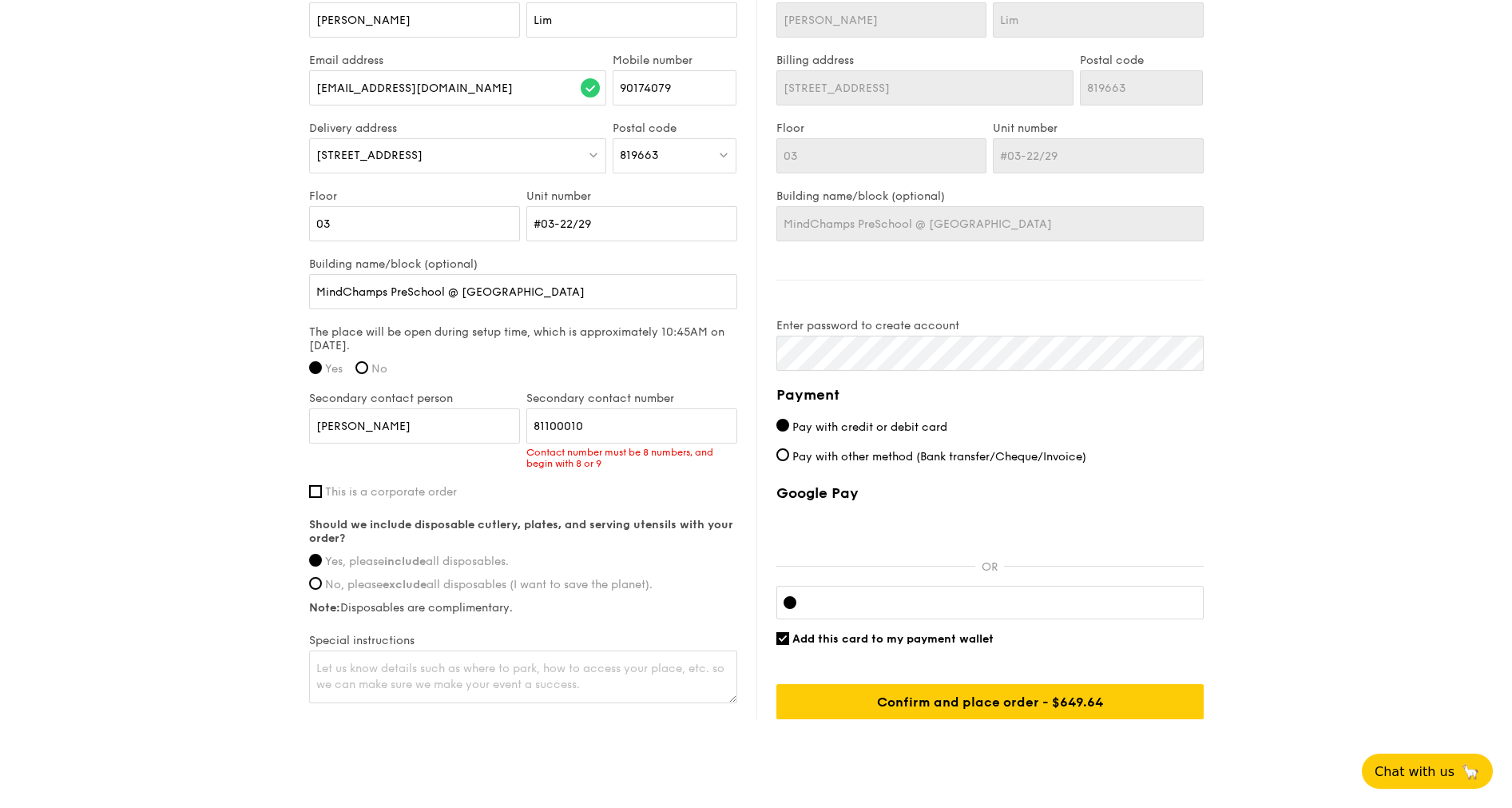
scroll to position [1075, 0]
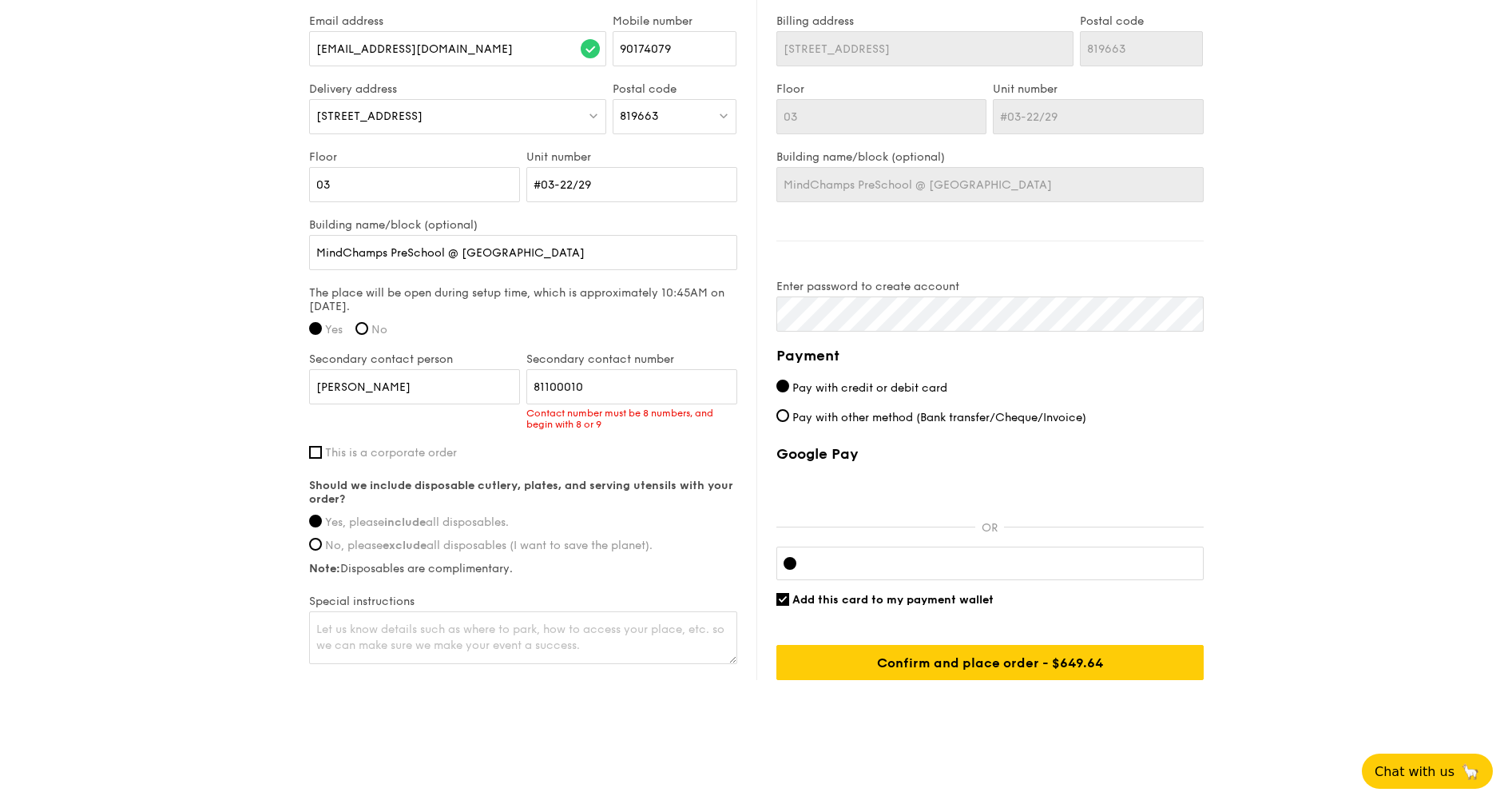
click at [824, 531] on div "Google Pay OR Add this card to my payment wallet Confirm and place order - $649…" at bounding box center [990, 562] width 427 height 235
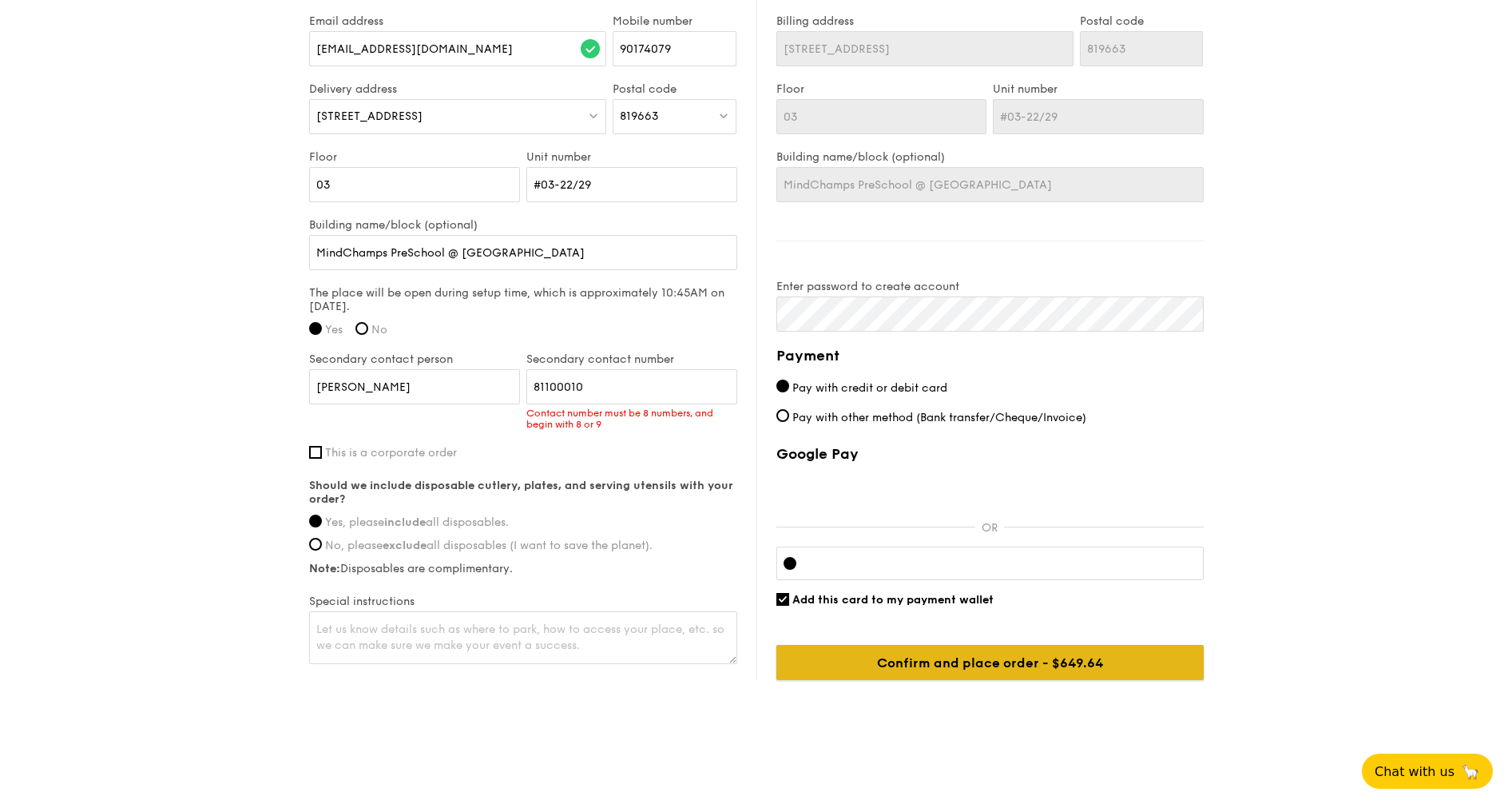
click at [902, 662] on input "Confirm and place order - $649.64" at bounding box center [990, 662] width 427 height 36
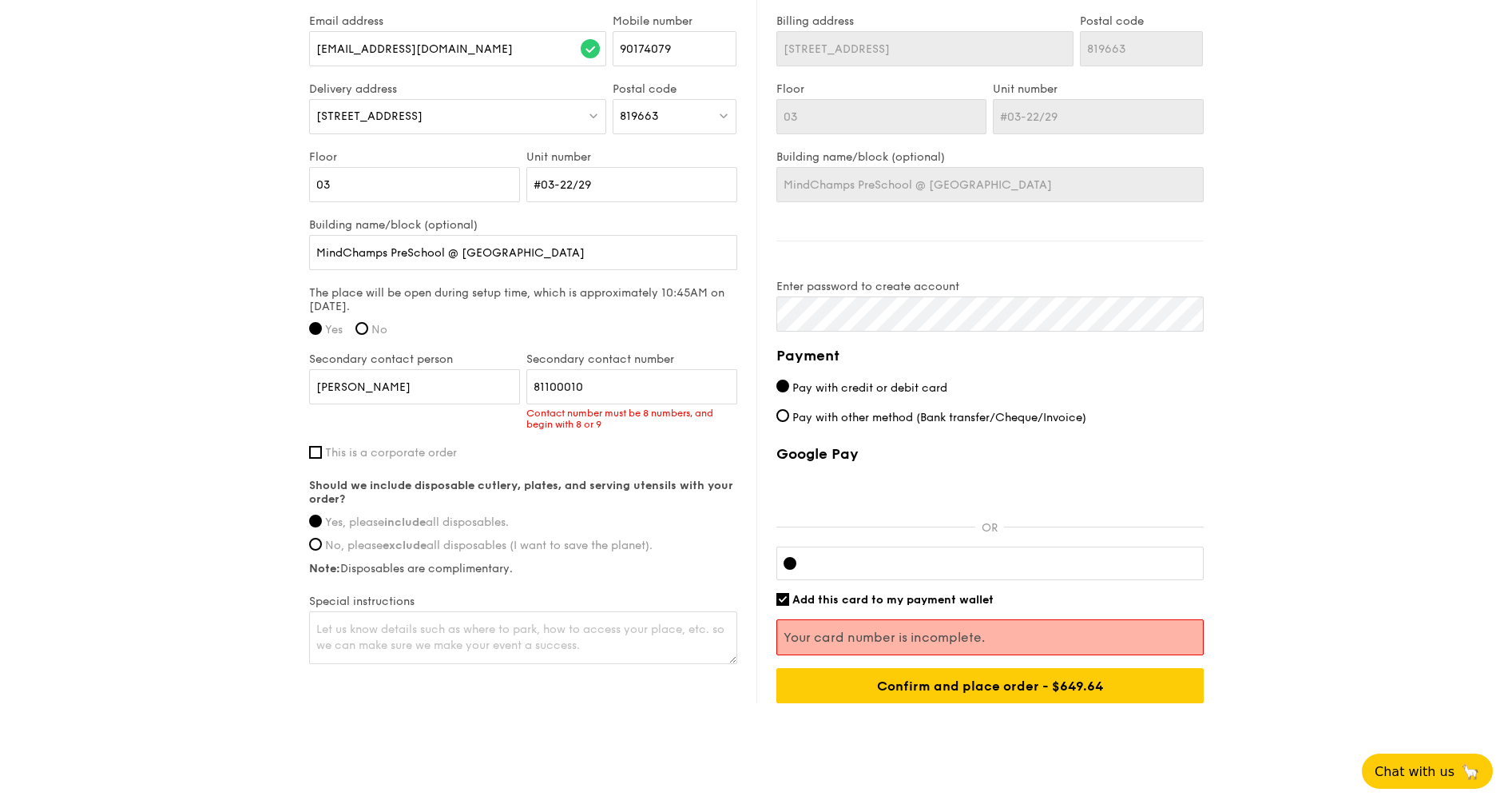
click at [846, 577] on div at bounding box center [990, 563] width 427 height 34
drag, startPoint x: 846, startPoint y: 577, endPoint x: 860, endPoint y: 556, distance: 25.2
click at [860, 556] on div at bounding box center [990, 563] width 427 height 34
click at [860, 555] on div at bounding box center [990, 563] width 427 height 34
click at [954, 599] on span "Add this card to my payment wallet" at bounding box center [892, 599] width 202 height 14
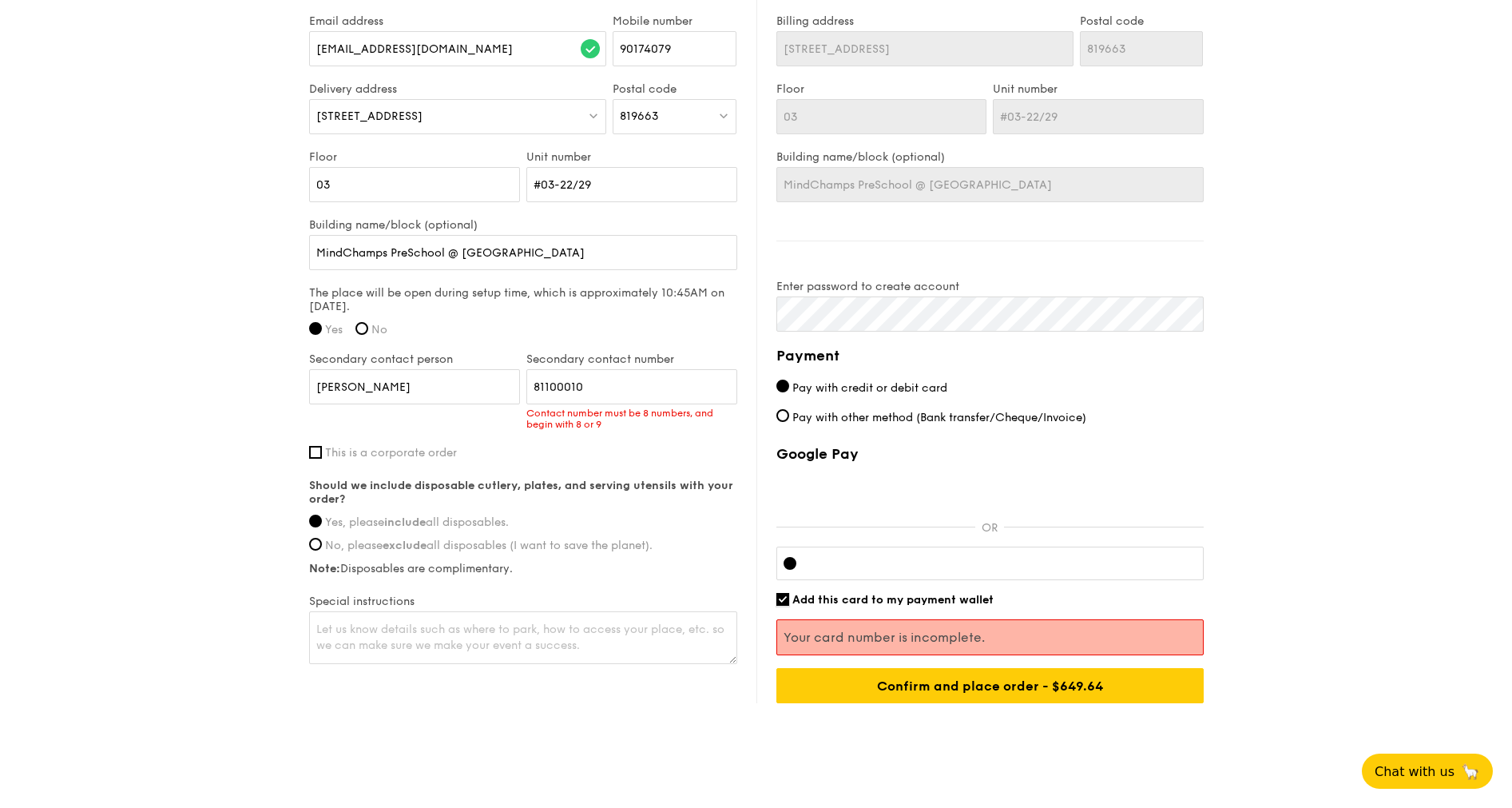
click at [789, 599] on input "Add this card to my payment wallet" at bounding box center [783, 599] width 13 height 13
checkbox input "false"
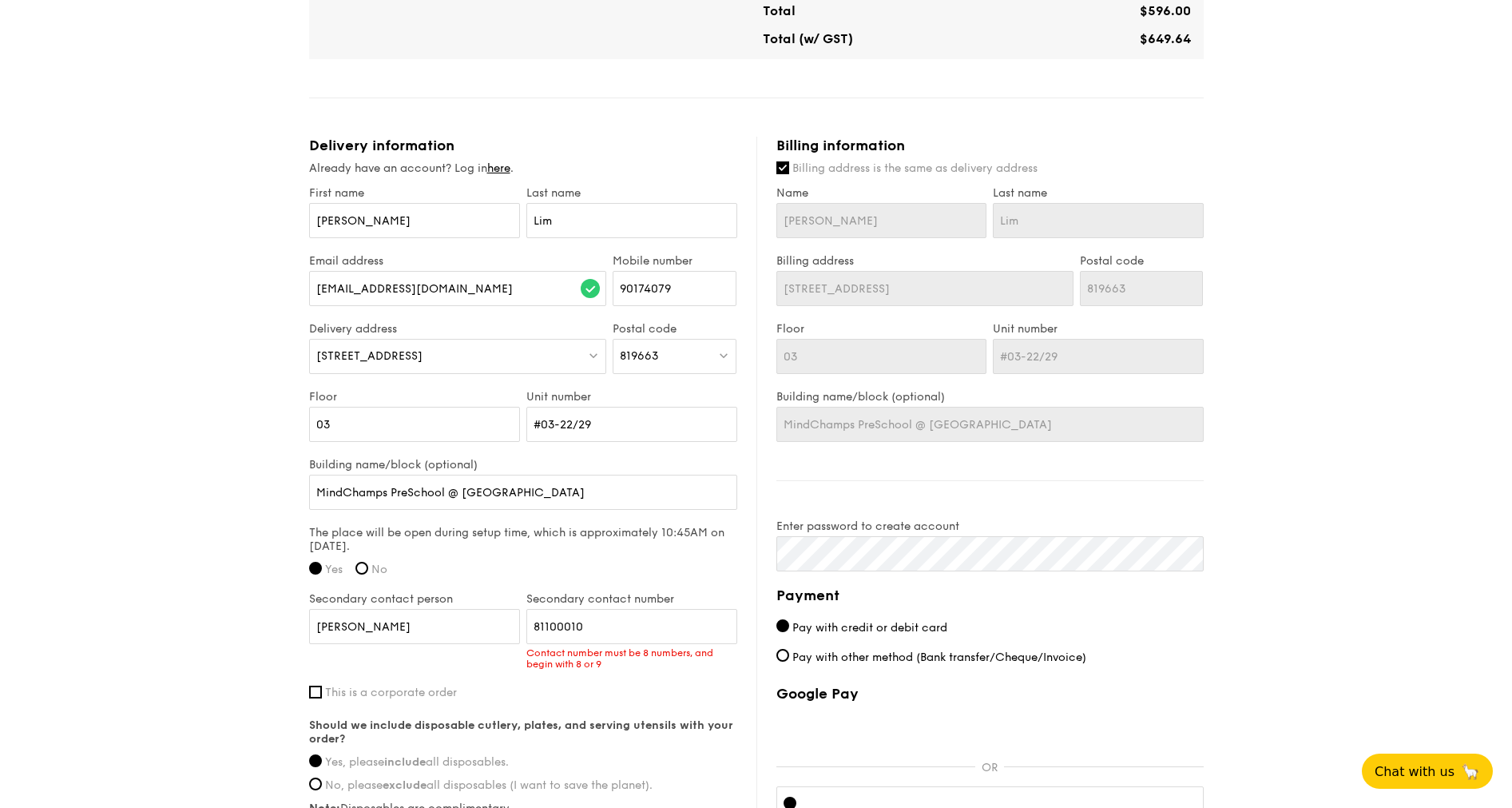
scroll to position [715, 0]
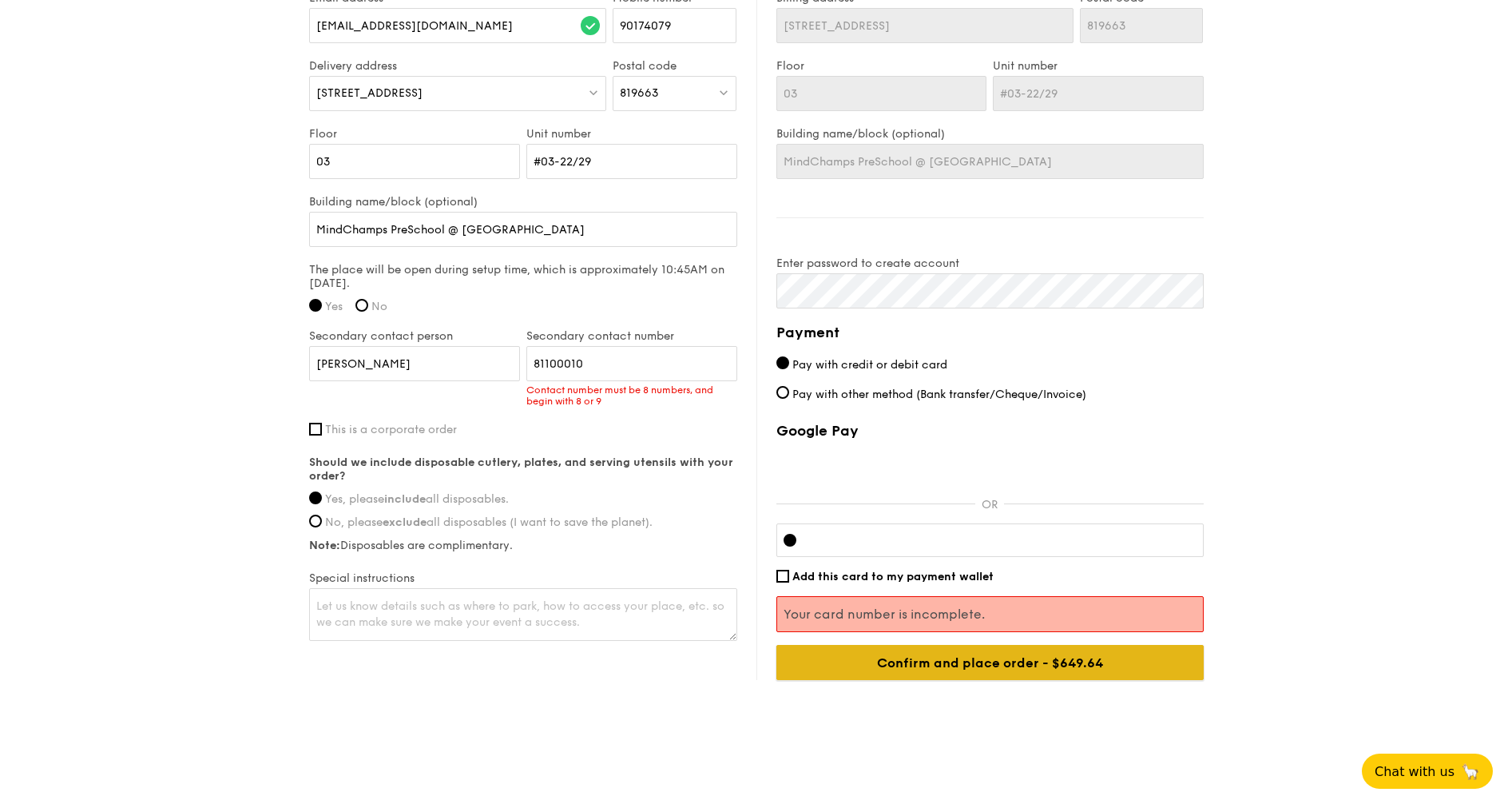
click at [931, 658] on input "Confirm and place order - $649.64" at bounding box center [990, 662] width 427 height 36
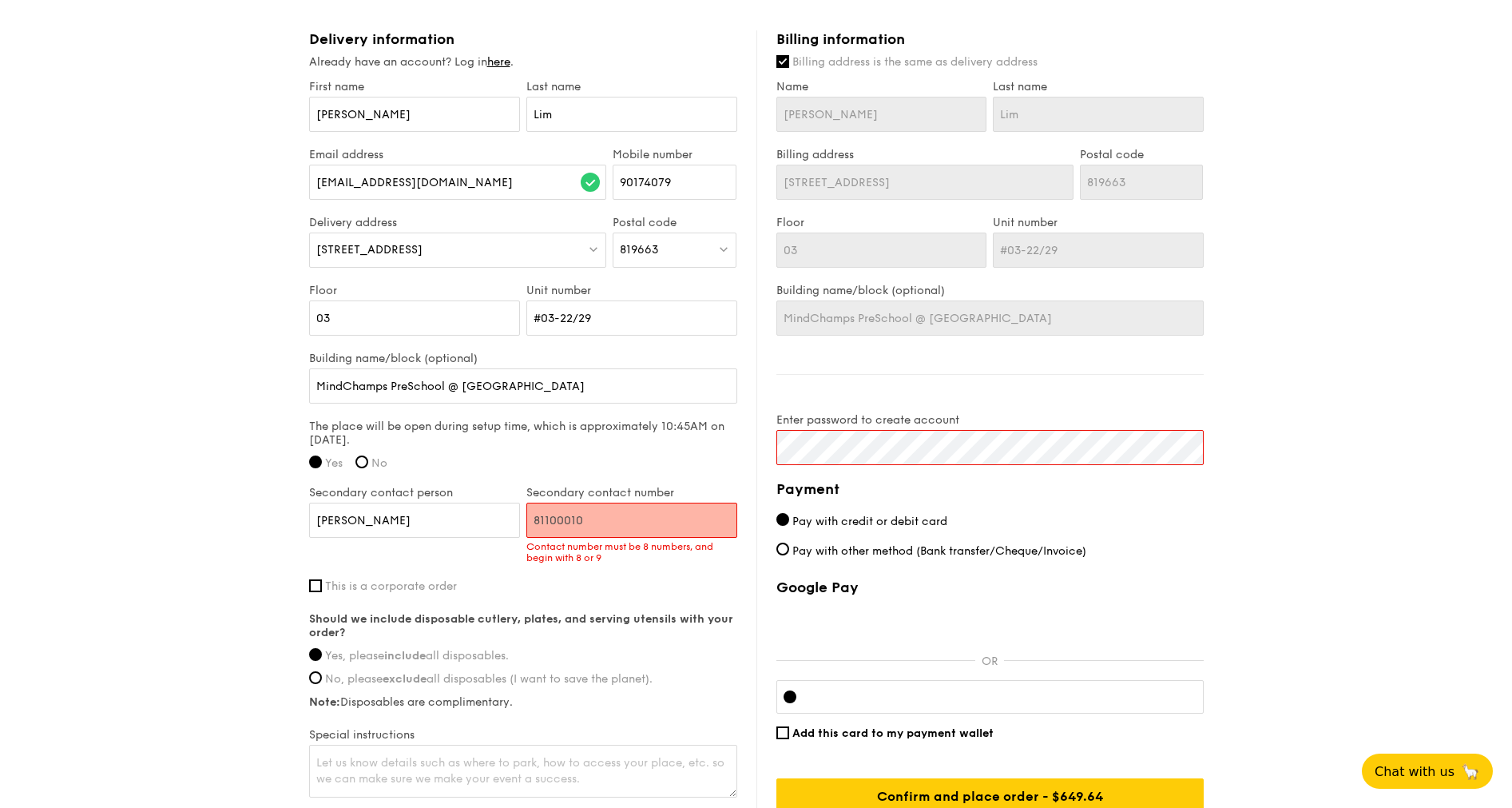
scroll to position [1075, 0]
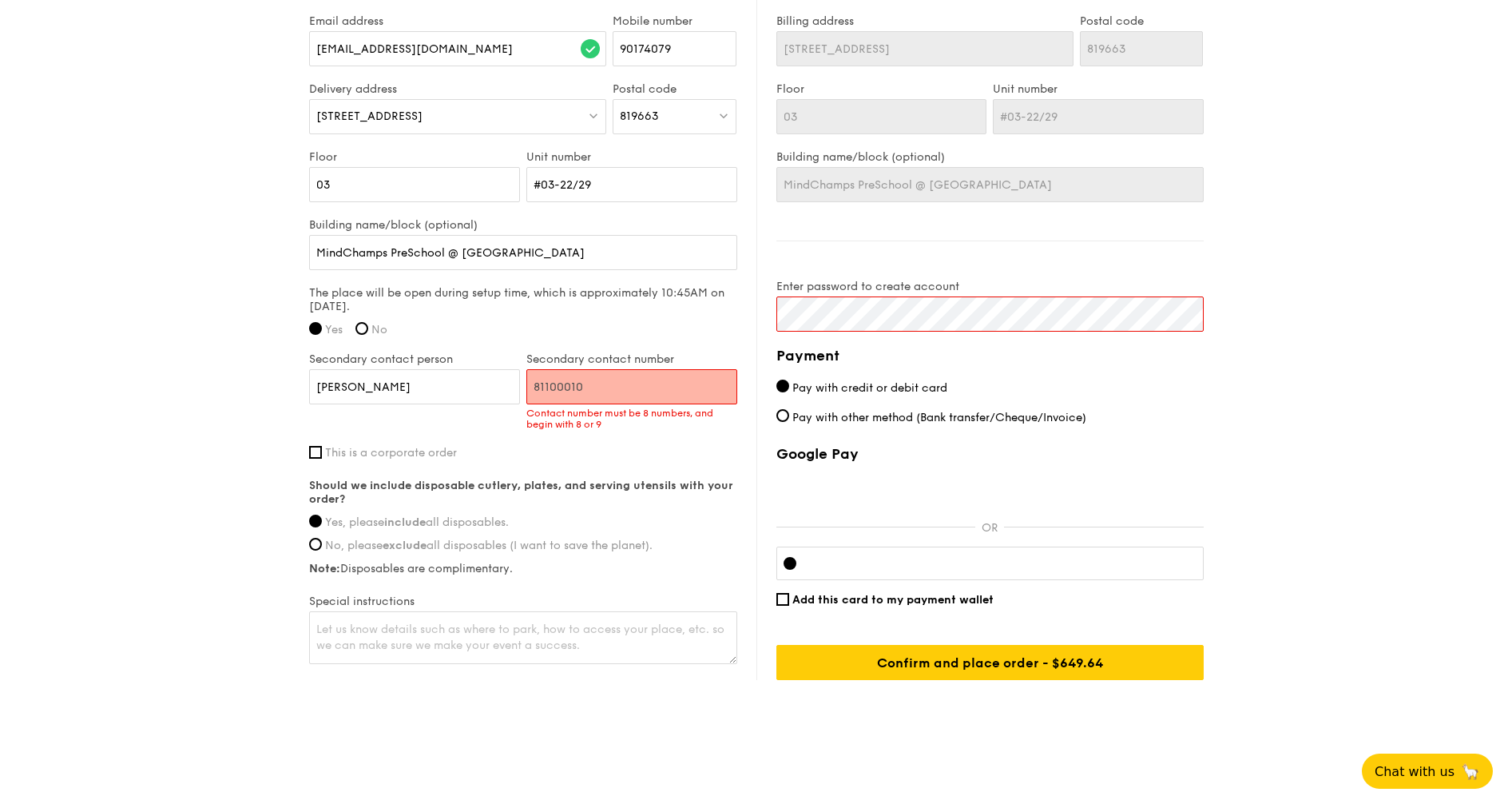
click at [533, 383] on input "81100010" at bounding box center [631, 386] width 211 height 36
click at [616, 376] on input "81100010" at bounding box center [631, 386] width 211 height 36
click at [557, 383] on input "81100010" at bounding box center [631, 386] width 211 height 36
drag, startPoint x: 596, startPoint y: 385, endPoint x: 492, endPoint y: 384, distance: 104.0
click at [492, 384] on div "Secondary contact person Wei Zhen Secondary contact number 81100010 Contact num…" at bounding box center [523, 399] width 434 height 93
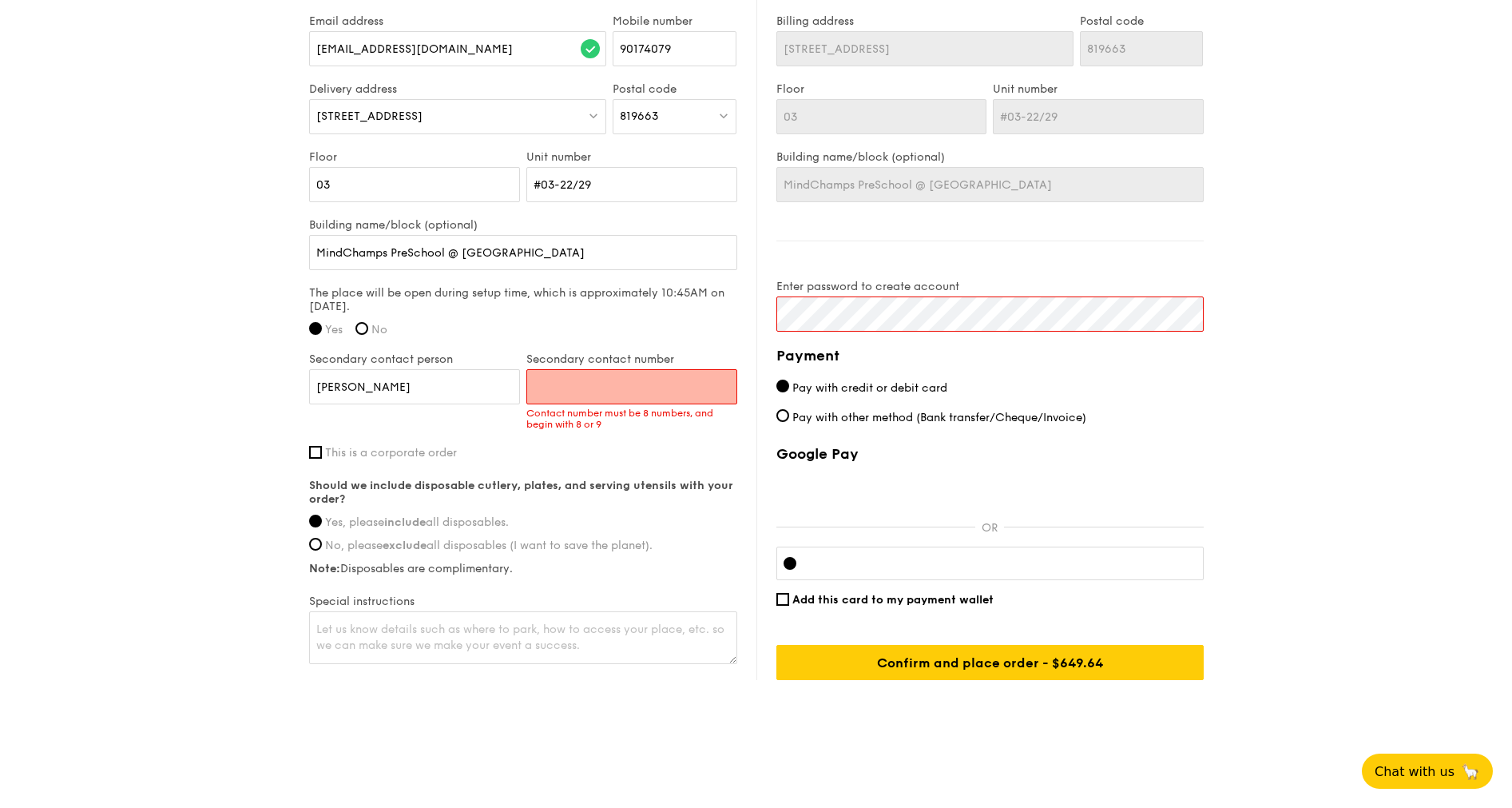
paste input "81100010"
type input "81100010"
drag, startPoint x: 480, startPoint y: 484, endPoint x: 509, endPoint y: 463, distance: 35.8
click at [509, 463] on div "First name Claire Last name Lim Email address minminz.lim@gmail.com Mobile numb…" at bounding box center [523, 306] width 428 height 720
drag, startPoint x: 509, startPoint y: 463, endPoint x: 630, endPoint y: 448, distance: 121.9
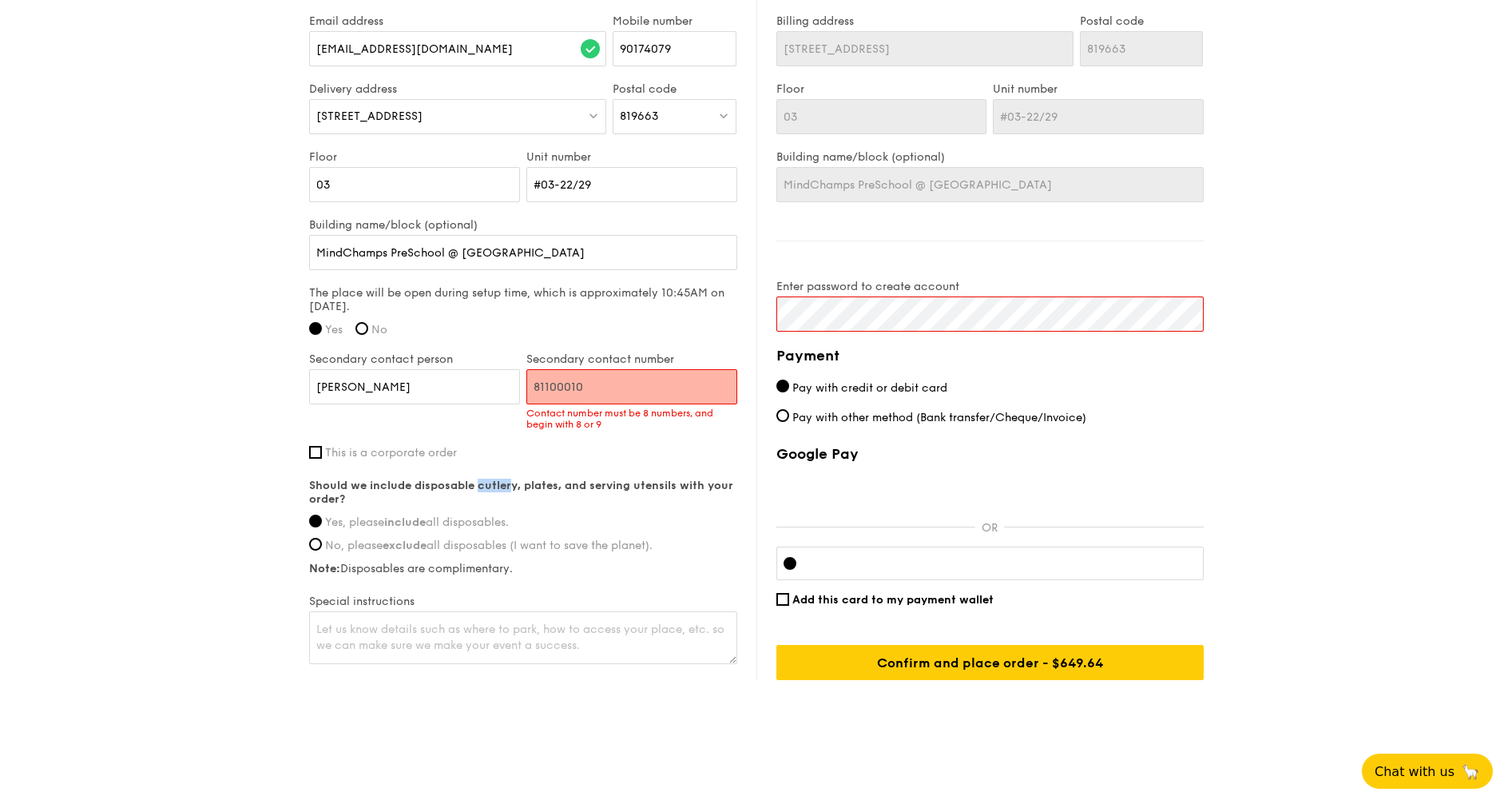
click at [630, 449] on label "This is a corporate order" at bounding box center [523, 452] width 428 height 14
click at [322, 449] on input "This is a corporate order" at bounding box center [316, 452] width 13 height 13
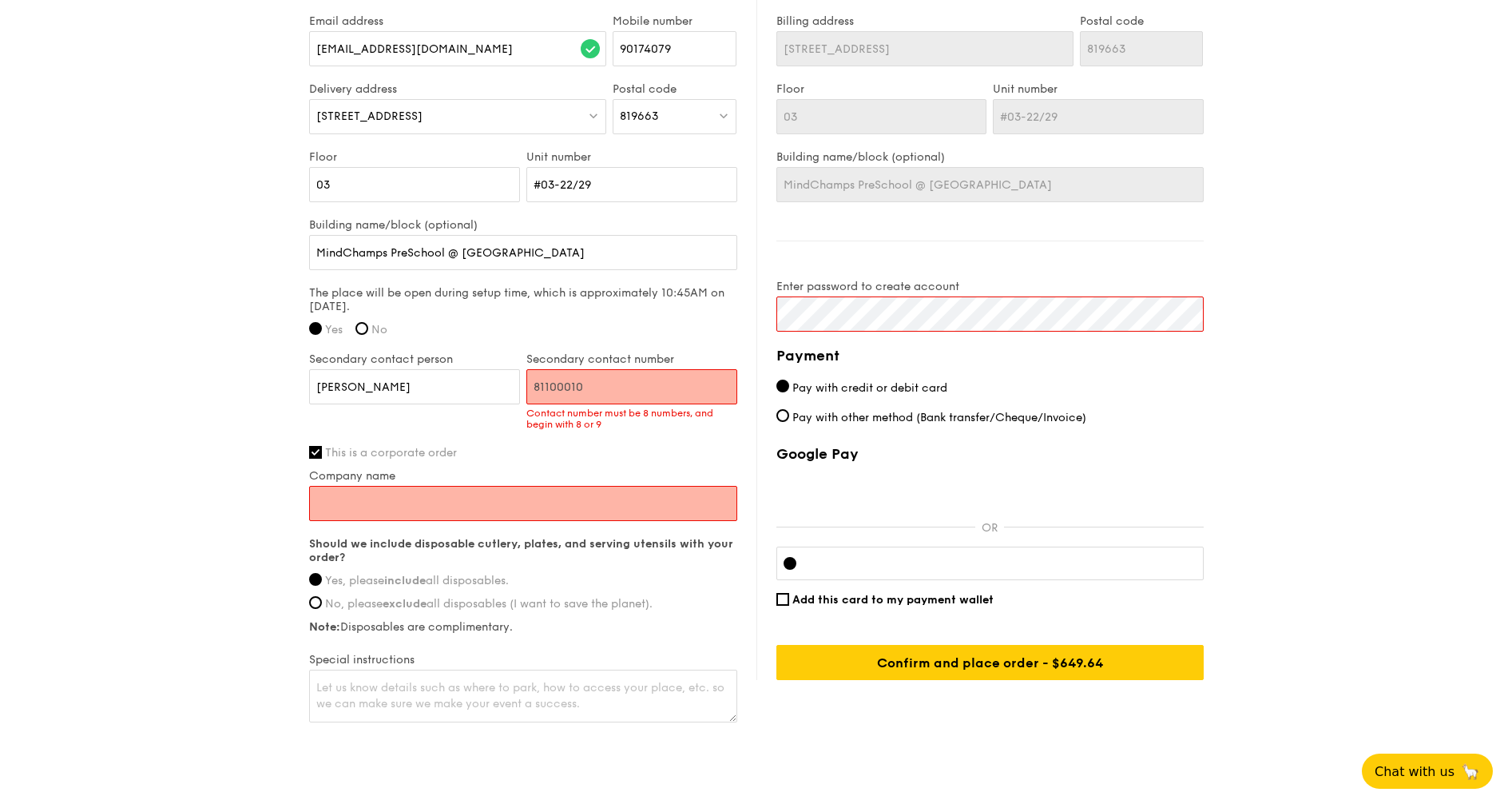
click at [428, 488] on input "Company name" at bounding box center [523, 503] width 428 height 36
click at [380, 452] on span "This is a corporate order" at bounding box center [391, 452] width 131 height 14
click at [322, 452] on input "This is a corporate order" at bounding box center [316, 452] width 13 height 13
checkbox input "false"
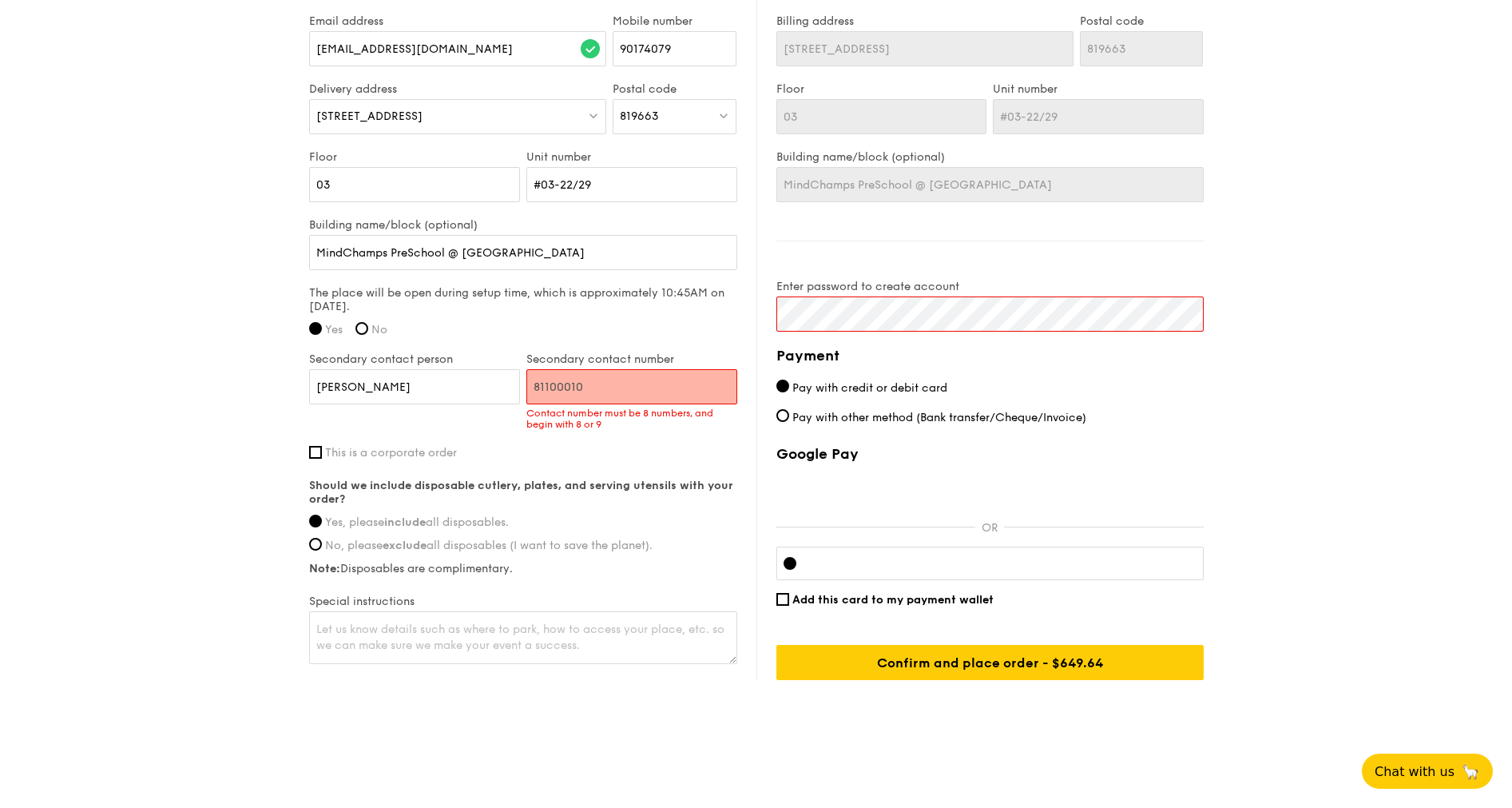
drag, startPoint x: 942, startPoint y: 644, endPoint x: 668, endPoint y: 425, distance: 350.8
click at [636, 406] on div "Delivery information Already have an account? Log in here . First name Claire L…" at bounding box center [756, 289] width 894 height 783
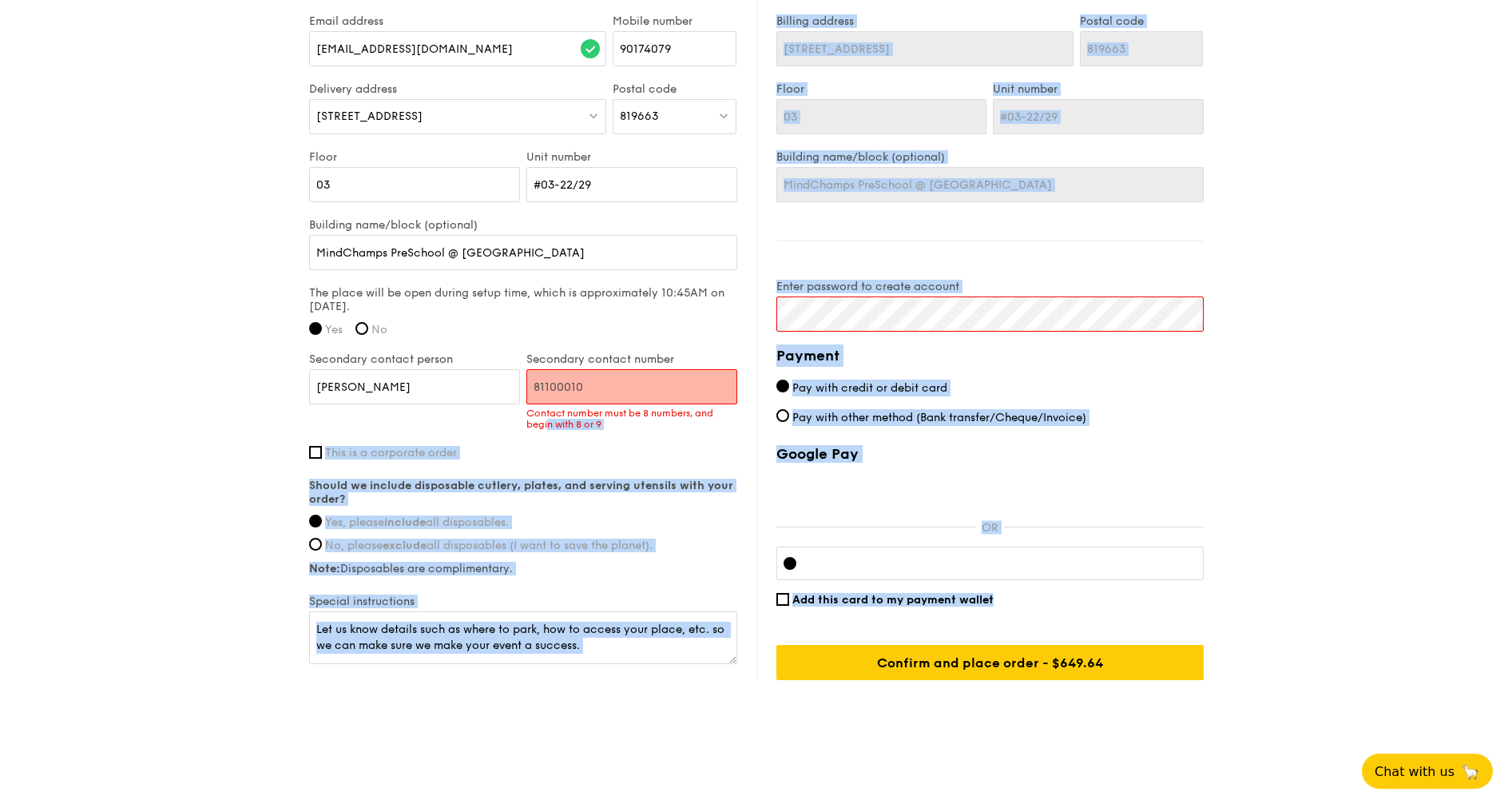
click at [579, 381] on input "81100010" at bounding box center [631, 386] width 211 height 36
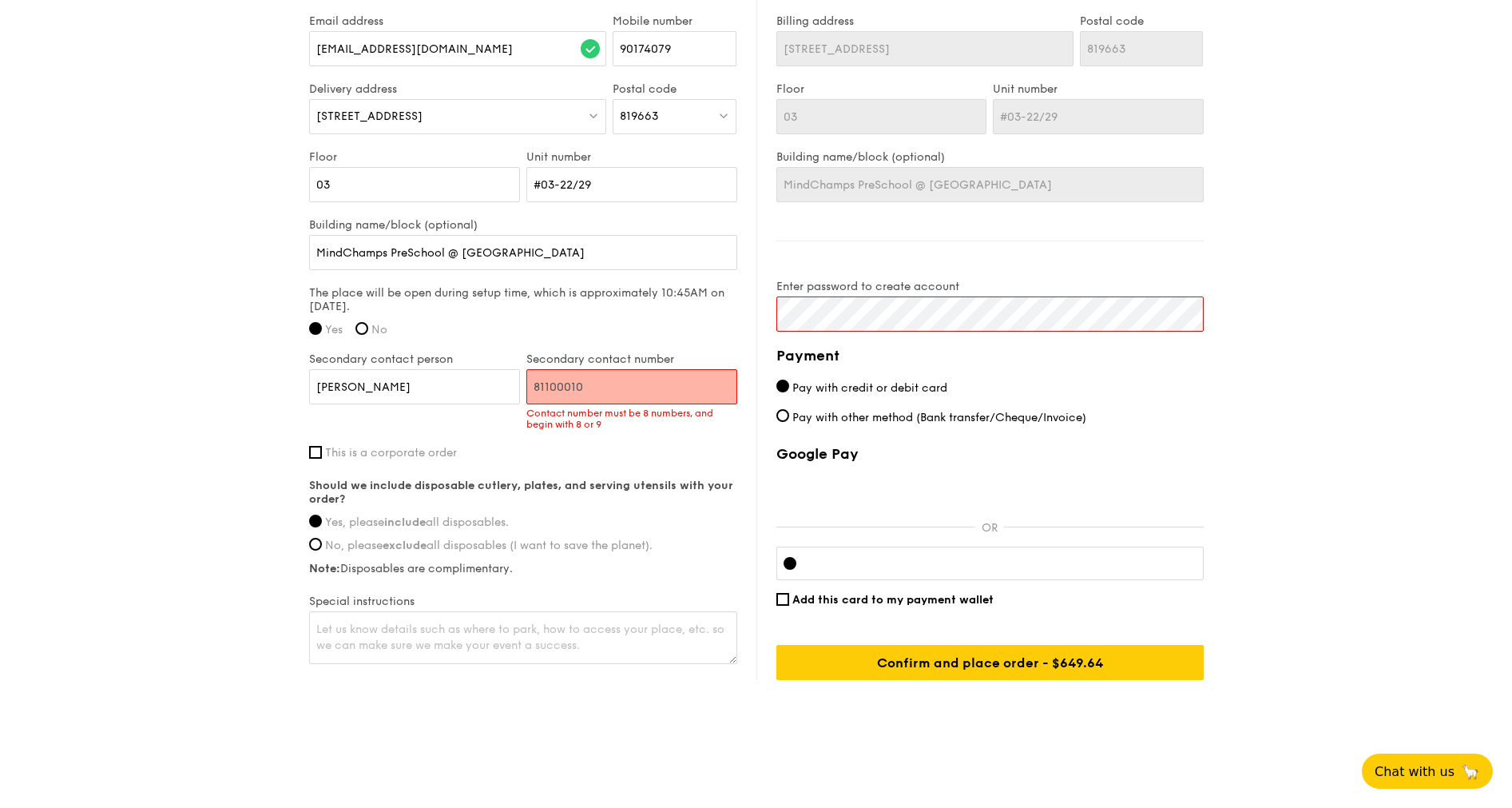
click at [560, 386] on input "81100010" at bounding box center [631, 386] width 211 height 36
click at [556, 387] on input "81100010" at bounding box center [631, 386] width 211 height 36
click at [557, 364] on label "Secondary contact number" at bounding box center [631, 359] width 211 height 14
drag, startPoint x: 557, startPoint y: 364, endPoint x: 589, endPoint y: 384, distance: 37.7
click at [589, 384] on input "81100010" at bounding box center [631, 386] width 211 height 36
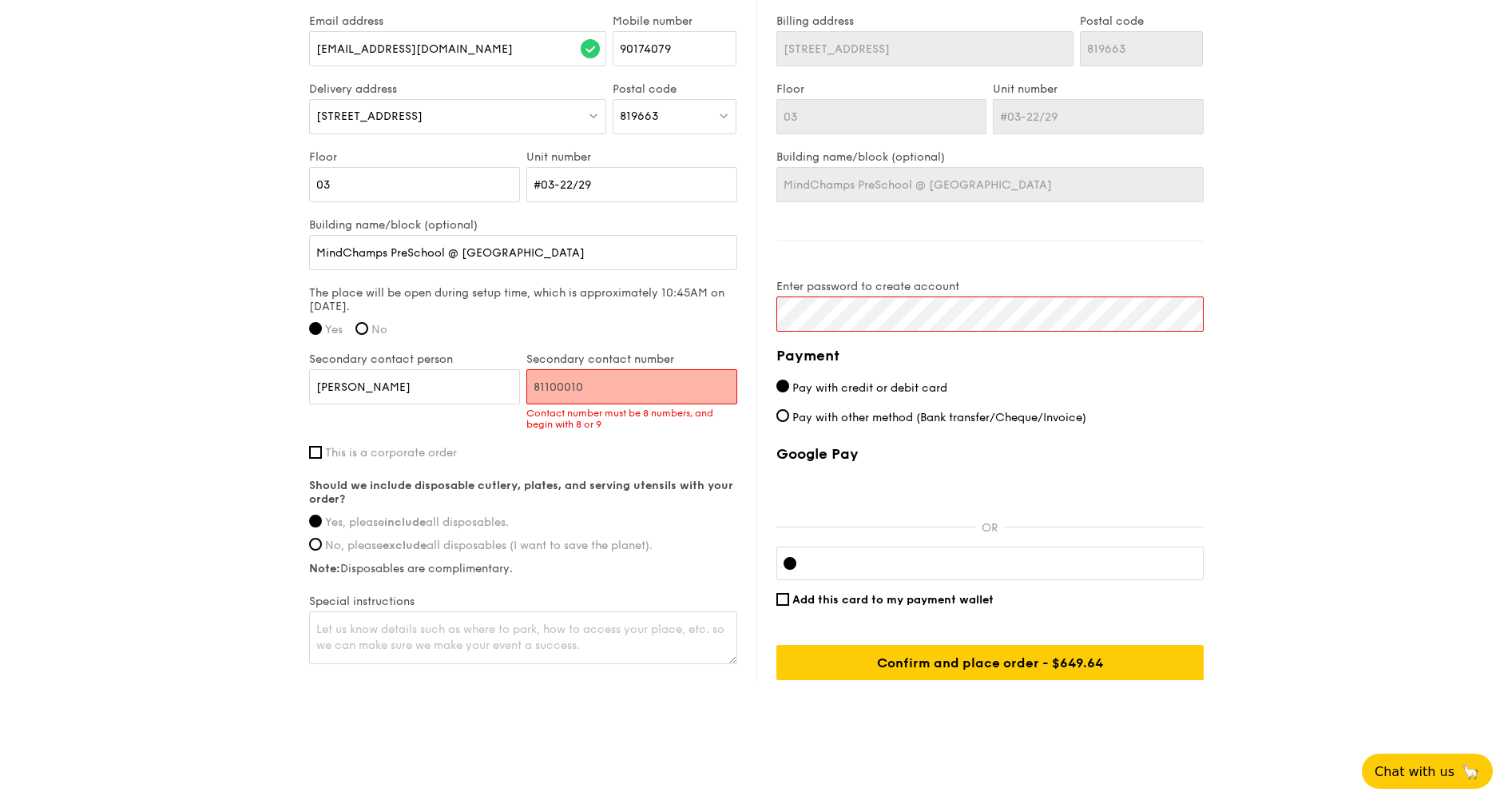
click input "submit" at bounding box center [0, 0] width 0 height 0
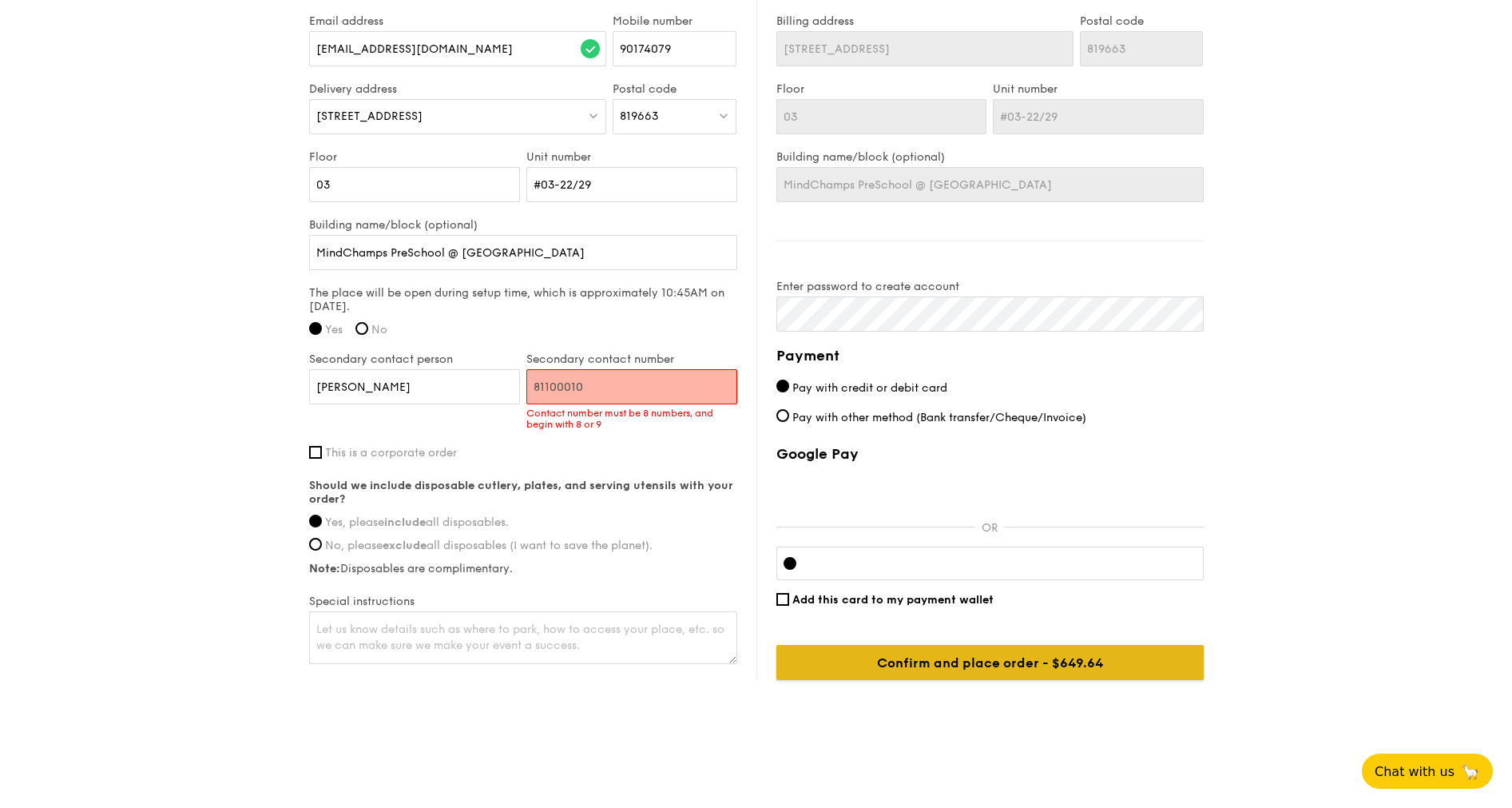
click at [979, 650] on input "Confirm and place order - $649.64" at bounding box center [990, 662] width 427 height 36
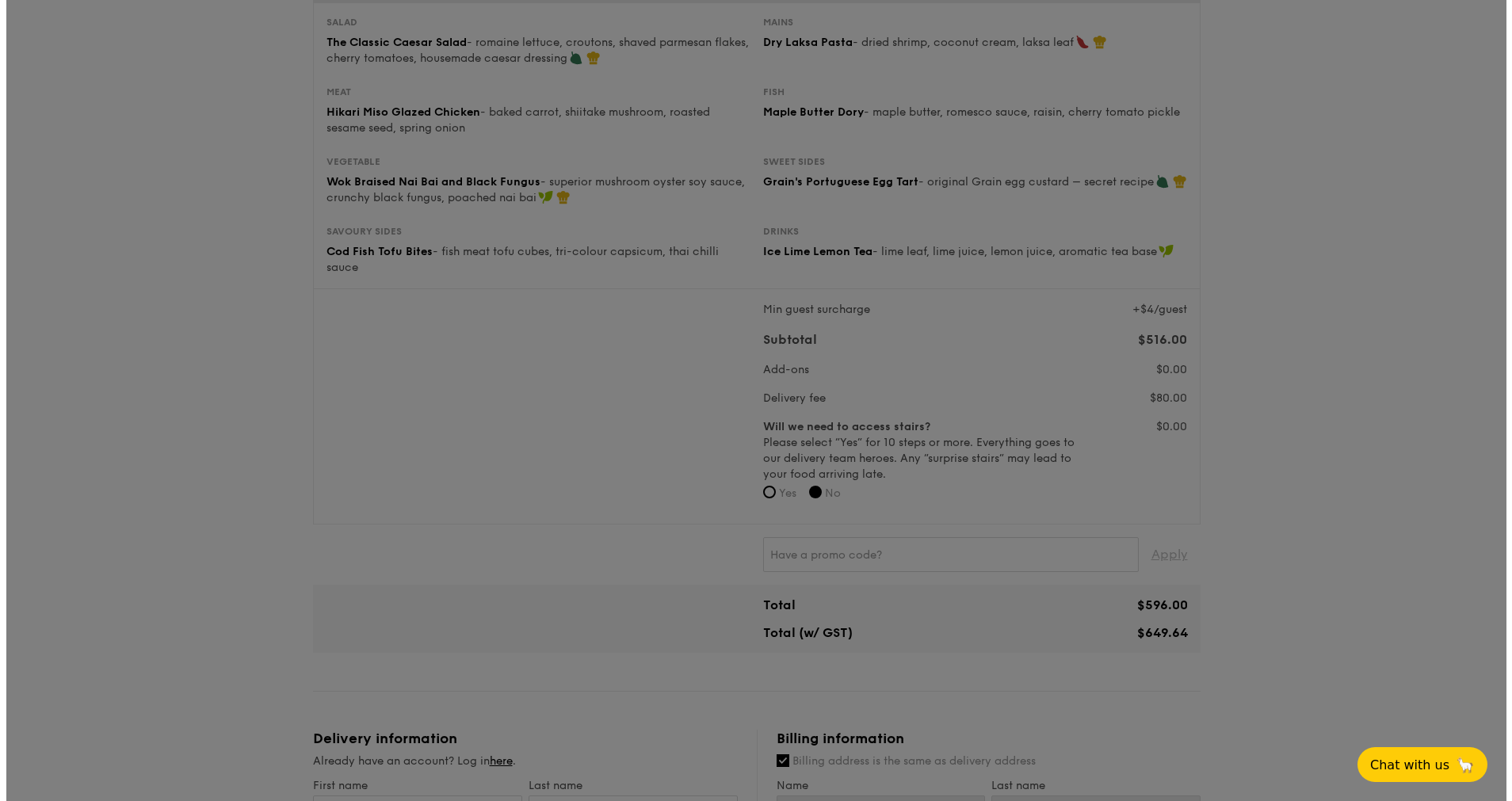
scroll to position [0, 0]
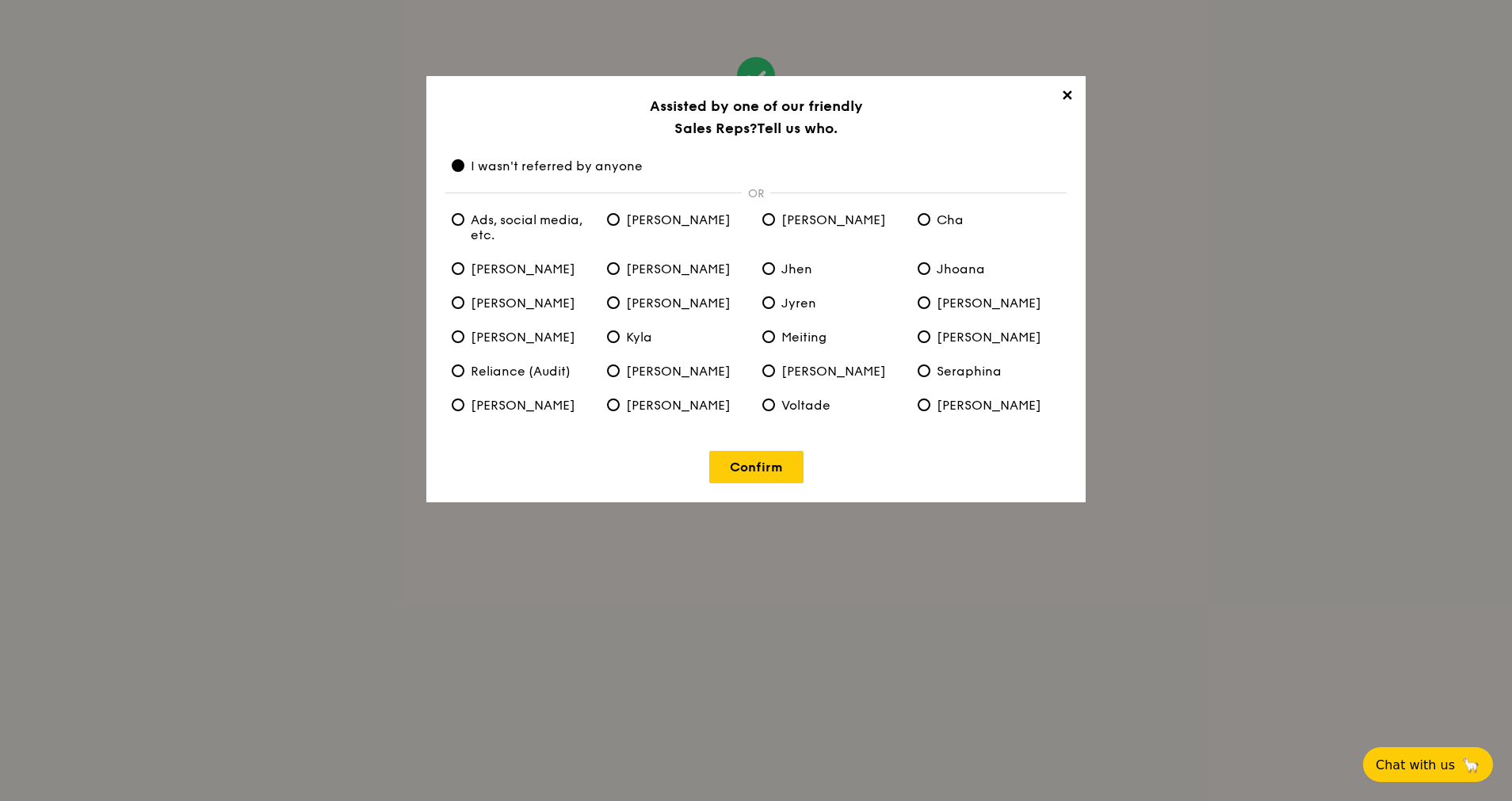
click at [858, 472] on div "Confirm" at bounding box center [756, 457] width 621 height 52
click at [789, 464] on link "Confirm" at bounding box center [756, 467] width 94 height 33
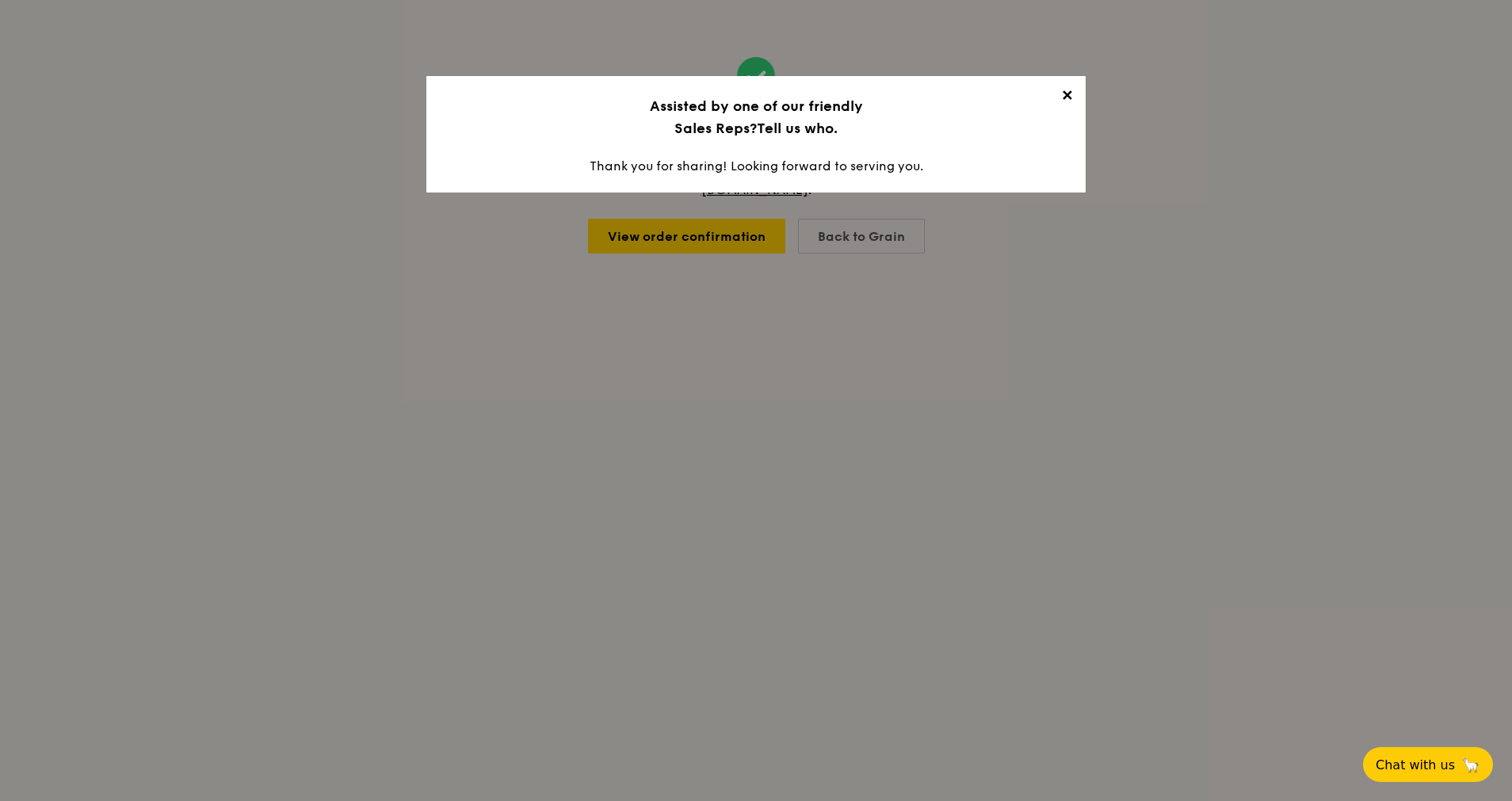
click at [1074, 94] on span "✕" at bounding box center [1067, 98] width 23 height 23
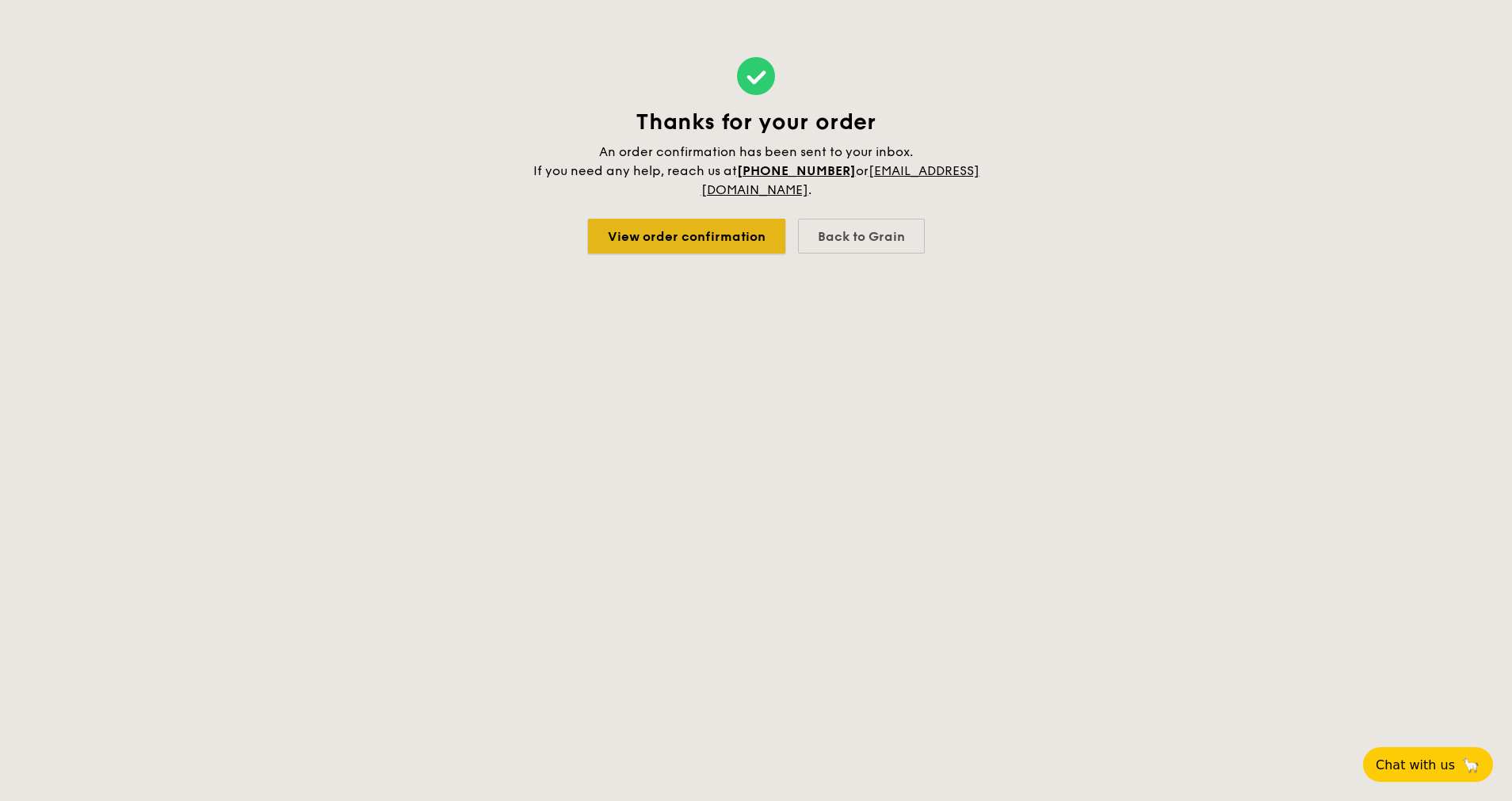
click at [698, 230] on link "View order confirmation" at bounding box center [686, 236] width 197 height 35
click at [744, 251] on link "View order confirmation" at bounding box center [686, 236] width 197 height 35
